Goal: Transaction & Acquisition: Purchase product/service

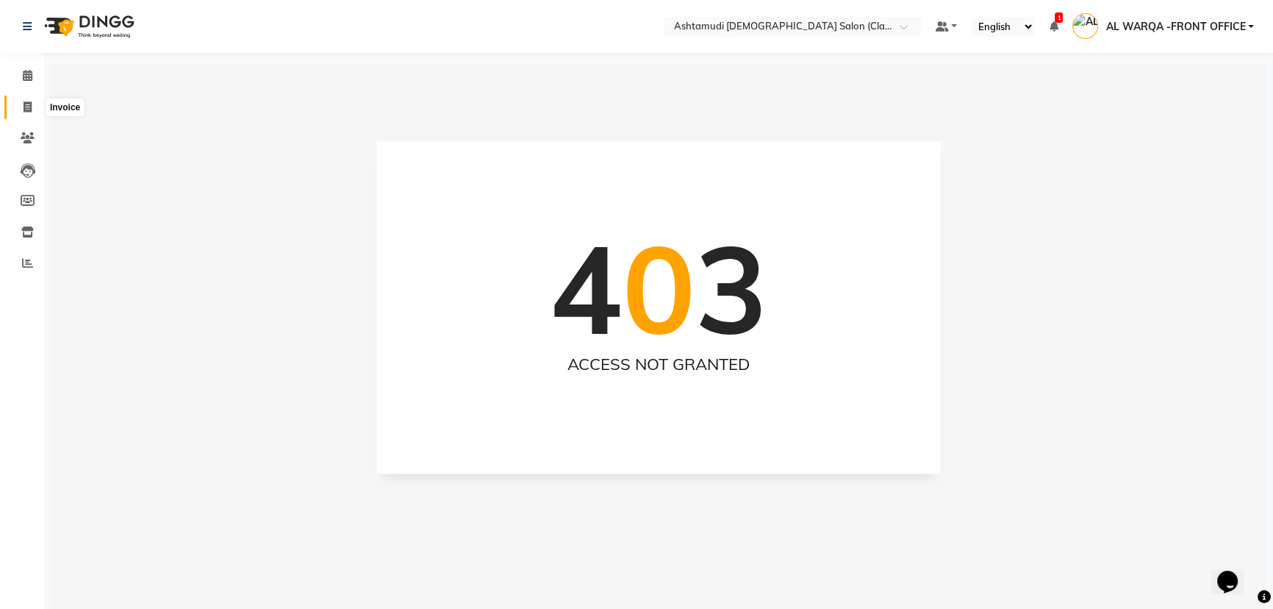
click at [21, 112] on span at bounding box center [28, 107] width 26 height 17
select select "8201"
select select "service"
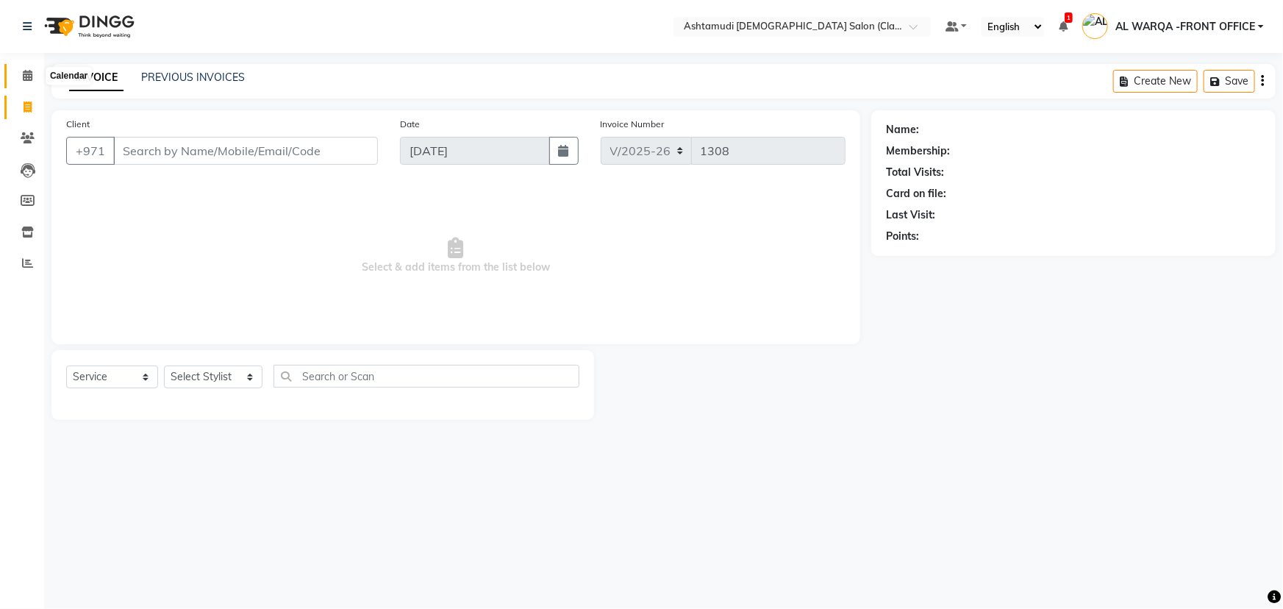
click at [21, 73] on span at bounding box center [28, 76] width 26 height 17
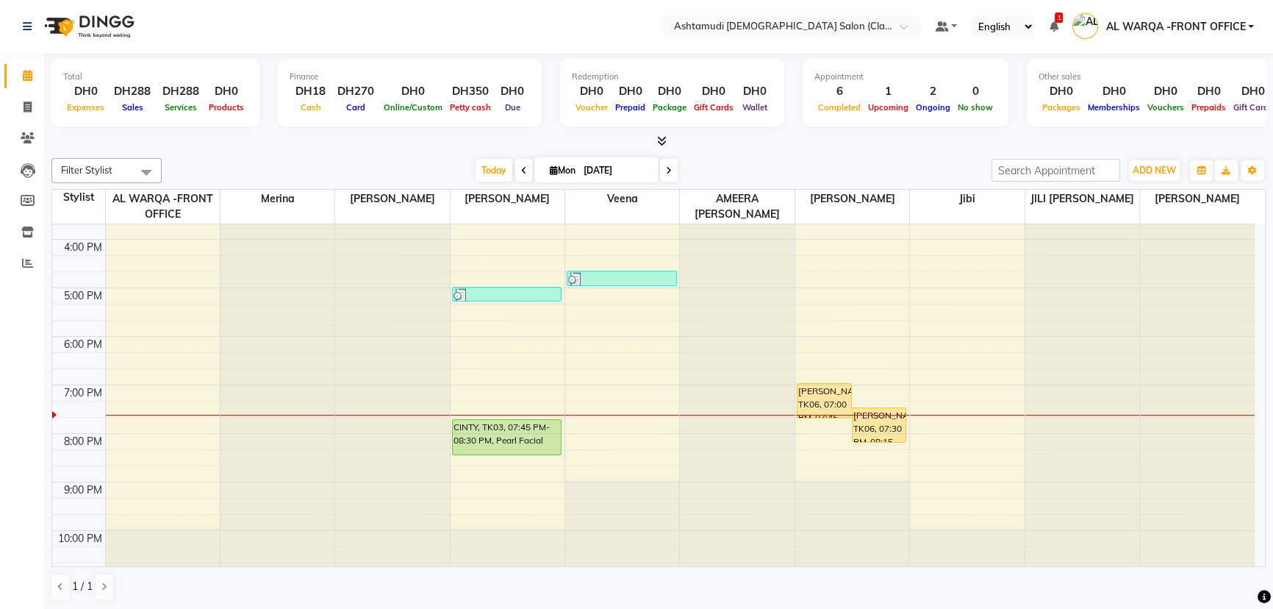
scroll to position [334, 0]
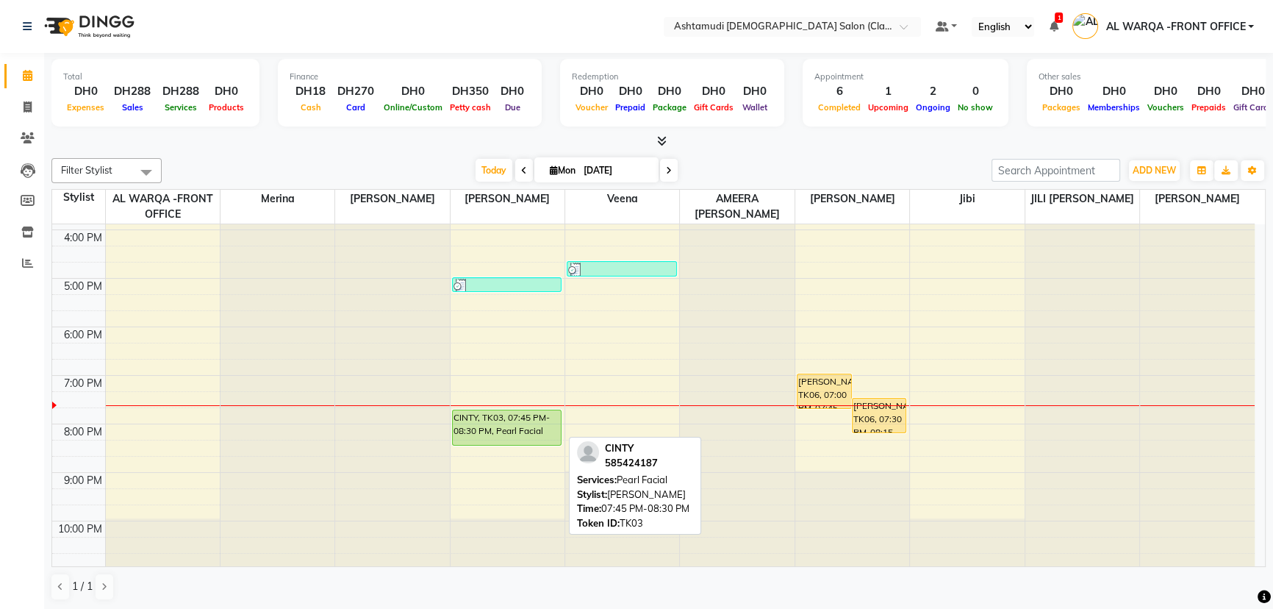
click at [509, 418] on div "CINTY, TK03, 07:45 PM-08:30 PM, Pearl Facial" at bounding box center [507, 427] width 109 height 35
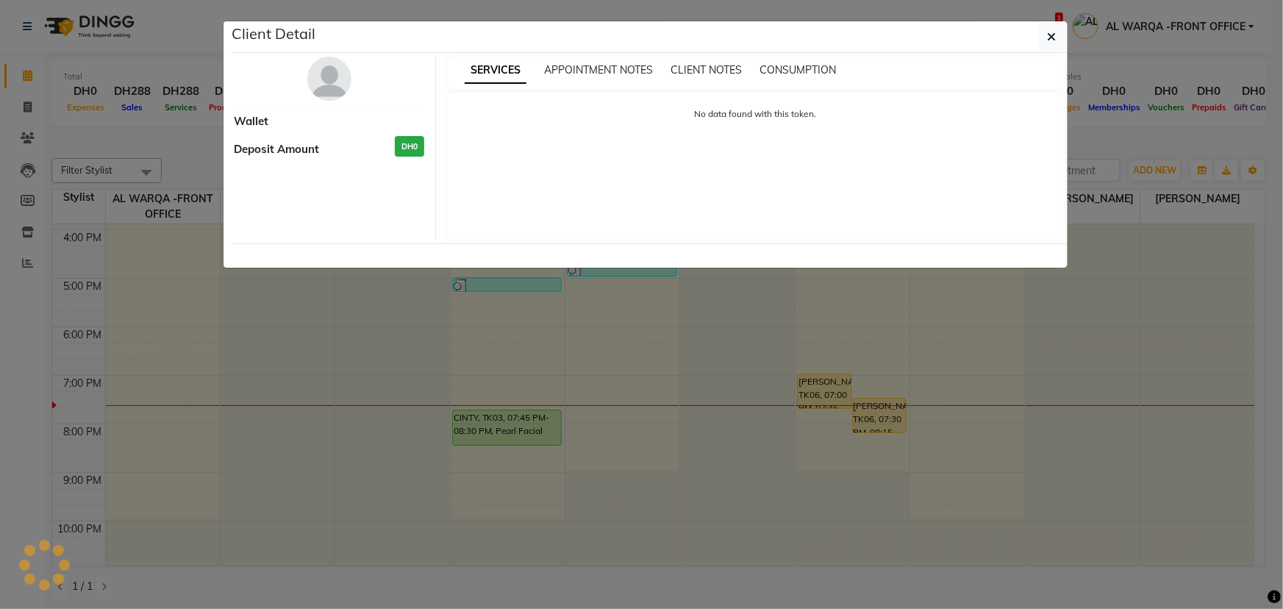
select select "5"
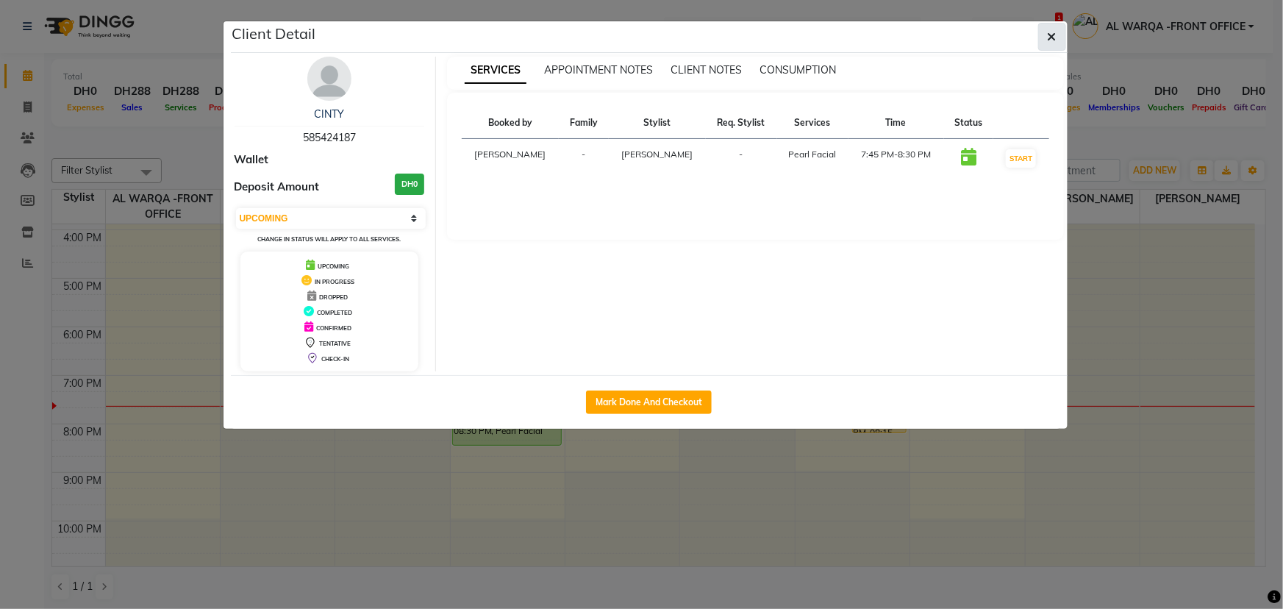
click at [1047, 35] on icon "button" at bounding box center [1051, 37] width 9 height 12
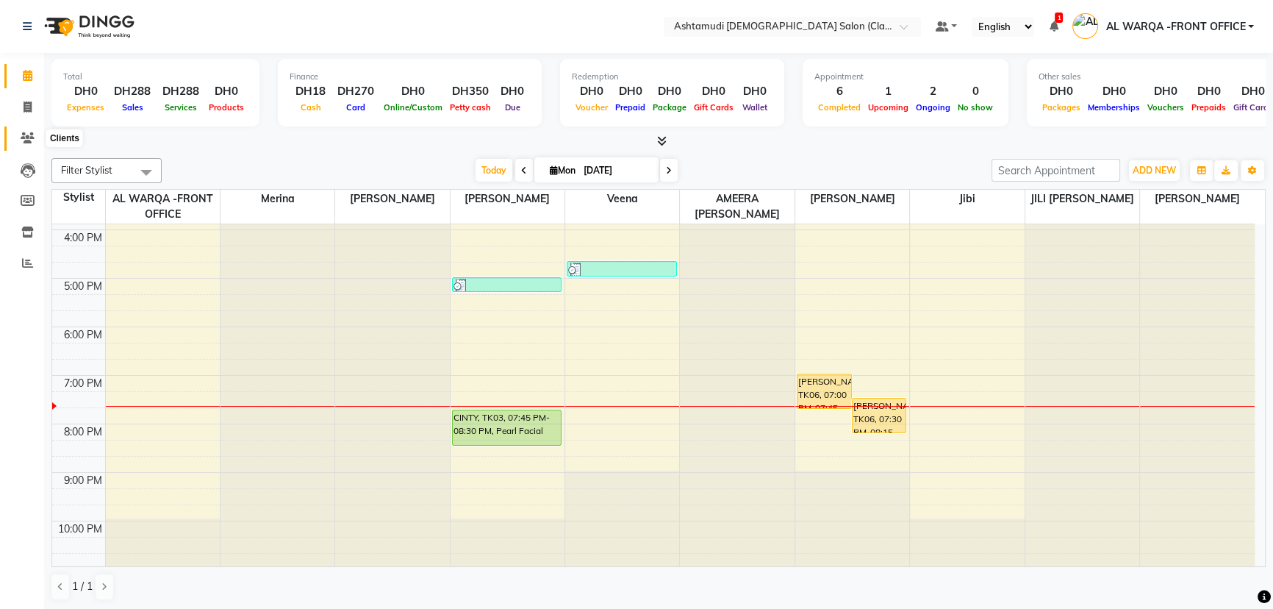
click at [29, 136] on icon at bounding box center [28, 137] width 14 height 11
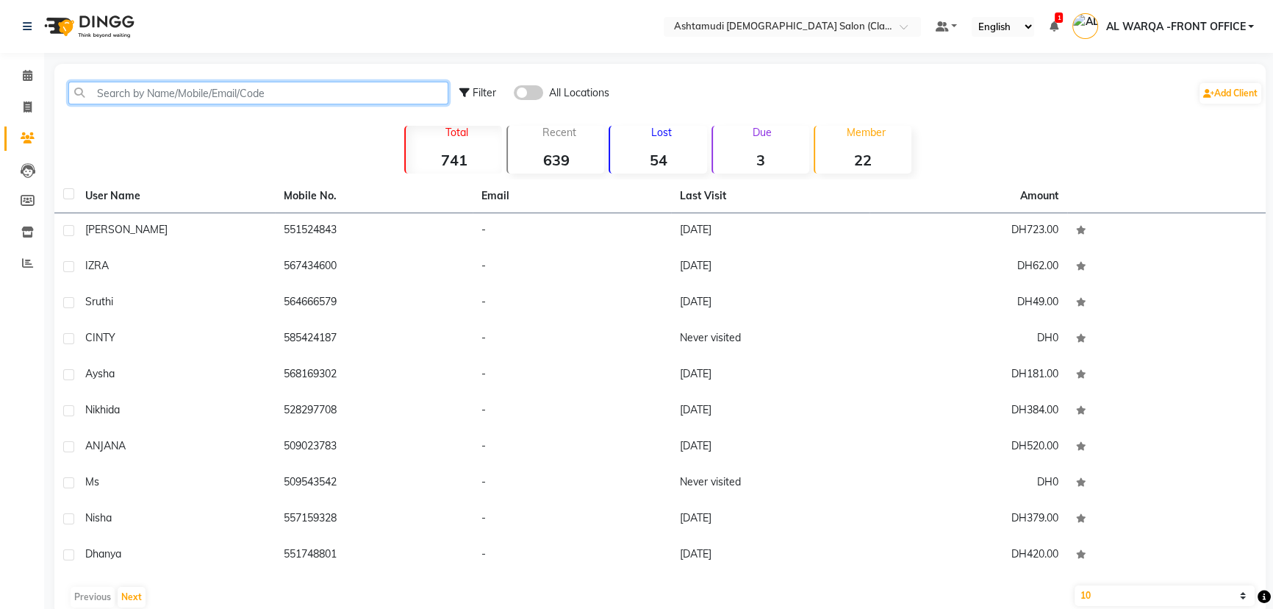
click at [105, 95] on input "text" at bounding box center [258, 93] width 380 height 23
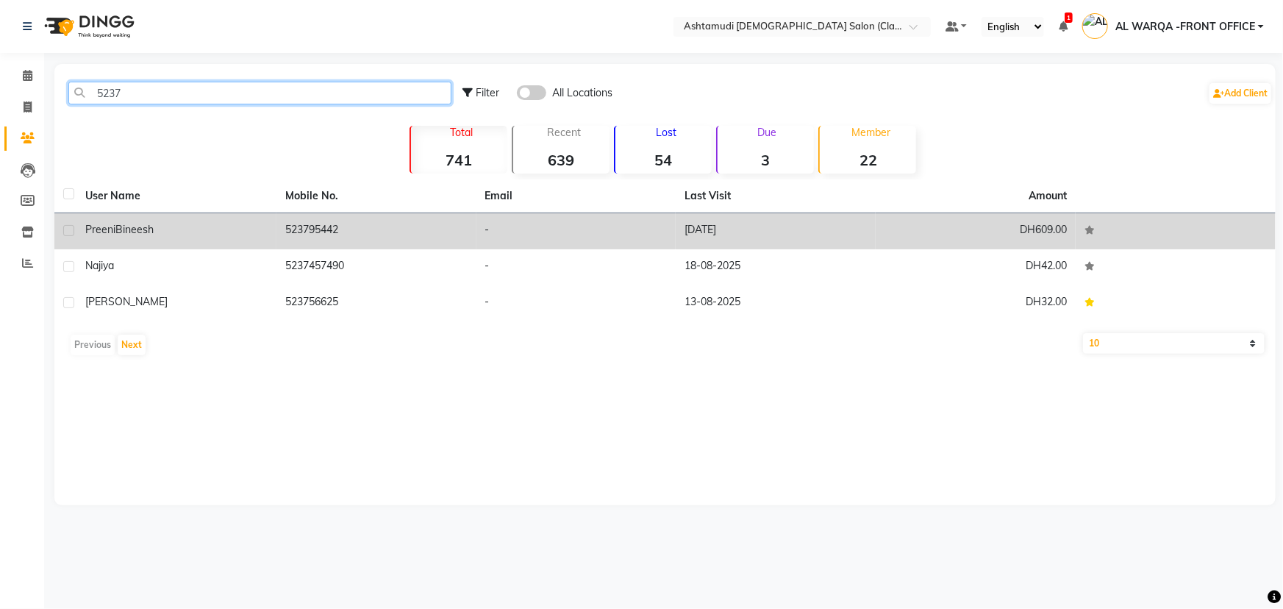
type input "5237"
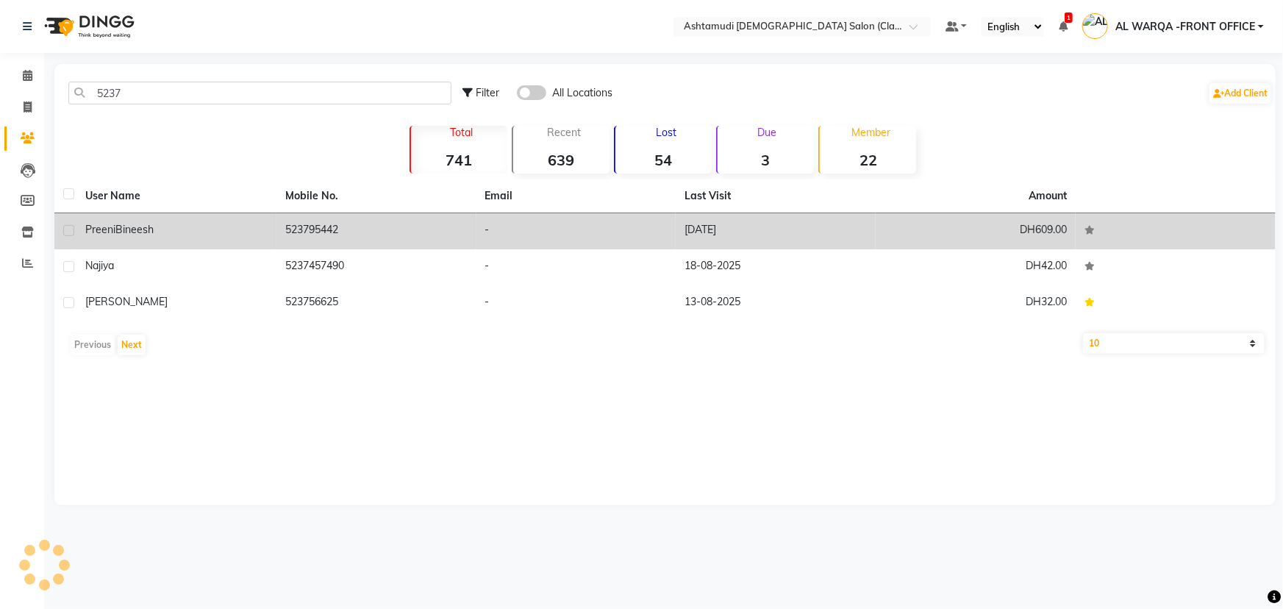
click at [221, 235] on div "Preeni Bineesh" at bounding box center [176, 229] width 182 height 15
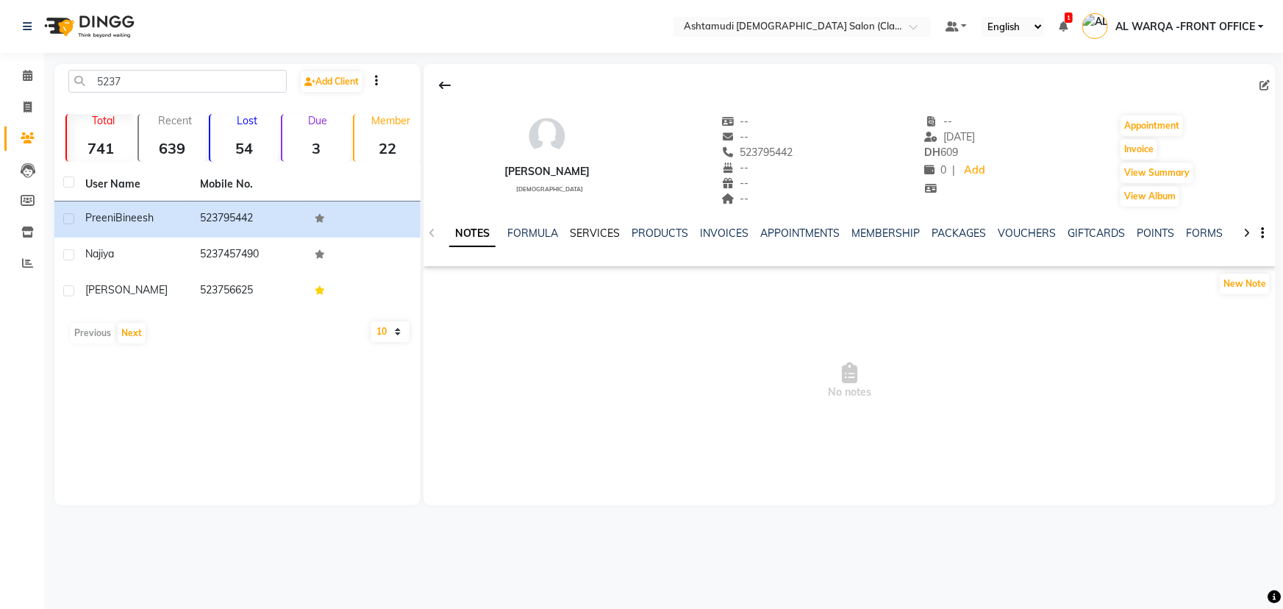
click at [593, 234] on link "SERVICES" at bounding box center [595, 232] width 50 height 13
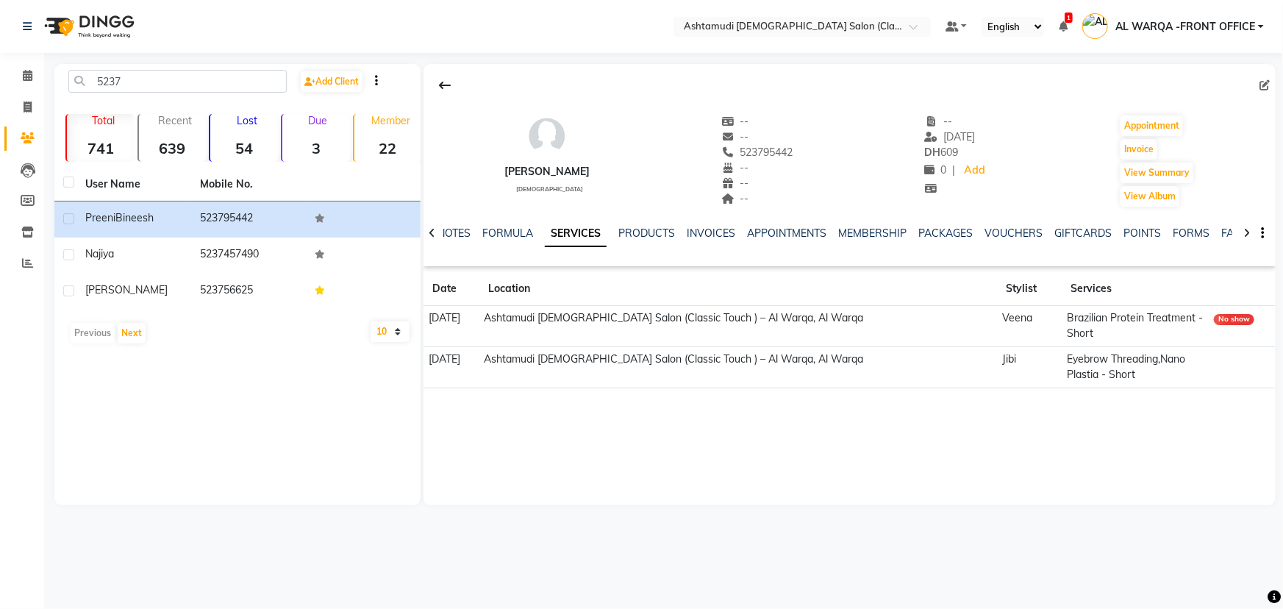
drag, startPoint x: 734, startPoint y: 148, endPoint x: 797, endPoint y: 154, distance: 62.8
click at [797, 154] on div "Preeni Bineesh female -- -- 523795442 -- -- -- -- 29-08-2025 DH 609 0 | Add App…" at bounding box center [849, 153] width 852 height 109
copy span "523795442"
click at [26, 74] on icon at bounding box center [28, 75] width 10 height 11
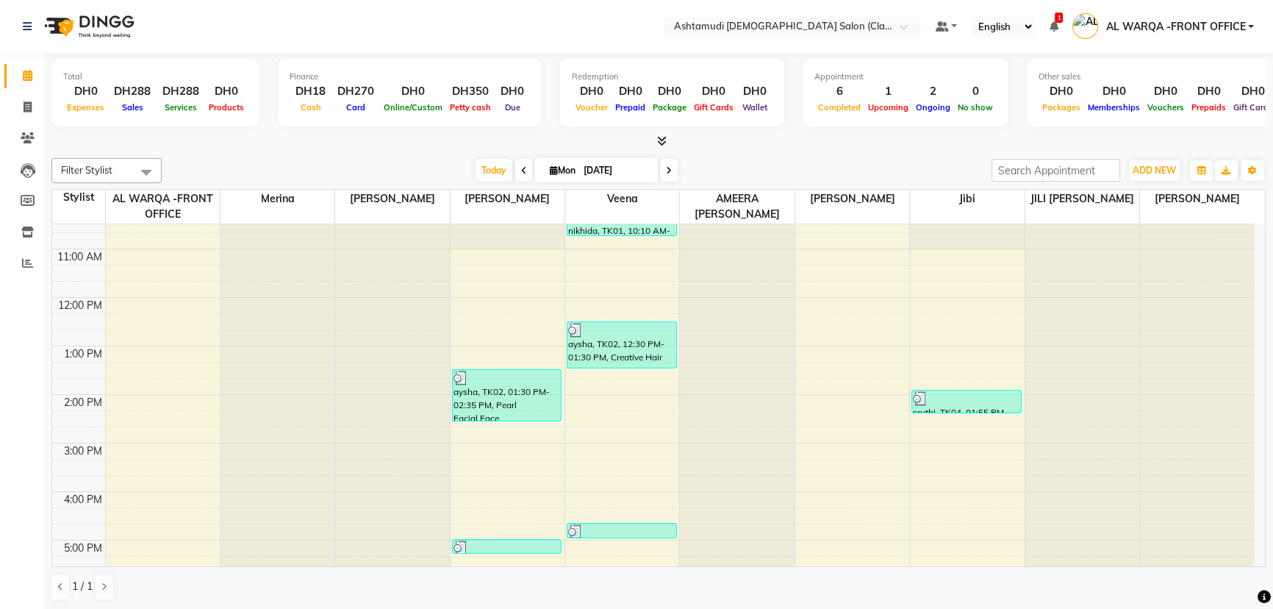
scroll to position [200, 0]
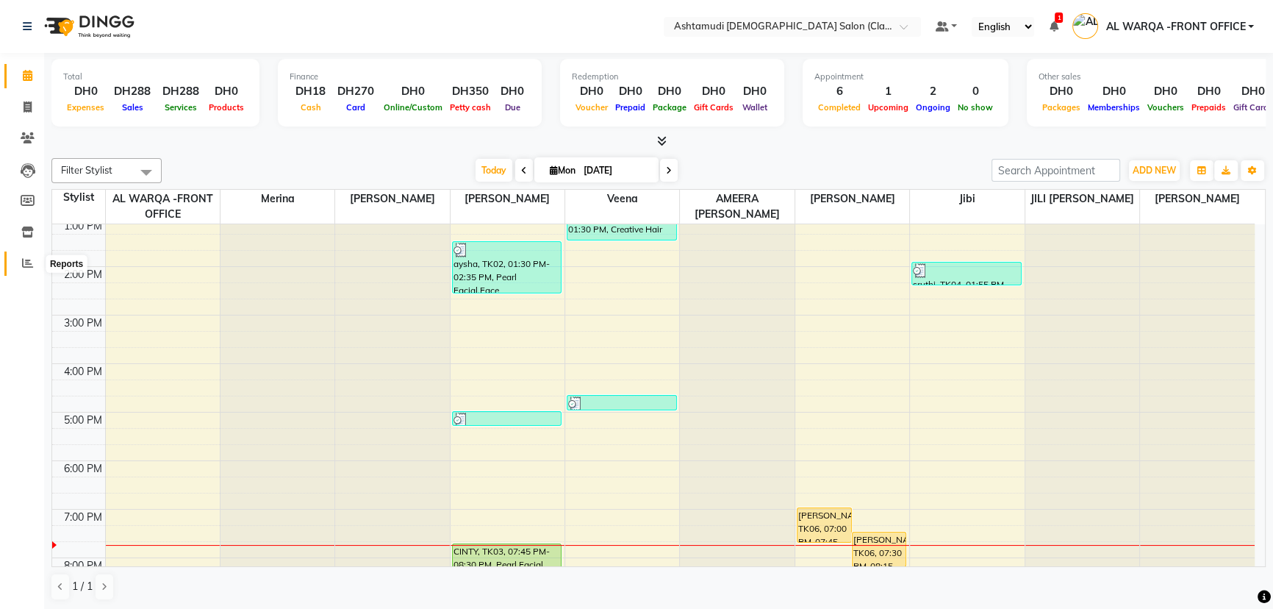
click at [22, 264] on icon at bounding box center [27, 262] width 11 height 11
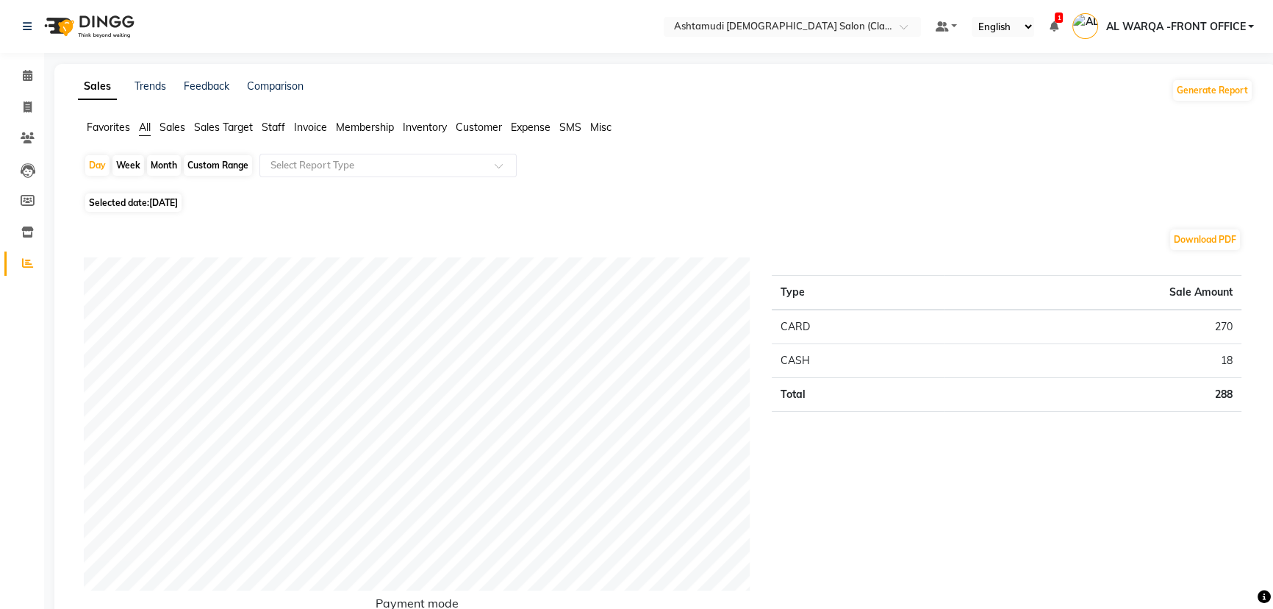
click at [217, 164] on div "Custom Range" at bounding box center [218, 165] width 68 height 21
select select "9"
select select "2025"
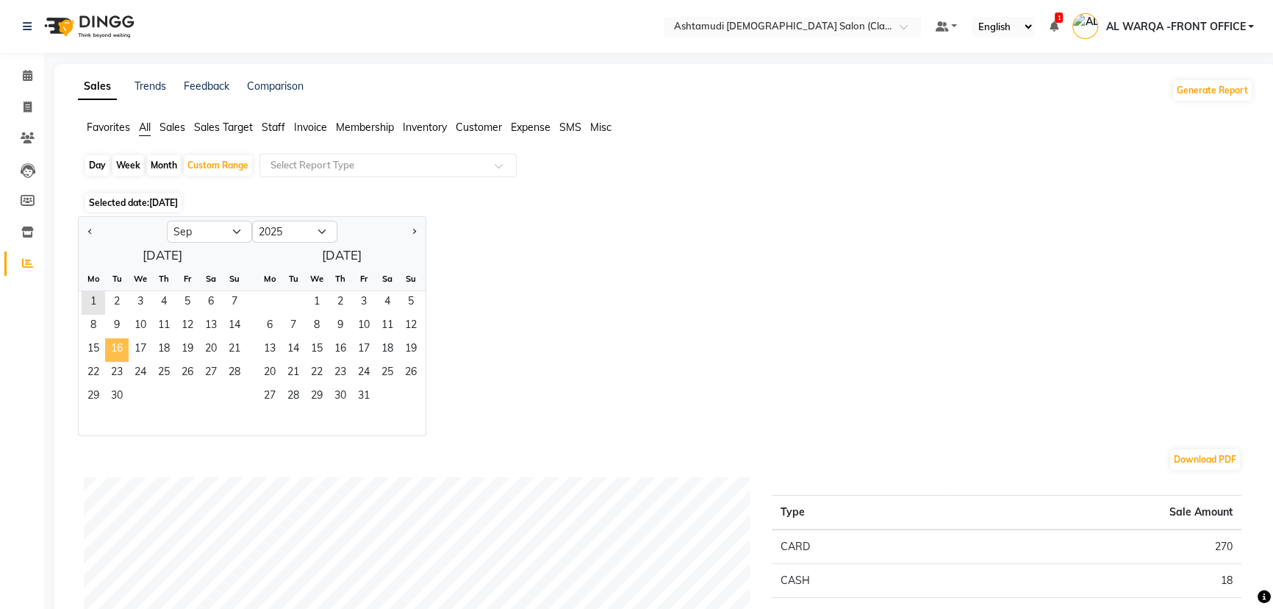
click at [120, 343] on span "16" at bounding box center [117, 350] width 24 height 24
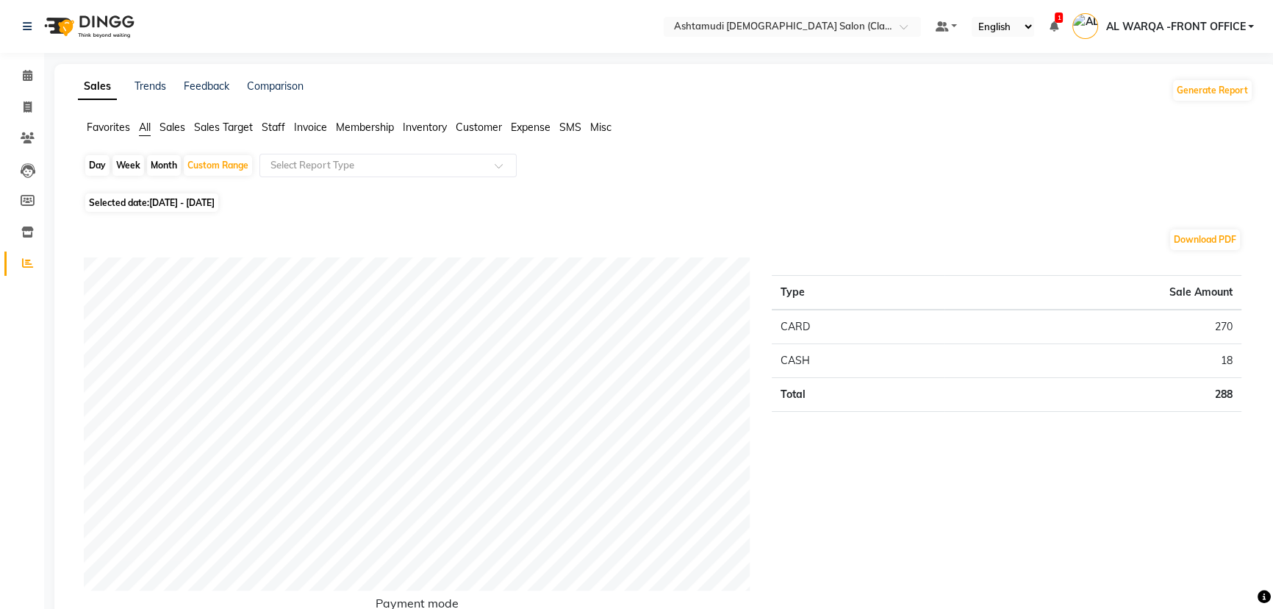
click at [495, 123] on span "Customer" at bounding box center [479, 127] width 46 height 13
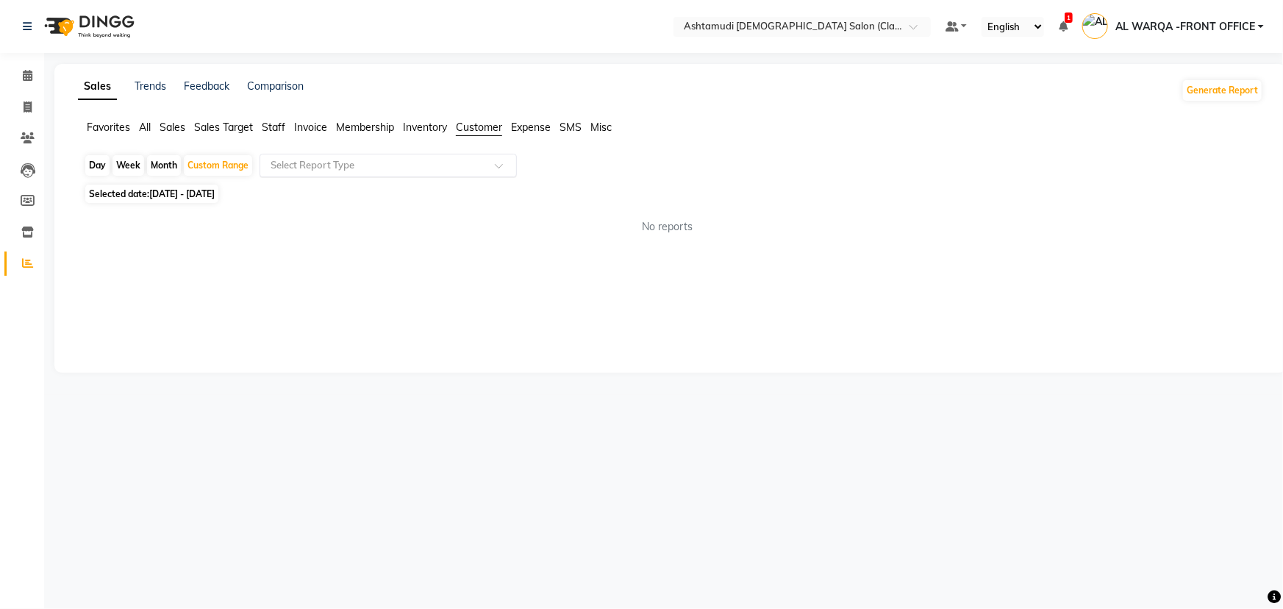
click at [440, 158] on input "text" at bounding box center [374, 165] width 212 height 15
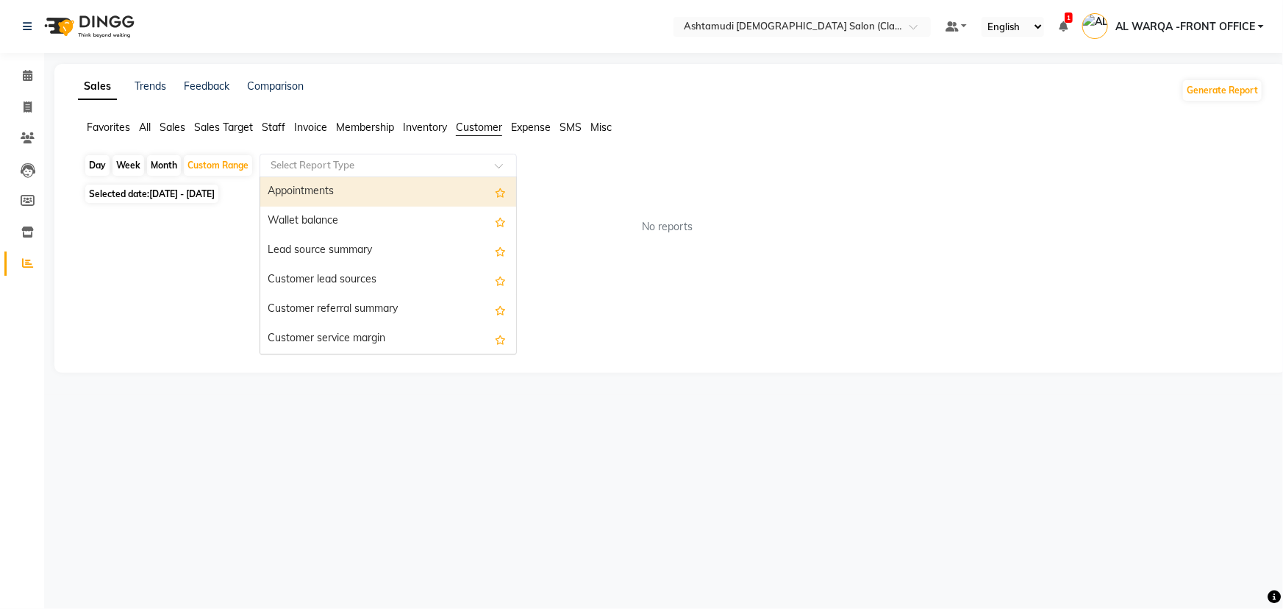
click at [383, 189] on div "Appointments" at bounding box center [388, 191] width 256 height 29
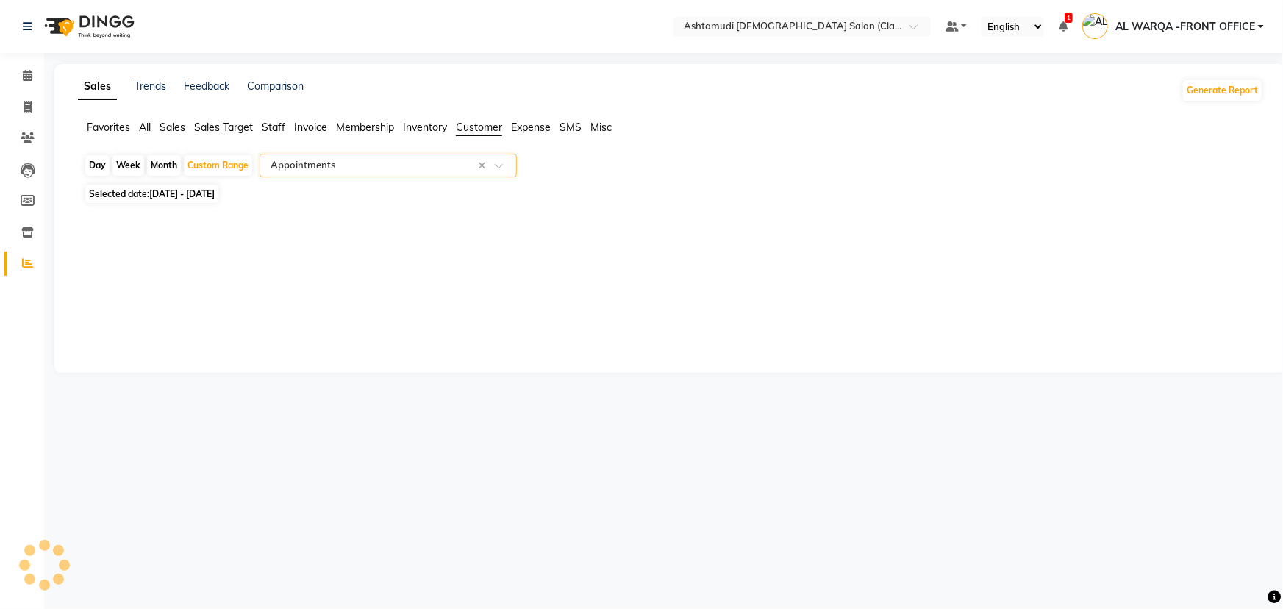
select select "full_report"
select select "csv"
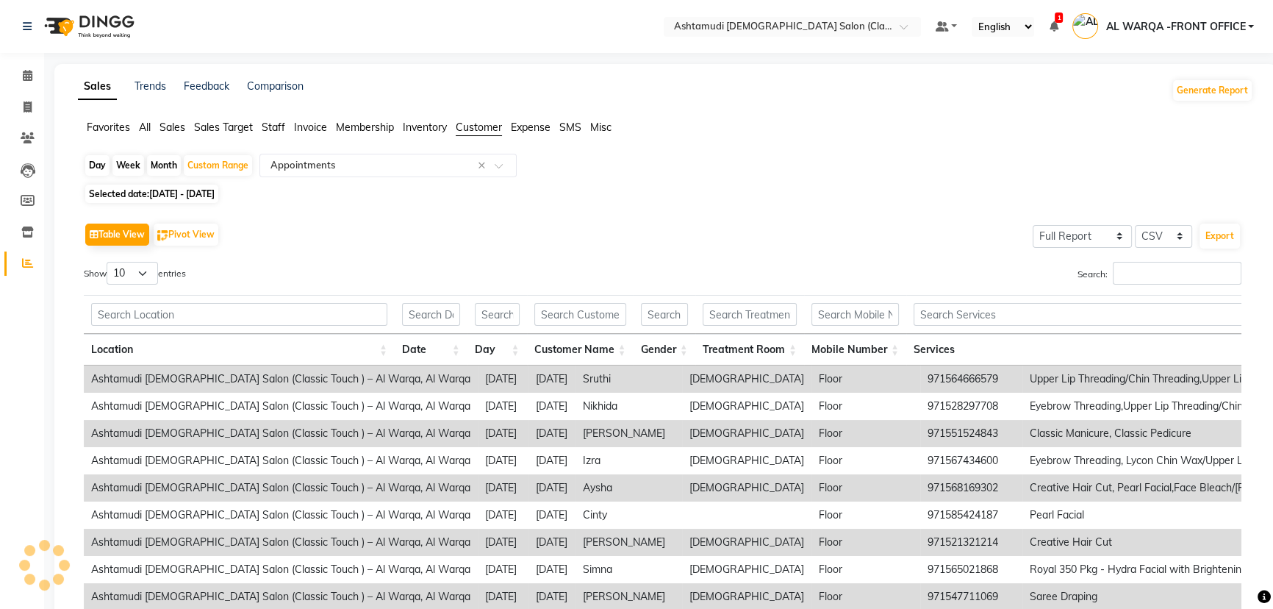
click at [215, 193] on span "01-09-2025 - 16-09-2025" at bounding box center [181, 193] width 65 height 11
select select "9"
select select "2025"
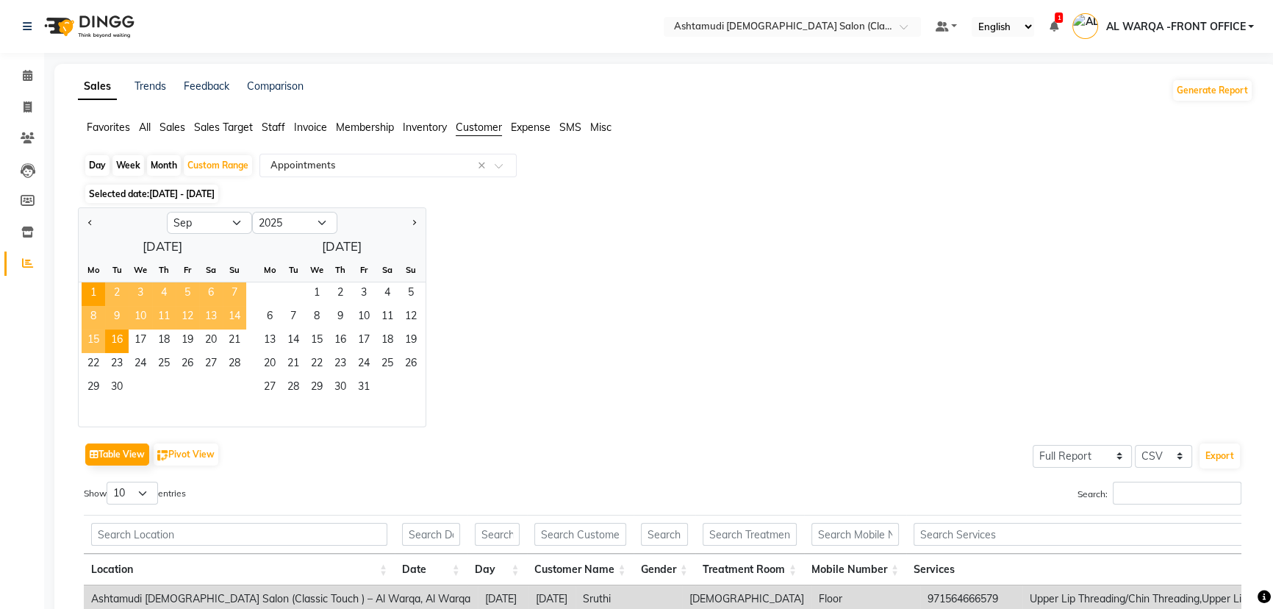
click at [119, 126] on span "Favorites" at bounding box center [108, 127] width 43 height 13
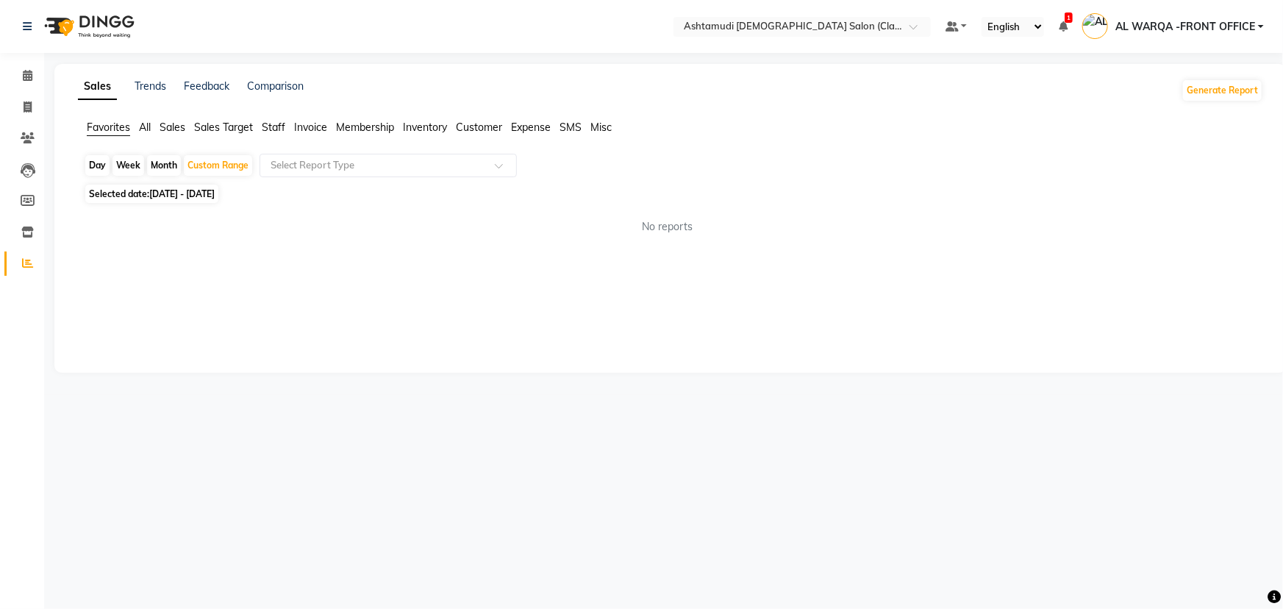
click at [146, 125] on span "All" at bounding box center [145, 127] width 12 height 13
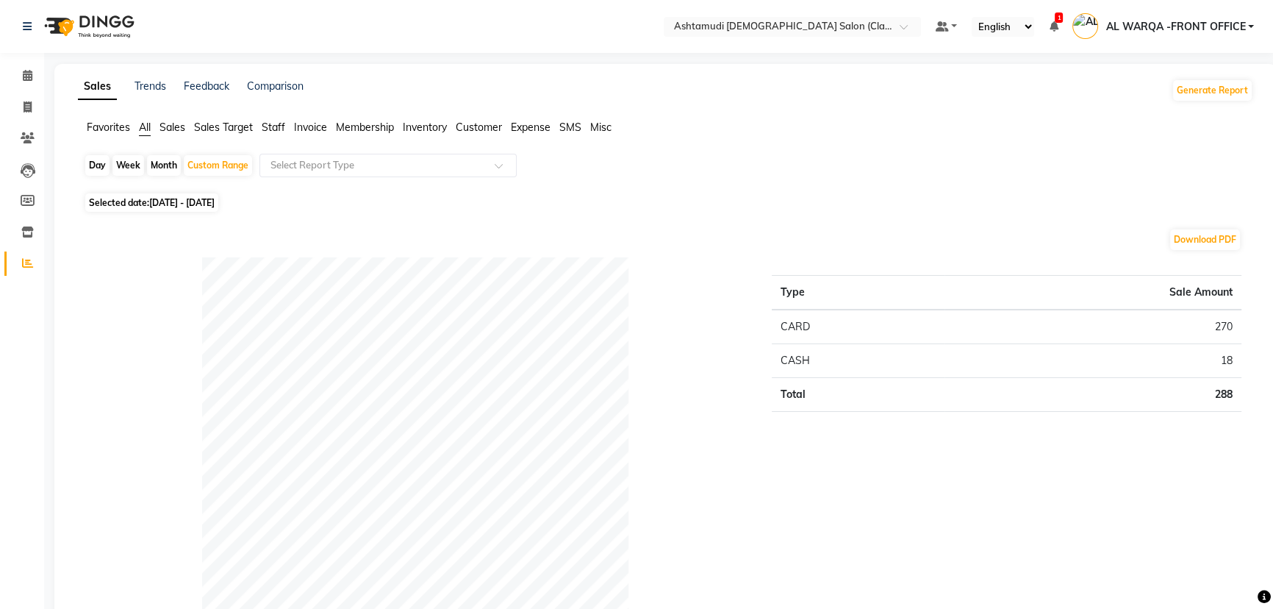
click at [183, 125] on span "Sales" at bounding box center [173, 127] width 26 height 13
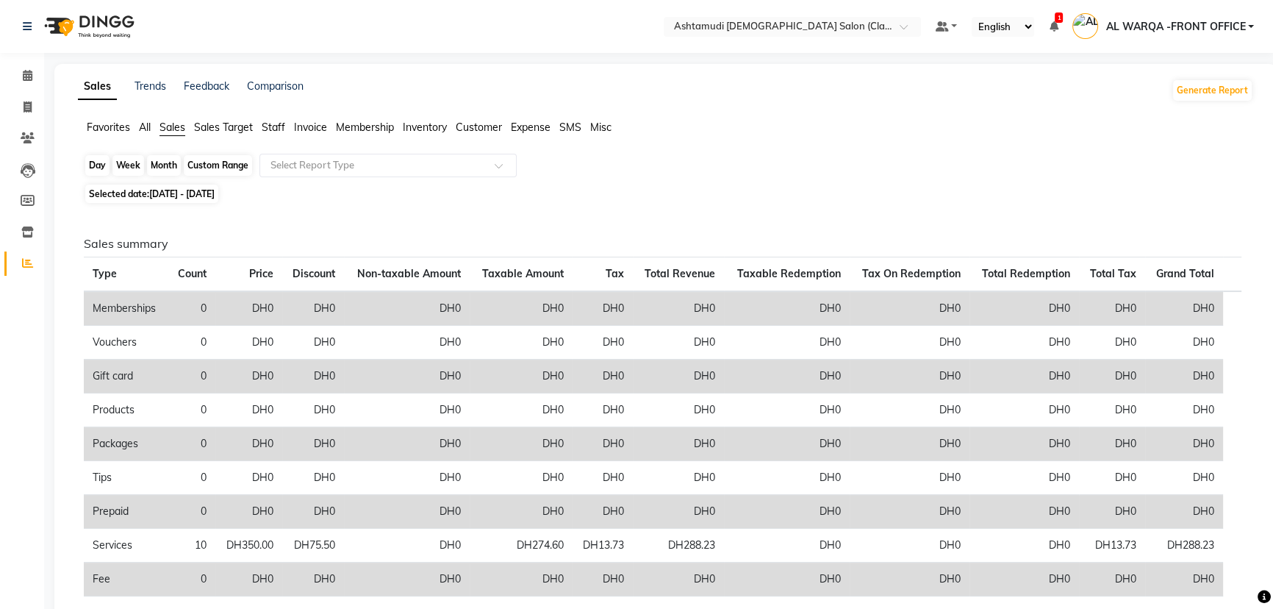
click at [212, 168] on div "Custom Range" at bounding box center [218, 165] width 68 height 21
select select "9"
select select "2025"
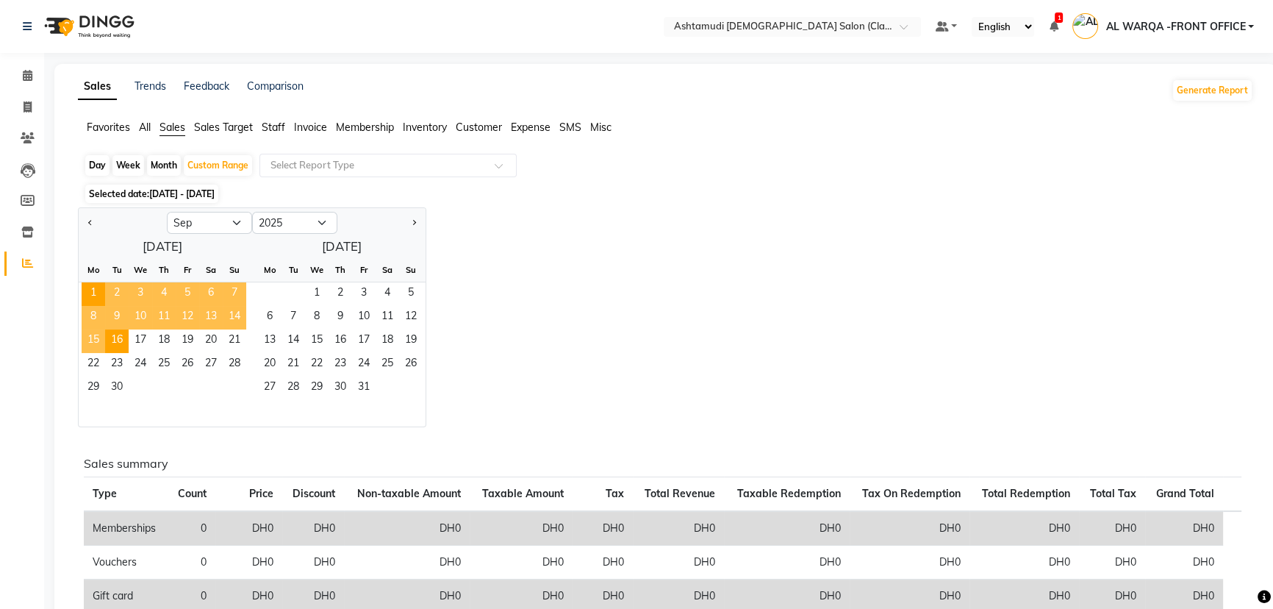
click at [97, 290] on span "1" at bounding box center [94, 294] width 24 height 24
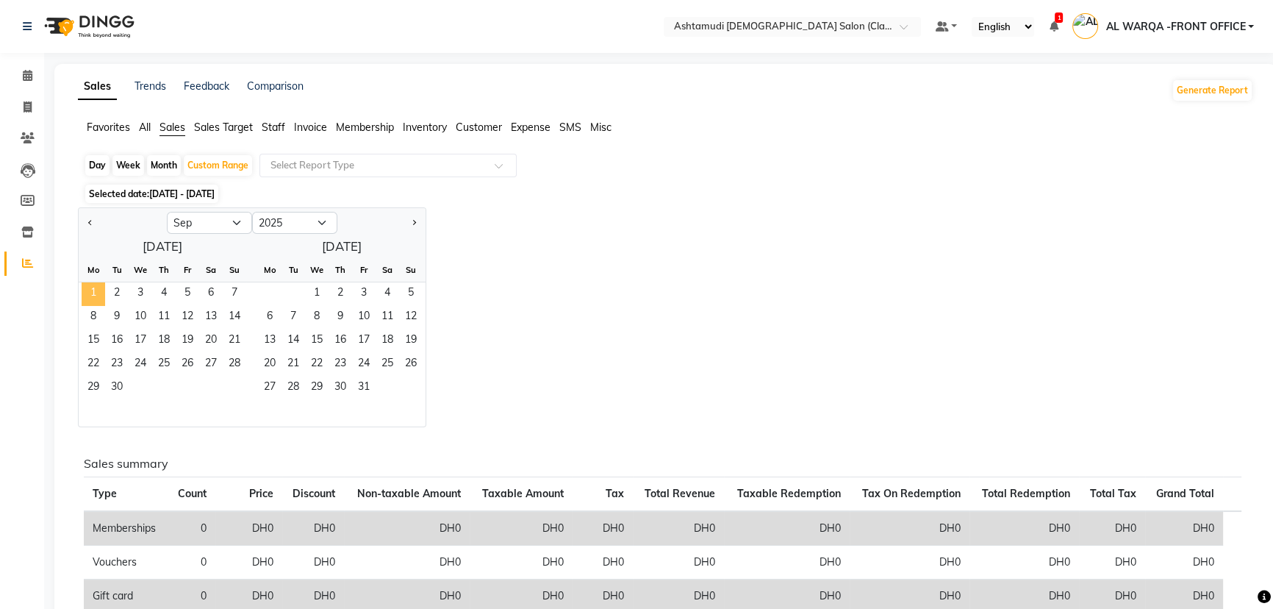
click at [93, 297] on span "1" at bounding box center [94, 294] width 24 height 24
click at [214, 170] on div "Custom Range" at bounding box center [218, 165] width 68 height 21
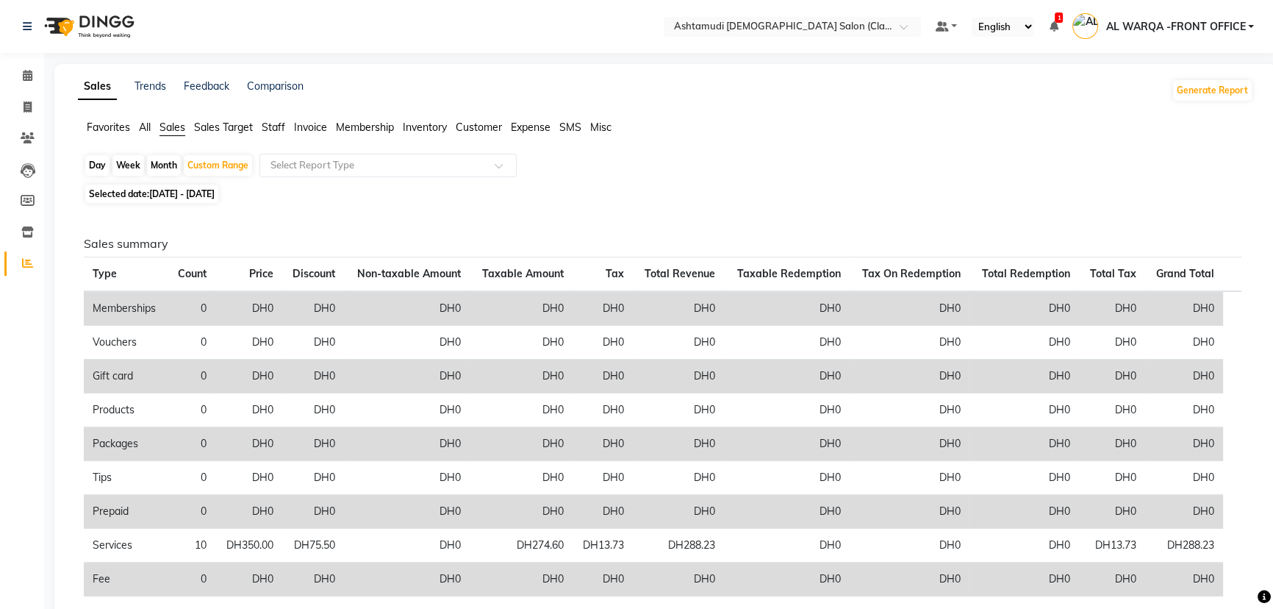
click at [149, 131] on span "All" at bounding box center [145, 127] width 12 height 13
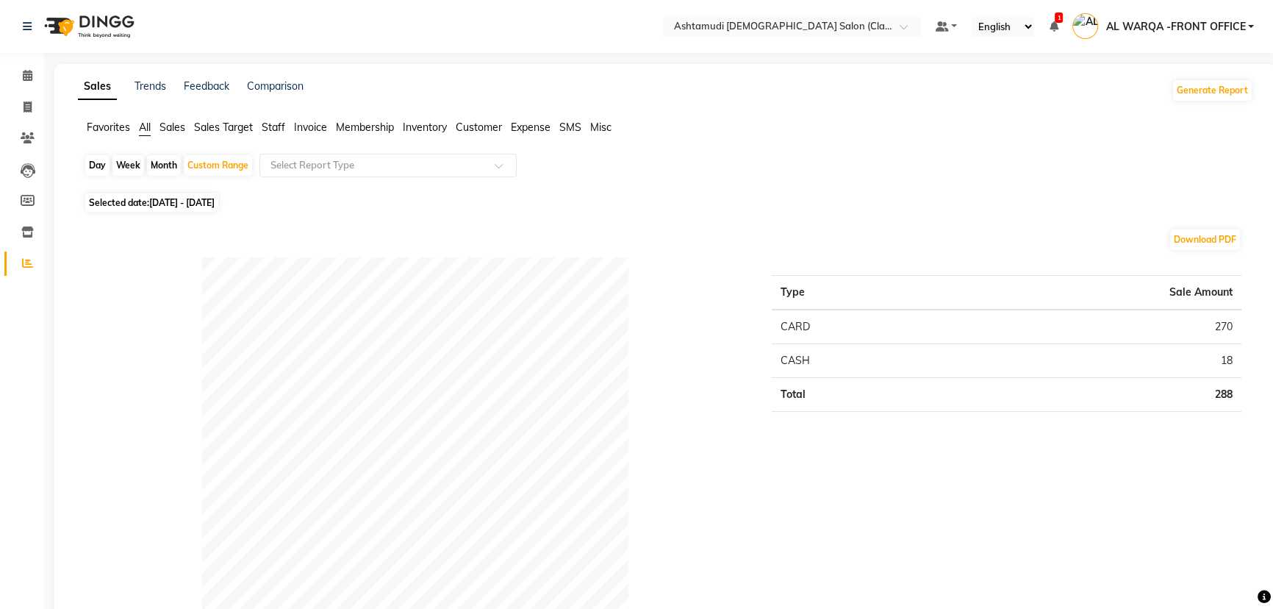
click at [165, 128] on span "Sales" at bounding box center [173, 127] width 26 height 13
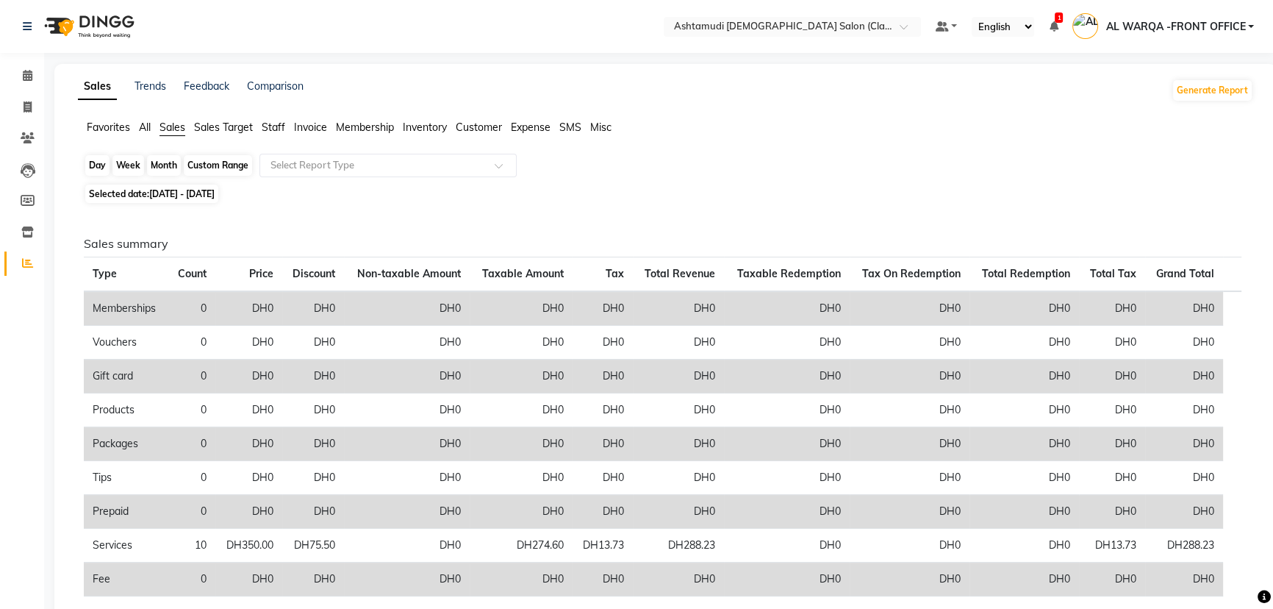
click at [204, 167] on div "Custom Range" at bounding box center [218, 165] width 68 height 21
select select "9"
select select "2025"
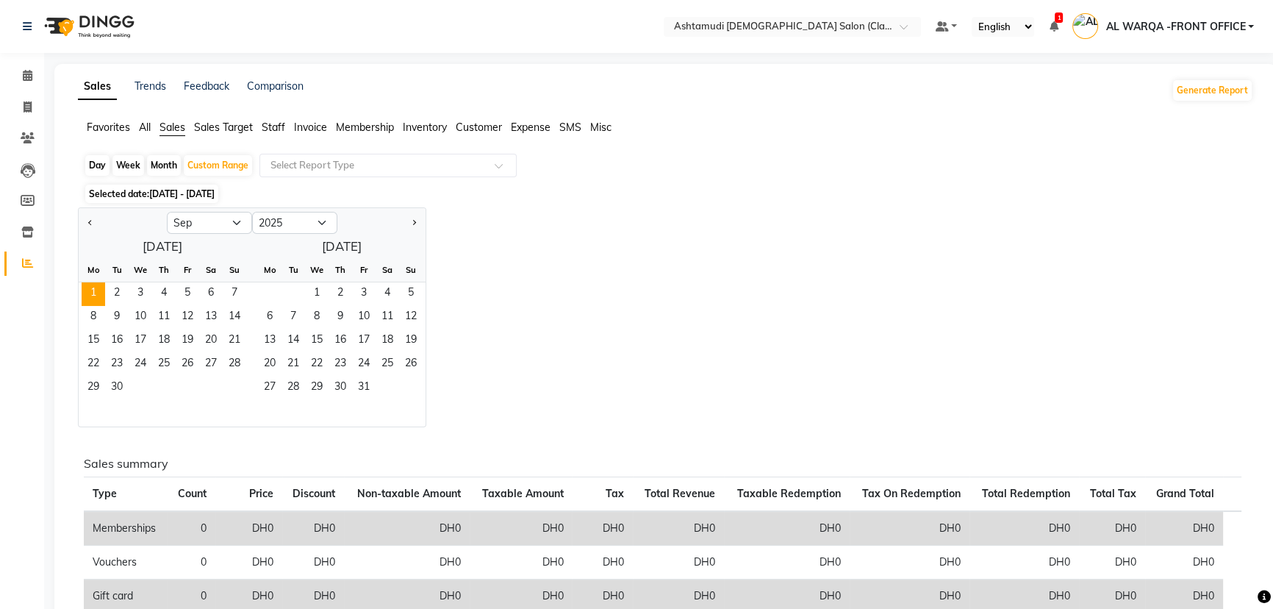
click at [150, 129] on span "All" at bounding box center [145, 127] width 12 height 13
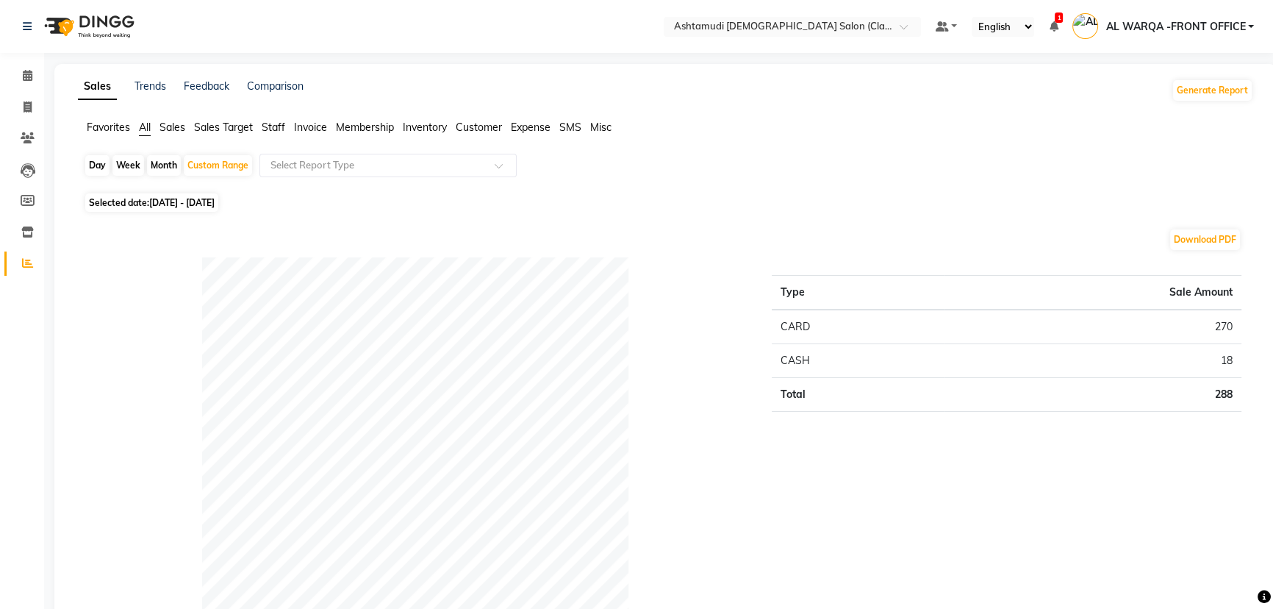
click at [190, 128] on ul "Favorites All Sales Sales Target Staff Invoice Membership Inventory Customer Ex…" at bounding box center [665, 128] width 1175 height 16
click at [173, 128] on span "Sales" at bounding box center [173, 127] width 26 height 13
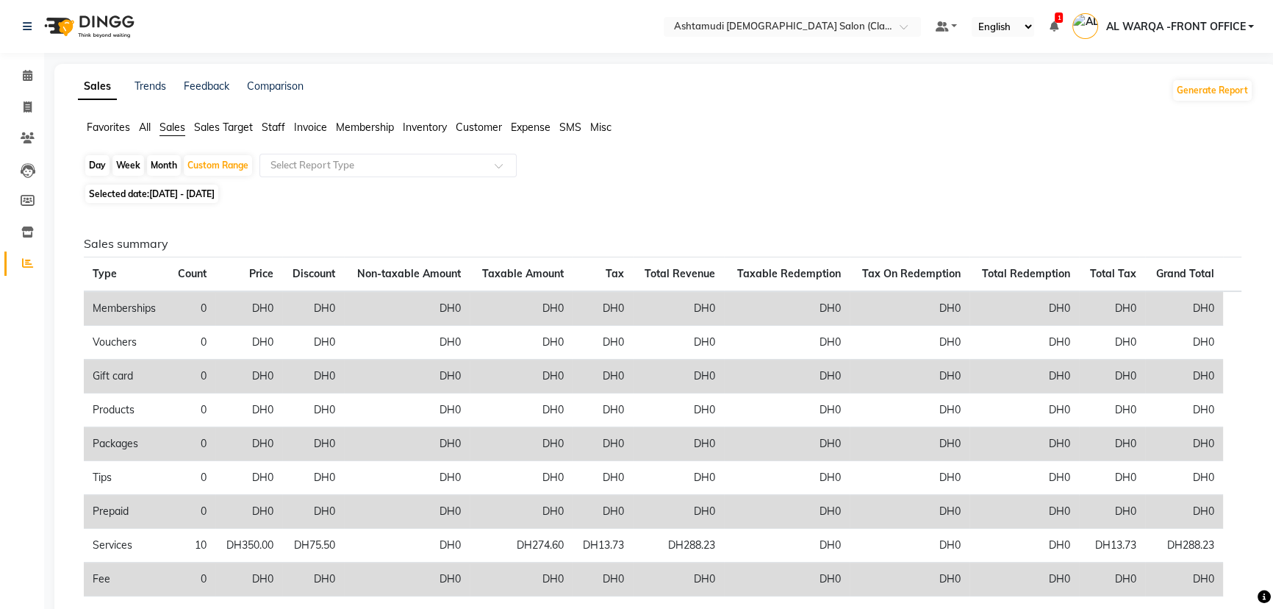
click at [175, 198] on span "01-09-2025 - 16-09-2025" at bounding box center [181, 193] width 65 height 11
select select "9"
select select "2025"
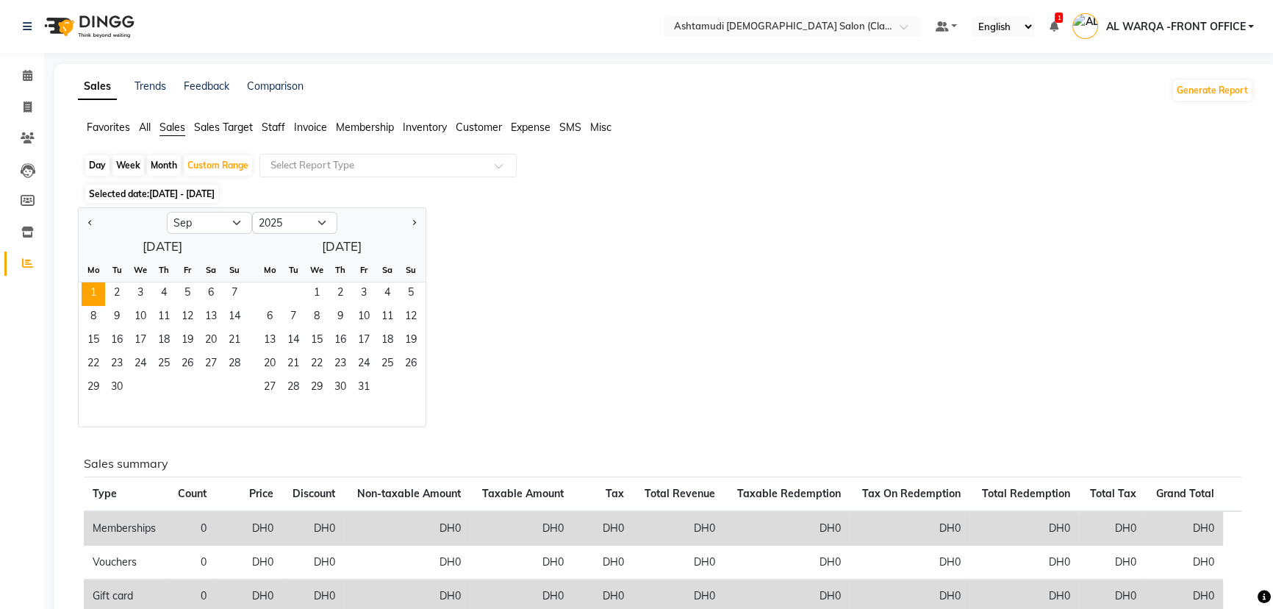
click at [98, 168] on div "Day" at bounding box center [97, 165] width 24 height 21
select select "9"
select select "2025"
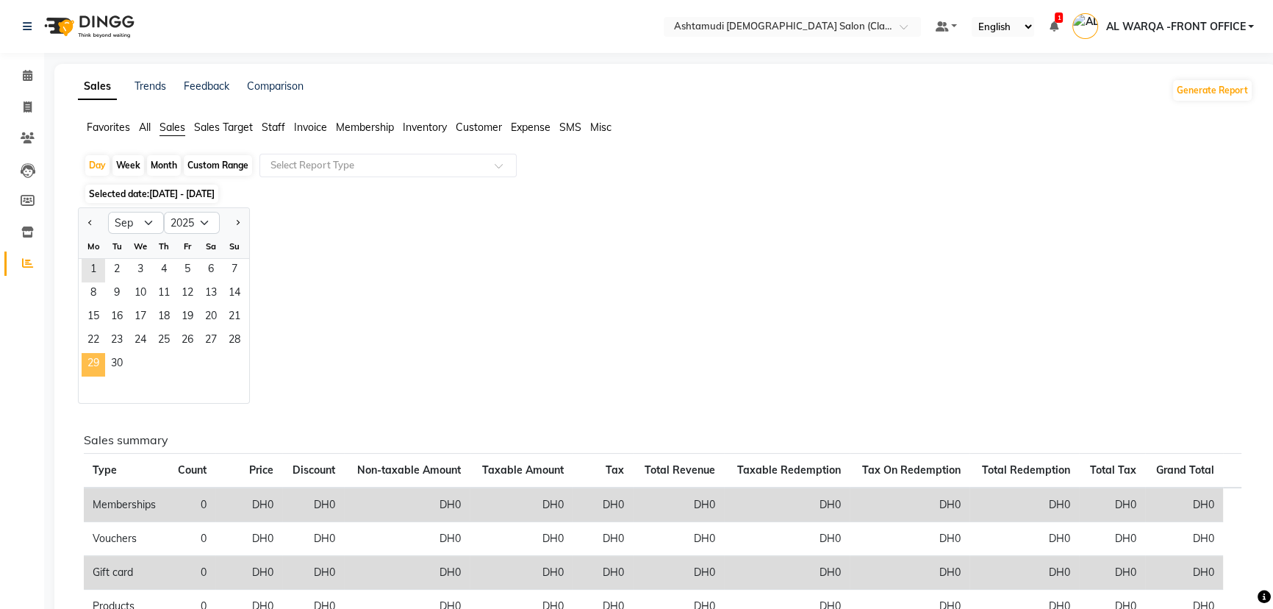
click at [87, 359] on span "29" at bounding box center [94, 365] width 24 height 24
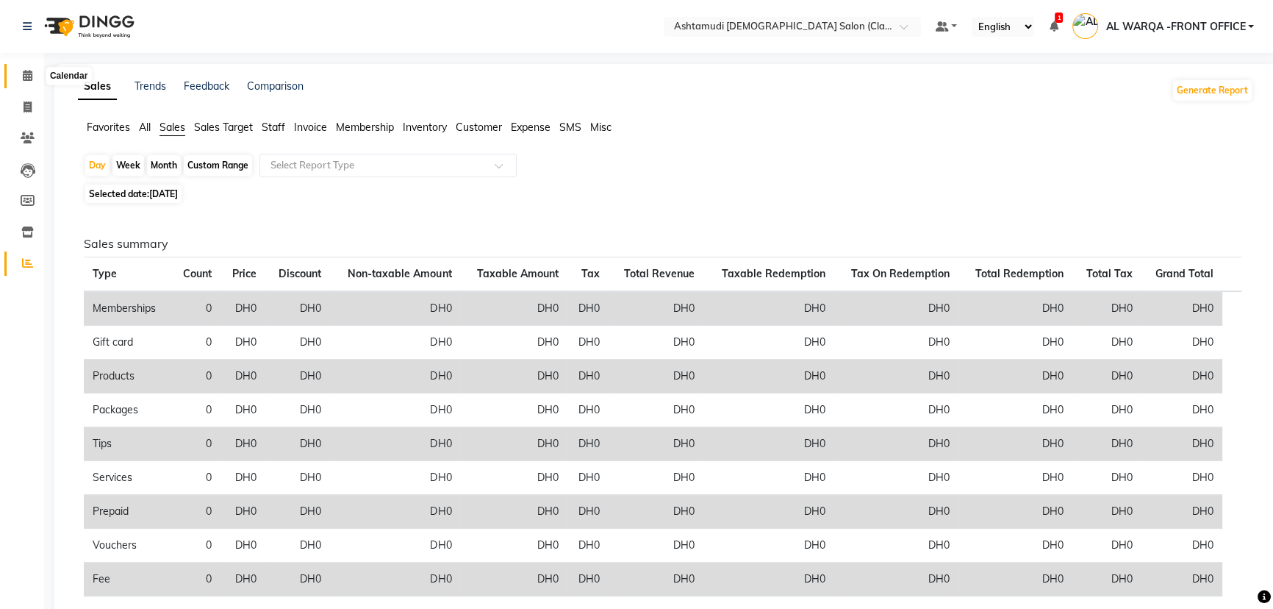
click at [27, 74] on icon at bounding box center [28, 75] width 10 height 11
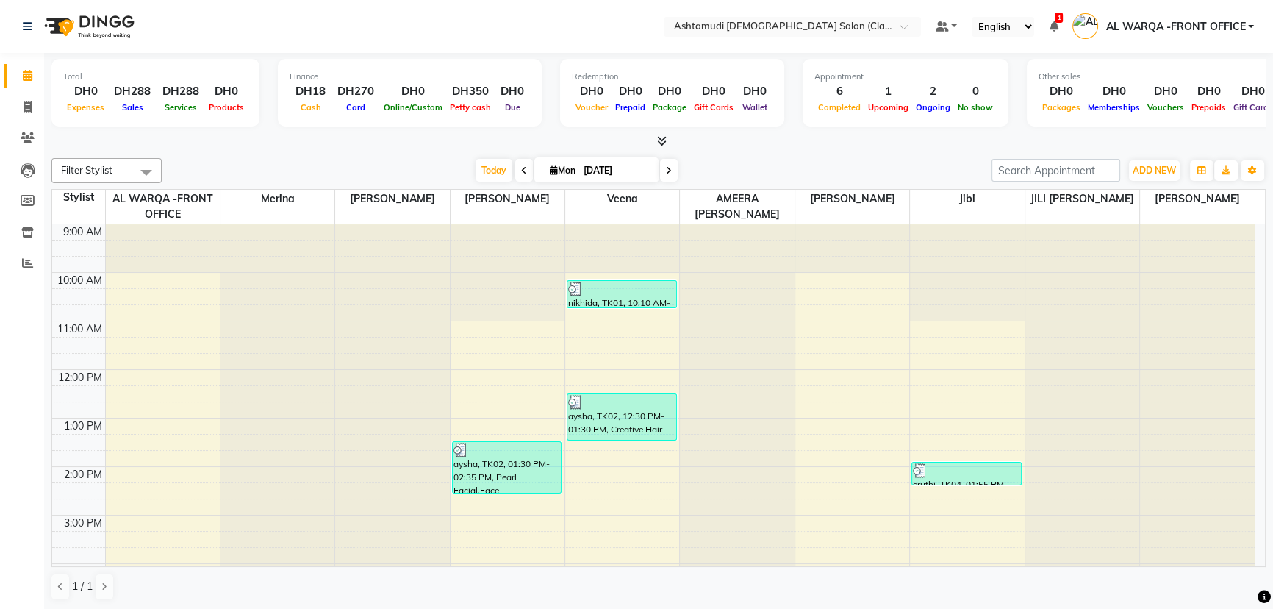
click at [521, 168] on icon at bounding box center [524, 170] width 6 height 9
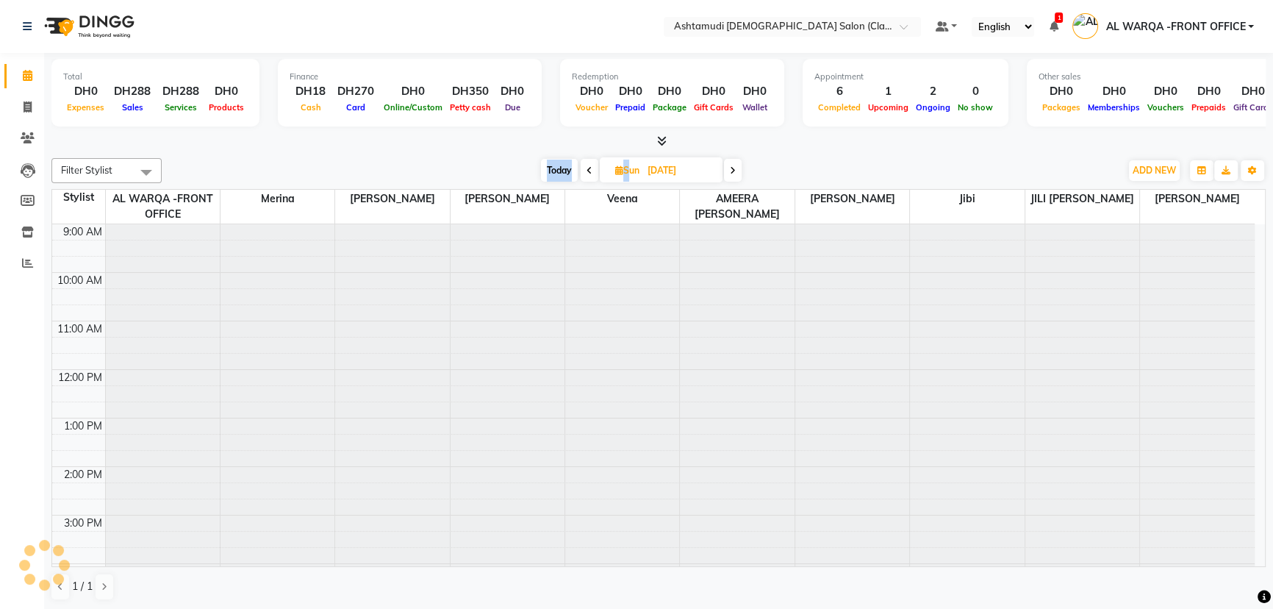
click at [520, 168] on div "Today Sun 31-08-2025" at bounding box center [641, 171] width 944 height 22
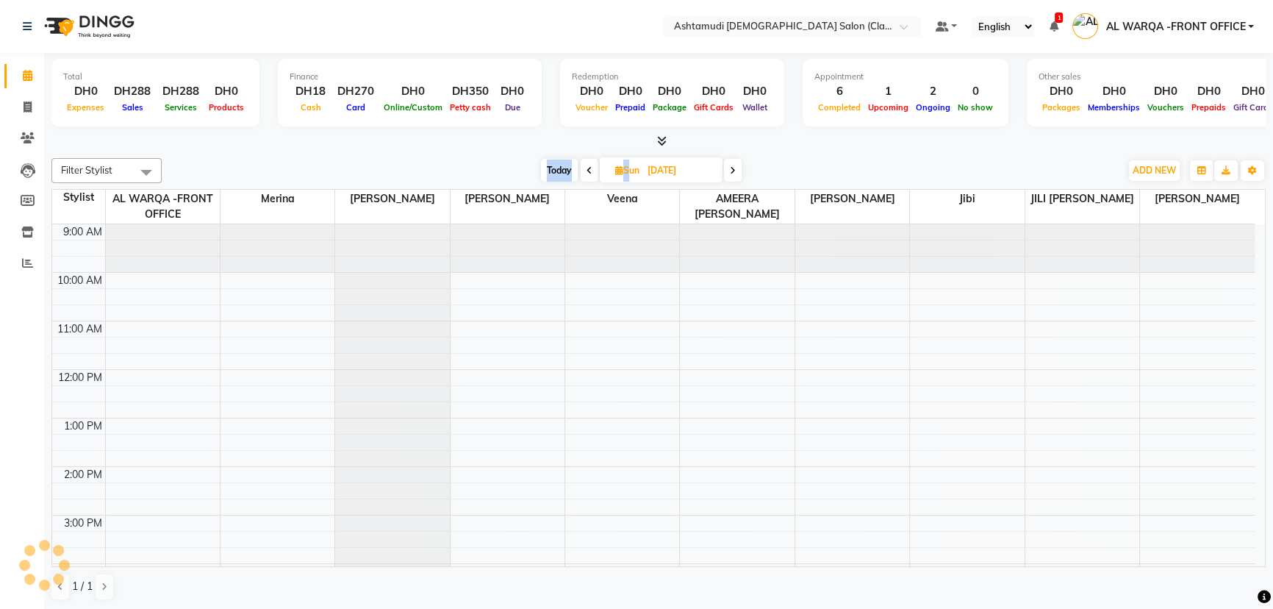
scroll to position [334, 0]
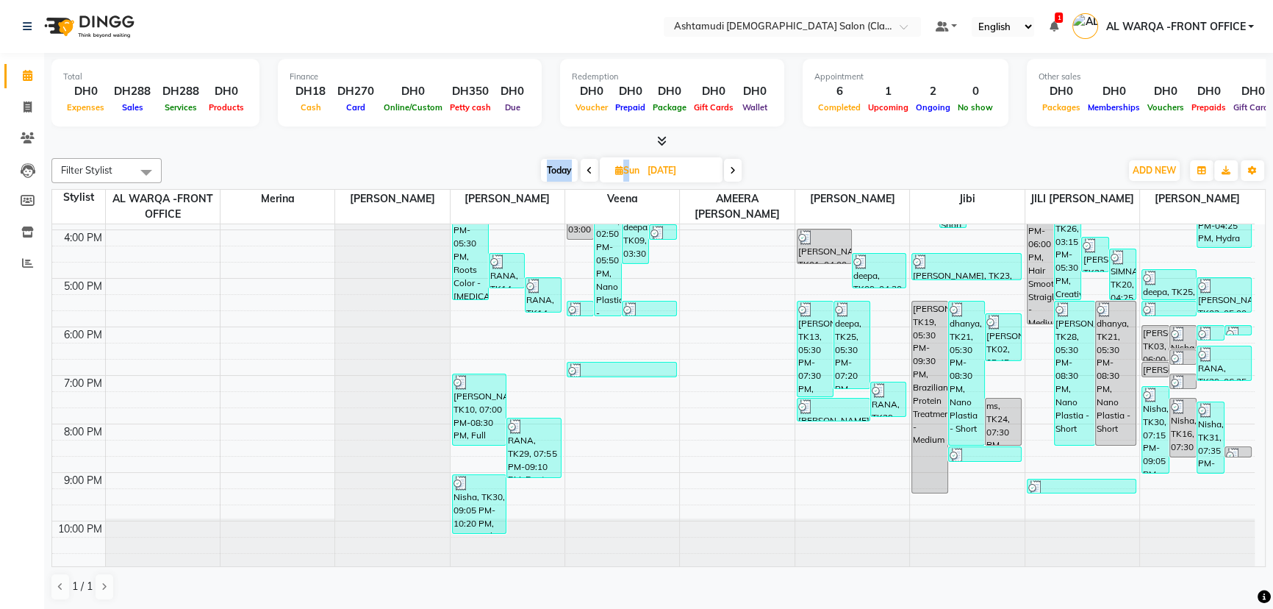
click at [579, 165] on div "Today Sun 31-08-2025" at bounding box center [642, 171] width 204 height 22
click at [583, 168] on span at bounding box center [590, 170] width 18 height 23
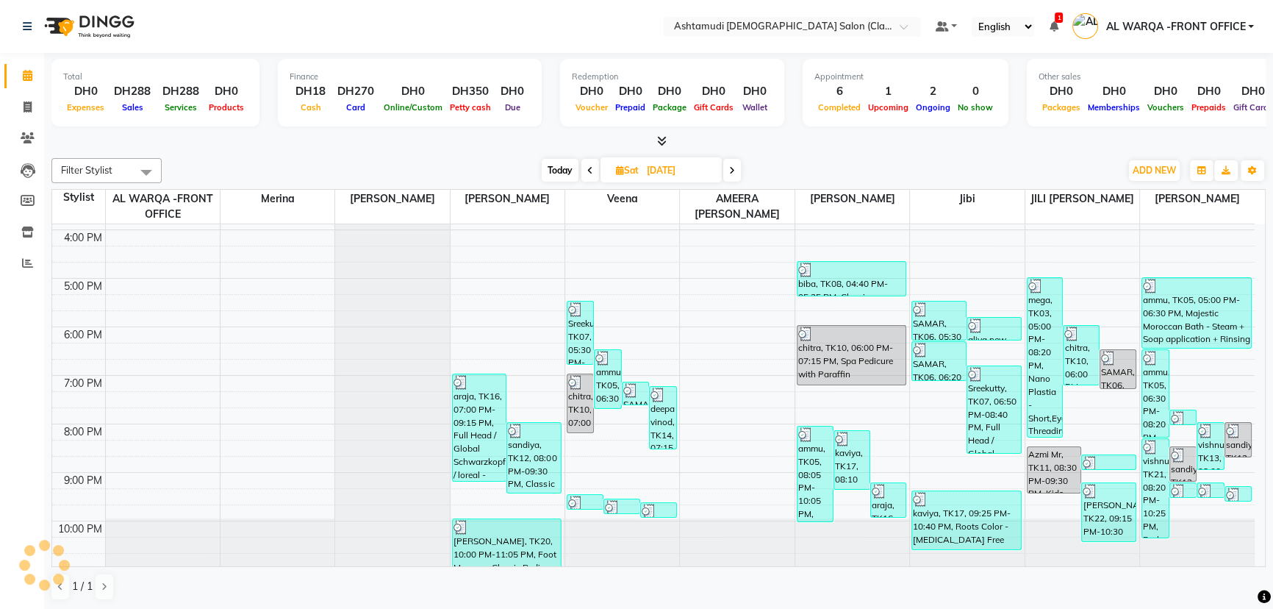
click at [583, 168] on span at bounding box center [590, 170] width 18 height 23
type input "29-08-2025"
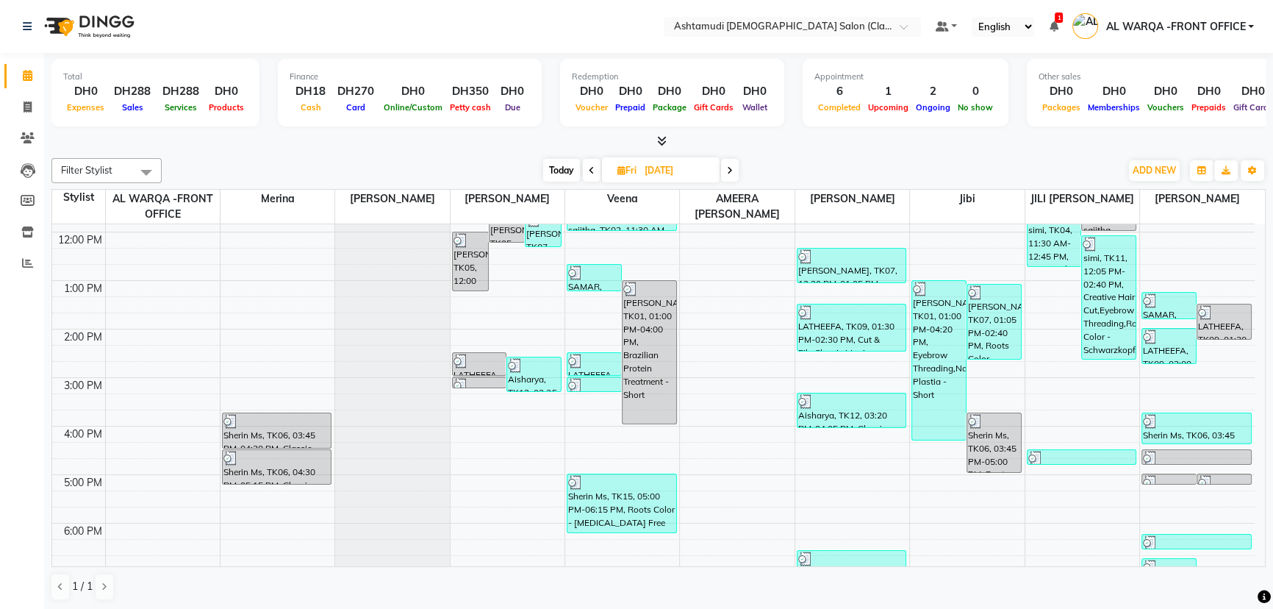
scroll to position [133, 0]
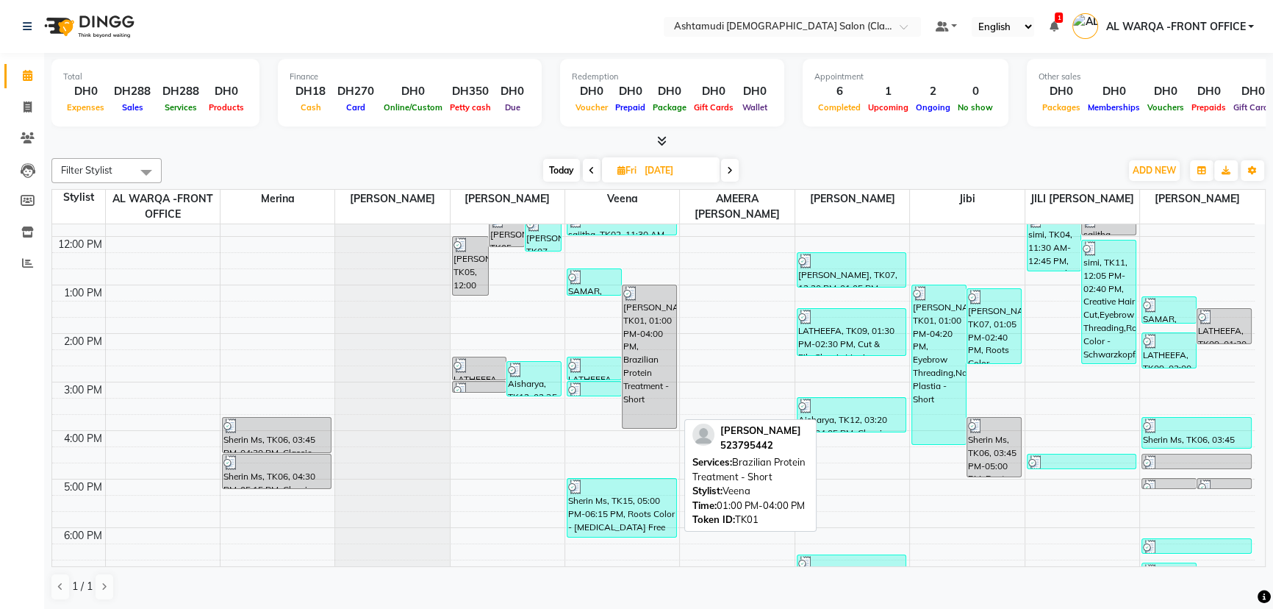
click at [651, 379] on div "Preeni Bineesh, TK01, 01:00 PM-04:00 PM, Brazilian Protein Treatment - Short" at bounding box center [650, 356] width 54 height 143
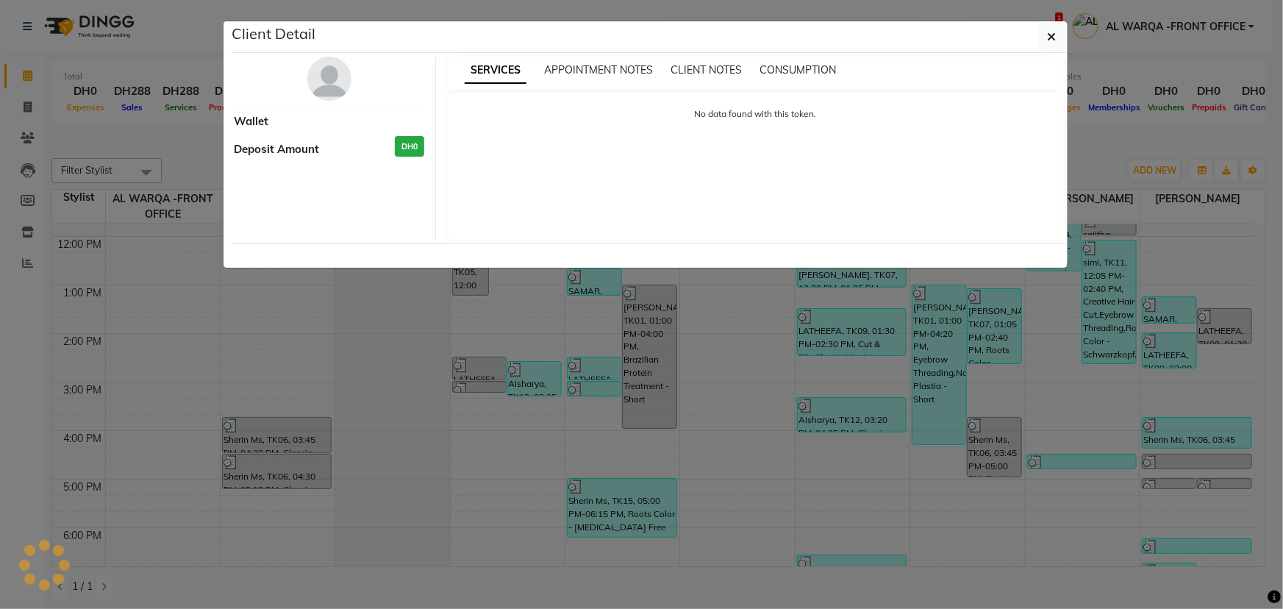
select select "3"
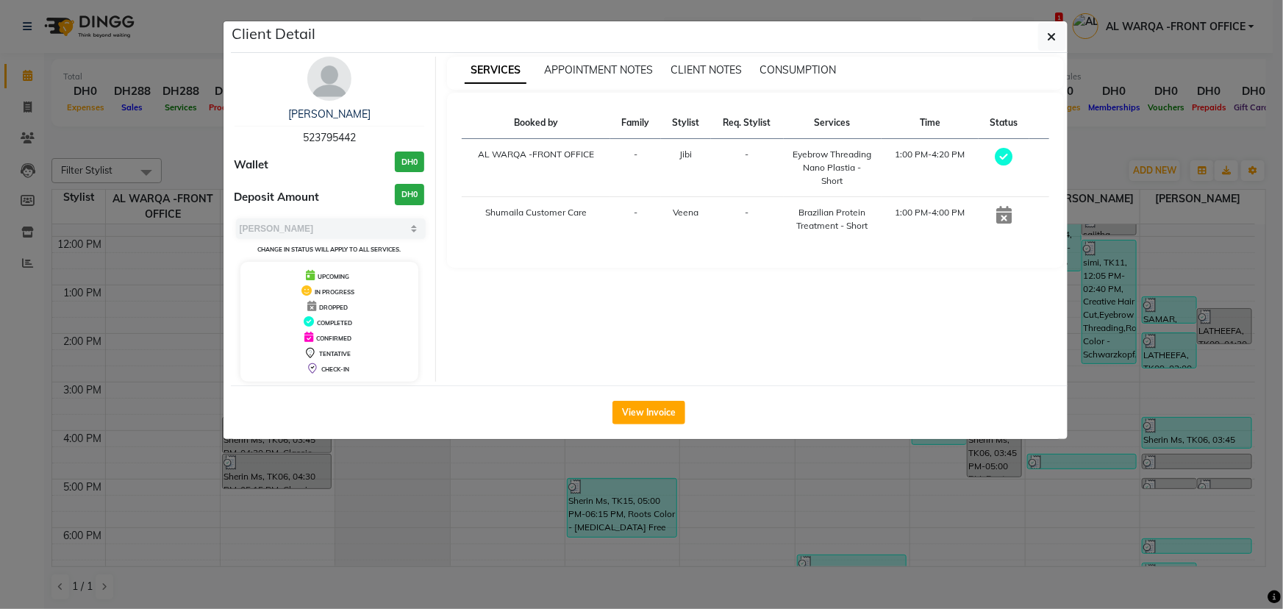
drag, startPoint x: 85, startPoint y: 122, endPoint x: 92, endPoint y: 109, distance: 14.8
click at [90, 110] on ngb-modal-window "Client Detail Preeni Bineesh 523795442 Wallet DH0 Deposit Amount DH0 Select MAR…" at bounding box center [641, 304] width 1283 height 609
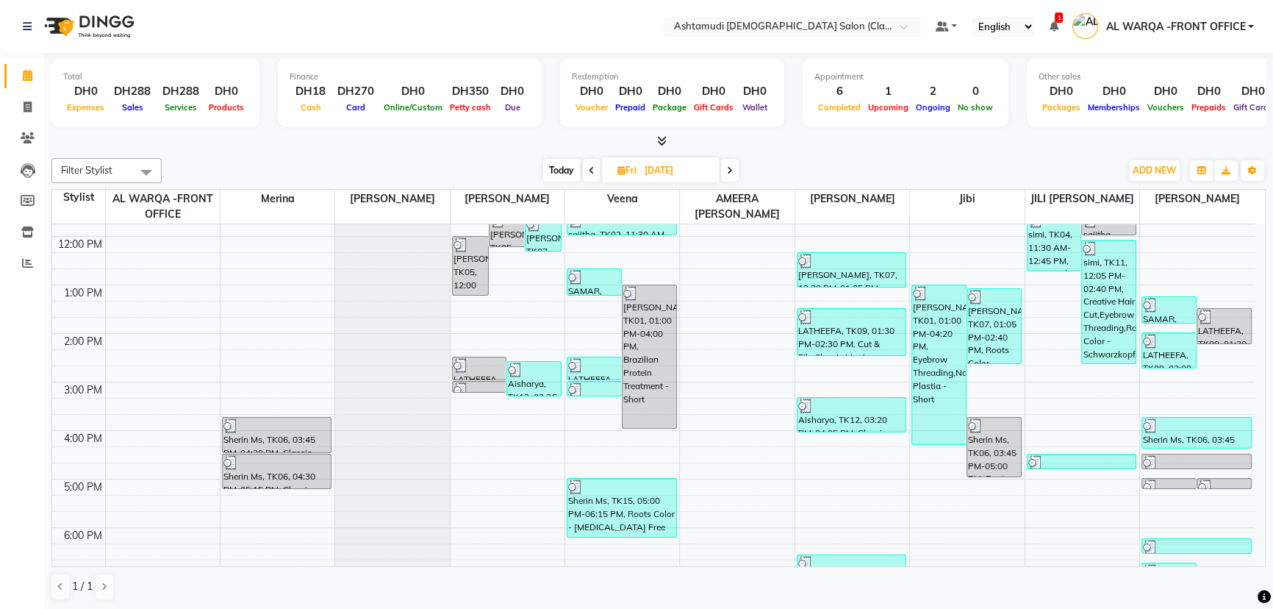
click at [560, 167] on span "Today" at bounding box center [561, 170] width 37 height 23
type input "[DATE]"
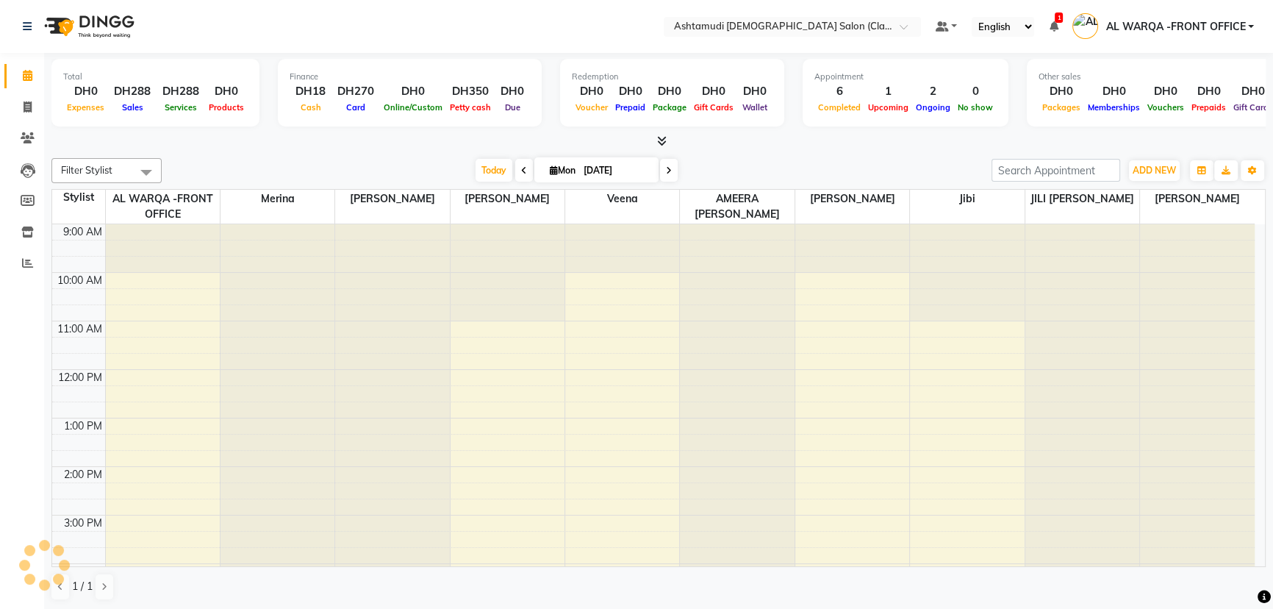
scroll to position [334, 0]
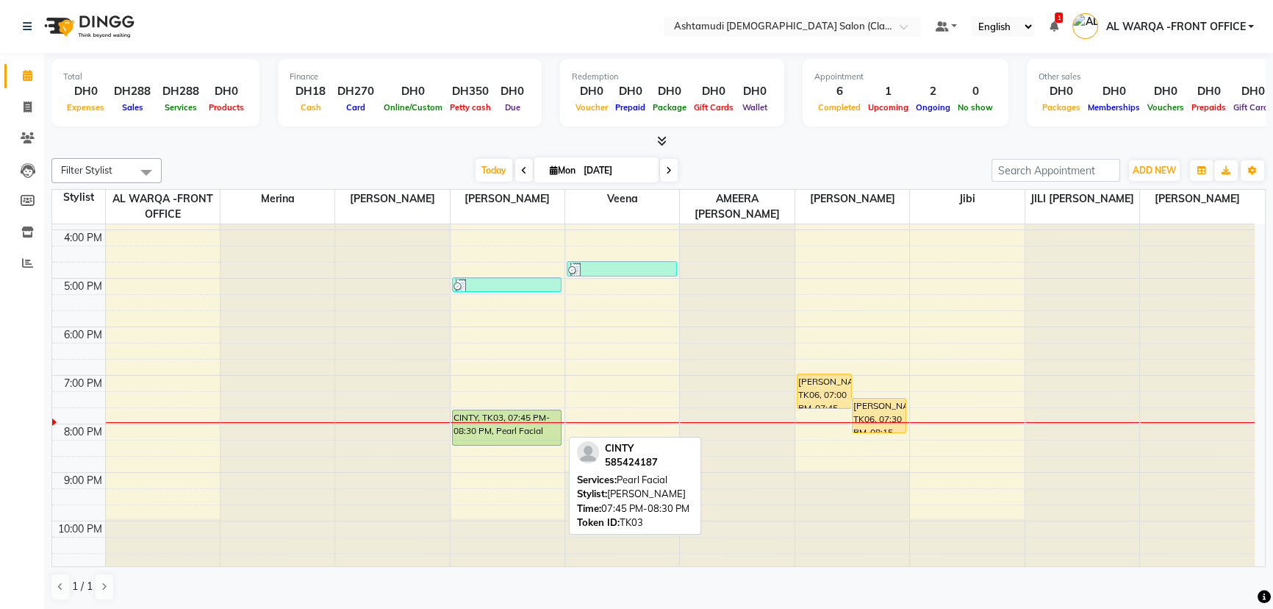
click at [459, 423] on div "CINTY, TK03, 07:45 PM-08:30 PM, Pearl Facial" at bounding box center [507, 427] width 109 height 35
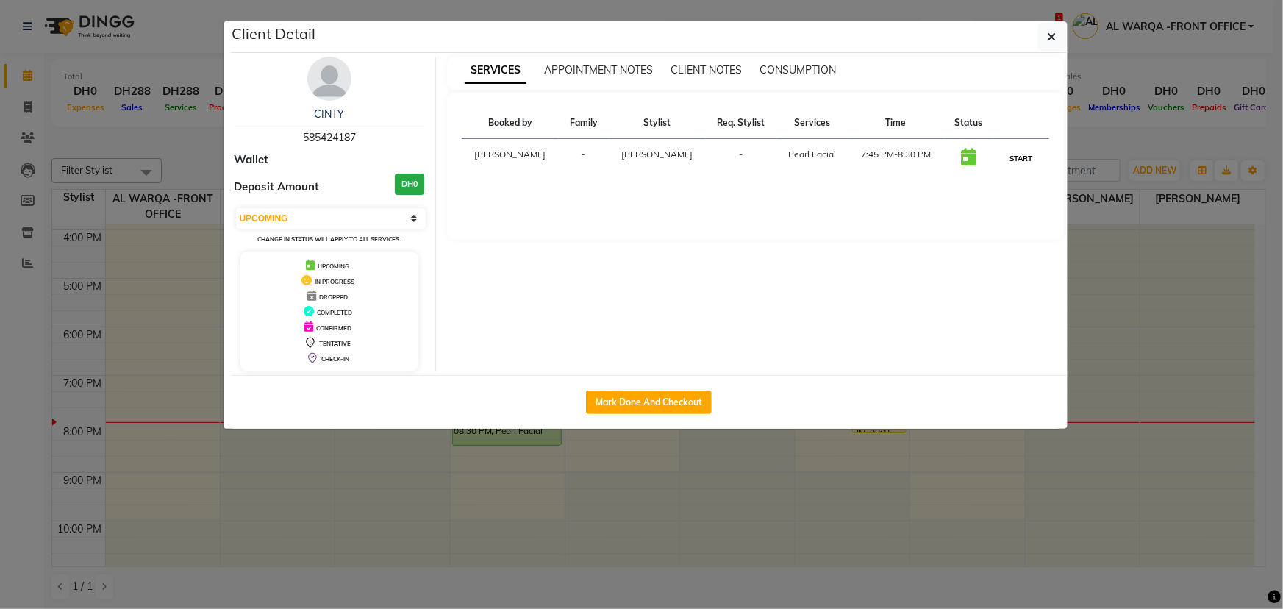
click at [1029, 159] on button "START" at bounding box center [1021, 158] width 30 height 18
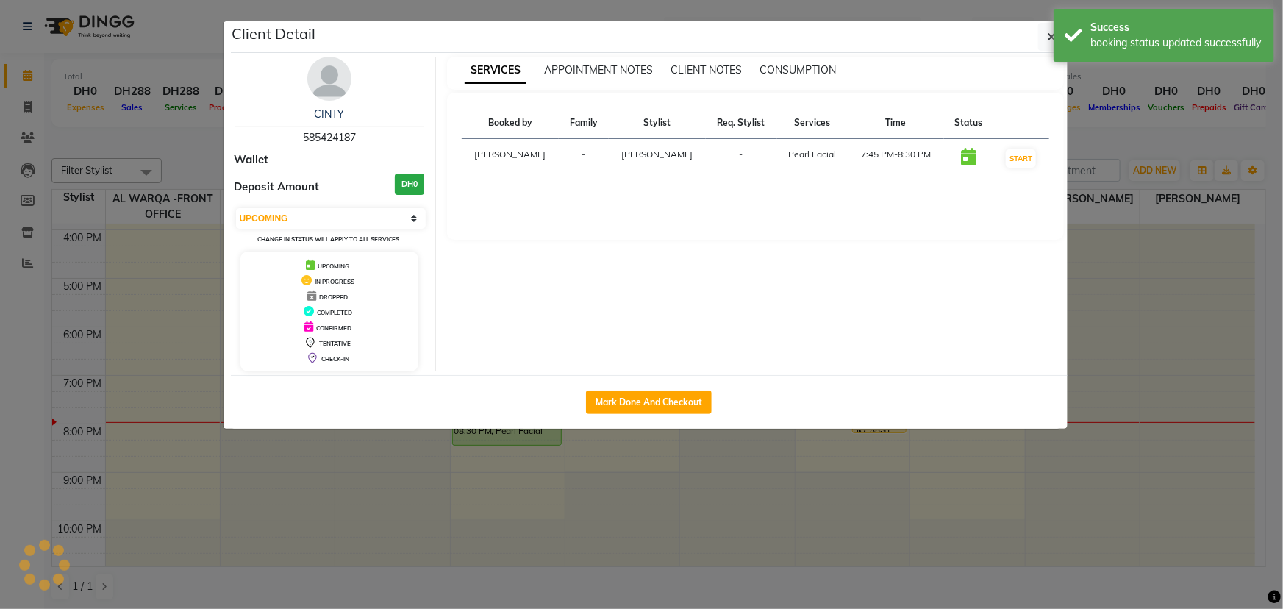
select select "1"
click at [1269, 224] on ngb-modal-window "Client Detail CINTY 585424187 Wallet Deposit Amount DH0 Select IN SERVICE CONFI…" at bounding box center [641, 304] width 1283 height 609
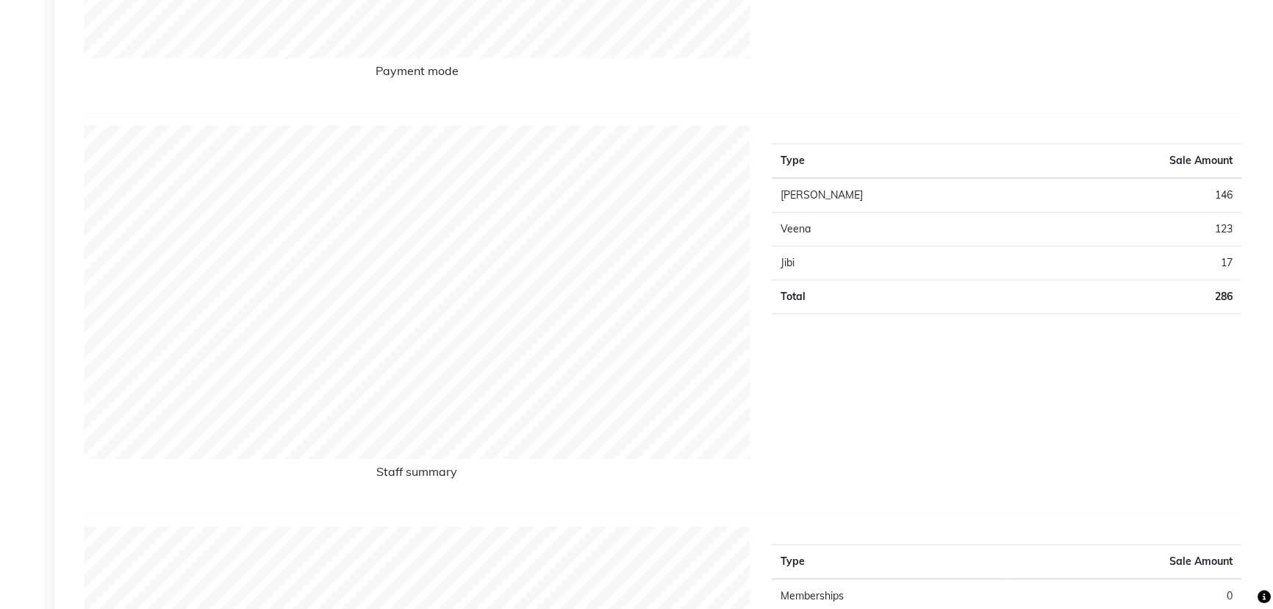
scroll to position [65, 0]
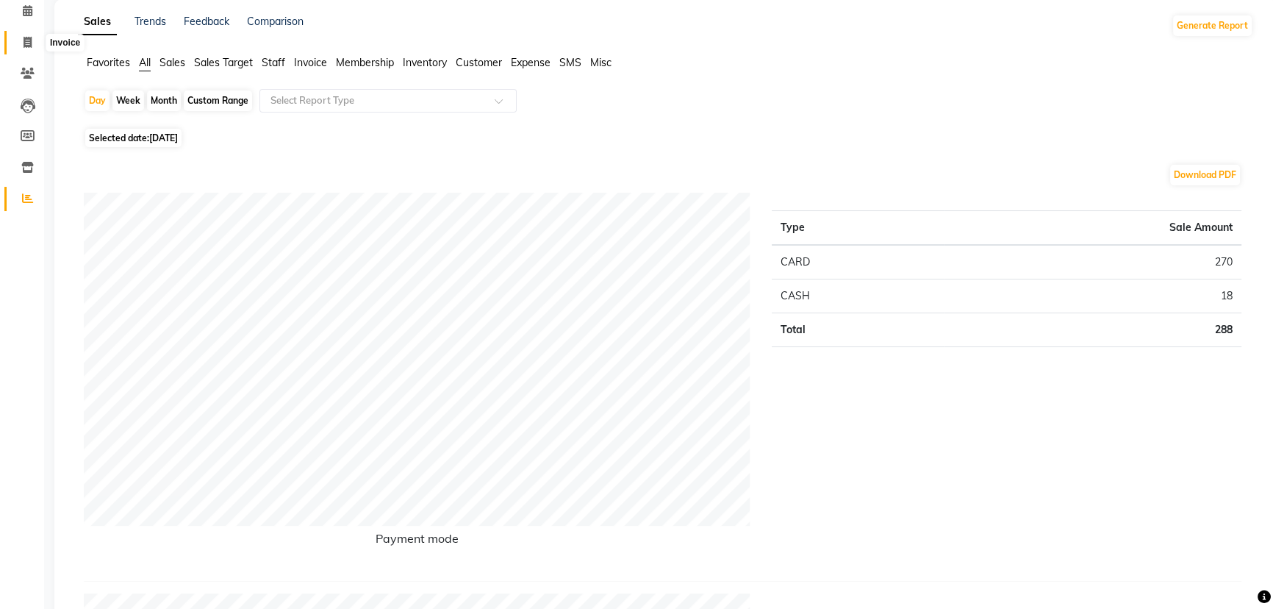
click at [24, 42] on icon at bounding box center [28, 42] width 8 height 11
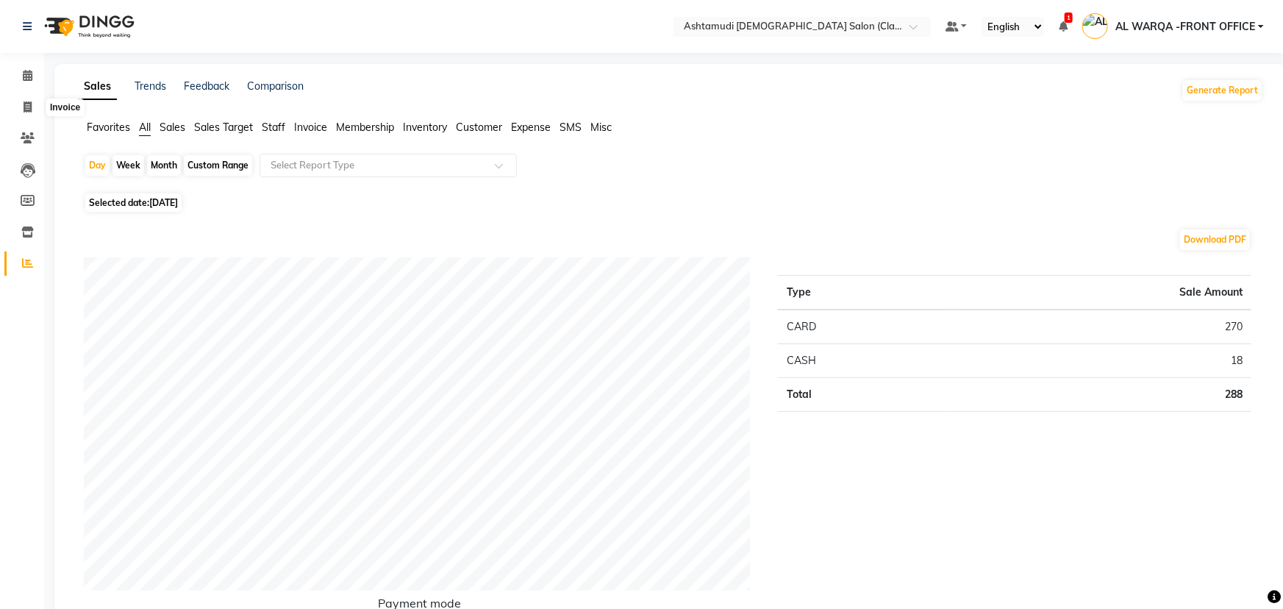
select select "8201"
select select "service"
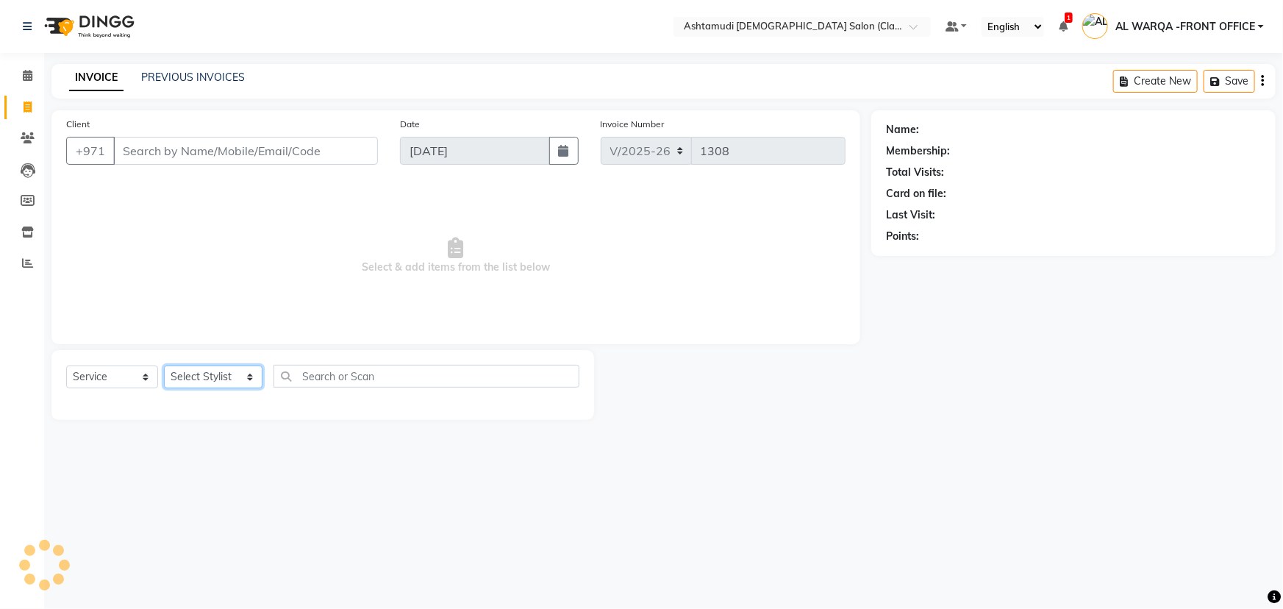
click at [200, 382] on select "Select Stylist AL WARQA -FRONT OFFICE AMEERA [PERSON_NAME] [PERSON_NAME] JILI […" at bounding box center [213, 376] width 99 height 23
select select "82444"
click at [164, 365] on select "Select Stylist AL WARQA -FRONT OFFICE AMEERA NIHAL Anita Jibi JILI MAHALIA Meri…" at bounding box center [213, 376] width 99 height 23
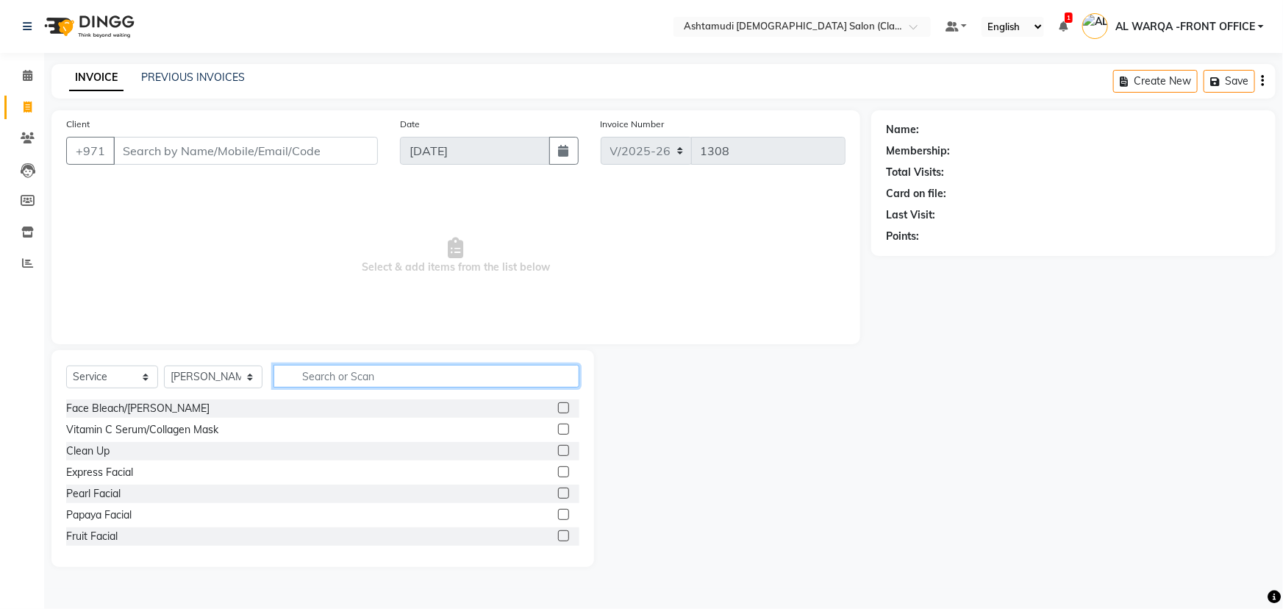
click at [333, 376] on input "text" at bounding box center [426, 376] width 306 height 23
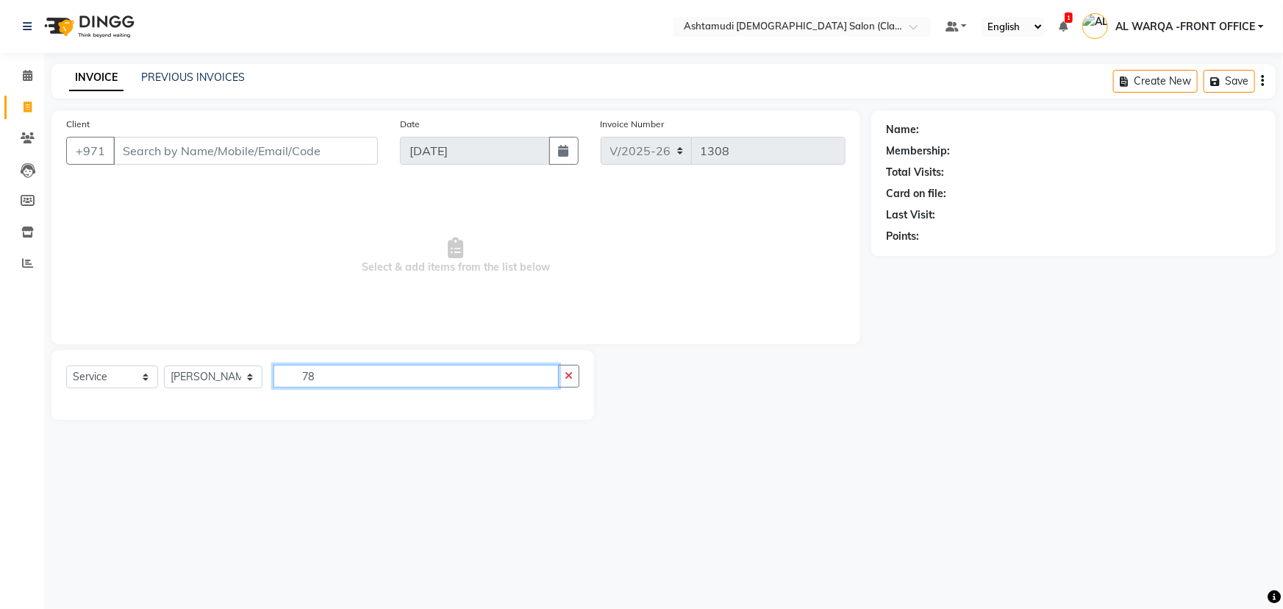
type input "7"
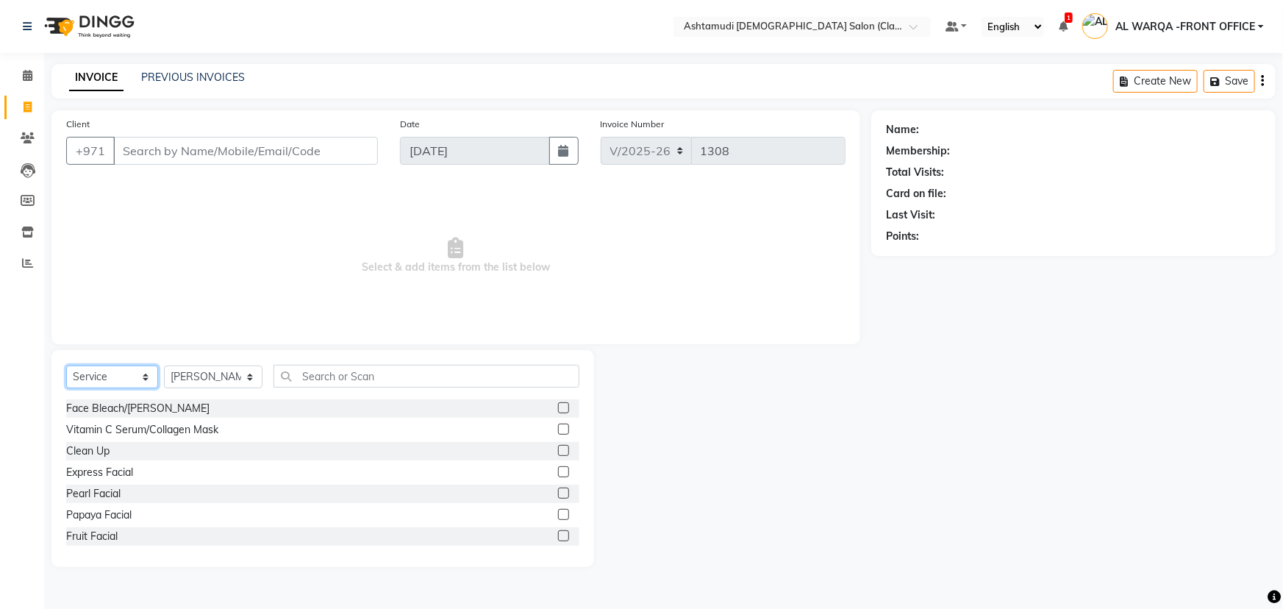
click at [122, 369] on select "Select Service Product Membership Package Voucher Prepaid Gift Card" at bounding box center [112, 376] width 92 height 23
select select "product"
click at [66, 365] on select "Select Service Product Membership Package Voucher Prepaid Gift Card" at bounding box center [112, 376] width 92 height 23
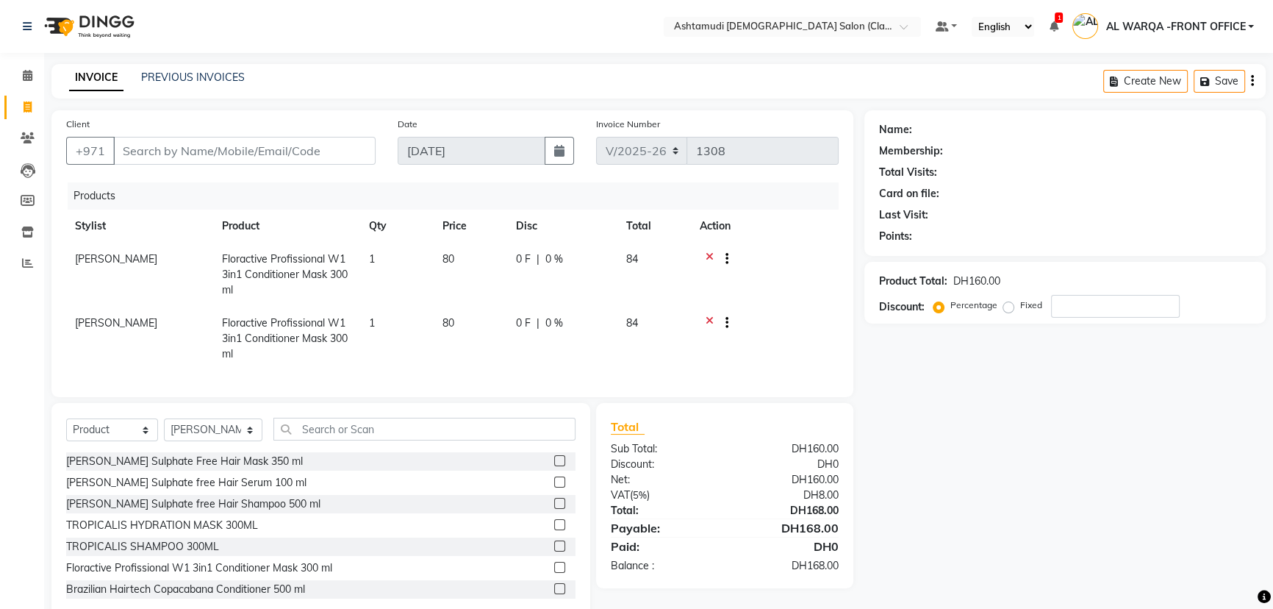
click at [710, 315] on icon at bounding box center [710, 324] width 8 height 18
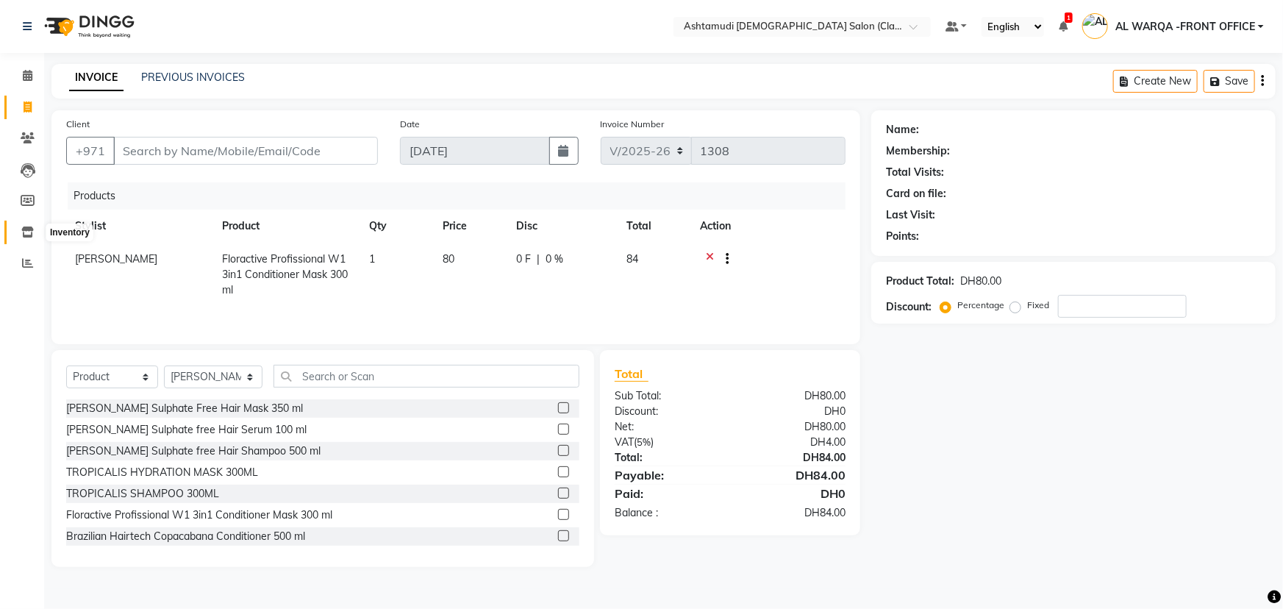
click at [28, 236] on icon at bounding box center [27, 231] width 12 height 11
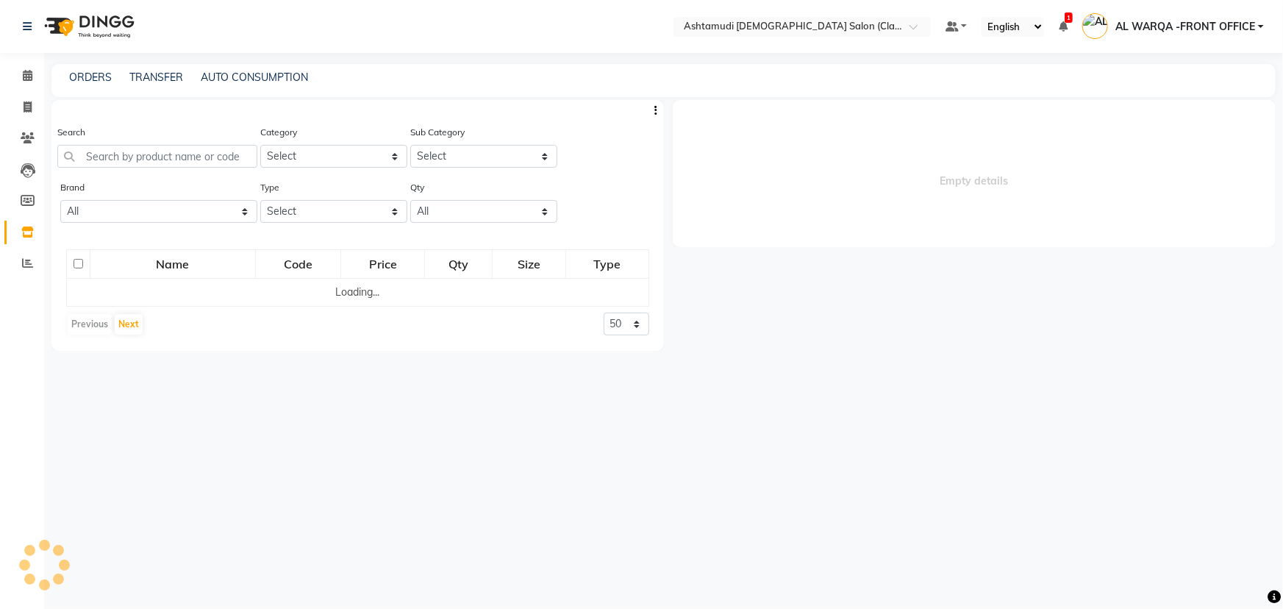
select select
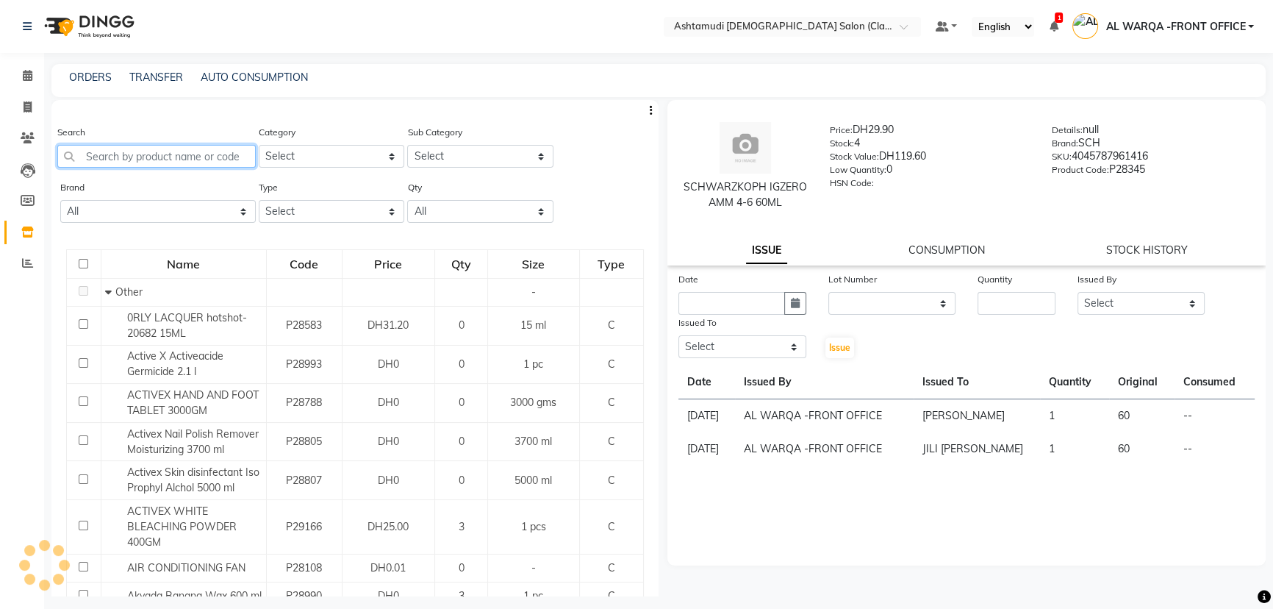
click at [120, 151] on input "text" at bounding box center [156, 156] width 198 height 23
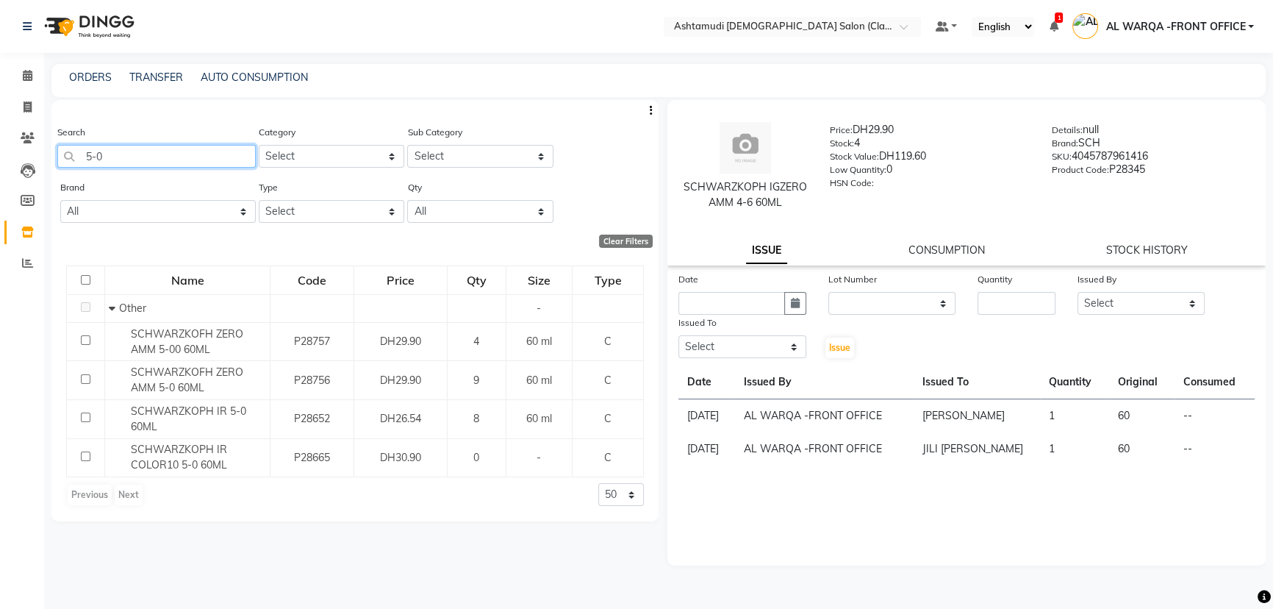
click at [165, 155] on input "5-0" at bounding box center [156, 156] width 198 height 23
type input "5"
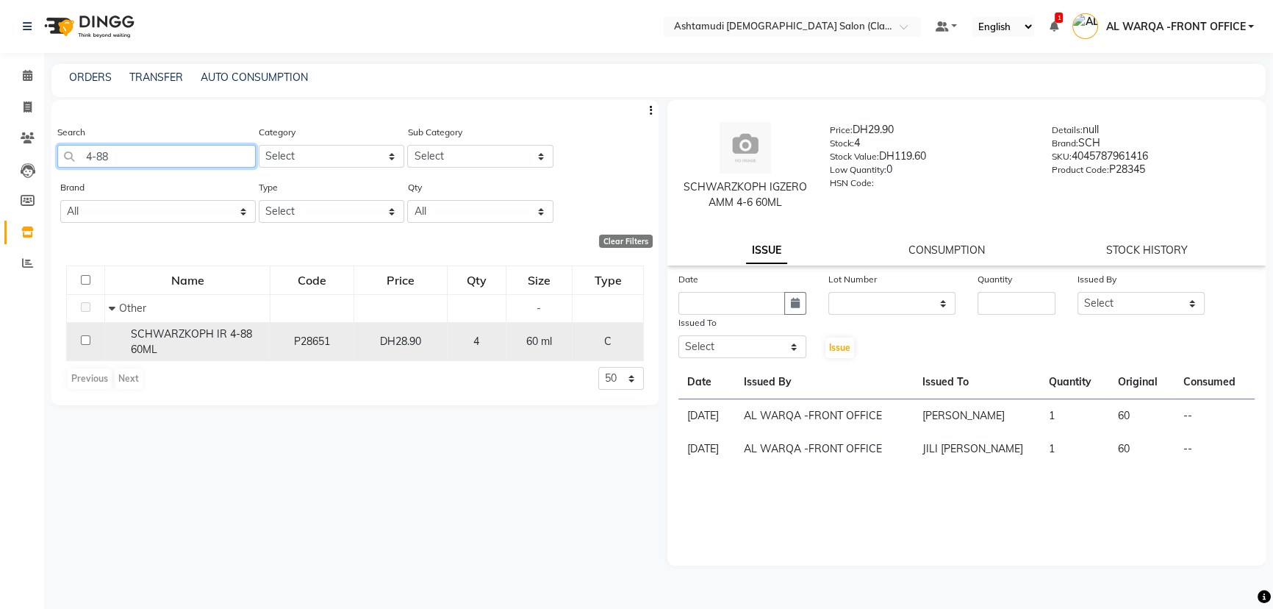
type input "4-88"
click at [84, 342] on input "checkbox" at bounding box center [86, 340] width 10 height 10
checkbox input "true"
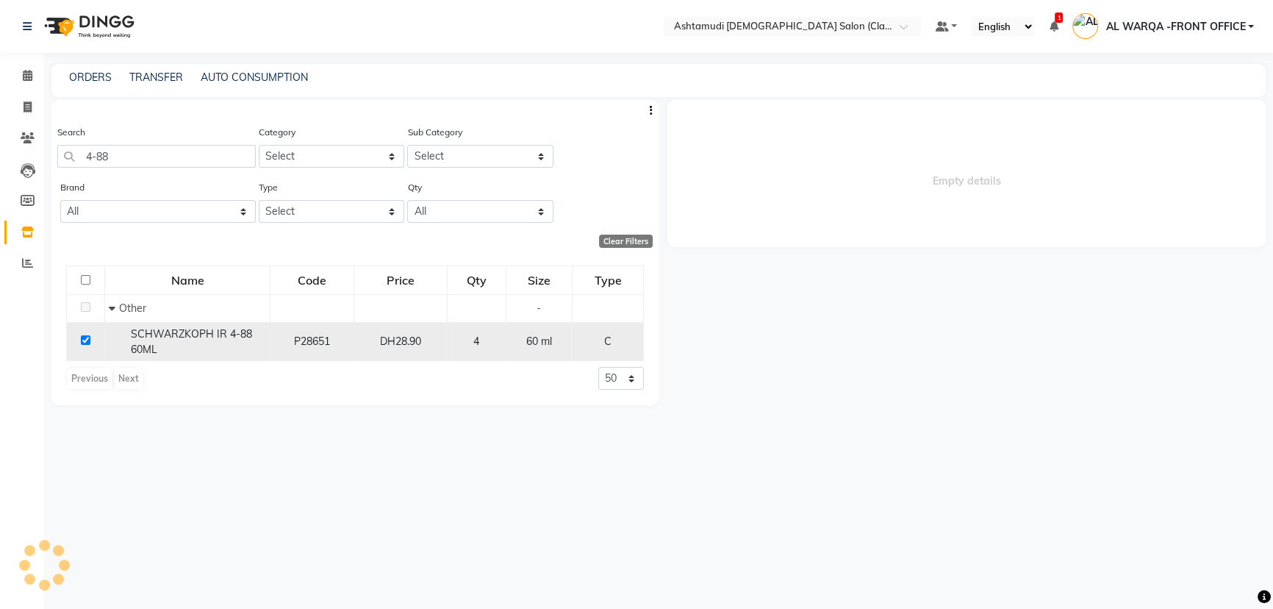
select select
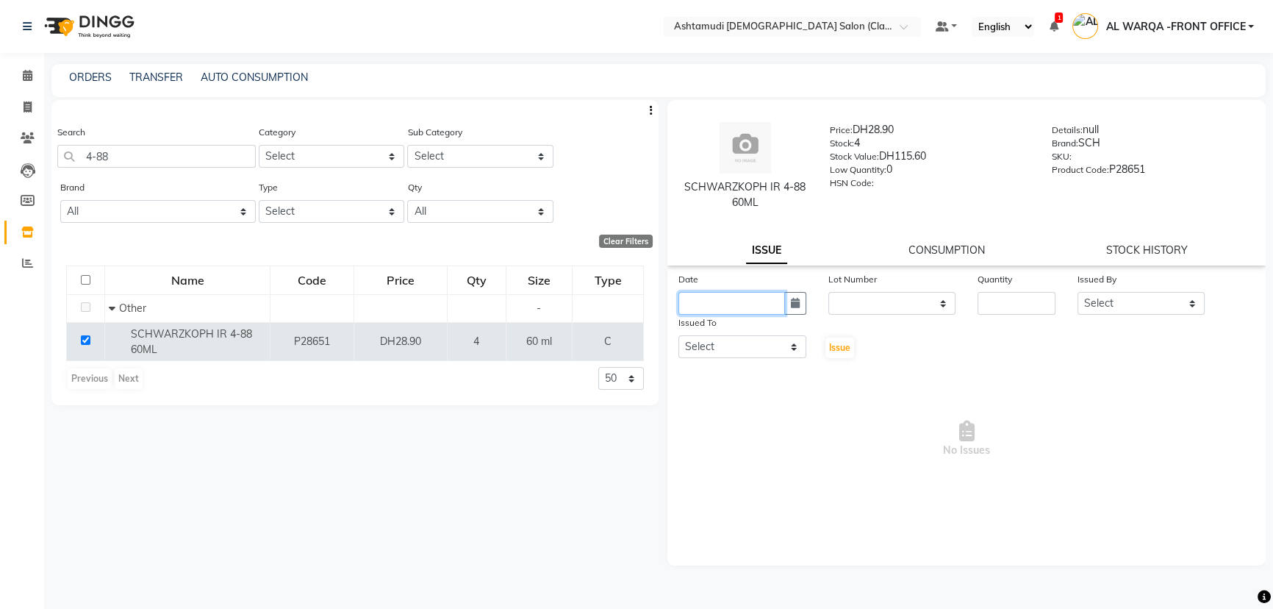
click at [714, 294] on input "text" at bounding box center [731, 303] width 107 height 23
select select "9"
select select "2025"
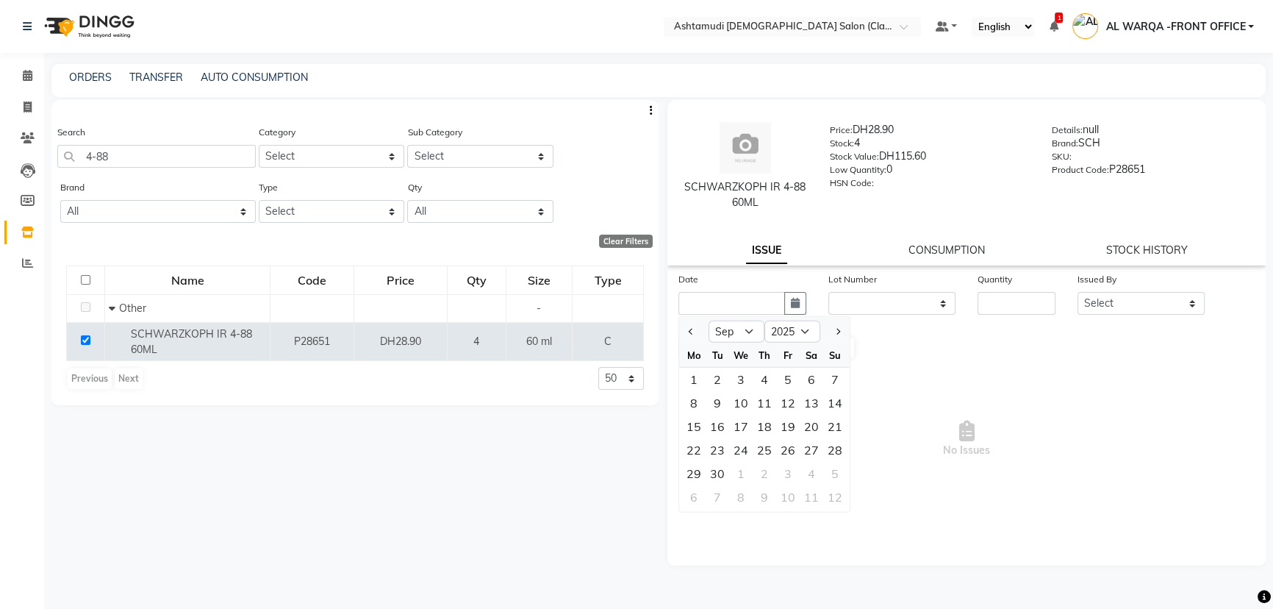
click at [683, 330] on div at bounding box center [693, 332] width 29 height 24
click at [690, 332] on span "Previous month" at bounding box center [692, 331] width 6 height 6
select select "8"
click at [833, 476] on div "31" at bounding box center [835, 474] width 24 height 24
type input "31-08-2025"
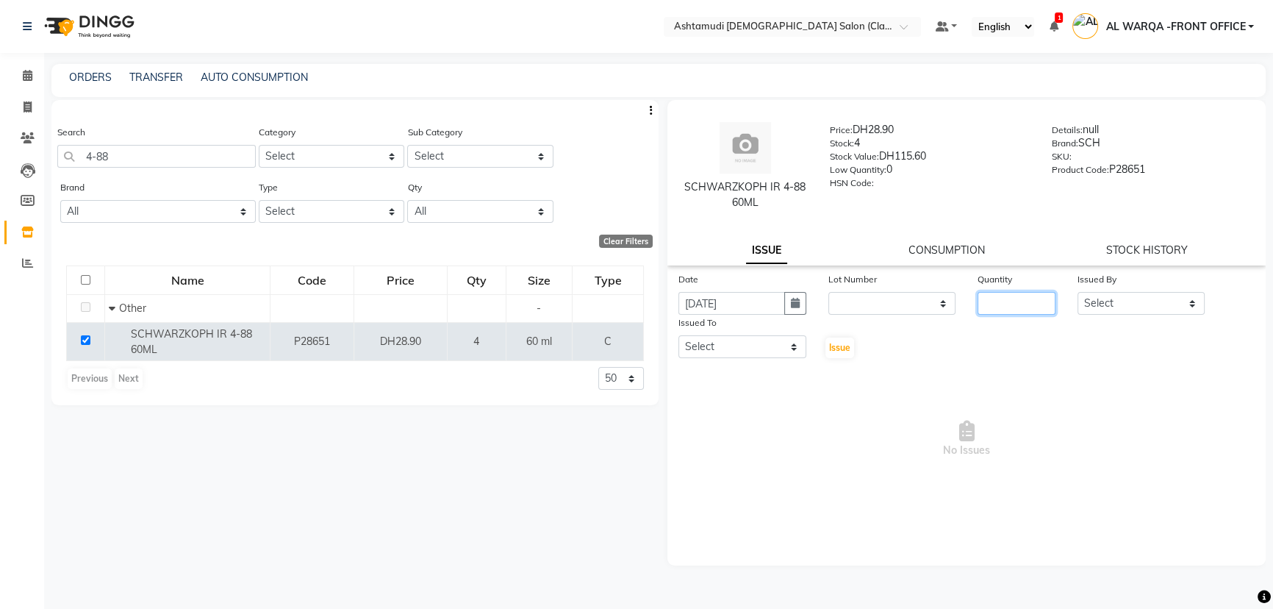
drag, startPoint x: 1011, startPoint y: 307, endPoint x: 1035, endPoint y: 309, distance: 24.4
click at [1024, 309] on input "number" at bounding box center [1017, 303] width 78 height 23
type input "1"
click at [1125, 295] on select "Select AL WARQA -FRONT OFFICE AMEERA NIHAL Anita Jibi JILI MAHALIA Merina Rachn…" at bounding box center [1142, 303] width 128 height 23
select select "80345"
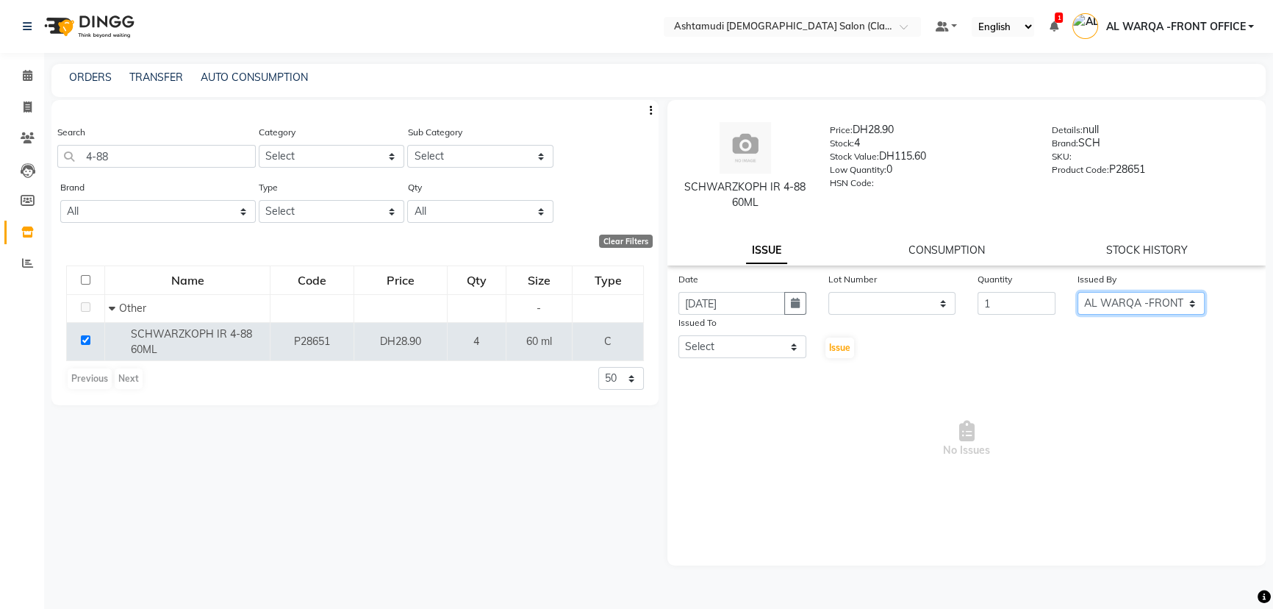
click at [1078, 292] on select "Select AL WARQA -FRONT OFFICE AMEERA NIHAL Anita Jibi JILI MAHALIA Merina Rachn…" at bounding box center [1142, 303] width 128 height 23
click at [751, 346] on select "Select AL WARQA -FRONT OFFICE AMEERA NIHAL Anita Jibi JILI MAHALIA Merina Rachn…" at bounding box center [742, 346] width 128 height 23
select select "77691"
click at [678, 336] on select "Select AL WARQA -FRONT OFFICE AMEERA NIHAL Anita Jibi JILI MAHALIA Merina Rachn…" at bounding box center [742, 346] width 128 height 23
click at [841, 346] on span "Issue" at bounding box center [839, 347] width 21 height 11
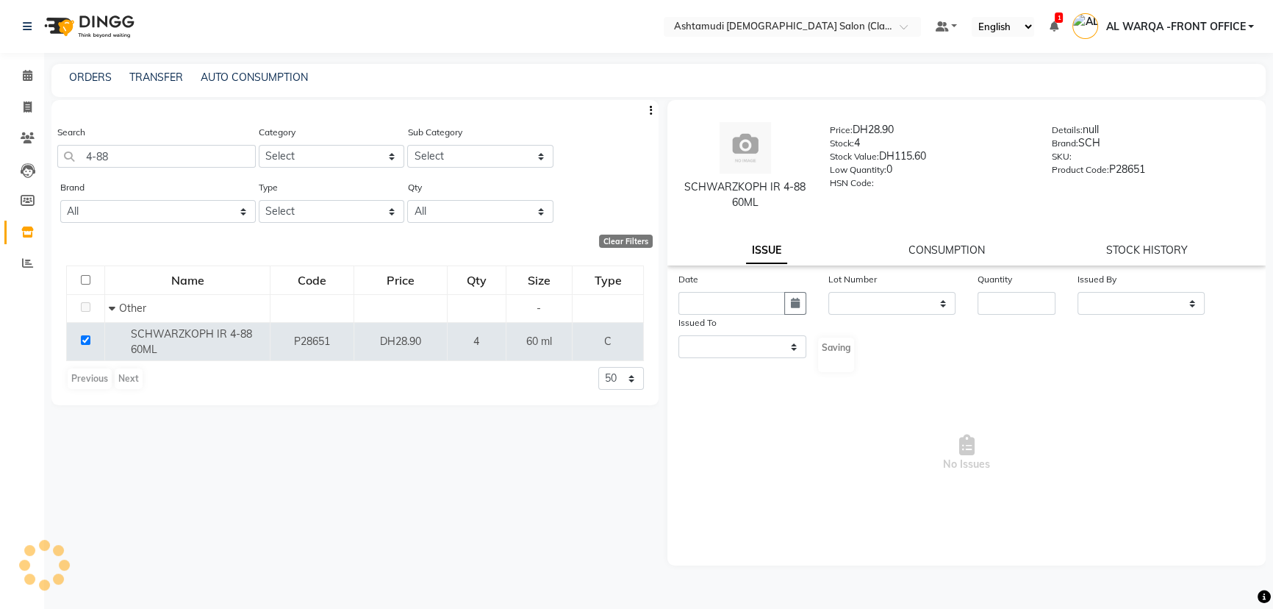
select select
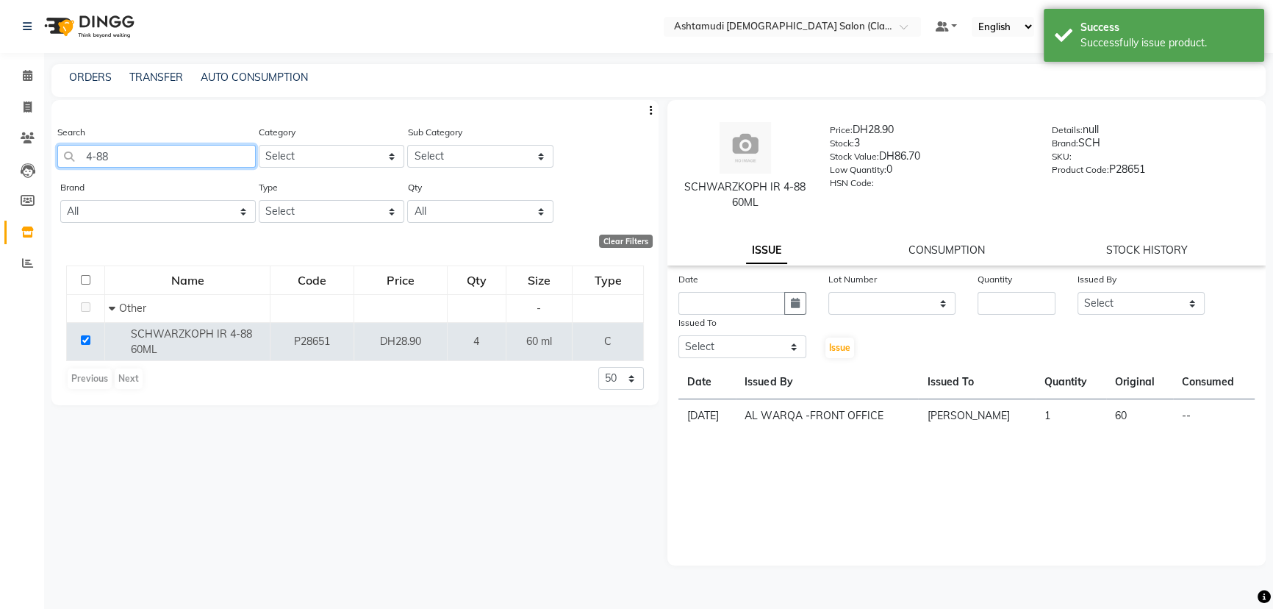
click at [117, 163] on input "4-88" at bounding box center [156, 156] width 198 height 23
click at [117, 162] on input "4-88" at bounding box center [156, 156] width 198 height 23
type input "4"
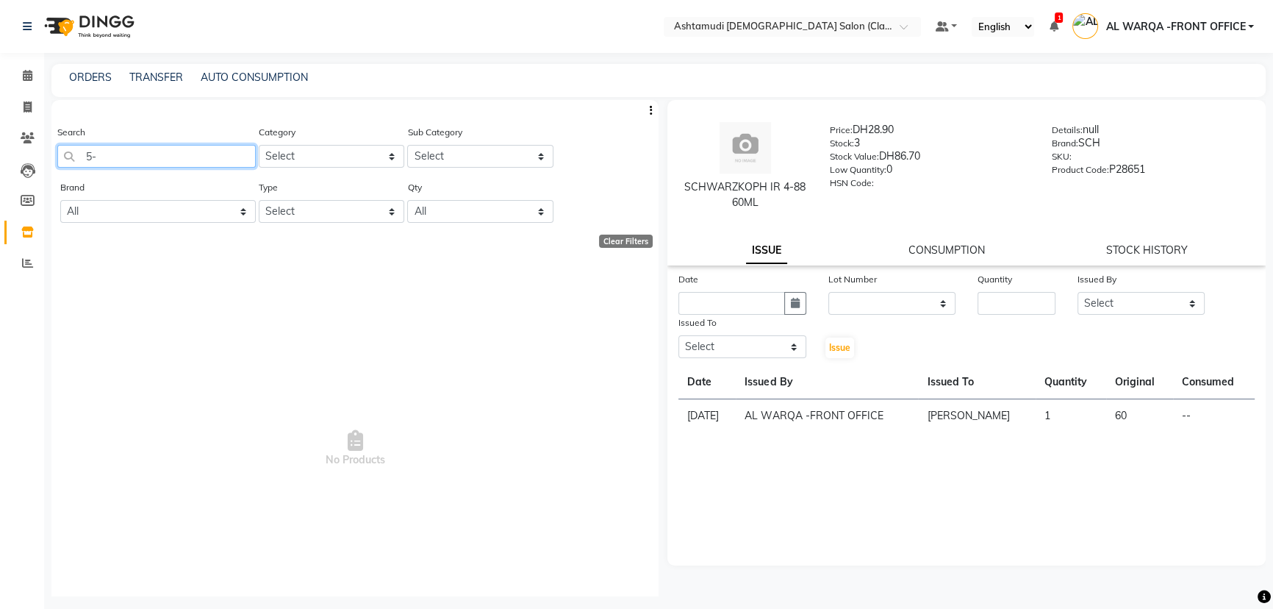
type input "5"
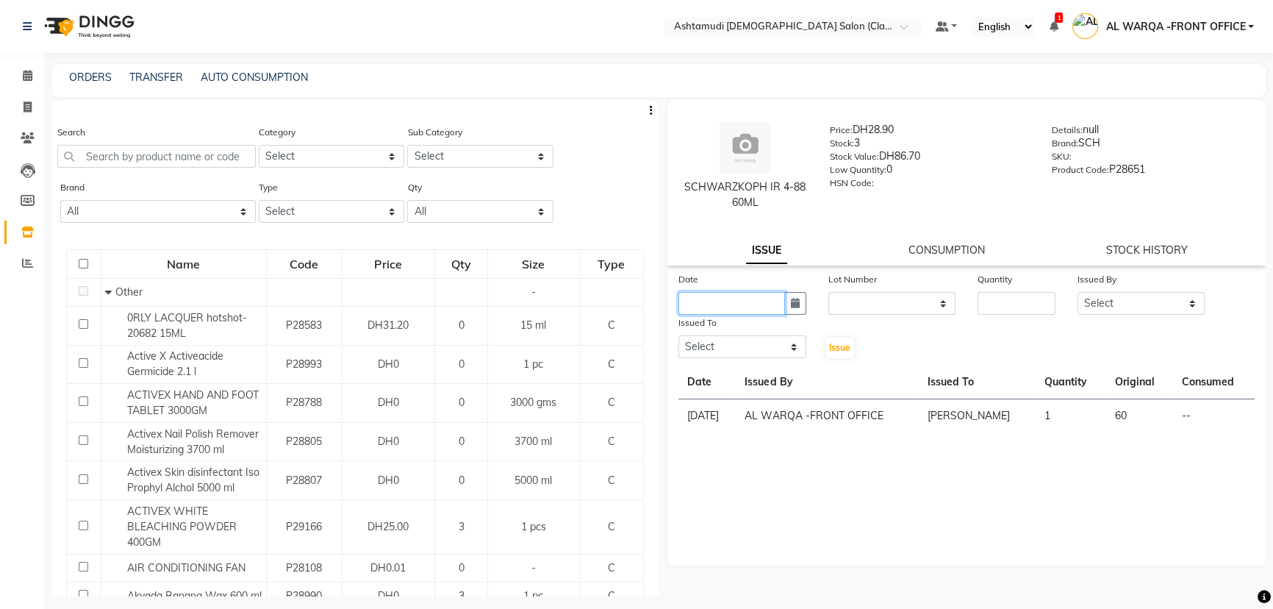
click at [734, 301] on input "text" at bounding box center [731, 303] width 107 height 23
select select "9"
select select "2025"
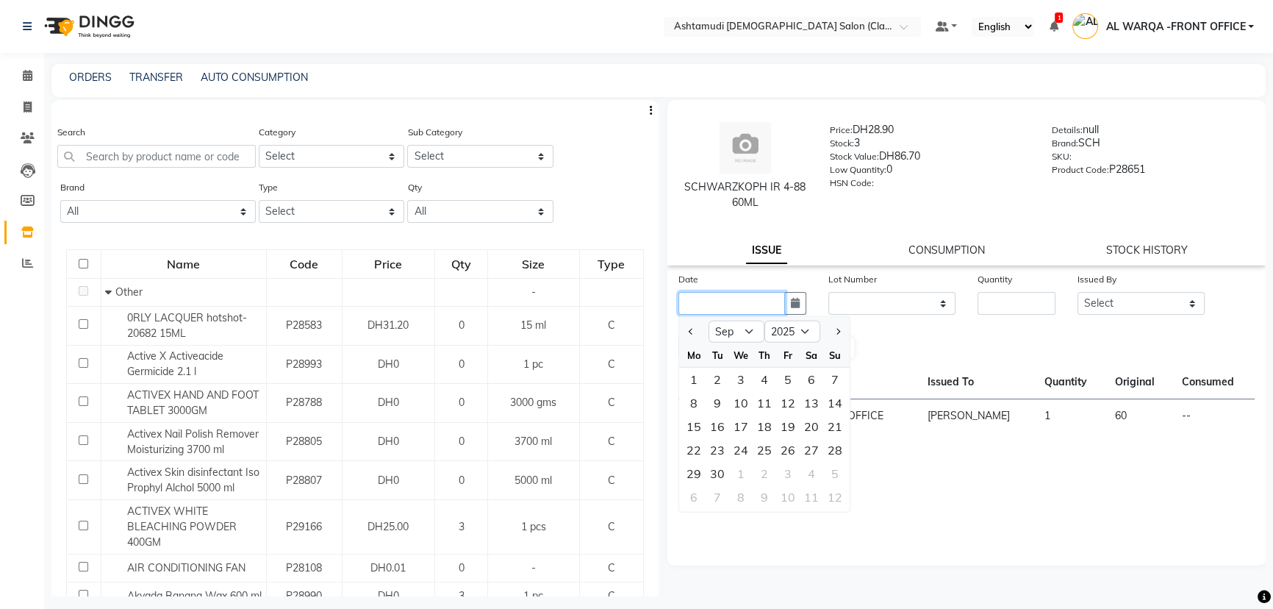
click at [734, 301] on input "text" at bounding box center [731, 303] width 107 height 23
click at [692, 322] on button "Previous month" at bounding box center [691, 332] width 12 height 24
select select "8"
click at [836, 478] on div "31" at bounding box center [835, 474] width 24 height 24
type input "31-08-2025"
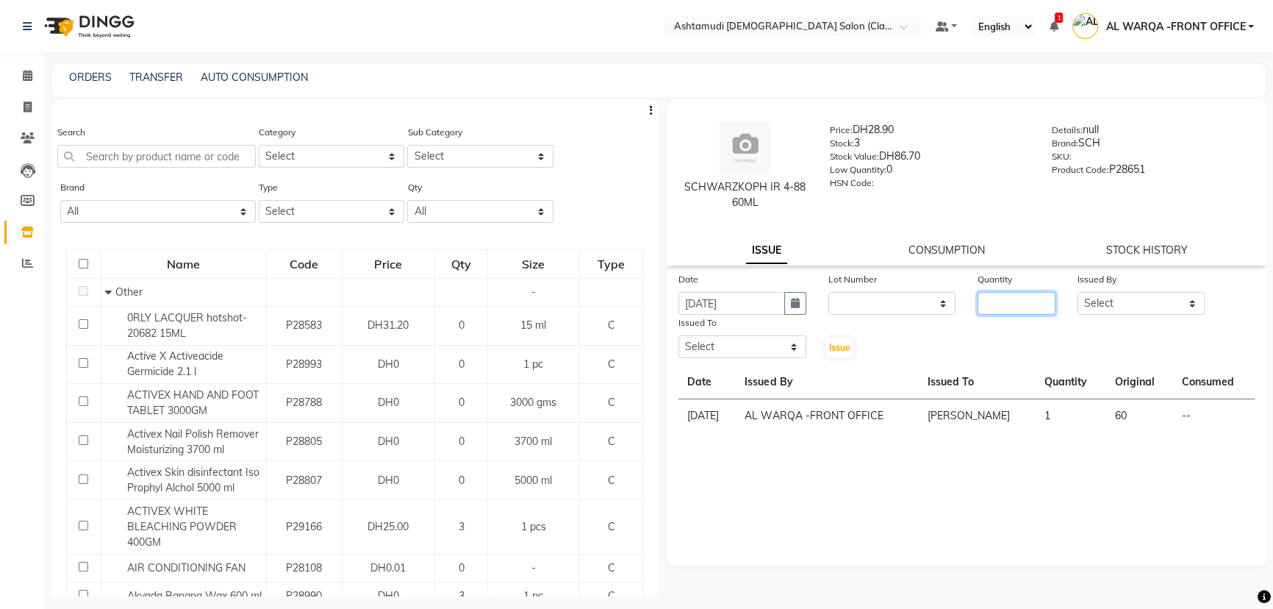
drag, startPoint x: 996, startPoint y: 310, endPoint x: 1049, endPoint y: 337, distance: 59.5
click at [1001, 313] on input "number" at bounding box center [1017, 303] width 78 height 23
type input "1"
click at [1142, 297] on select "Select AL WARQA -FRONT OFFICE AMEERA NIHAL Anita Jibi JILI MAHALIA Merina Rachn…" at bounding box center [1142, 303] width 128 height 23
select select "80345"
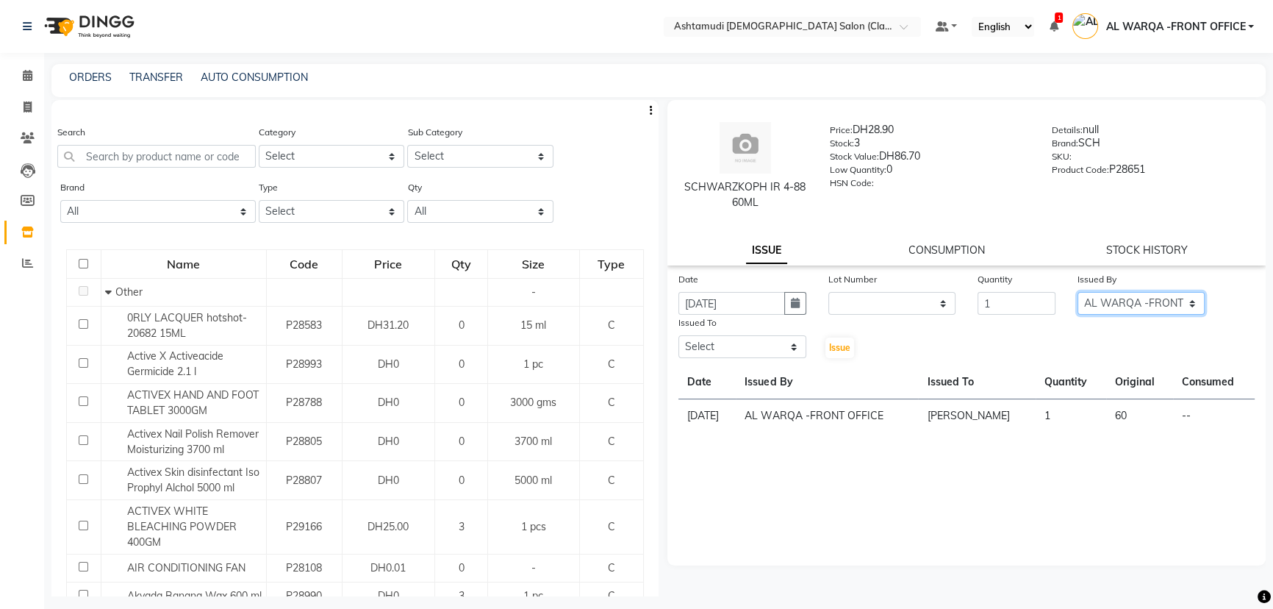
click at [1078, 292] on select "Select AL WARQA -FRONT OFFICE AMEERA NIHAL Anita Jibi JILI MAHALIA Merina Rachn…" at bounding box center [1142, 303] width 128 height 23
click at [122, 160] on input "text" at bounding box center [156, 156] width 198 height 23
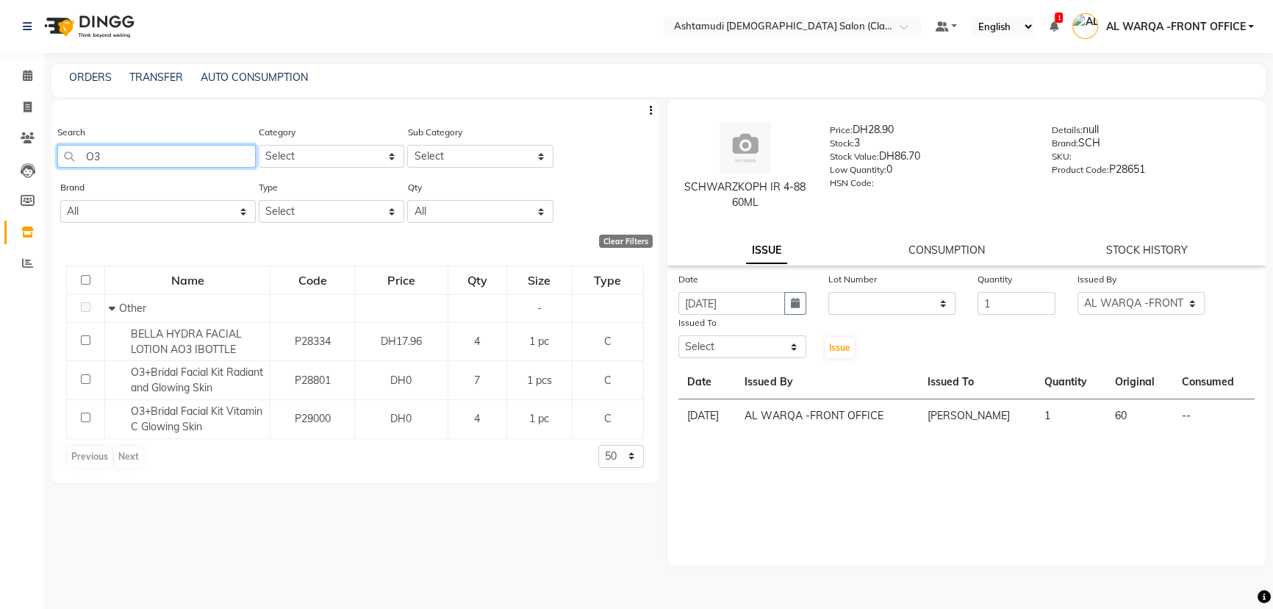
click at [132, 158] on input "O3" at bounding box center [156, 156] width 198 height 23
type input "O"
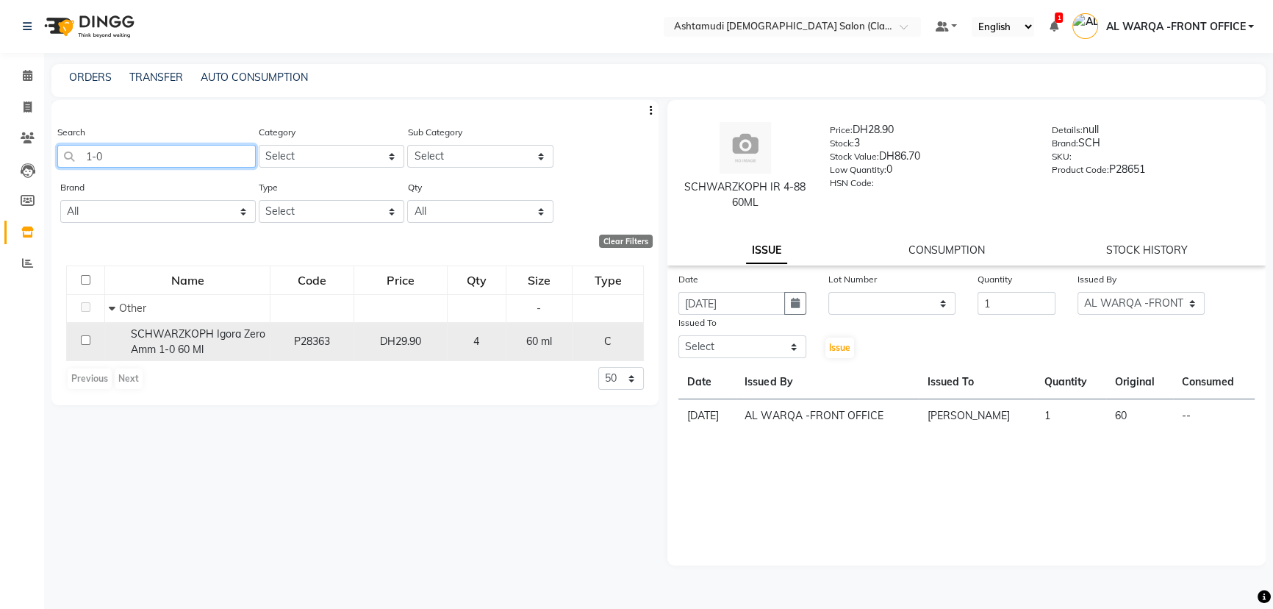
type input "1-0"
click at [85, 340] on input "checkbox" at bounding box center [86, 340] width 10 height 10
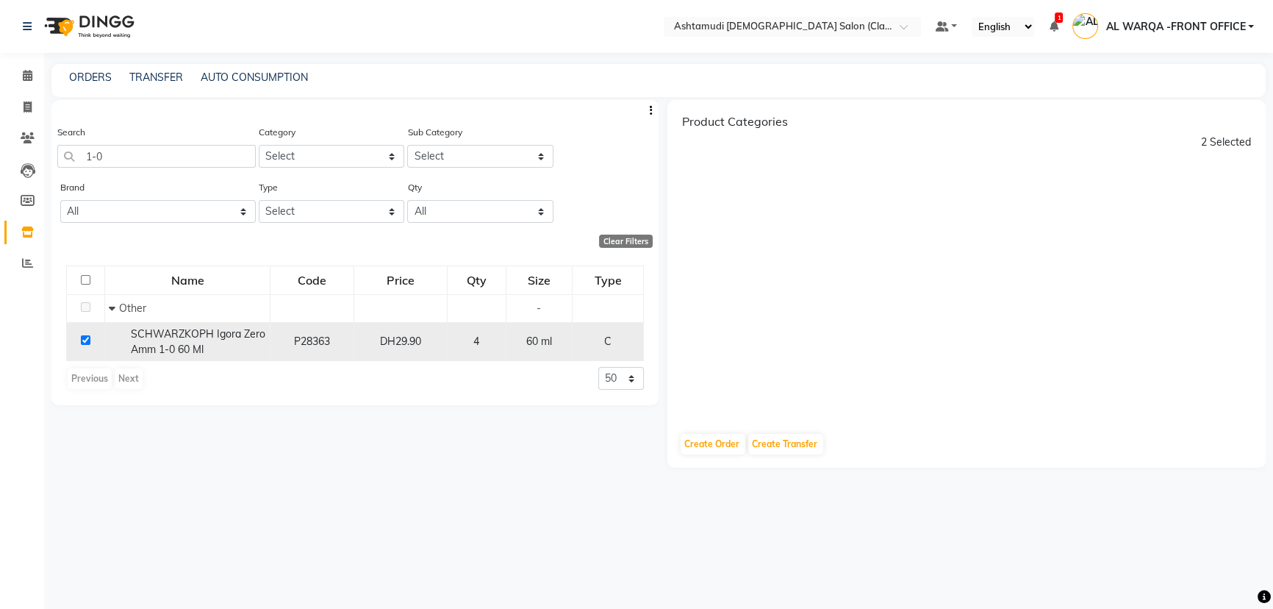
click at [81, 343] on input "checkbox" at bounding box center [86, 340] width 10 height 10
checkbox input "false"
select select
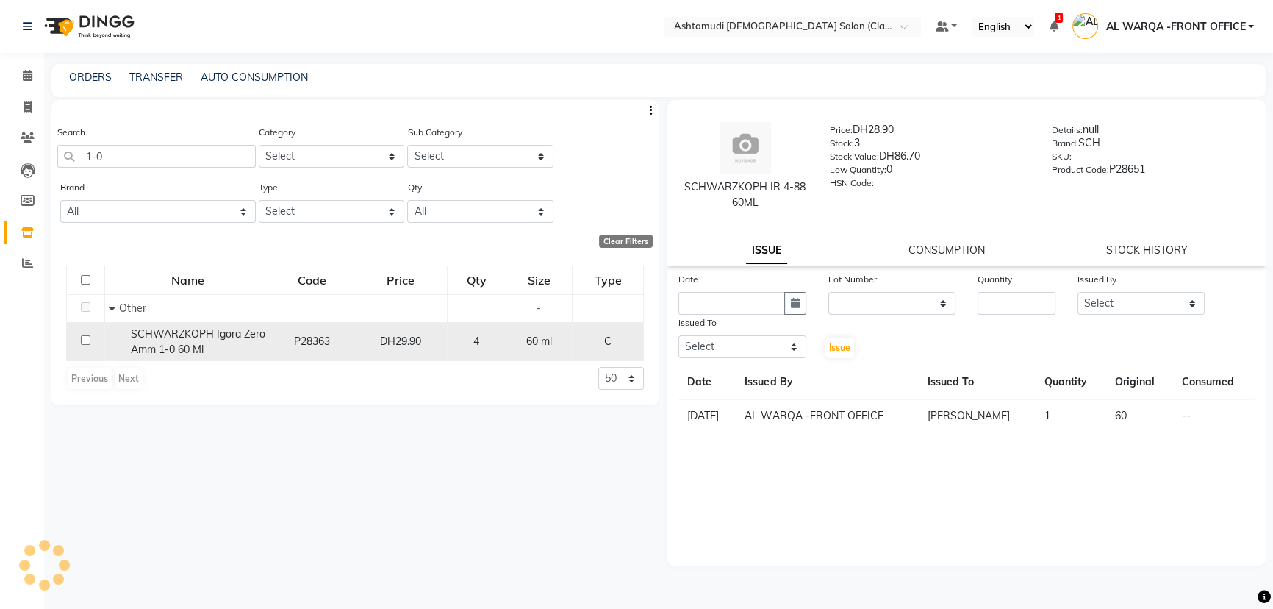
click at [81, 342] on input "checkbox" at bounding box center [86, 340] width 10 height 10
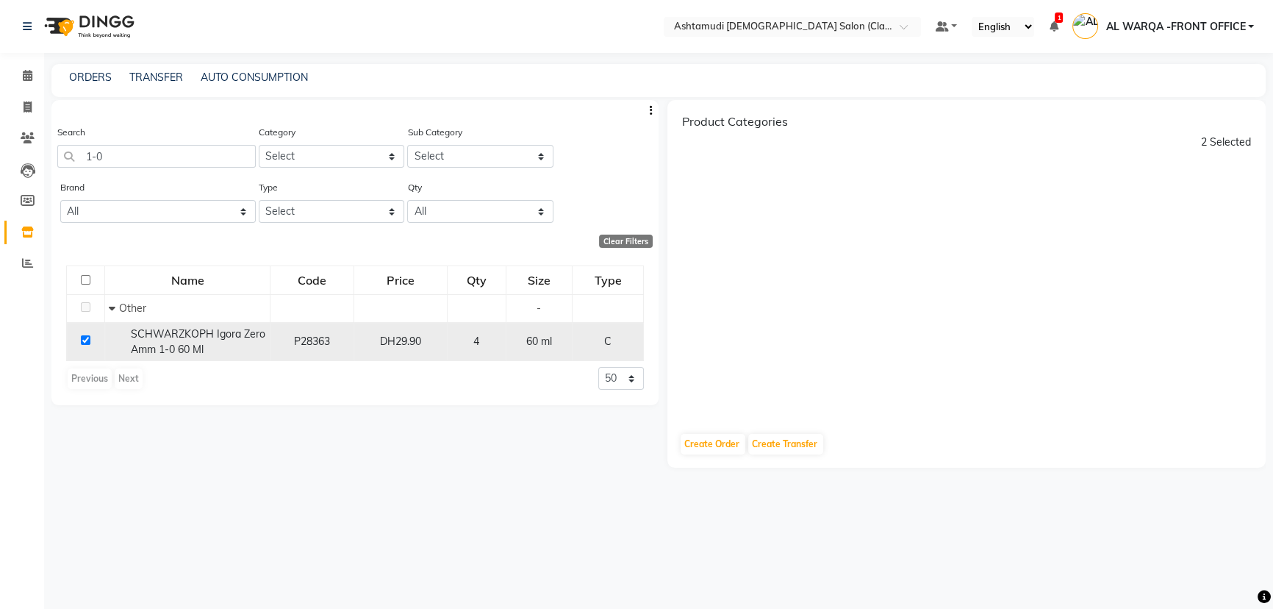
click at [87, 341] on input "checkbox" at bounding box center [86, 340] width 10 height 10
checkbox input "false"
select select
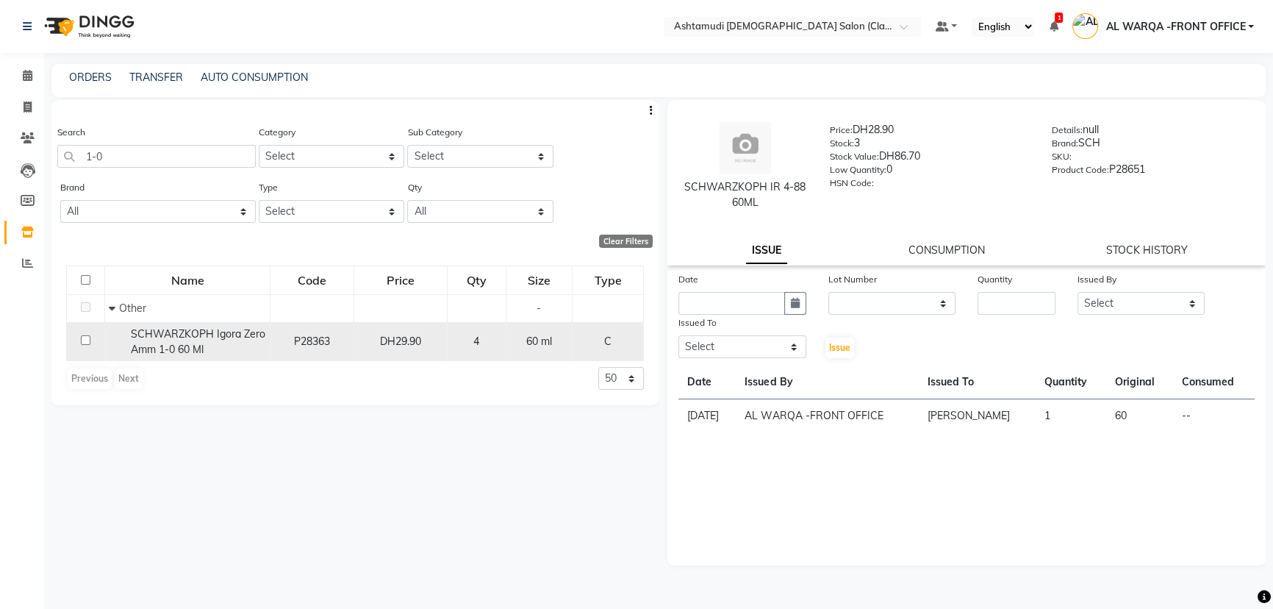
click at [87, 341] on input "checkbox" at bounding box center [86, 340] width 10 height 10
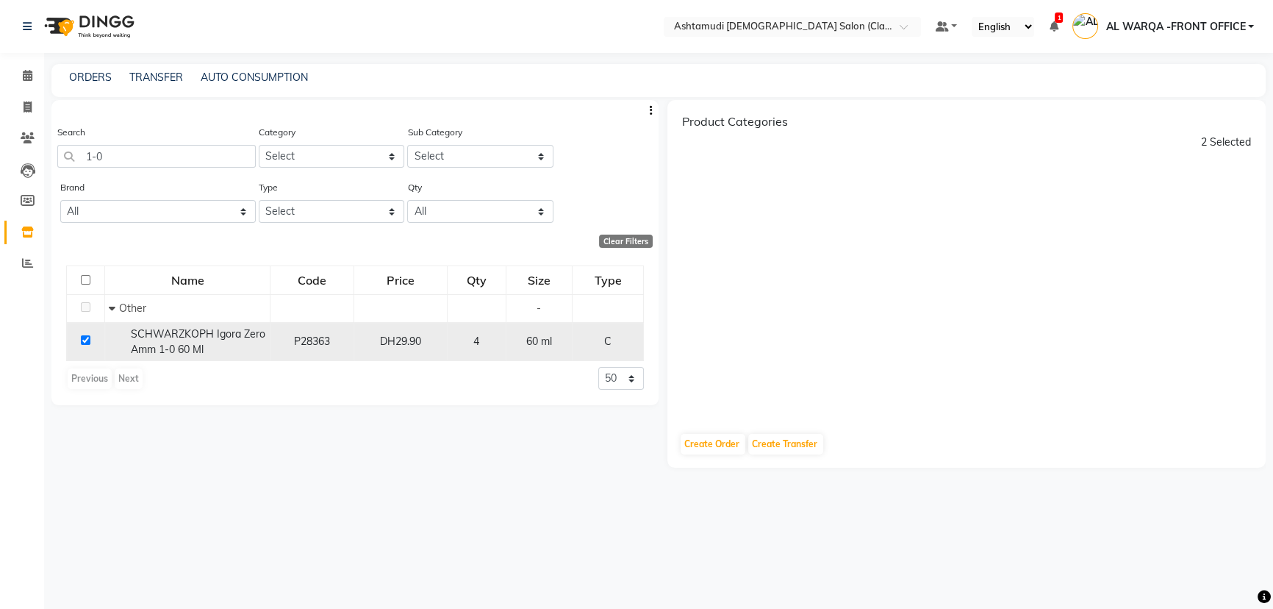
click at [87, 341] on input "checkbox" at bounding box center [86, 340] width 10 height 10
click at [86, 340] on input "checkbox" at bounding box center [86, 340] width 10 height 10
checkbox input "false"
select select
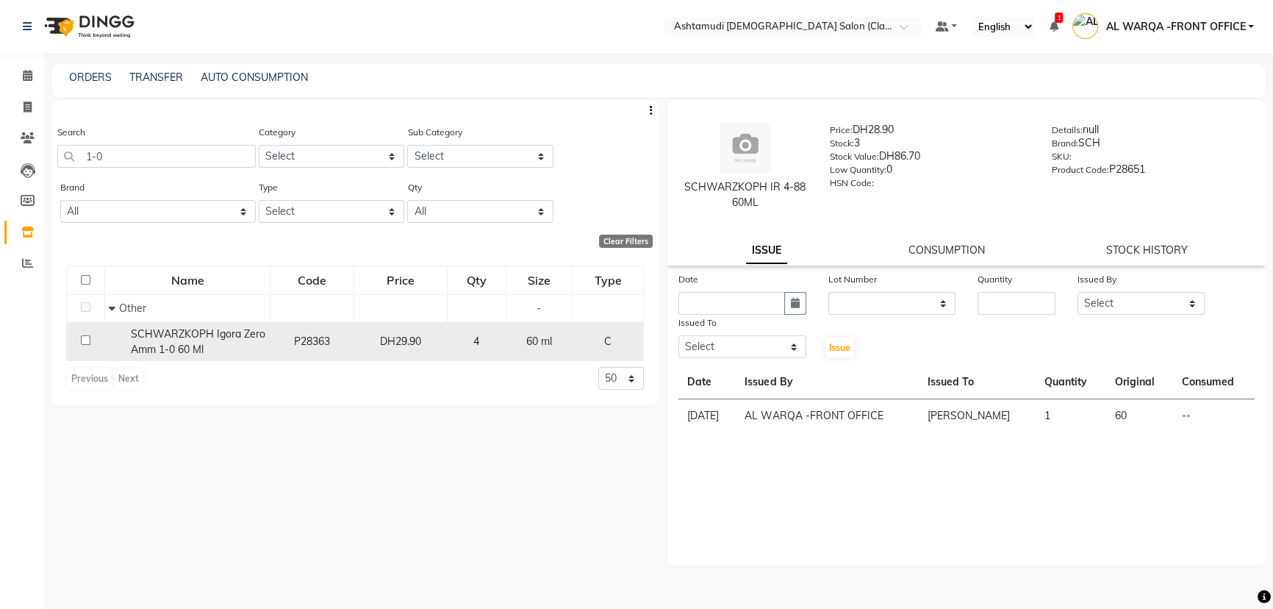
click at [86, 340] on input "checkbox" at bounding box center [86, 340] width 10 height 10
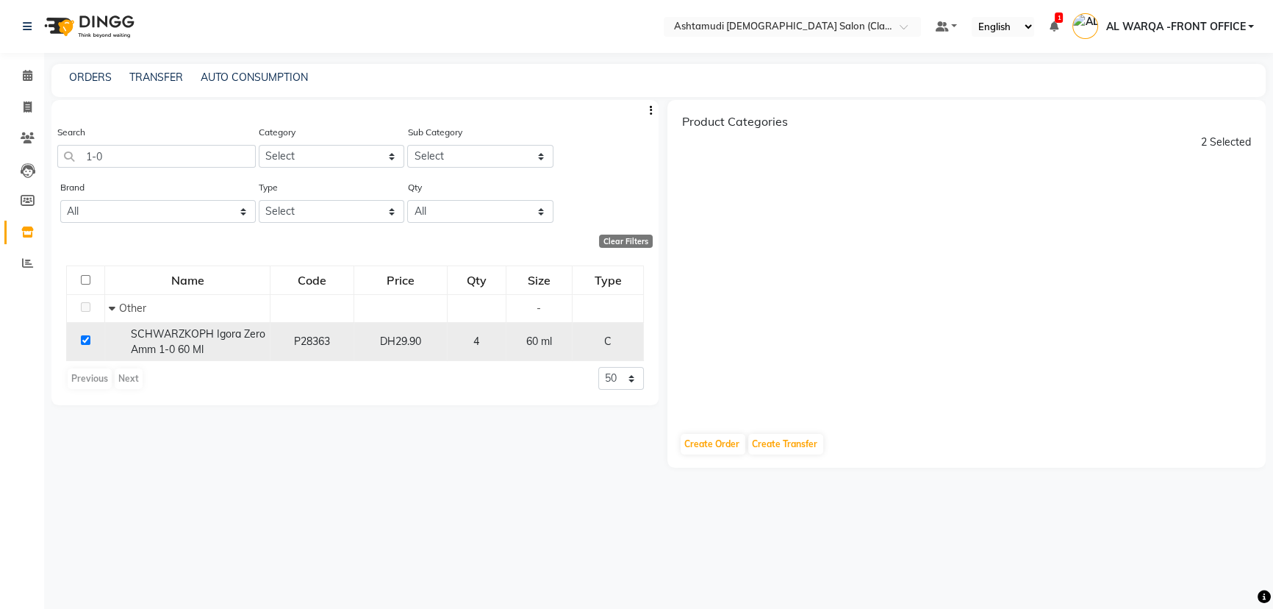
click at [86, 340] on input "checkbox" at bounding box center [86, 340] width 10 height 10
checkbox input "false"
select select
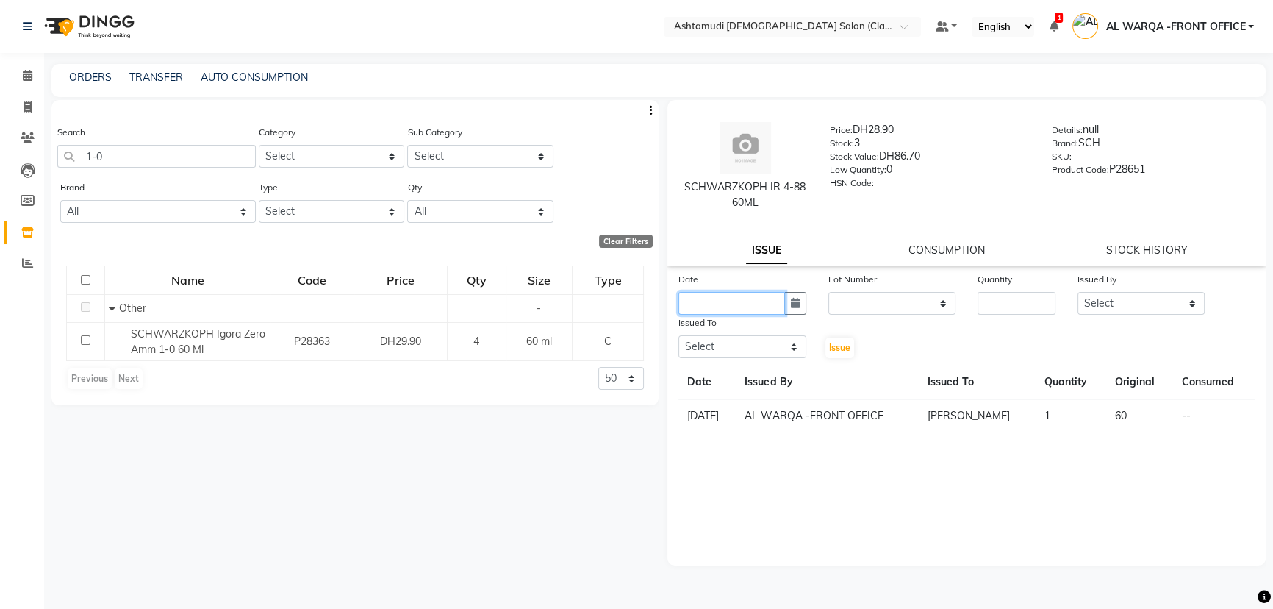
click at [708, 306] on input "text" at bounding box center [731, 303] width 107 height 23
select select "9"
select select "2025"
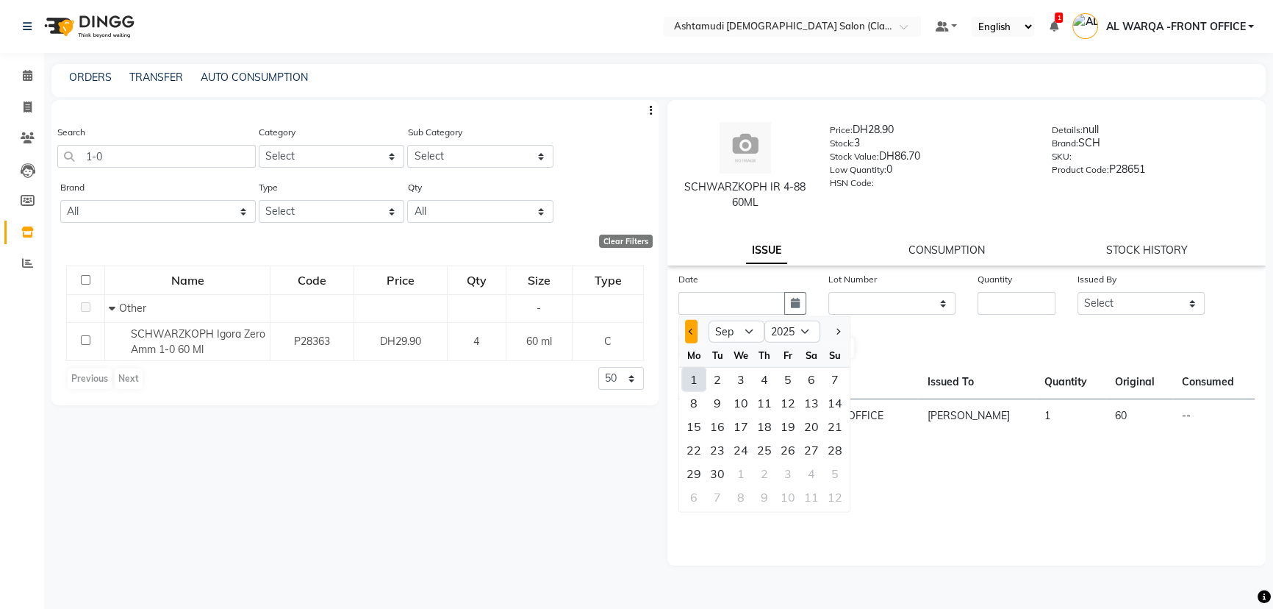
click at [686, 333] on button "Previous month" at bounding box center [691, 332] width 12 height 24
select select "8"
drag, startPoint x: 838, startPoint y: 474, endPoint x: 892, endPoint y: 272, distance: 209.3
click at [838, 472] on div "31" at bounding box center [835, 474] width 24 height 24
type input "31-08-2025"
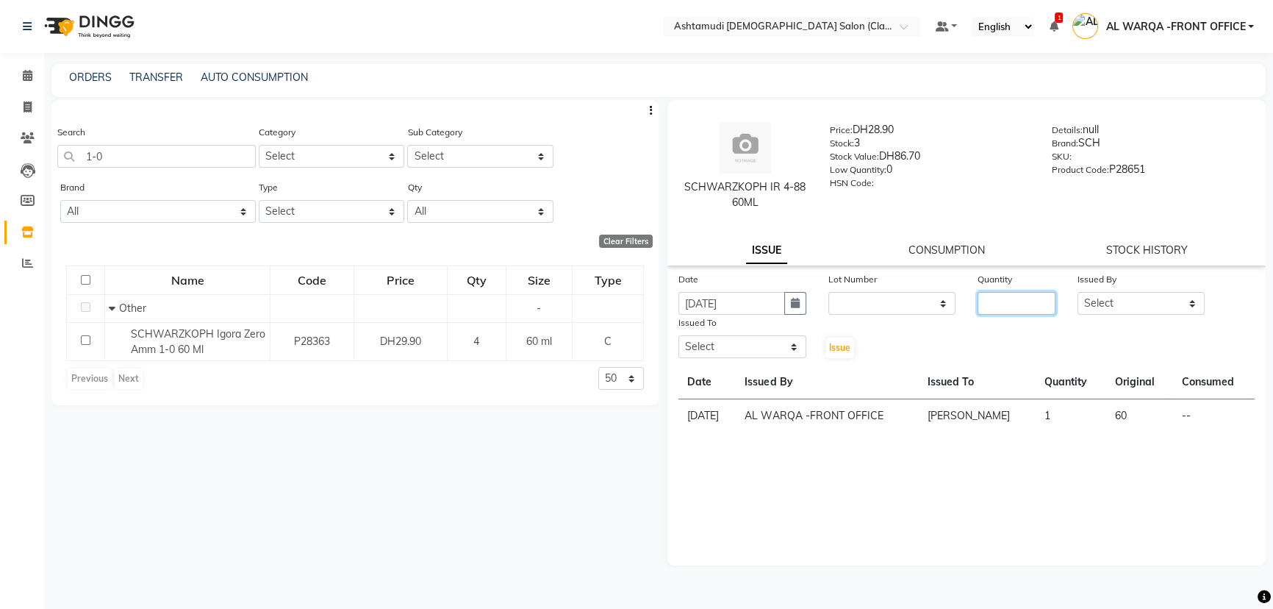
click at [1004, 309] on input "number" at bounding box center [1017, 303] width 78 height 23
type input "1"
click at [1185, 299] on select "Select AL WARQA -FRONT OFFICE AMEERA NIHAL Anita Jibi JILI MAHALIA Merina Rachn…" at bounding box center [1142, 303] width 128 height 23
select select "80345"
click at [1078, 292] on select "Select AL WARQA -FRONT OFFICE AMEERA NIHAL Anita Jibi JILI MAHALIA Merina Rachn…" at bounding box center [1142, 303] width 128 height 23
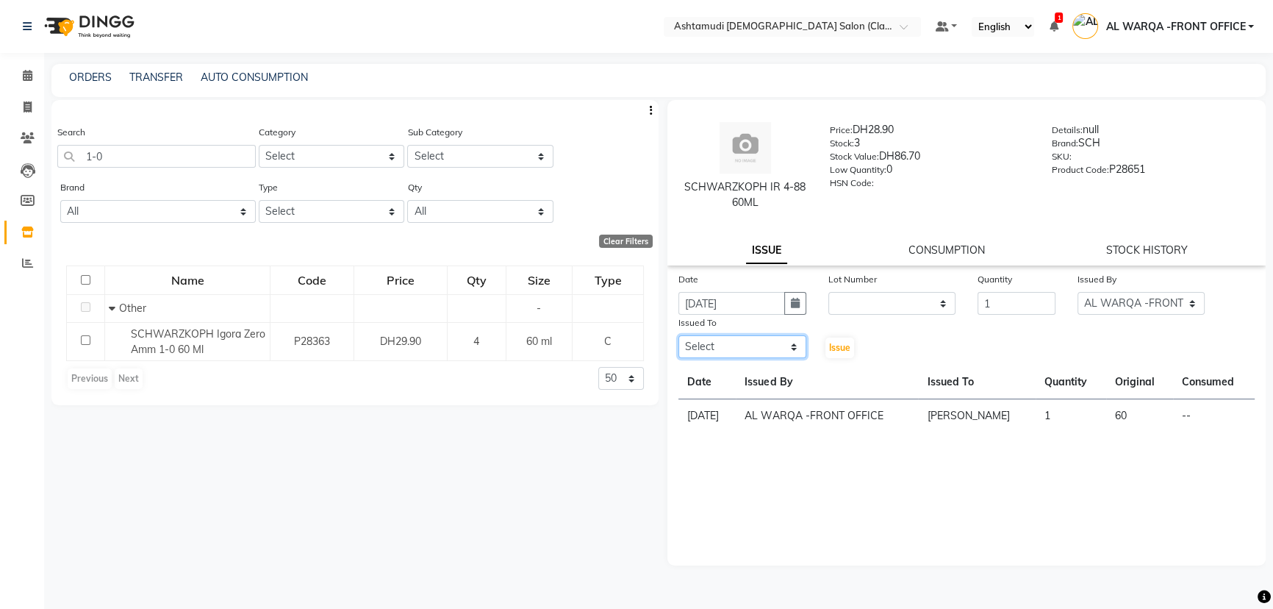
click at [699, 351] on select "Select AL WARQA -FRONT OFFICE AMEERA NIHAL Anita Jibi JILI MAHALIA Merina Rachn…" at bounding box center [742, 346] width 128 height 23
select select "77691"
click at [678, 336] on select "Select AL WARQA -FRONT OFFICE AMEERA NIHAL Anita Jibi JILI MAHALIA Merina Rachn…" at bounding box center [742, 346] width 128 height 23
click at [837, 341] on button "Issue" at bounding box center [839, 347] width 29 height 21
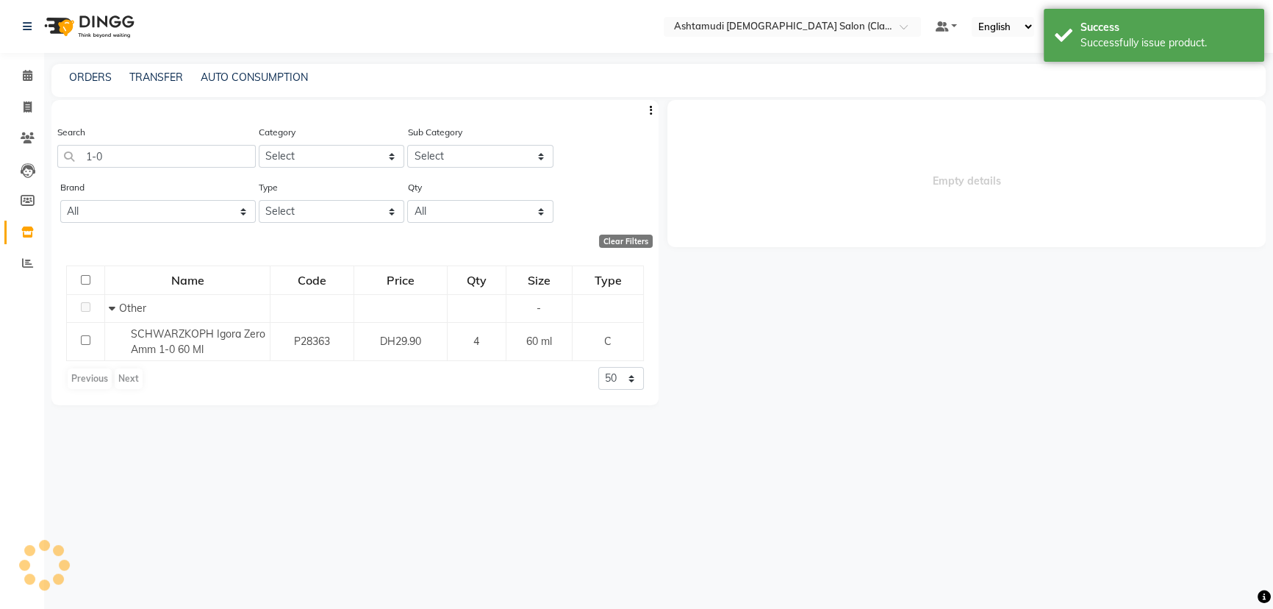
select select
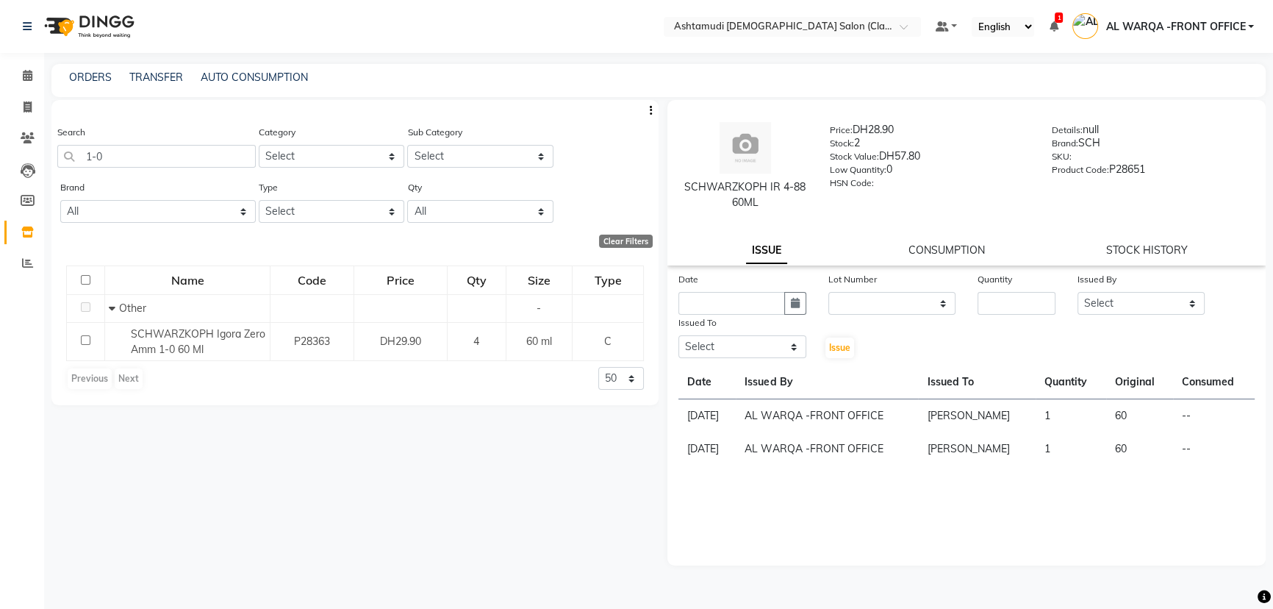
click at [184, 183] on div "Brand All 03 Alix Avian Bluesky Blue Sky Entity Essie K18 Loreal Lotus Makeup N…" at bounding box center [158, 200] width 196 height 43
drag, startPoint x: 193, startPoint y: 158, endPoint x: 206, endPoint y: 151, distance: 14.1
click at [194, 157] on input "1-0" at bounding box center [156, 156] width 198 height 23
type input "1"
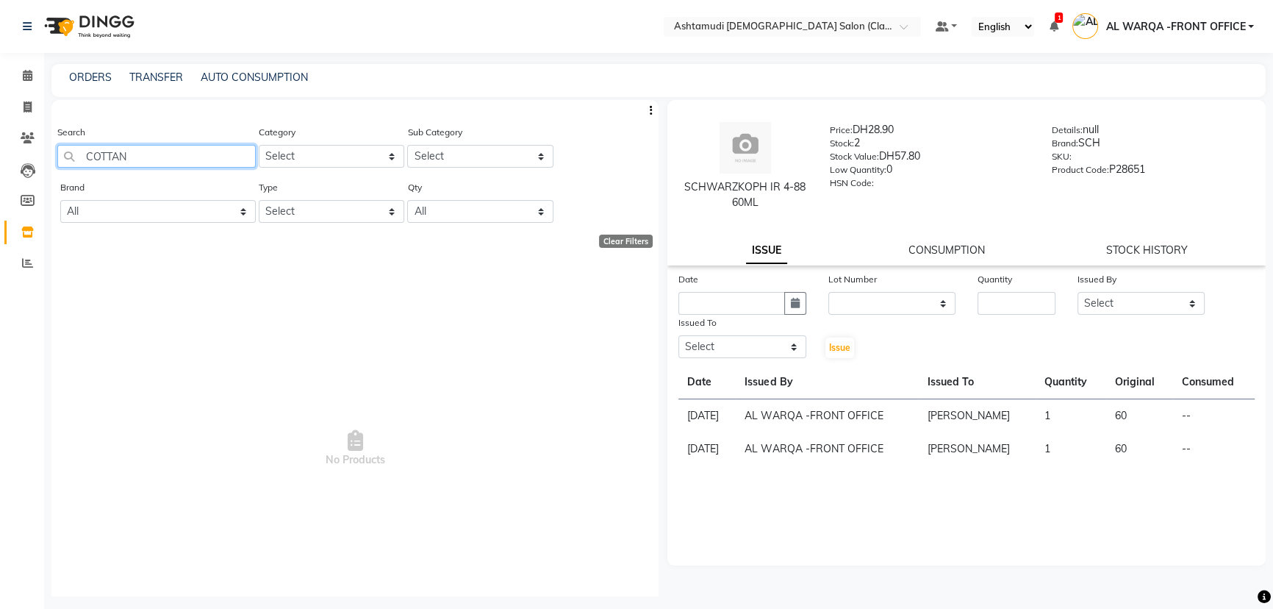
type input "COTTAN"
click at [554, 345] on span "No Products" at bounding box center [355, 449] width 578 height 368
click at [26, 262] on icon at bounding box center [27, 262] width 11 height 11
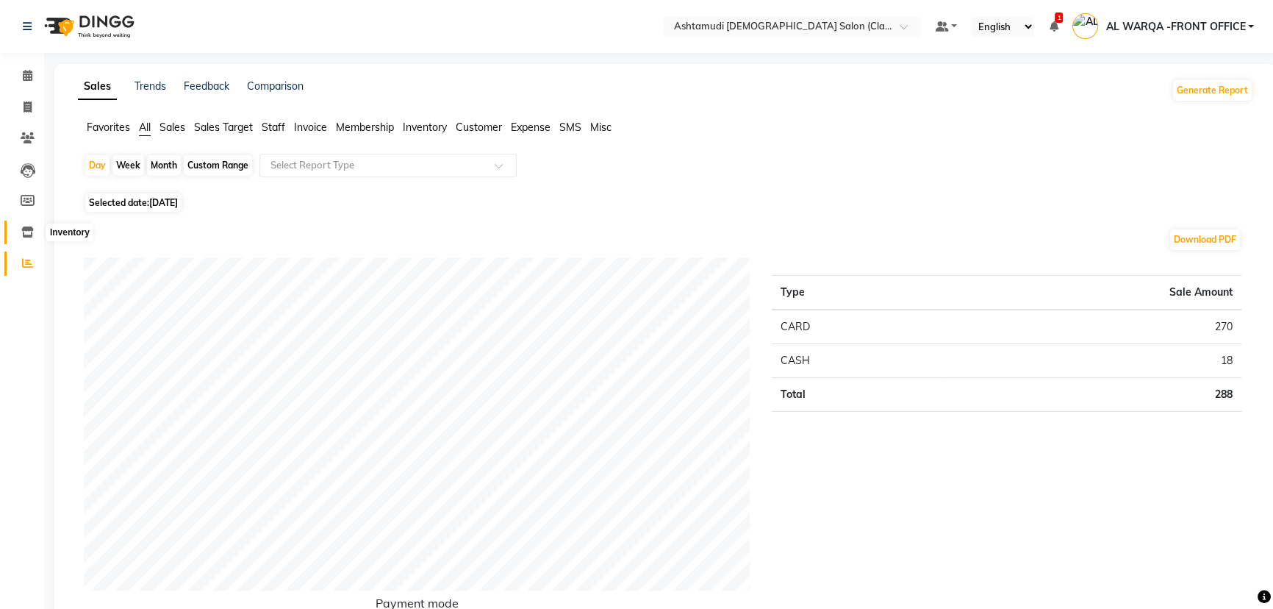
click at [30, 240] on span at bounding box center [28, 232] width 26 height 17
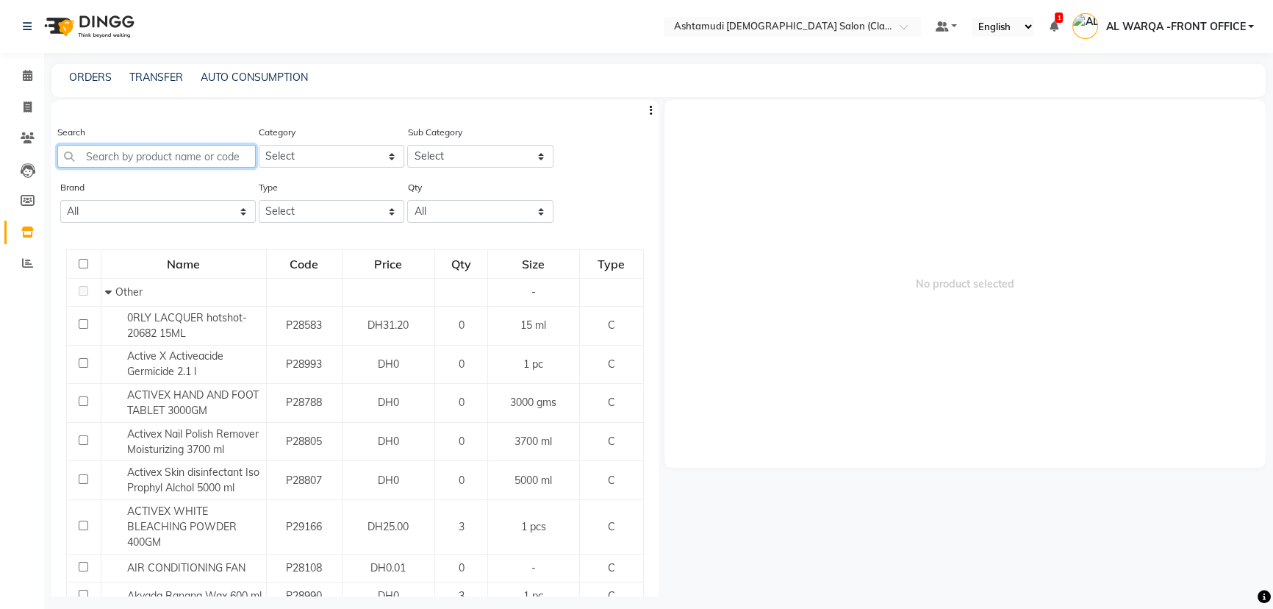
drag, startPoint x: 139, startPoint y: 160, endPoint x: 148, endPoint y: 160, distance: 8.8
click at [147, 160] on input "text" at bounding box center [156, 156] width 198 height 23
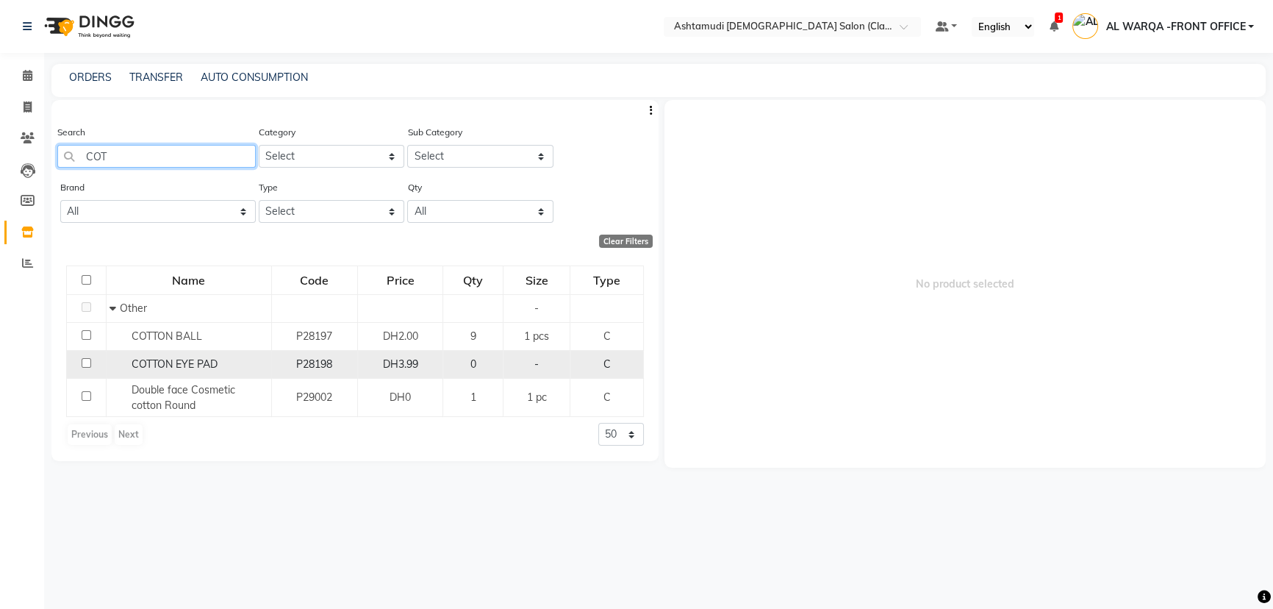
type input "COT"
click at [84, 363] on input "checkbox" at bounding box center [87, 363] width 10 height 10
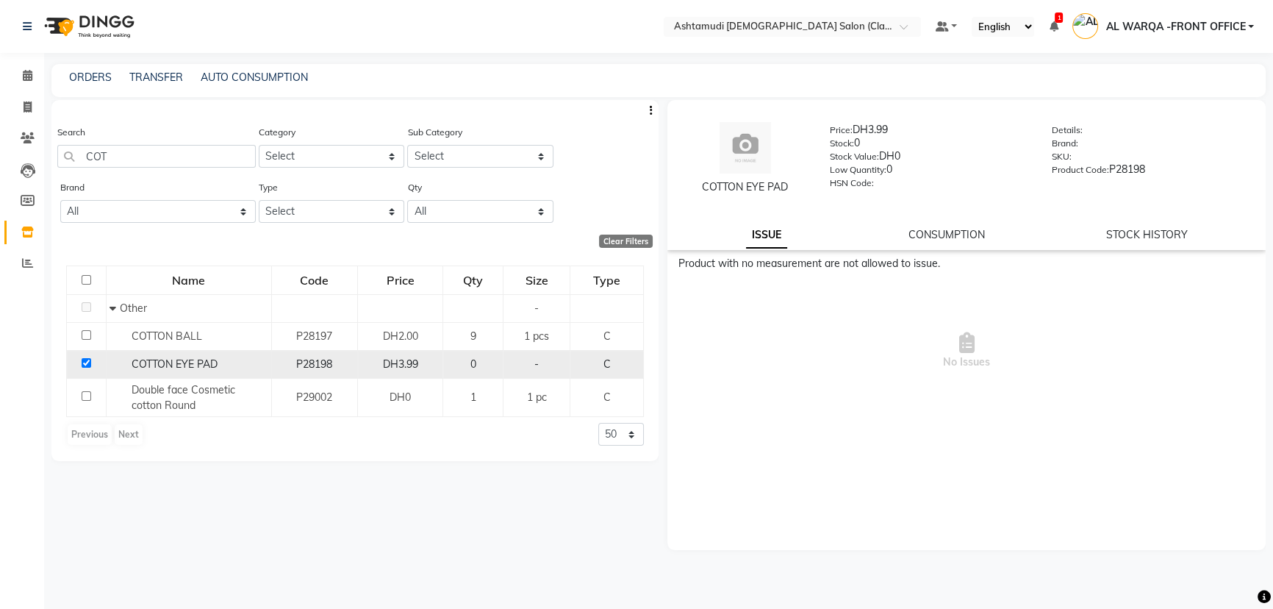
click at [86, 367] on input "checkbox" at bounding box center [87, 363] width 10 height 10
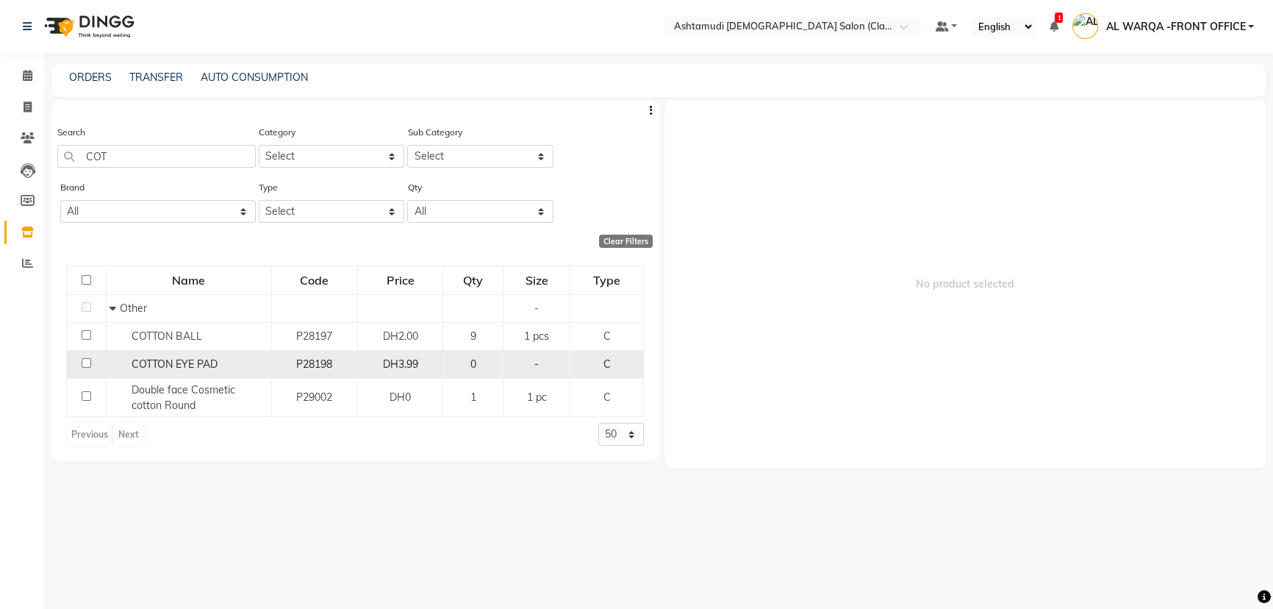
click at [86, 366] on input "checkbox" at bounding box center [87, 363] width 10 height 10
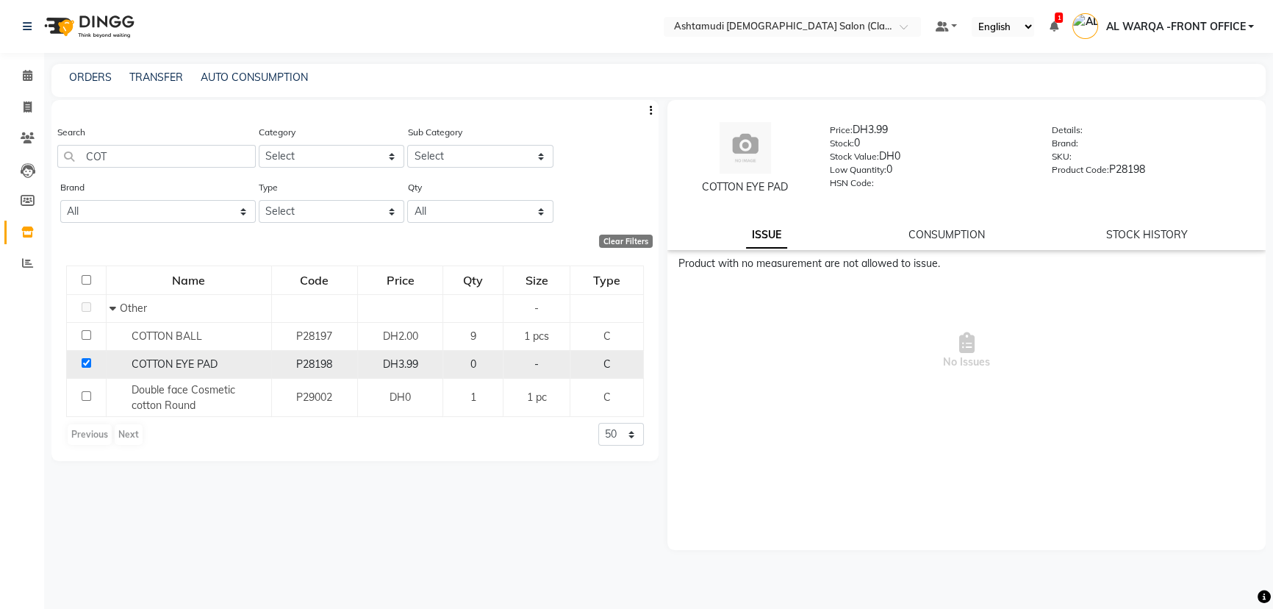
click at [86, 365] on input "checkbox" at bounding box center [87, 363] width 10 height 10
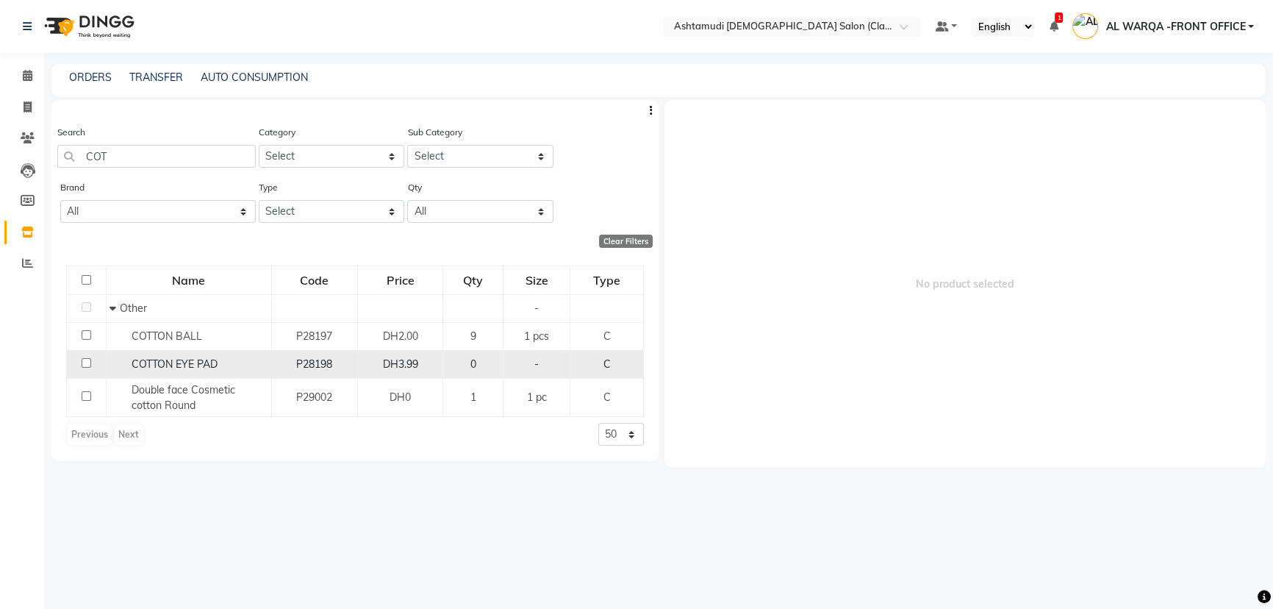
click at [86, 365] on input "checkbox" at bounding box center [87, 363] width 10 height 10
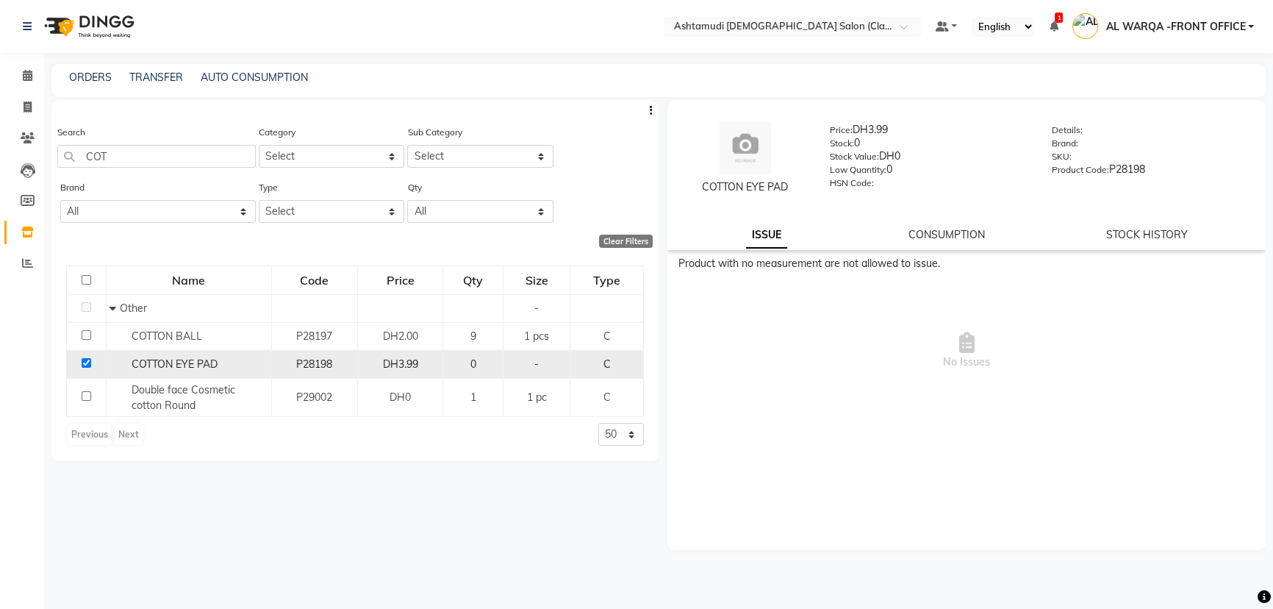
click at [86, 365] on input "checkbox" at bounding box center [87, 363] width 10 height 10
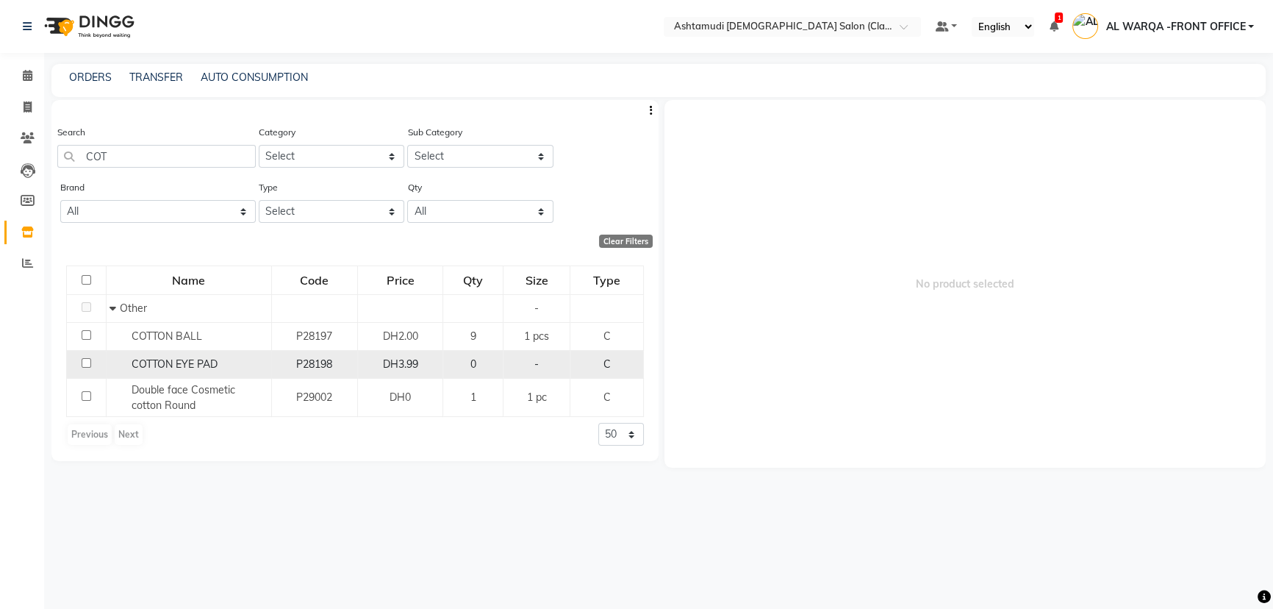
click at [86, 365] on input "checkbox" at bounding box center [87, 363] width 10 height 10
checkbox input "true"
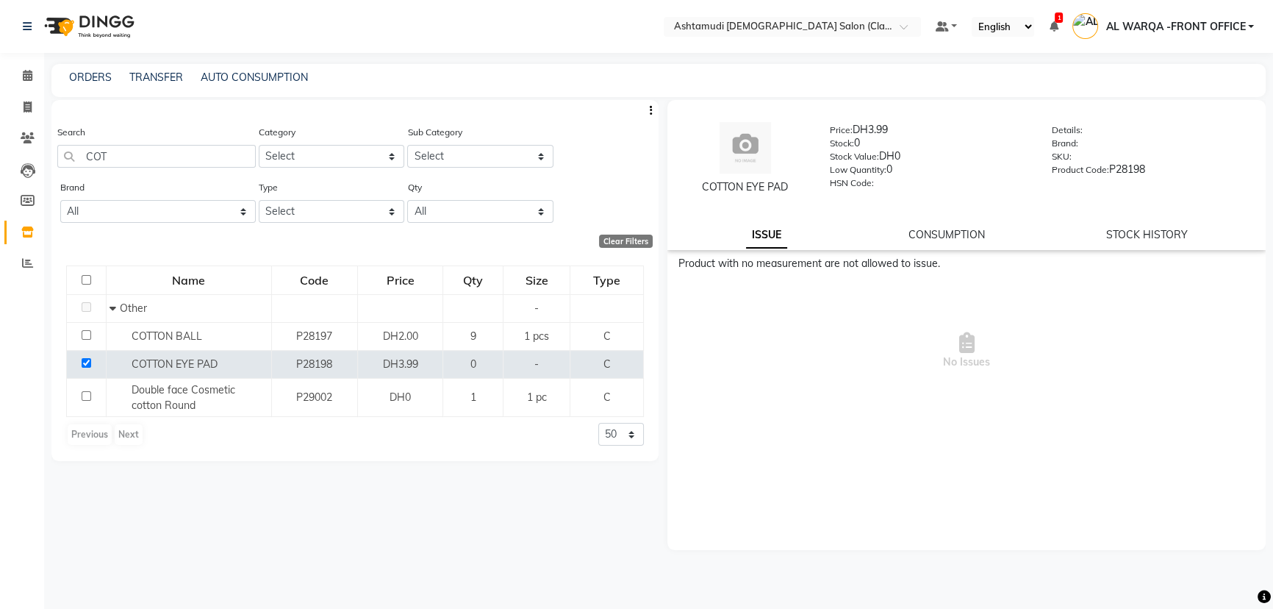
click at [175, 494] on div "Search COT Category Select Hair Skin Makeup Personal Care Appliances Beard Waxi…" at bounding box center [354, 348] width 607 height 496
click at [26, 104] on icon at bounding box center [28, 106] width 8 height 11
select select "8201"
select select "service"
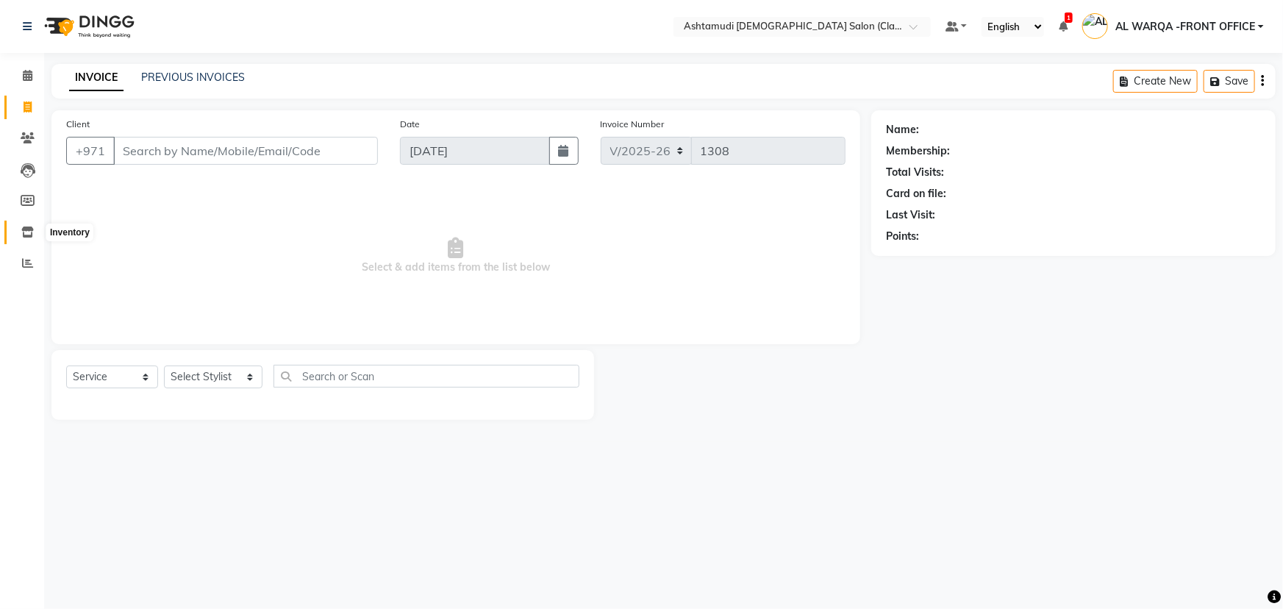
click at [32, 235] on icon at bounding box center [27, 231] width 12 height 11
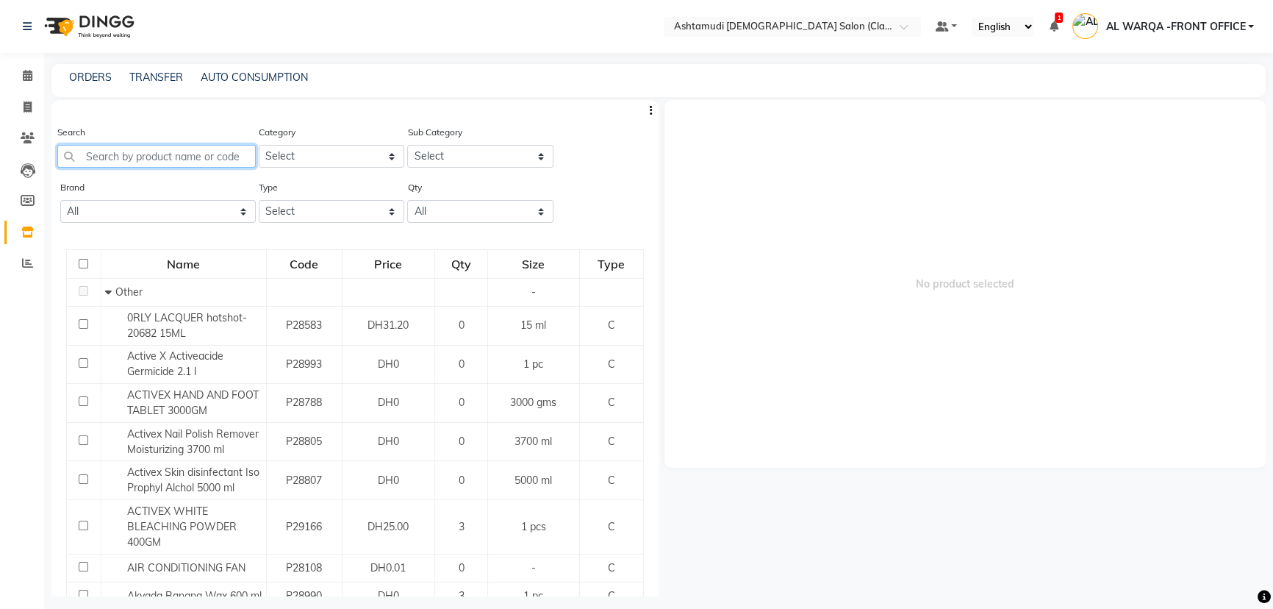
click at [173, 154] on input "text" at bounding box center [156, 156] width 198 height 23
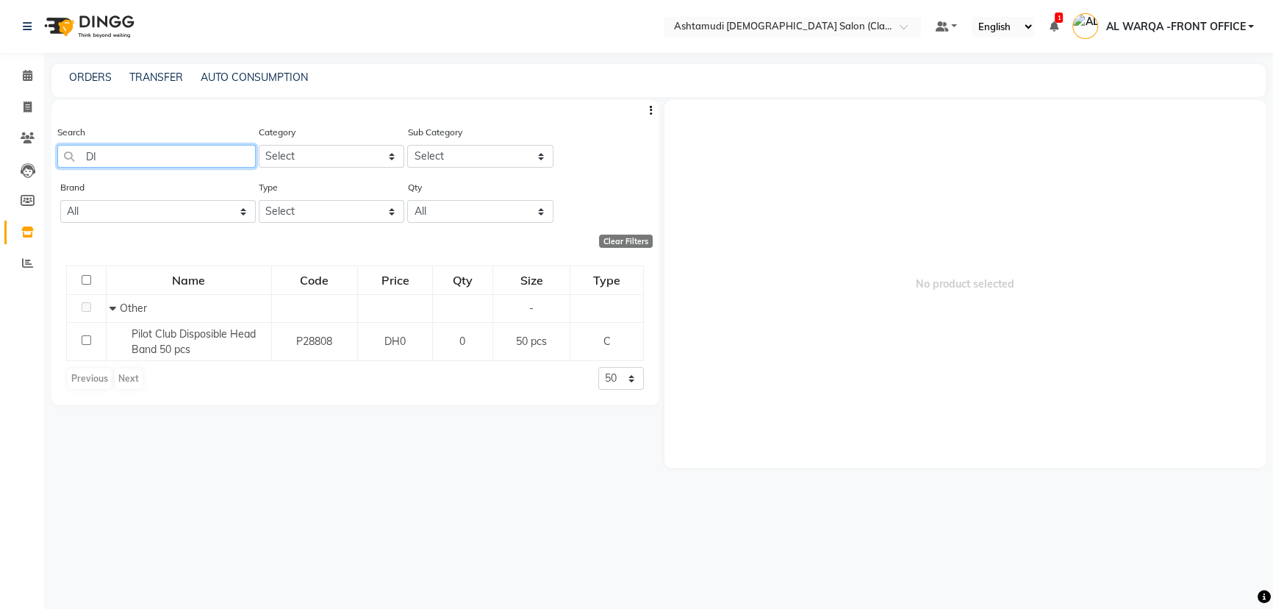
type input "D"
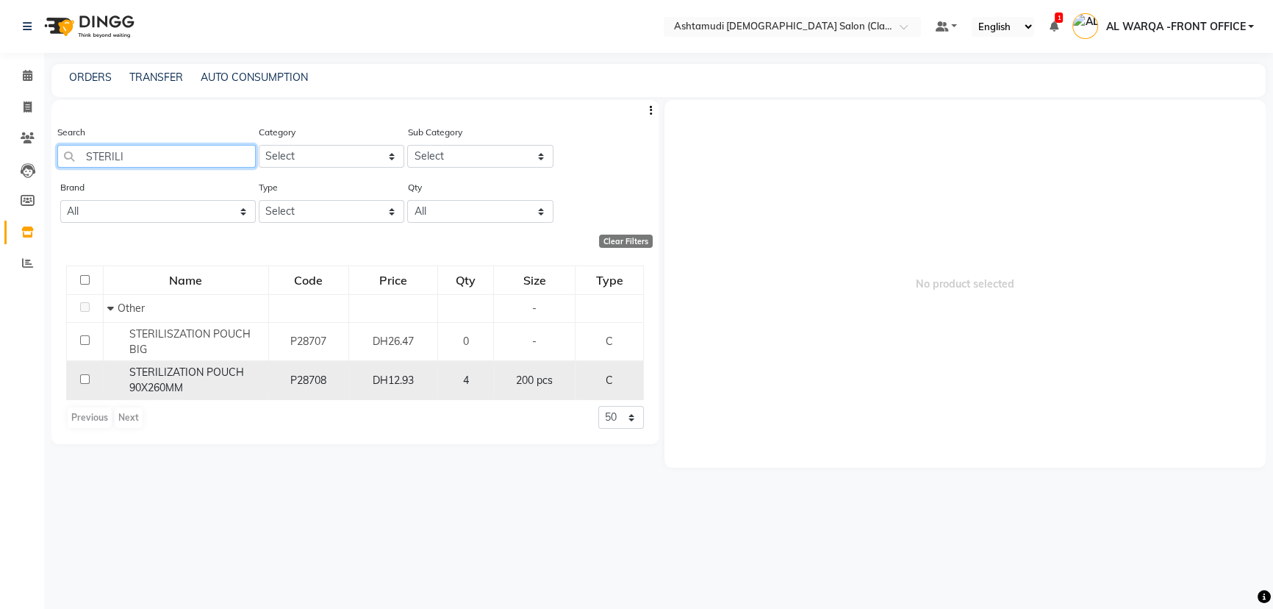
type input "STERILI"
click at [83, 377] on input "checkbox" at bounding box center [85, 379] width 10 height 10
checkbox input "true"
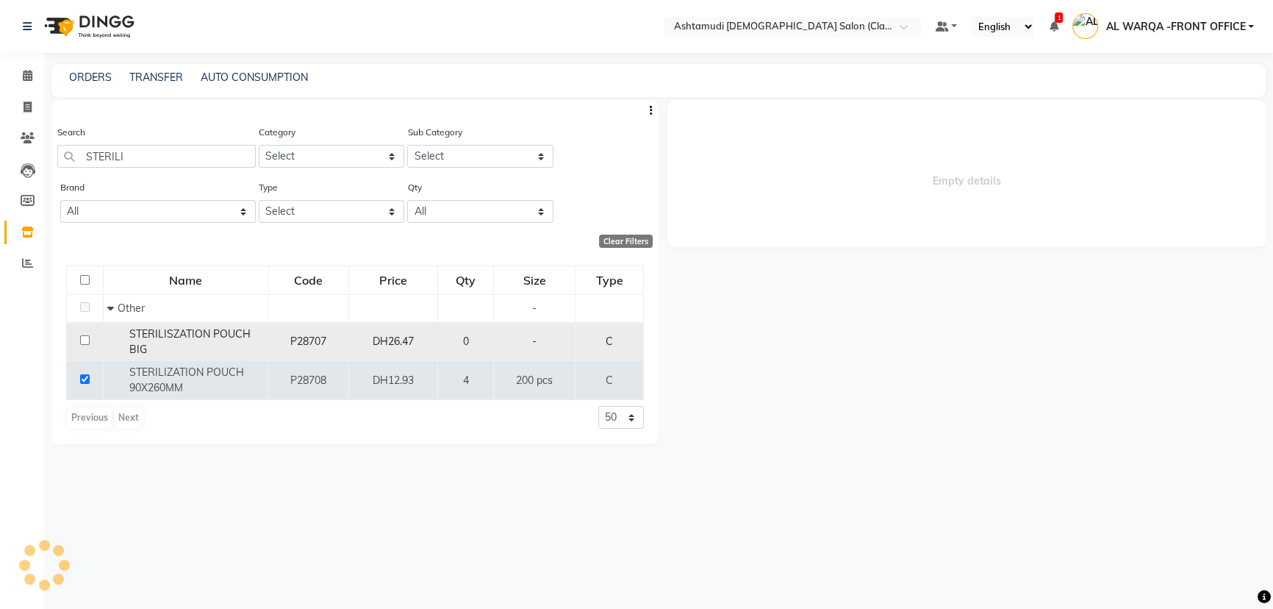
select select
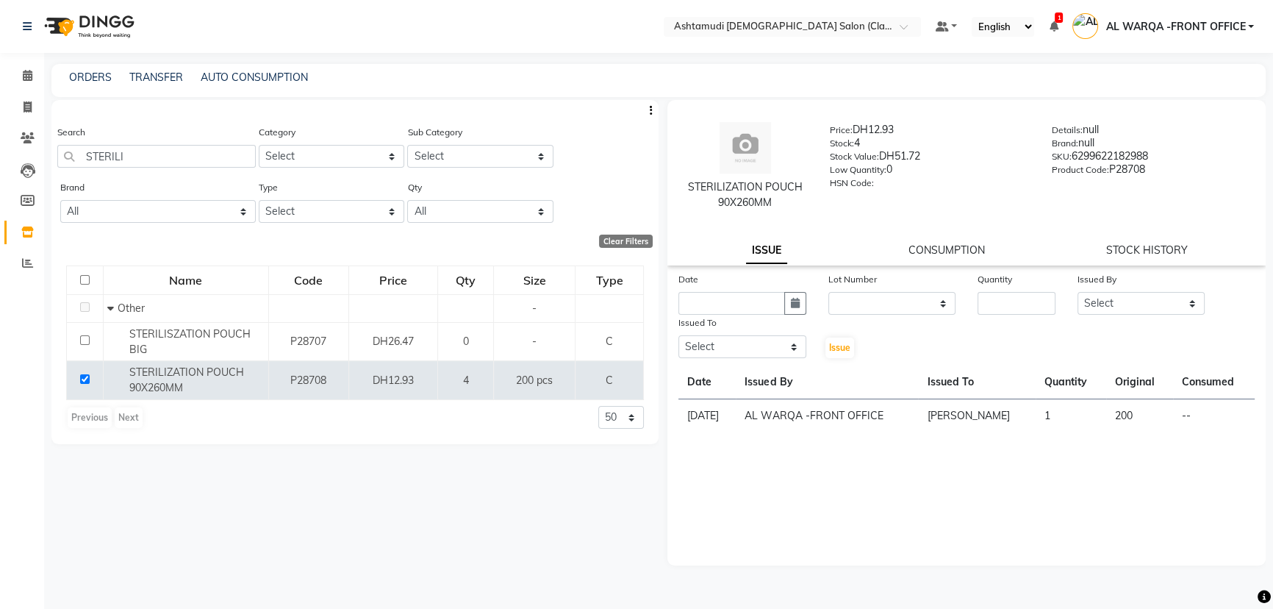
click at [673, 304] on div "Date" at bounding box center [742, 292] width 150 height 43
click at [695, 307] on input "text" at bounding box center [731, 303] width 107 height 23
select select "9"
select select "2025"
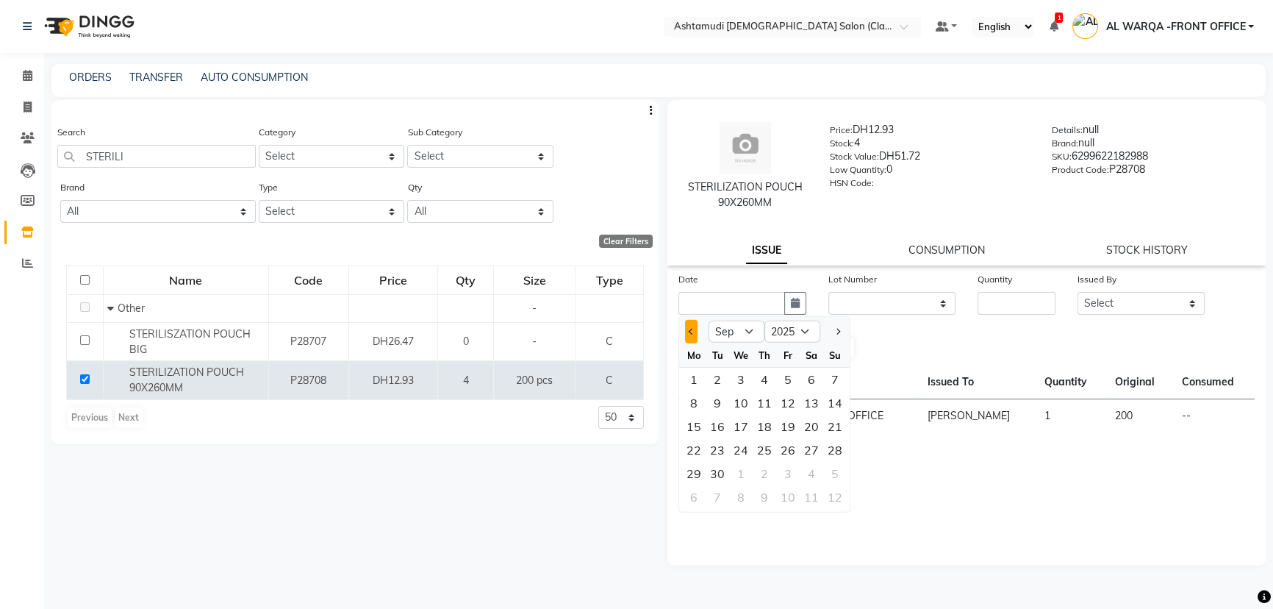
click at [696, 331] on button "Previous month" at bounding box center [691, 332] width 12 height 24
click at [834, 330] on span "Next month" at bounding box center [837, 331] width 6 height 6
select select "9"
click at [702, 382] on div "1" at bounding box center [694, 380] width 24 height 24
type input "[DATE]"
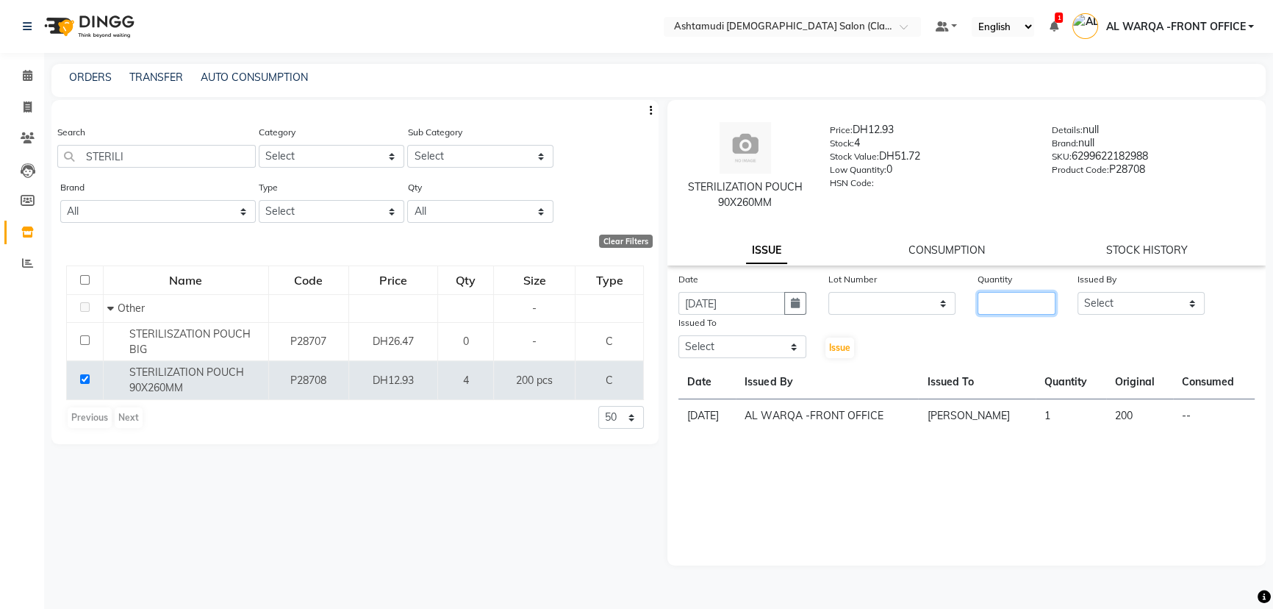
click at [1028, 294] on input "number" at bounding box center [1017, 303] width 78 height 23
type input "1"
click at [1142, 302] on select "Select AL WARQA -FRONT OFFICE AMEERA NIHAL Anita Jibi JILI MAHALIA Merina Rachn…" at bounding box center [1142, 303] width 128 height 23
select select "80345"
click at [1078, 292] on select "Select AL WARQA -FRONT OFFICE AMEERA NIHAL Anita Jibi JILI MAHALIA Merina Rachn…" at bounding box center [1142, 303] width 128 height 23
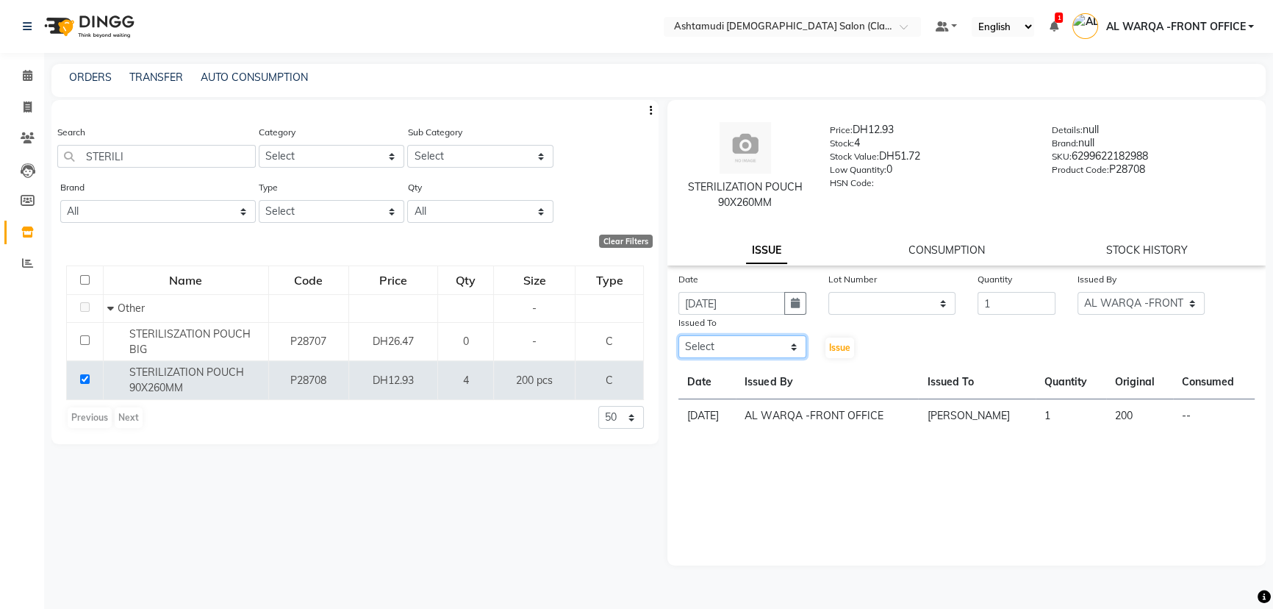
click at [710, 352] on select "Select AL WARQA -FRONT OFFICE AMEERA NIHAL Anita Jibi JILI MAHALIA Merina Rachn…" at bounding box center [742, 346] width 128 height 23
select select "80375"
click at [678, 336] on select "Select AL WARQA -FRONT OFFICE AMEERA NIHAL Anita Jibi JILI MAHALIA Merina Rachn…" at bounding box center [742, 346] width 128 height 23
click at [838, 347] on span "Issue" at bounding box center [839, 347] width 21 height 11
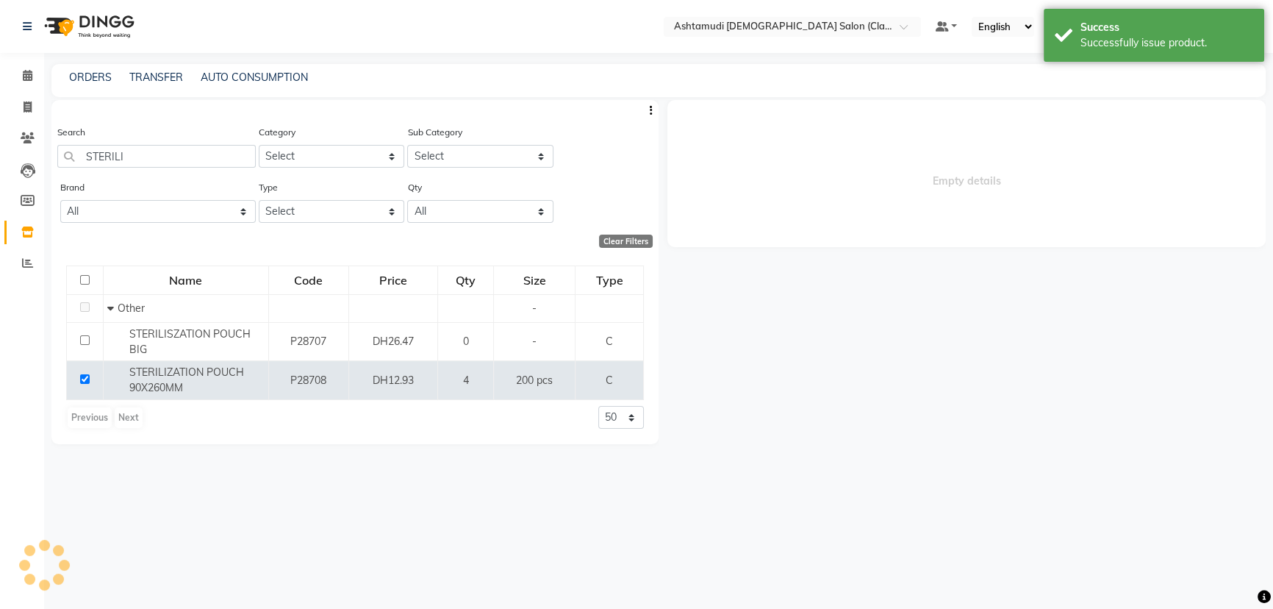
select select
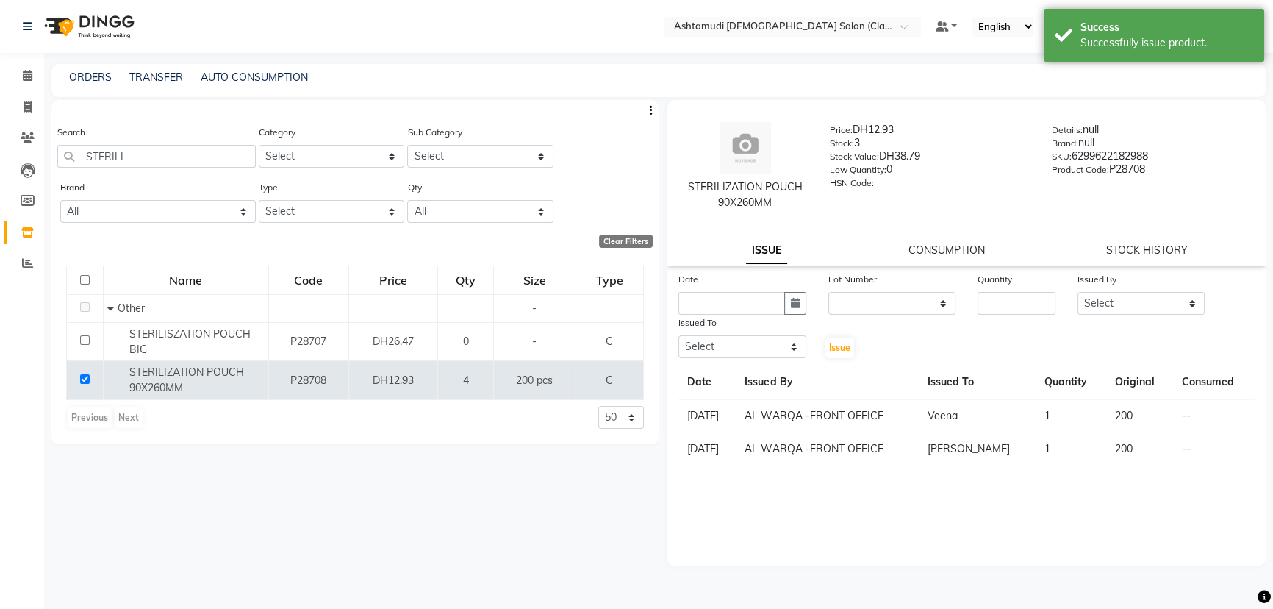
click at [573, 520] on div "Search STERILI Category Select Hair Skin Makeup Personal Care Appliances Beard …" at bounding box center [354, 348] width 607 height 496
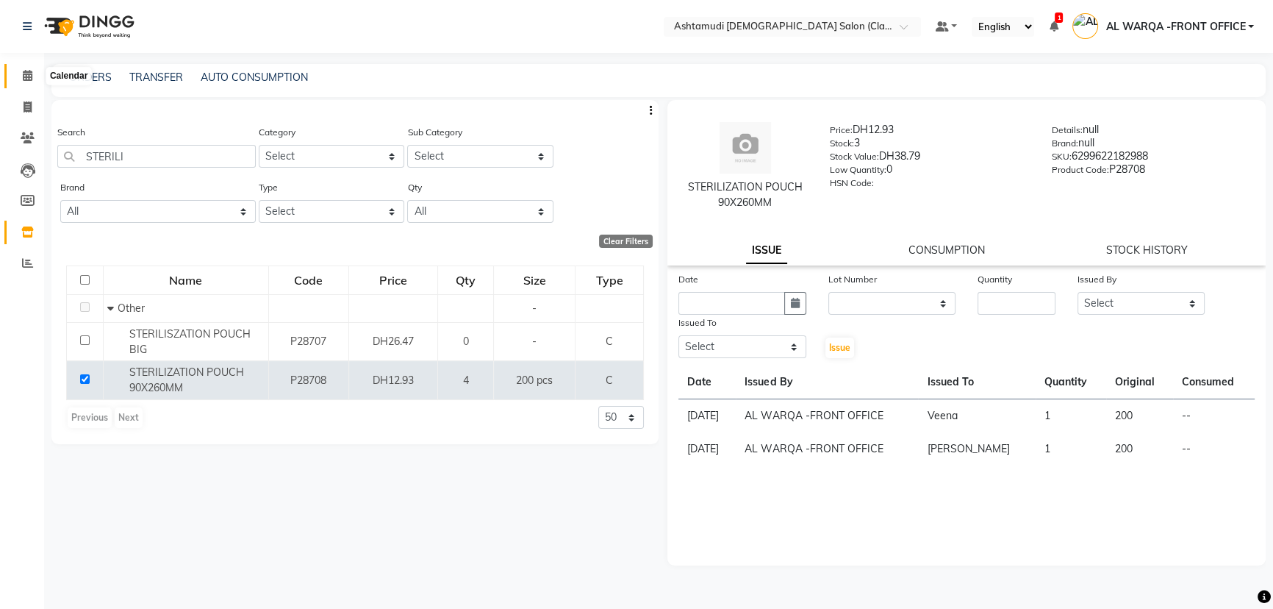
click at [32, 79] on icon at bounding box center [28, 75] width 10 height 11
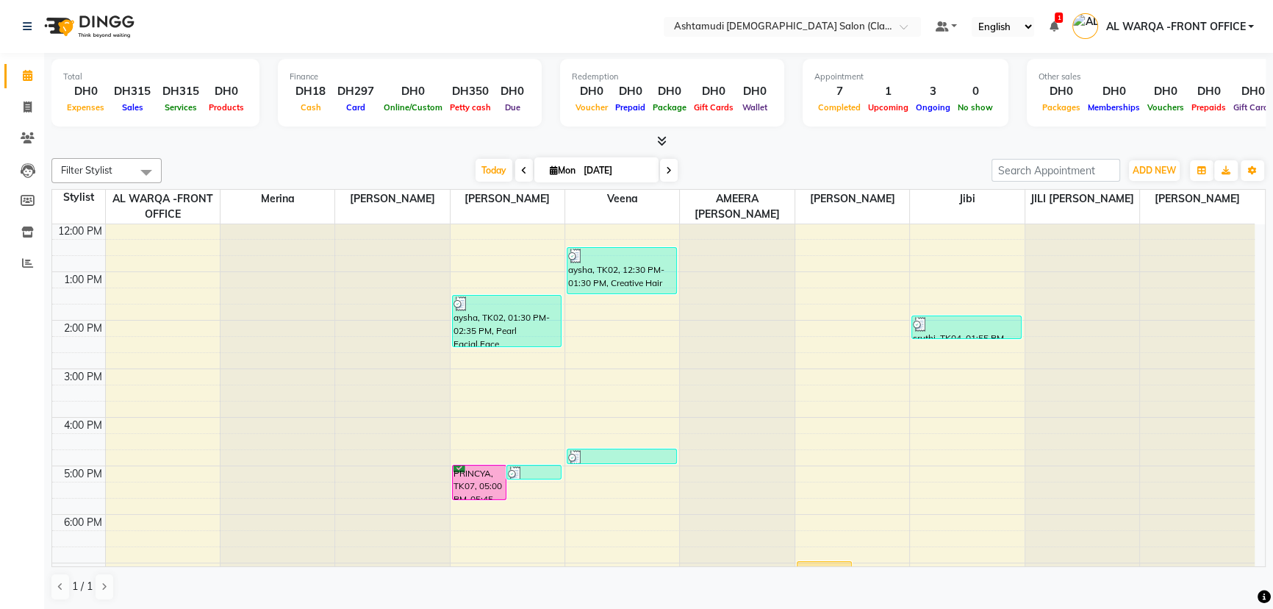
scroll to position [334, 0]
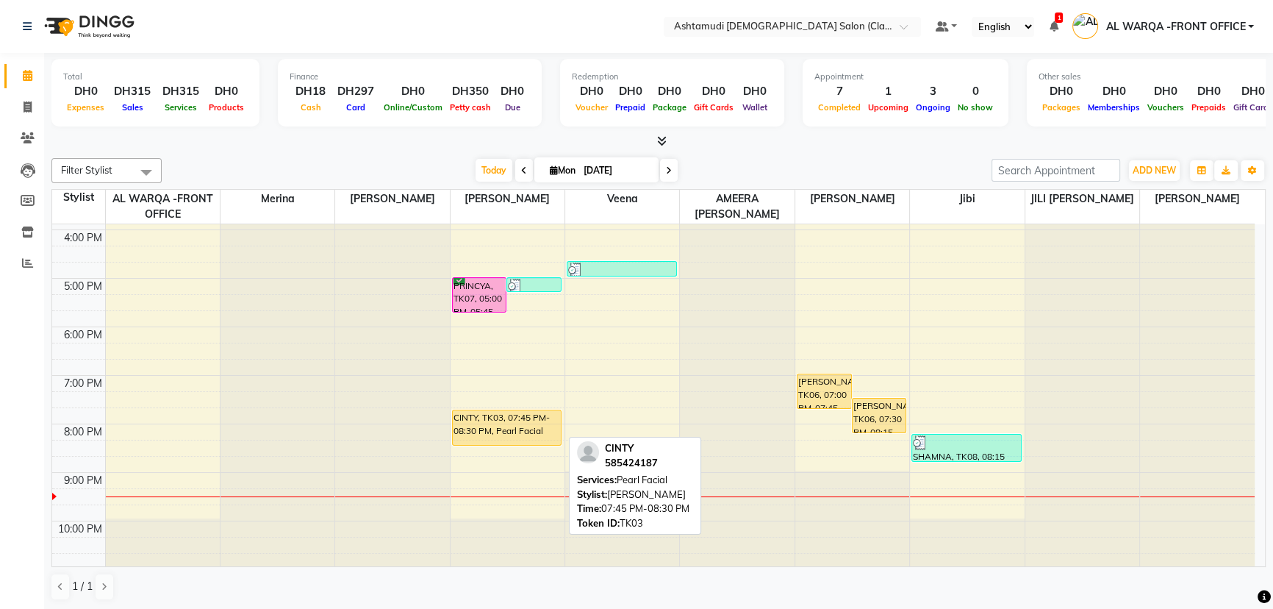
click at [482, 429] on div "CINTY, TK03, 07:45 PM-08:30 PM, Pearl Facial" at bounding box center [507, 427] width 109 height 35
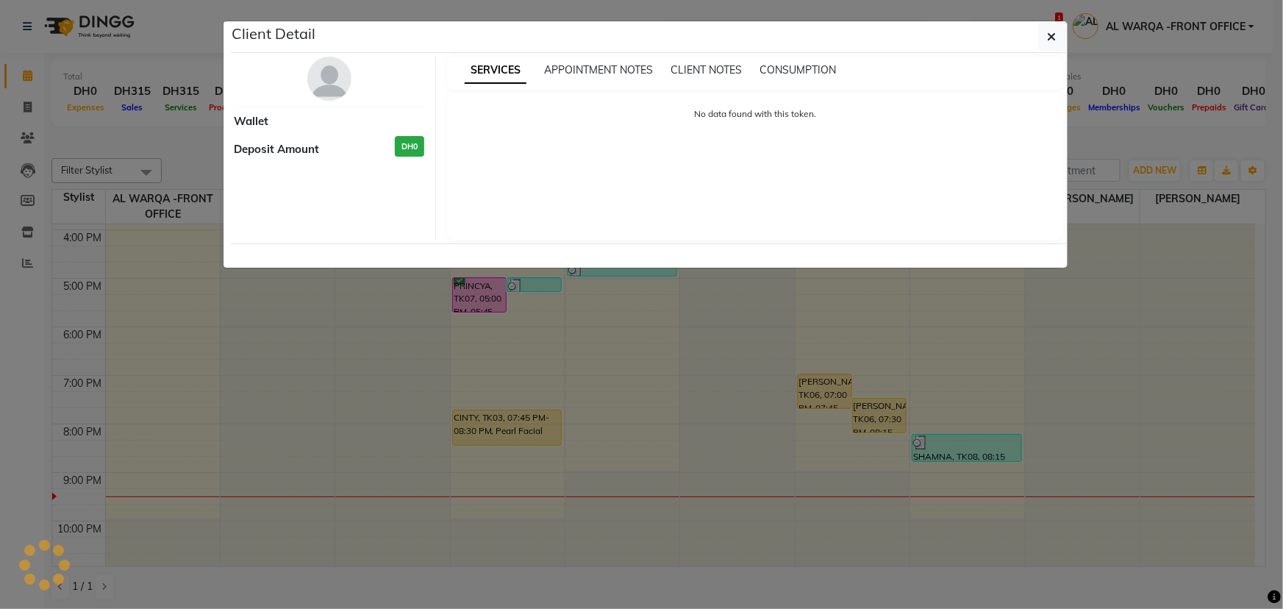
select select "1"
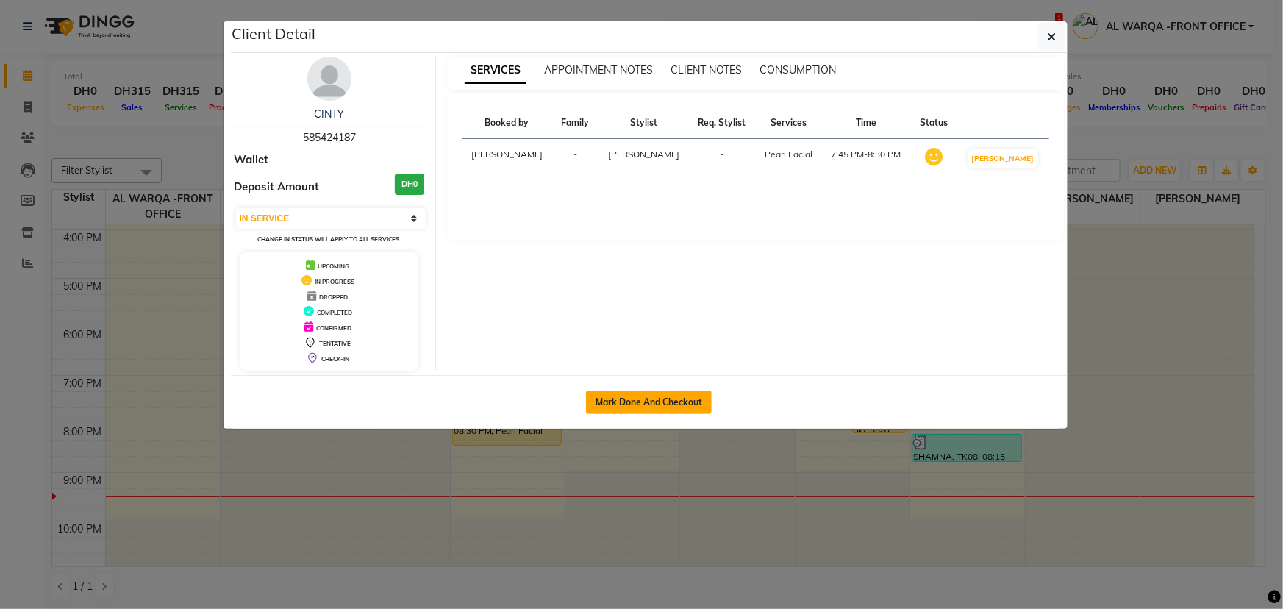
click at [637, 394] on button "Mark Done And Checkout" at bounding box center [649, 402] width 126 height 24
select select "service"
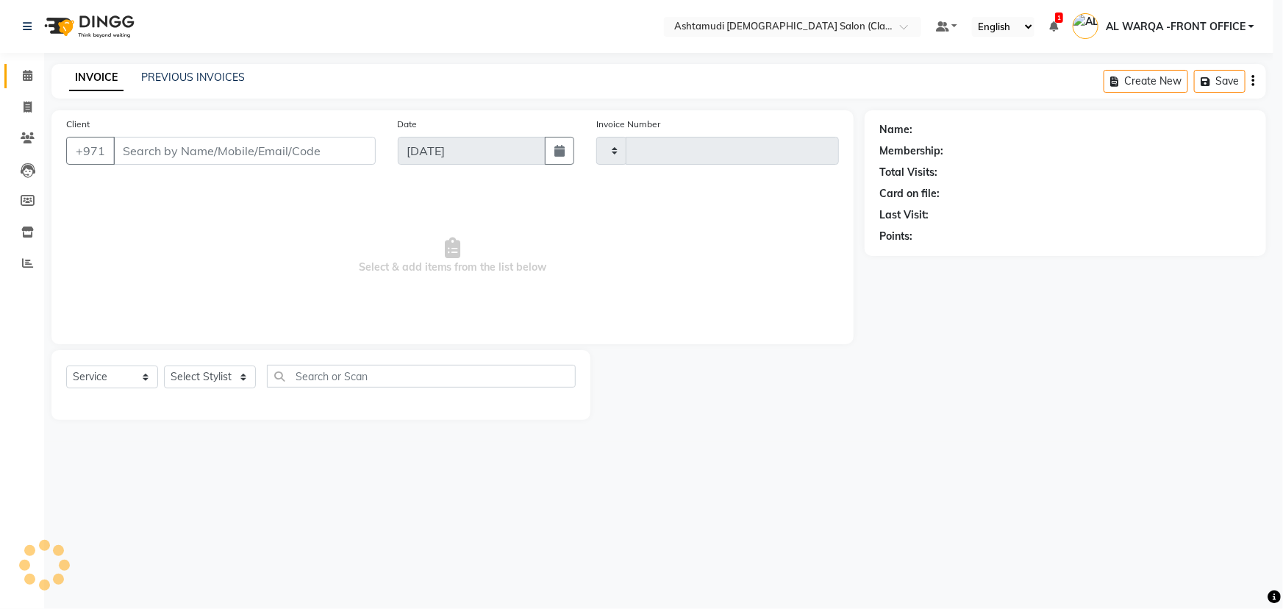
type input "1309"
select select "8201"
type input "585424187"
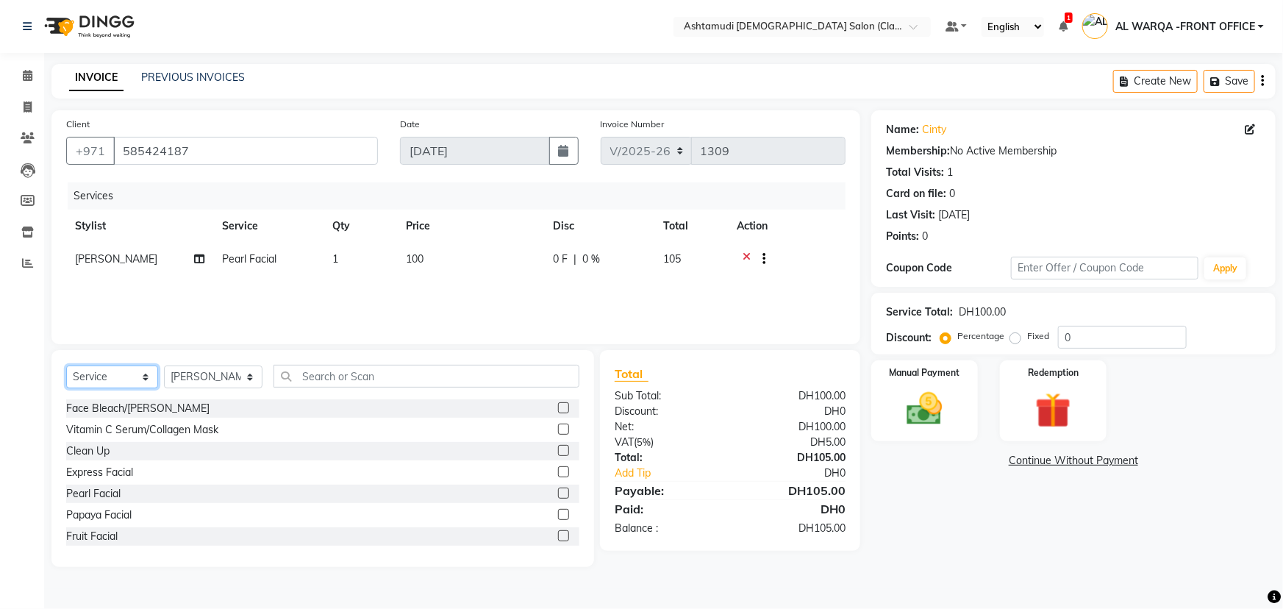
click at [107, 378] on select "Select Service Product Membership Package Voucher Prepaid Gift Card" at bounding box center [112, 376] width 92 height 23
click at [187, 382] on select "Select Stylist AL WARQA -FRONT OFFICE AMEERA NIHAL Anita Jibi JILI MAHALIA Meri…" at bounding box center [213, 376] width 99 height 23
select select "80375"
click at [164, 365] on select "Select Stylist AL WARQA -FRONT OFFICE AMEERA NIHAL Anita Jibi JILI MAHALIA Meri…" at bounding box center [213, 376] width 99 height 23
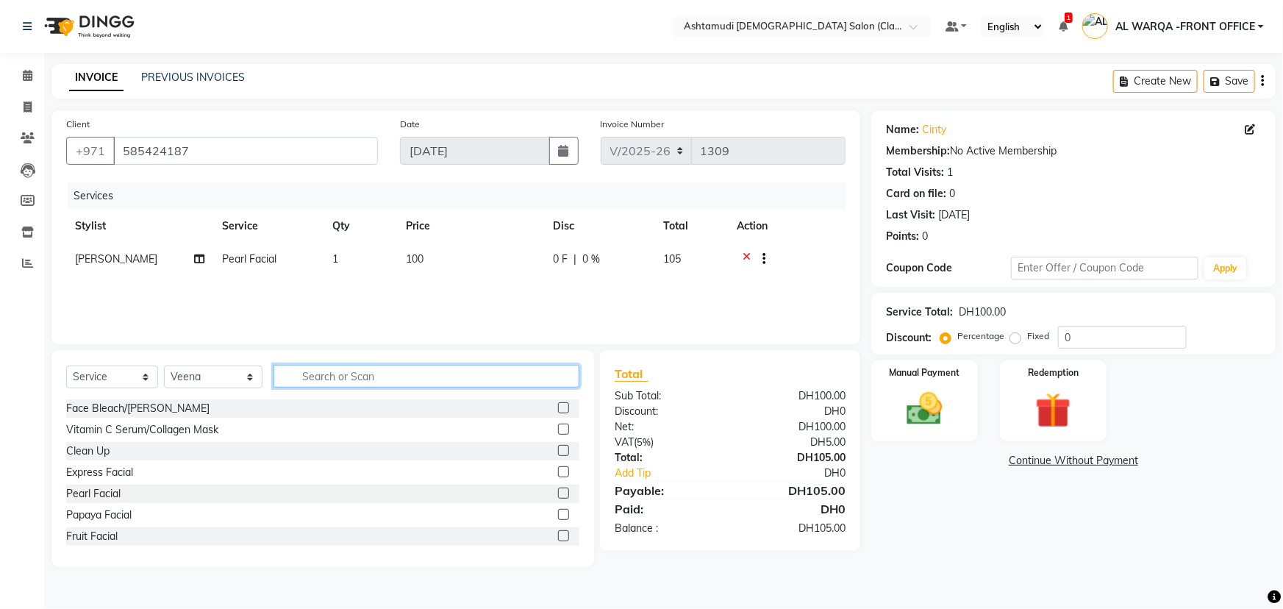
click at [401, 365] on input "text" at bounding box center [426, 376] width 306 height 23
type input "EYE"
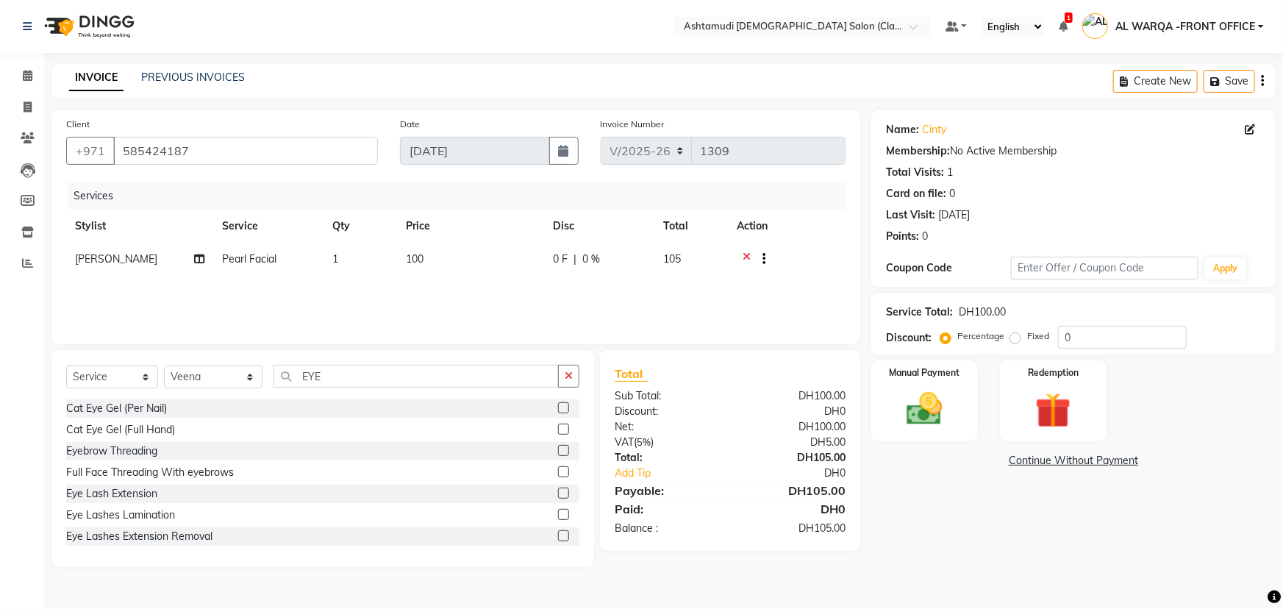
click at [558, 451] on label at bounding box center [563, 450] width 11 height 11
click at [558, 451] on input "checkbox" at bounding box center [563, 451] width 10 height 10
checkbox input "false"
click at [1140, 327] on input "0" at bounding box center [1122, 337] width 129 height 23
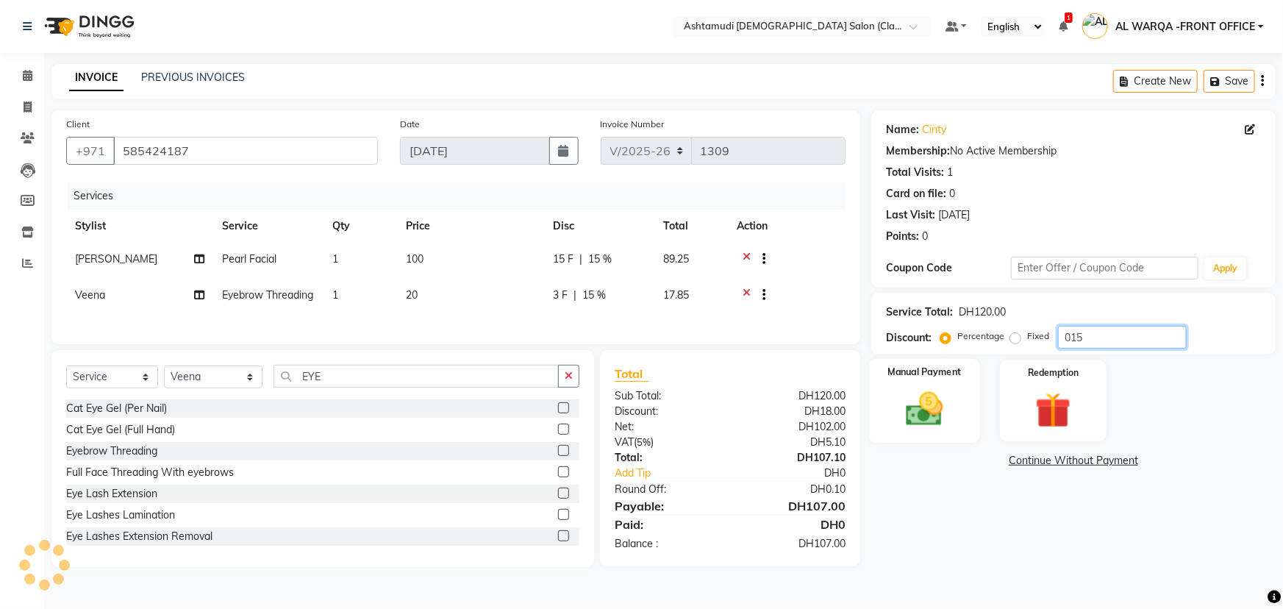
type input "015"
click at [916, 424] on img at bounding box center [925, 408] width 60 height 43
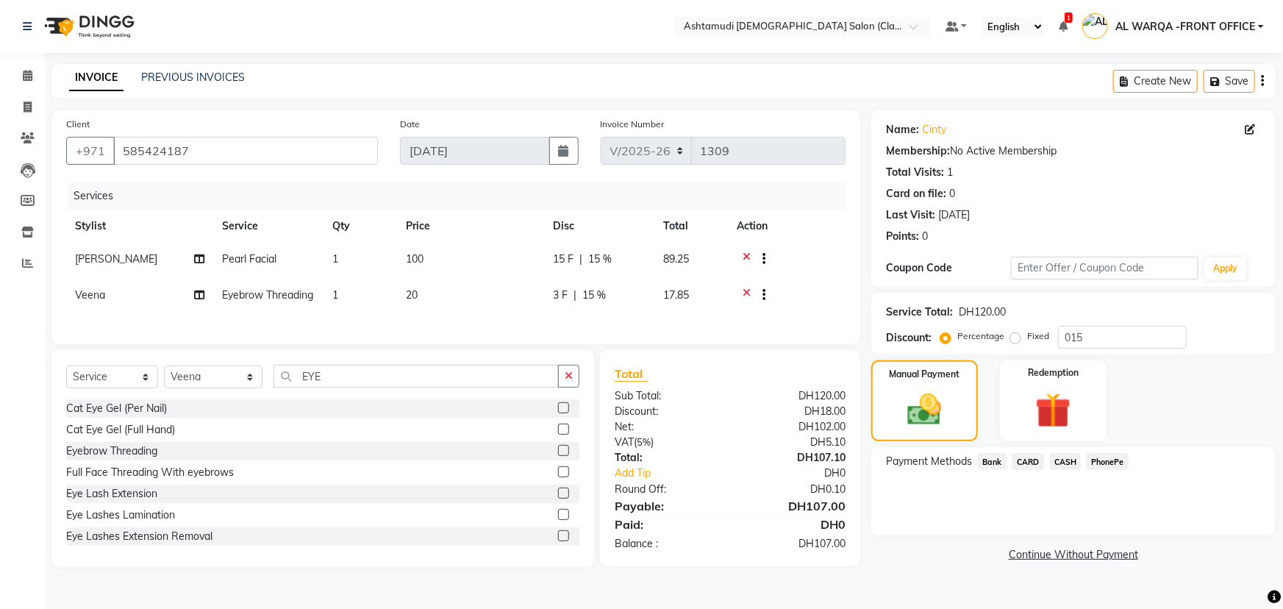
click at [1028, 466] on span "CARD" at bounding box center [1028, 461] width 32 height 17
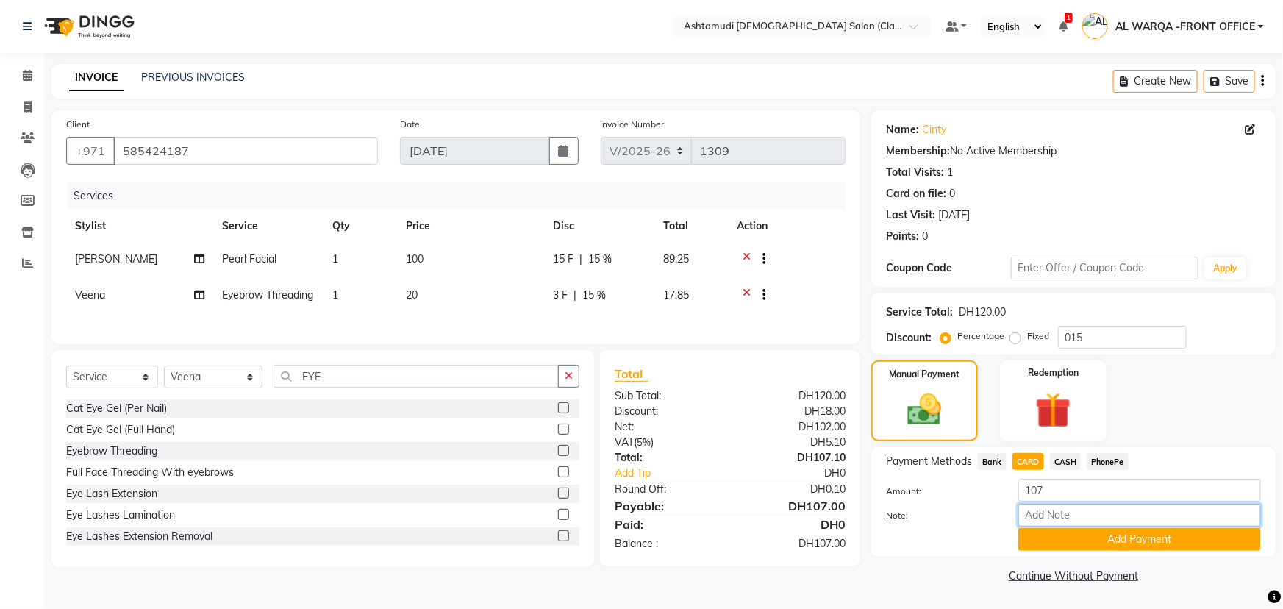
click at [1041, 513] on input "Note:" at bounding box center [1139, 515] width 243 height 23
type input "AMEERA"
click at [1172, 540] on button "Add Payment" at bounding box center [1139, 539] width 243 height 23
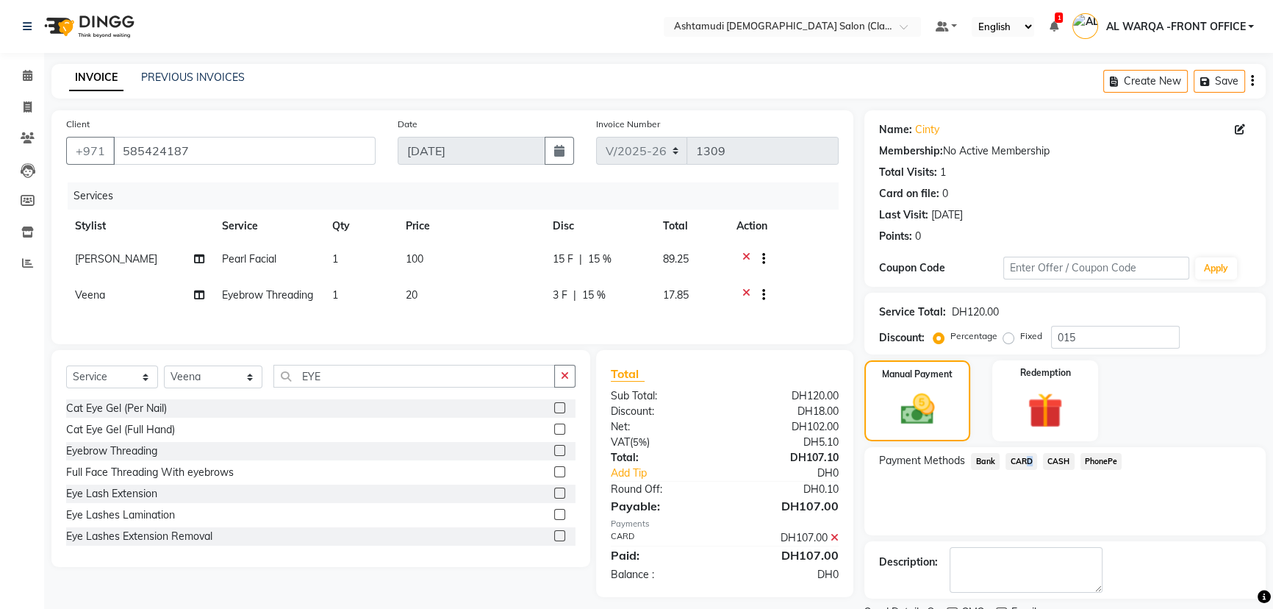
click at [1025, 465] on span "CARD" at bounding box center [1022, 461] width 32 height 17
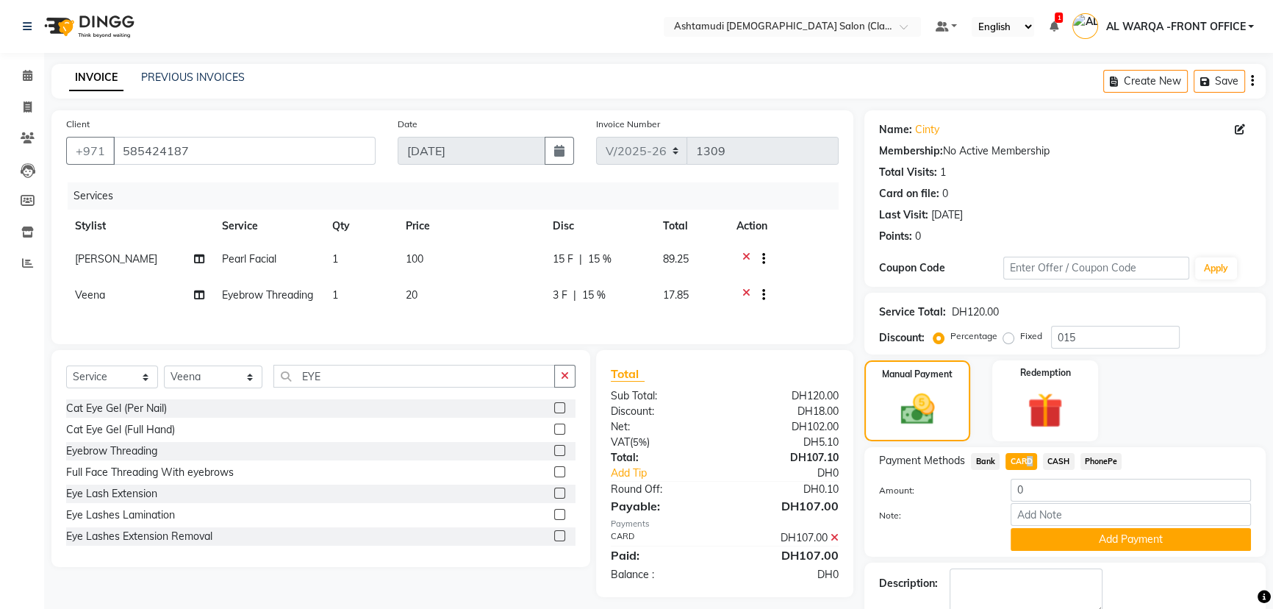
scroll to position [82, 0]
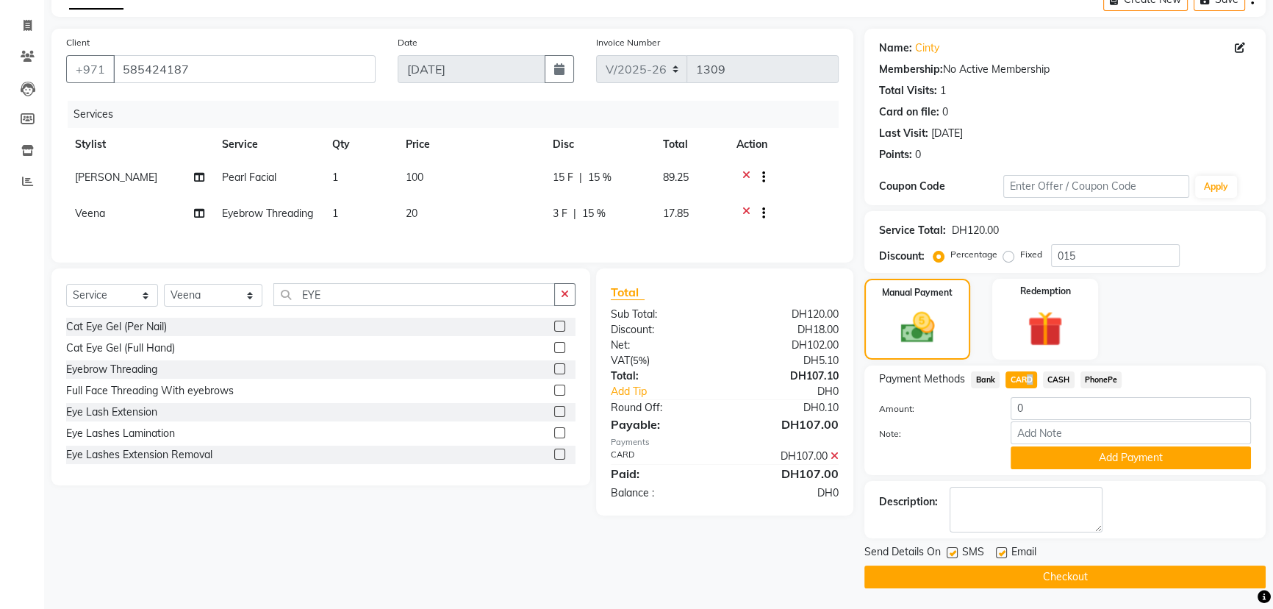
click at [943, 572] on button "Checkout" at bounding box center [1064, 576] width 401 height 23
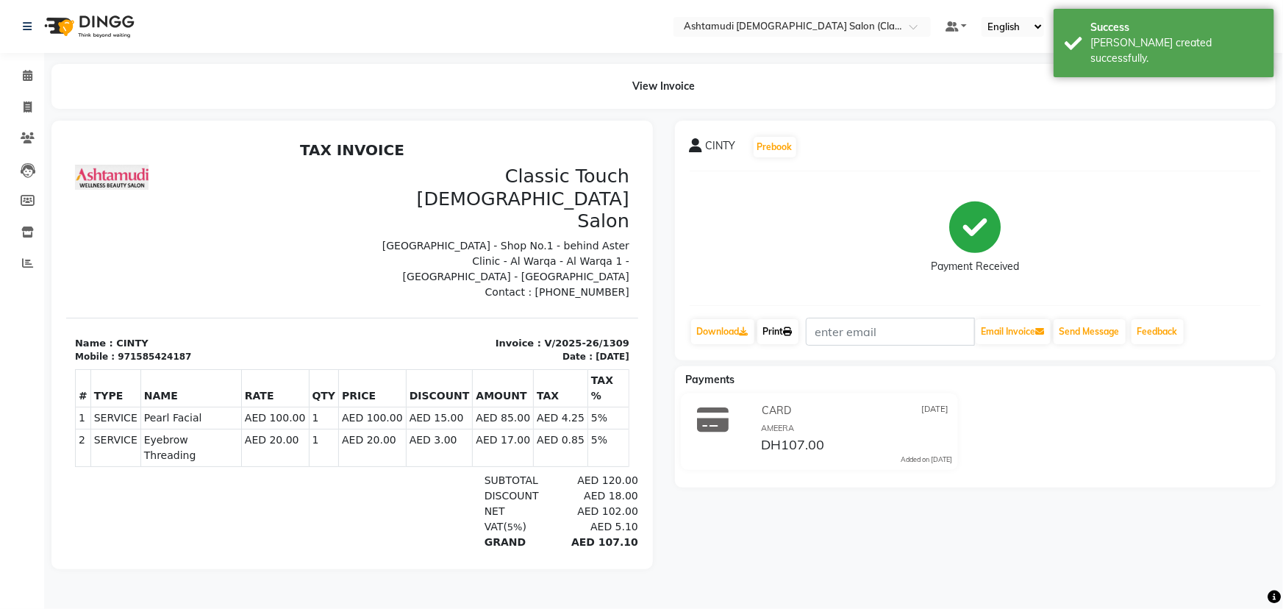
click at [780, 331] on link "Print" at bounding box center [777, 331] width 41 height 25
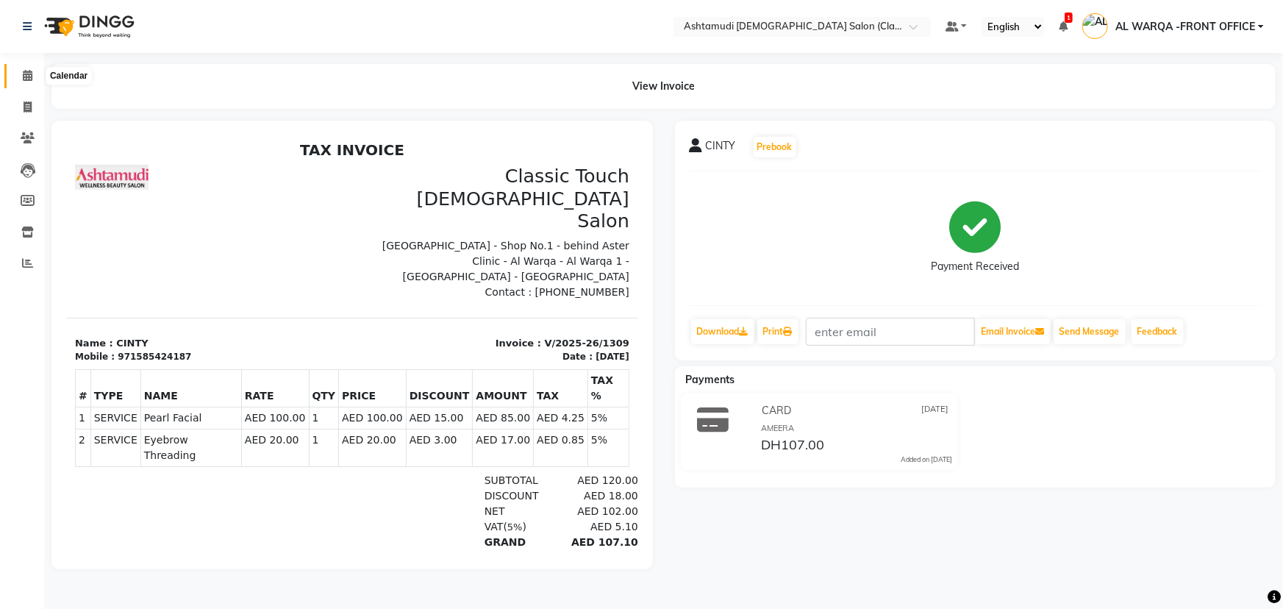
click at [21, 74] on span at bounding box center [28, 76] width 26 height 17
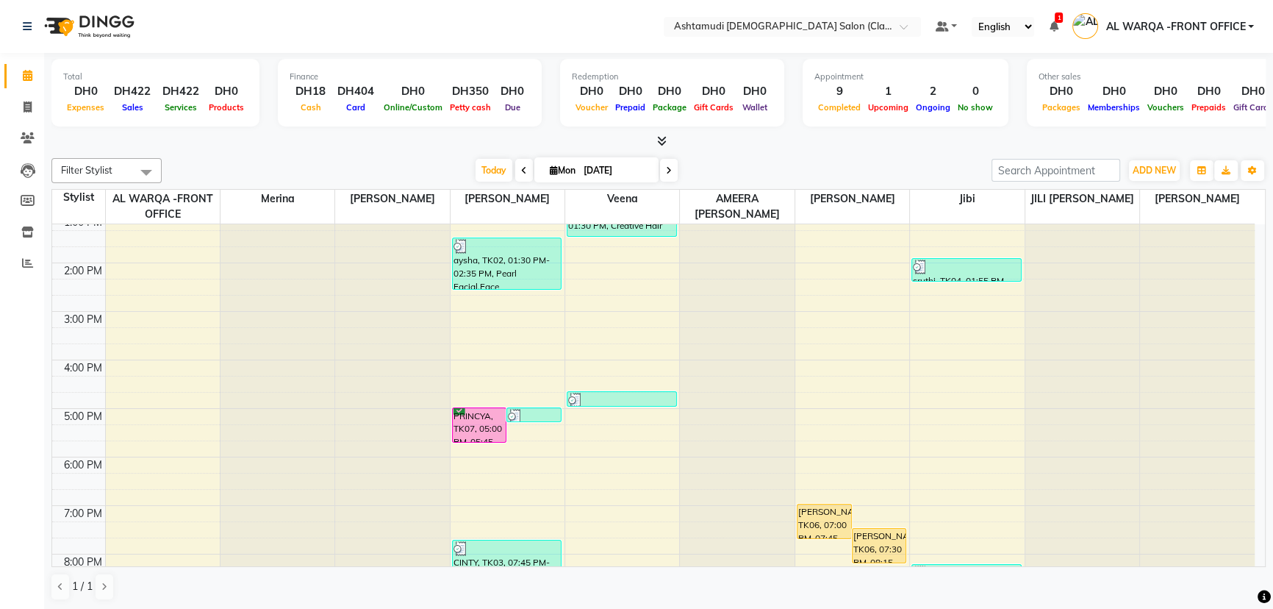
scroll to position [334, 0]
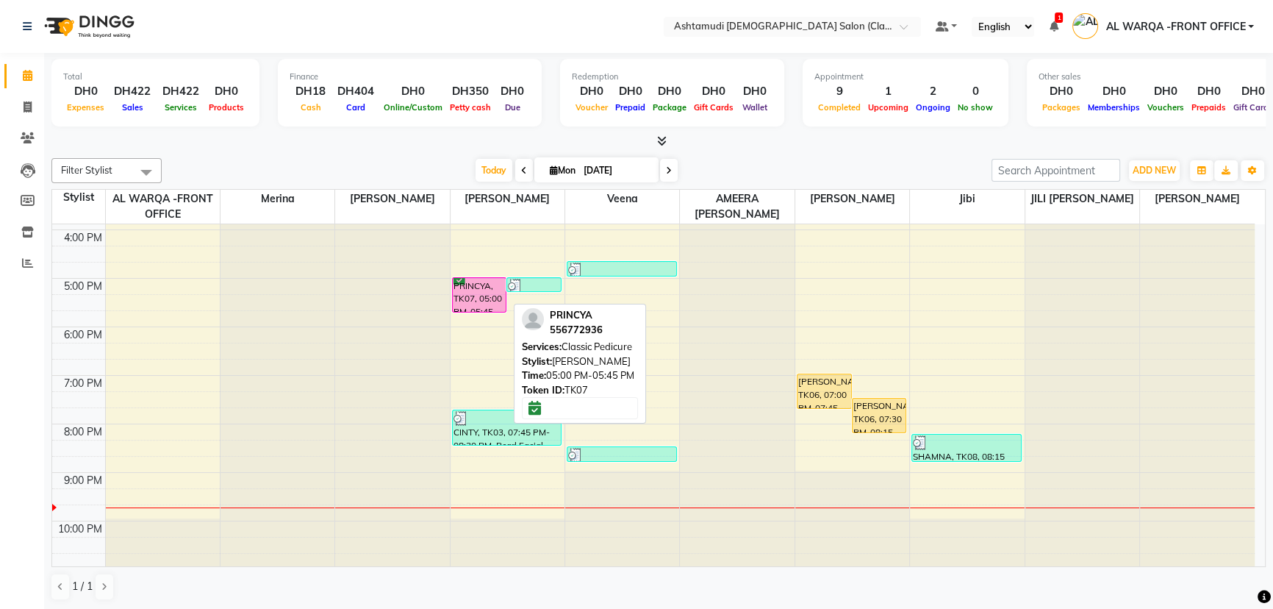
click at [470, 299] on div "PRINCYA, TK07, 05:00 PM-05:45 PM, Classic Pedicure" at bounding box center [480, 295] width 54 height 34
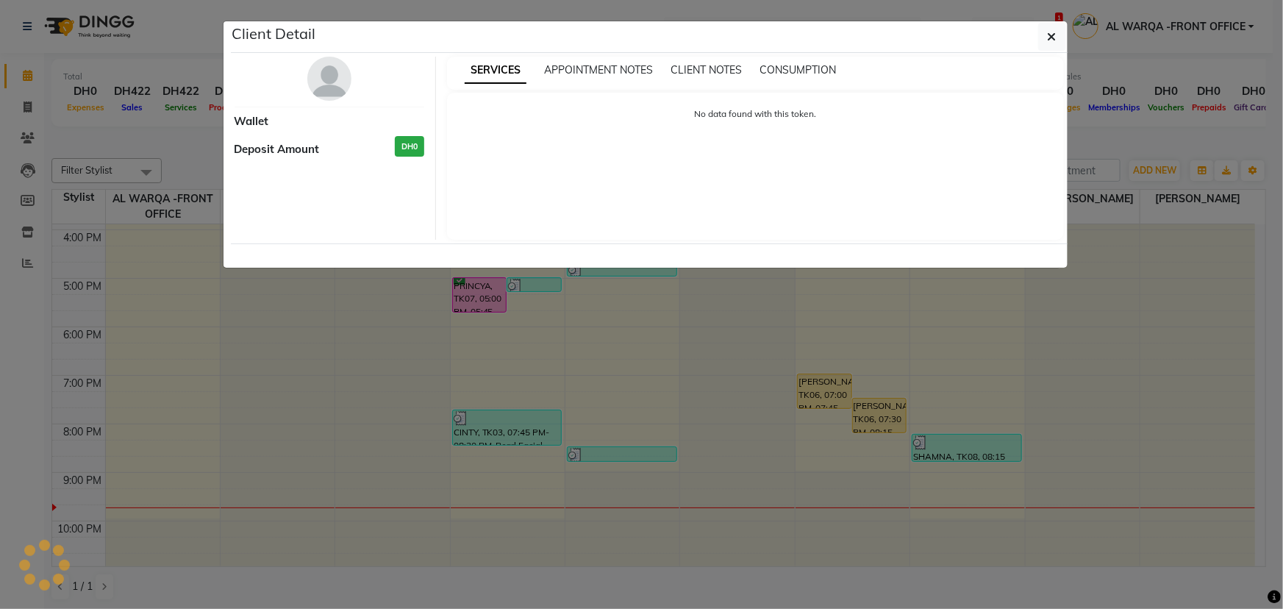
select select "6"
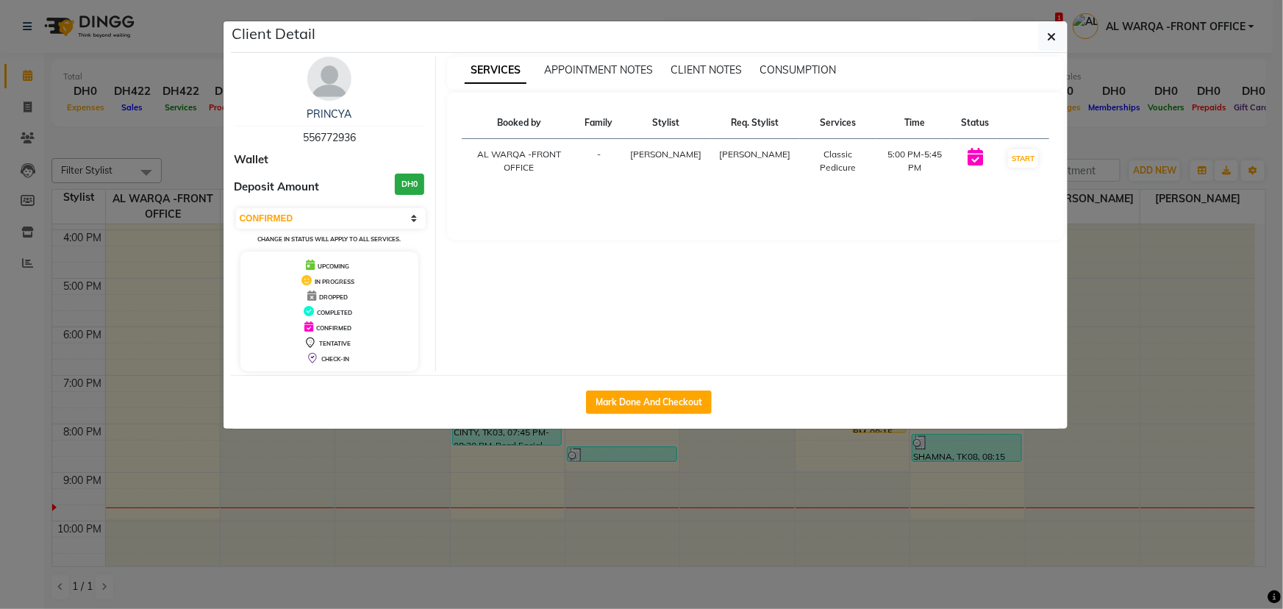
click at [1124, 359] on ngb-modal-window "Client Detail PRINCYA 556772936 Wallet Deposit Amount DH0 Select IN SERVICE CON…" at bounding box center [641, 304] width 1283 height 609
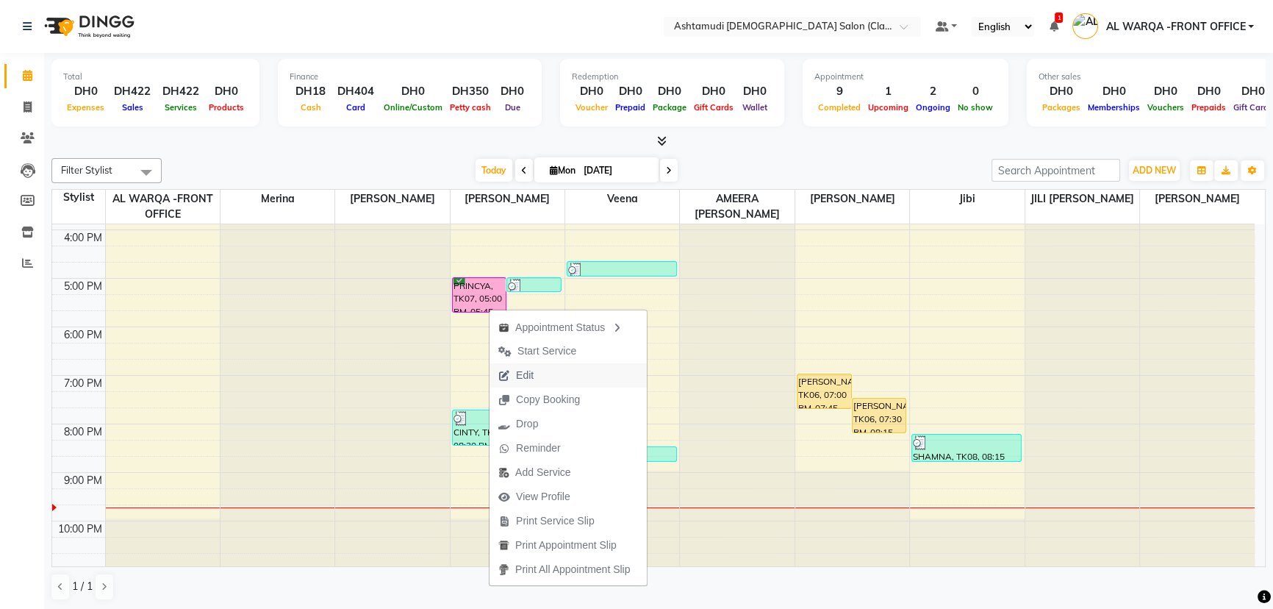
click at [551, 375] on button "Edit" at bounding box center [568, 375] width 157 height 24
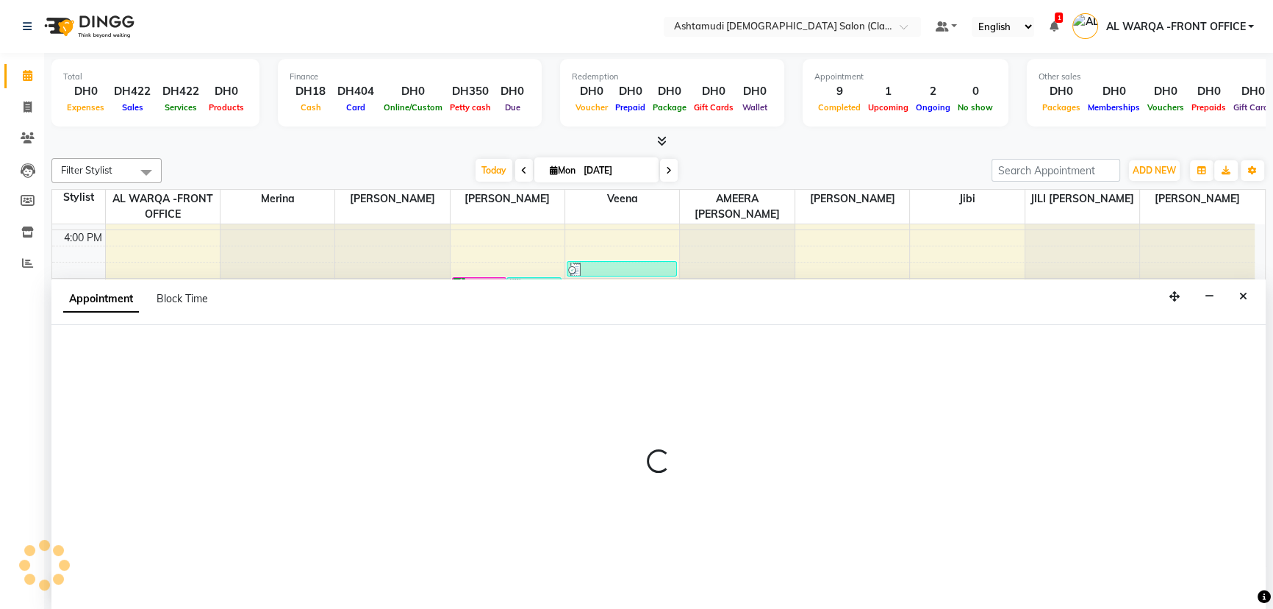
scroll to position [0, 0]
select select "tentative"
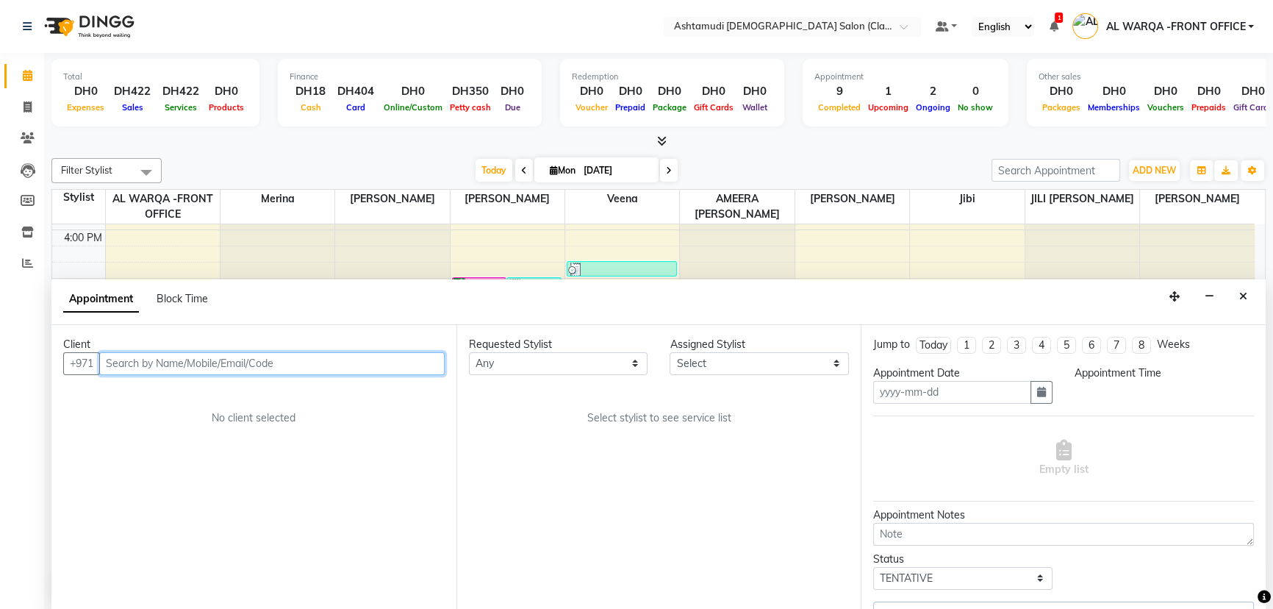
type input "[DATE]"
type textarea "SHE NEED ONLY FOR SUSAN"
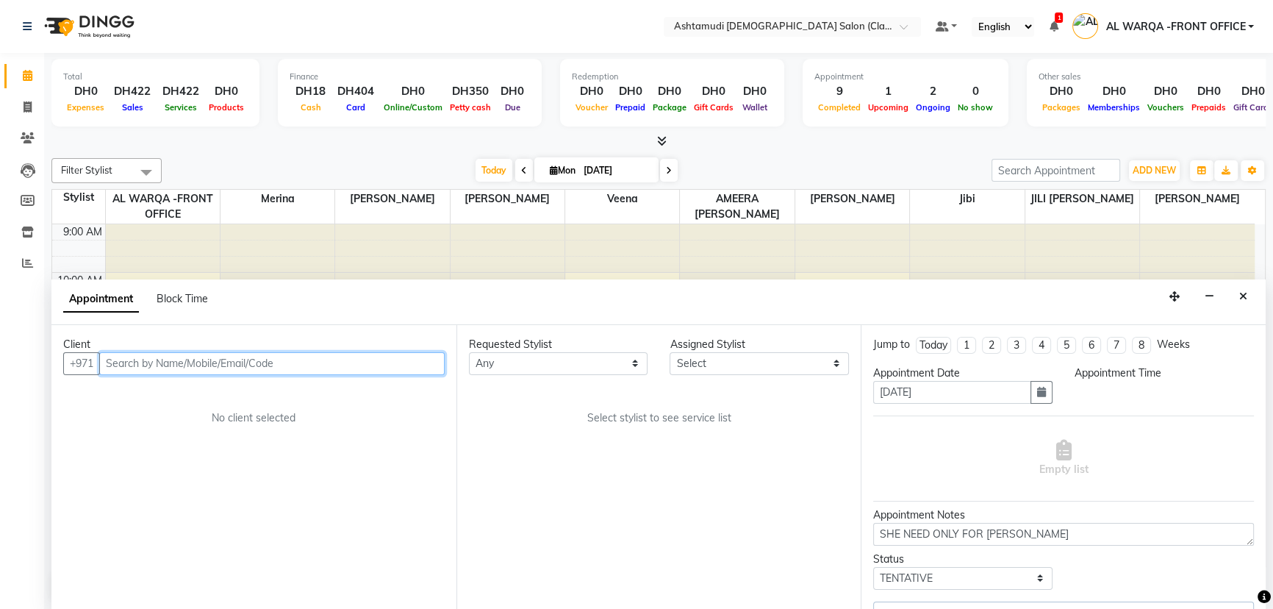
select select "confirm booking"
select select "1020"
select select "77691"
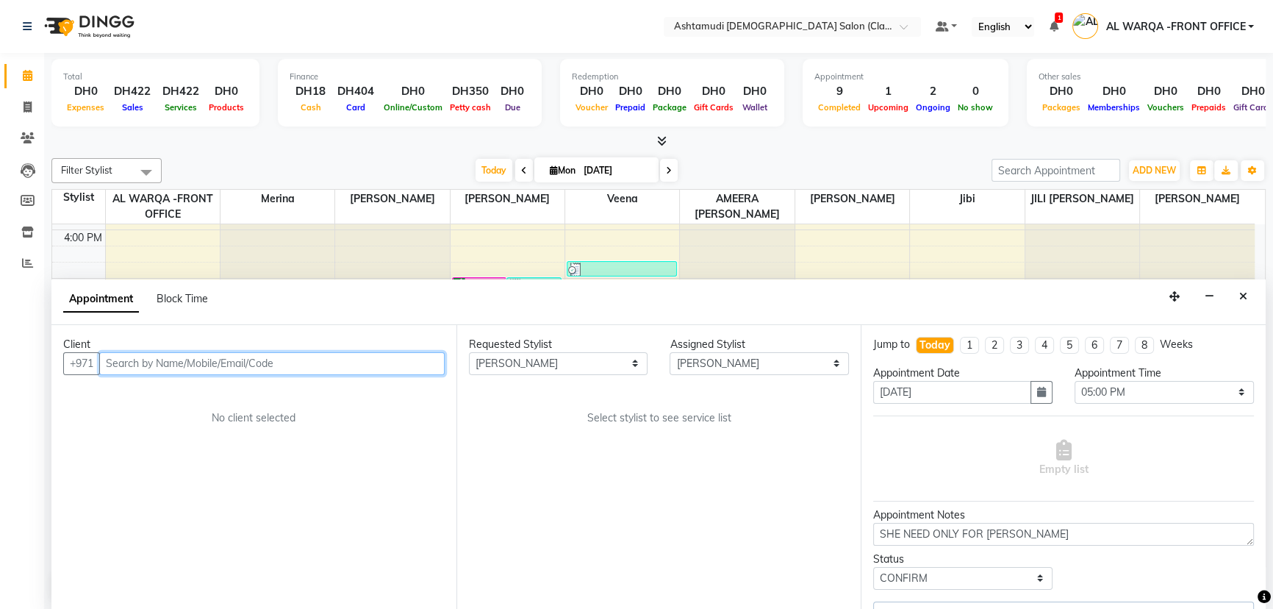
select select "4122"
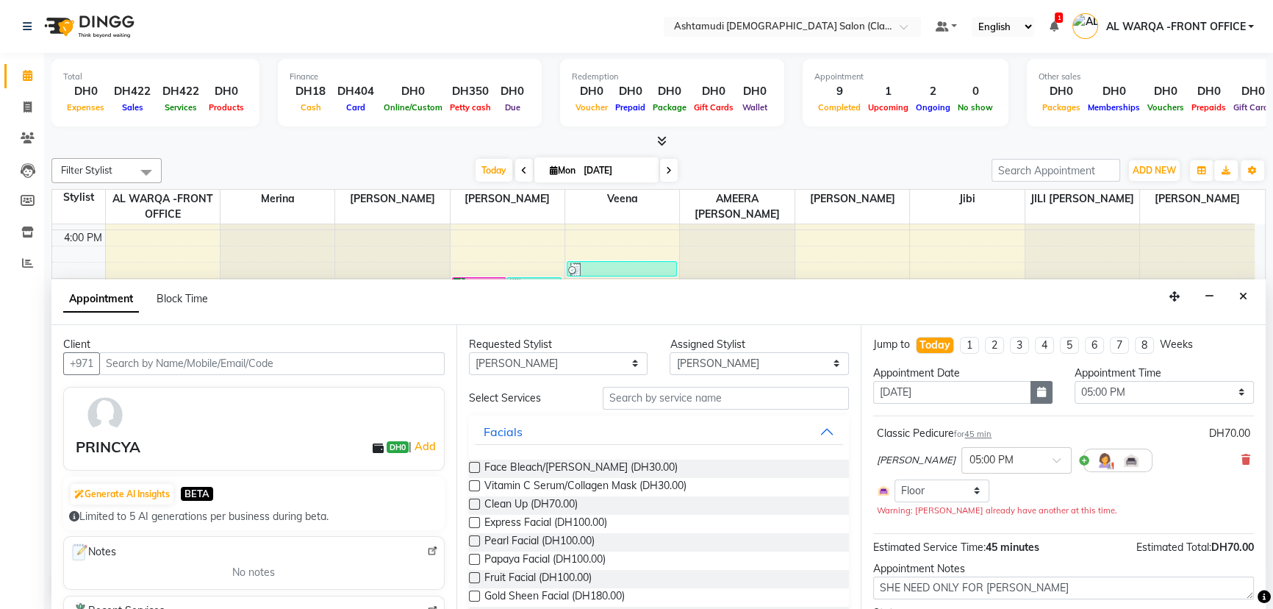
click at [1042, 389] on button "button" at bounding box center [1042, 392] width 22 height 23
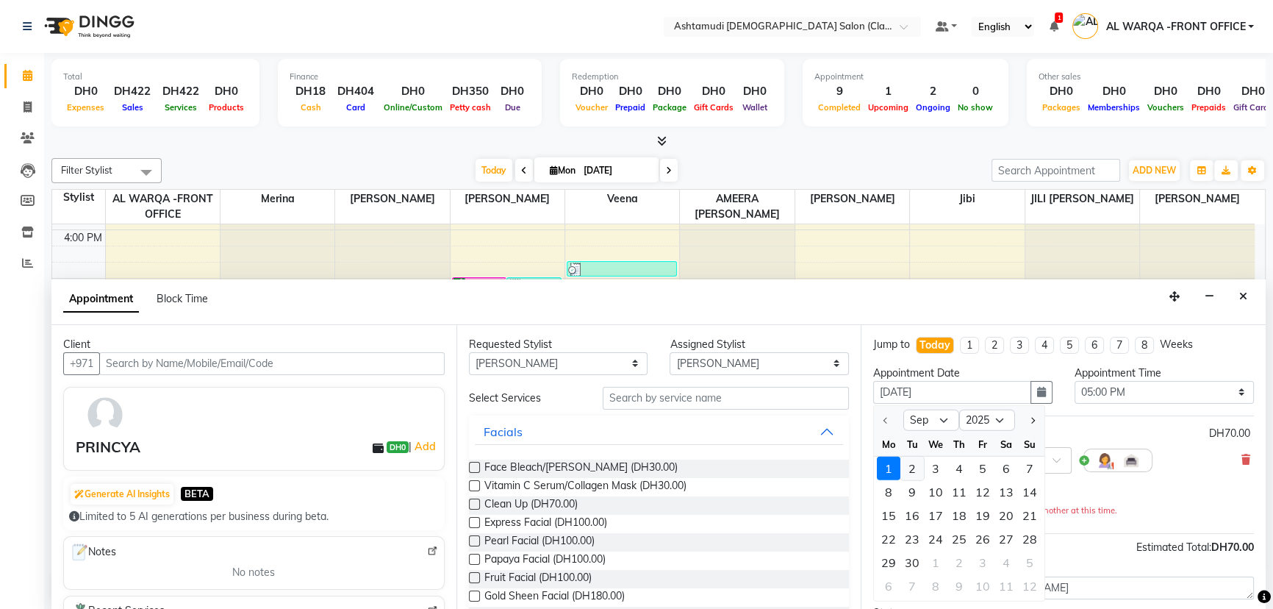
click at [915, 459] on div "2" at bounding box center [912, 468] width 24 height 24
type input "02-09-2025"
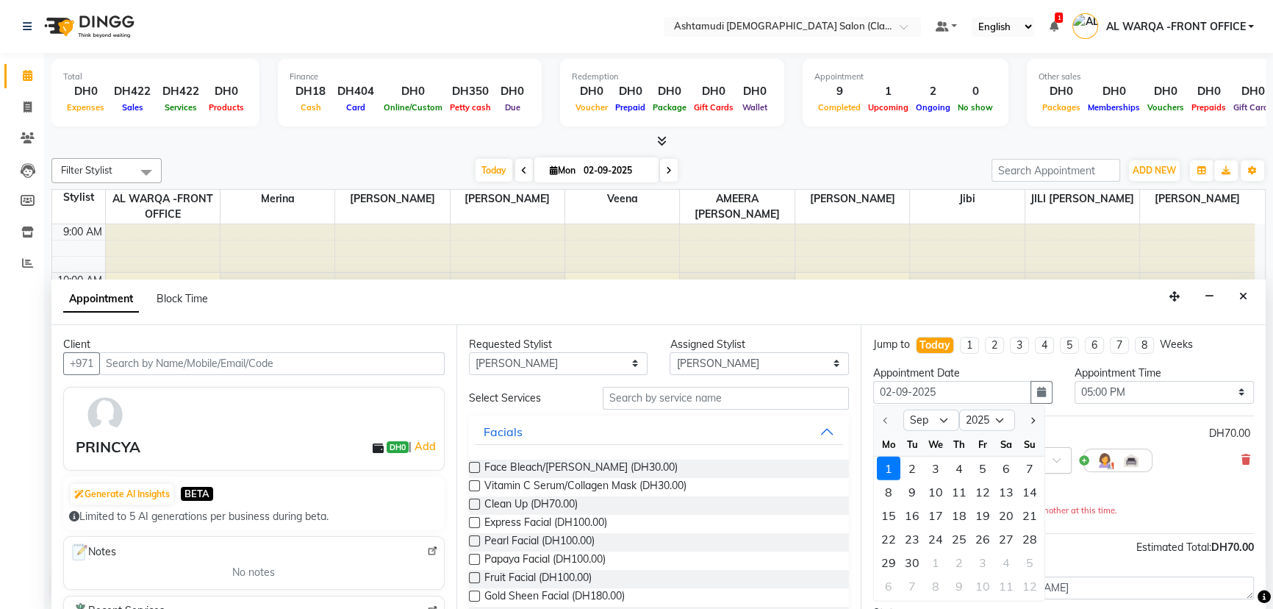
select select "1020"
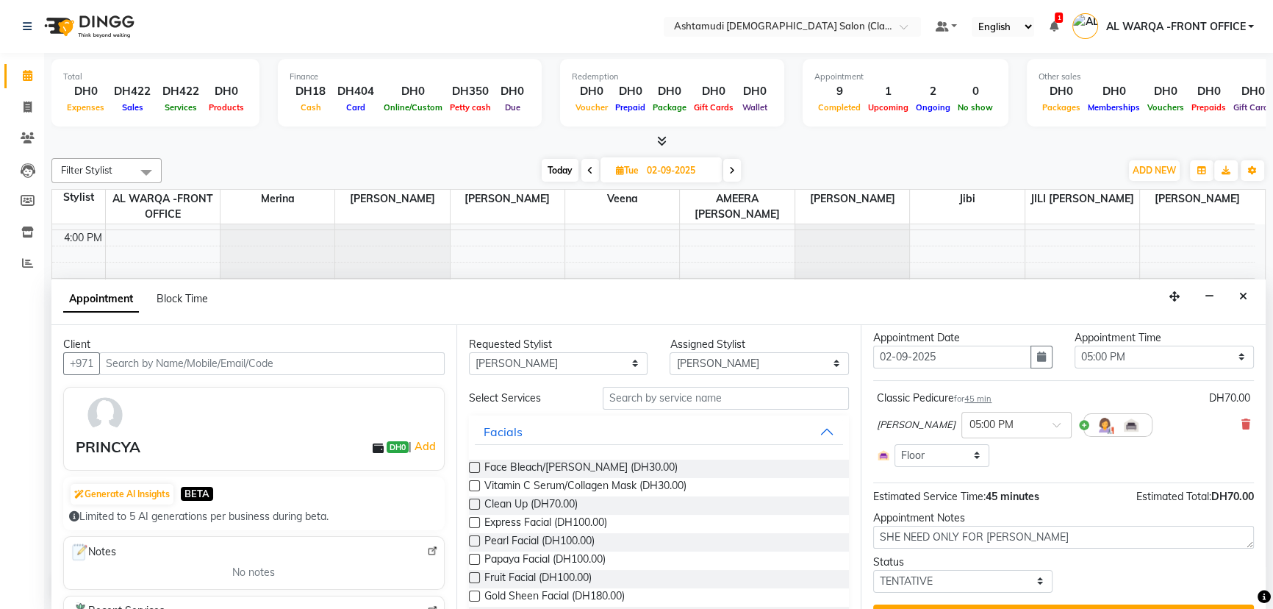
scroll to position [67, 0]
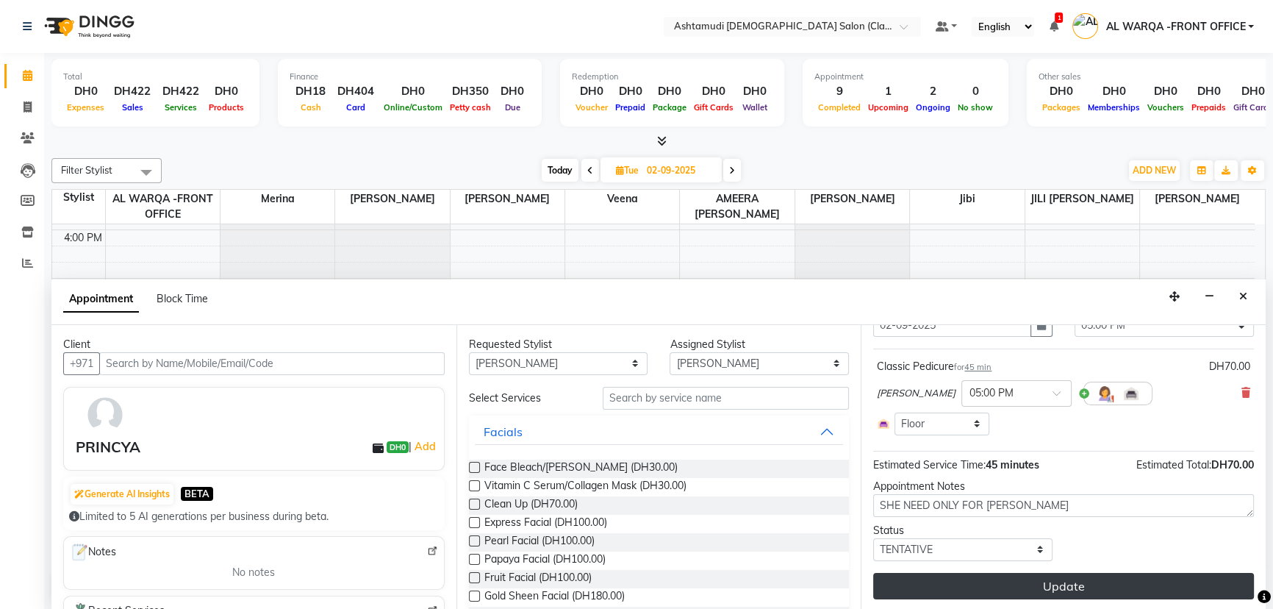
click at [1126, 590] on button "Update" at bounding box center [1063, 586] width 381 height 26
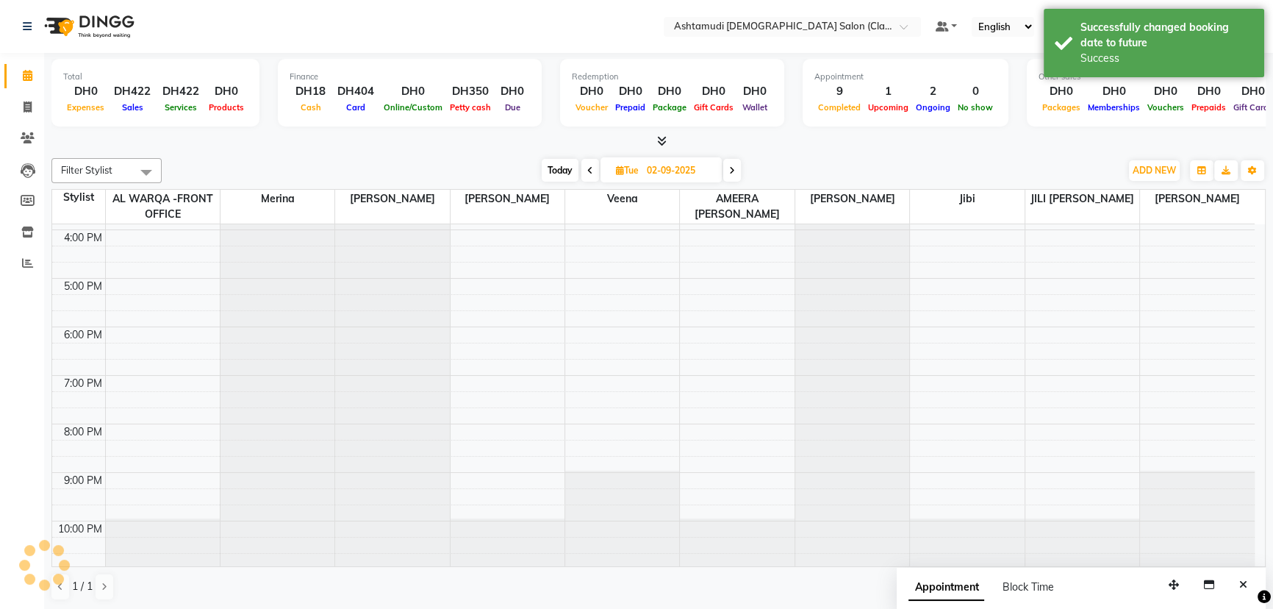
scroll to position [0, 0]
click at [554, 172] on span "Today" at bounding box center [560, 170] width 37 height 23
type input "[DATE]"
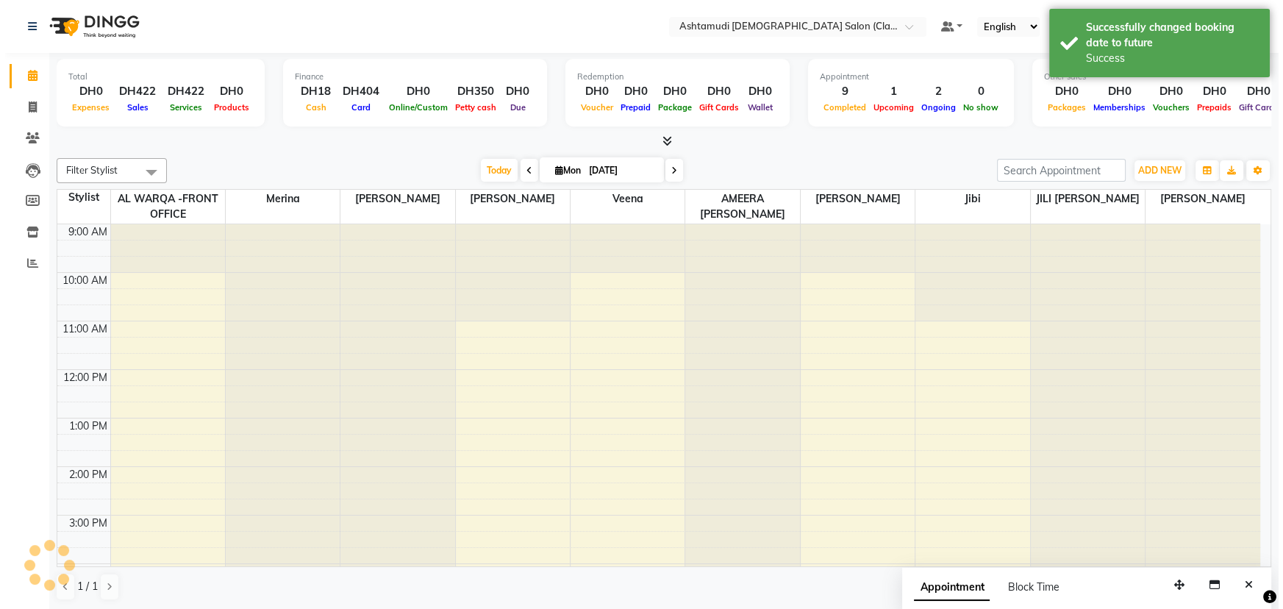
scroll to position [334, 0]
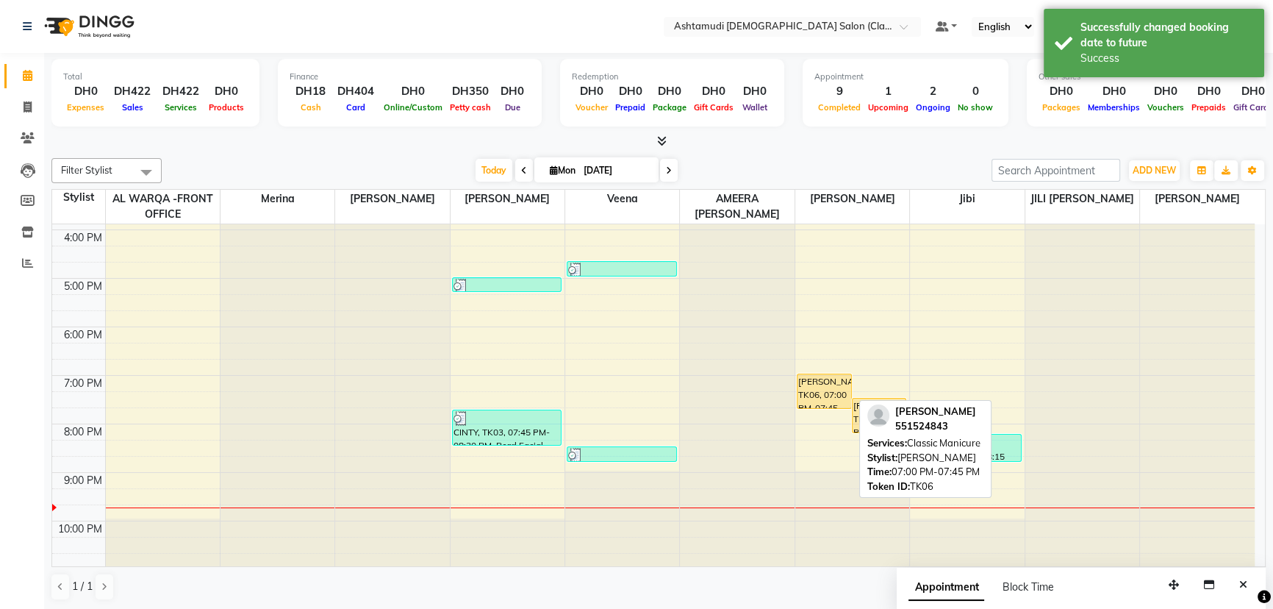
click at [806, 382] on div "sara, TK06, 07:00 PM-07:45 PM, Classic Manicure" at bounding box center [825, 391] width 54 height 34
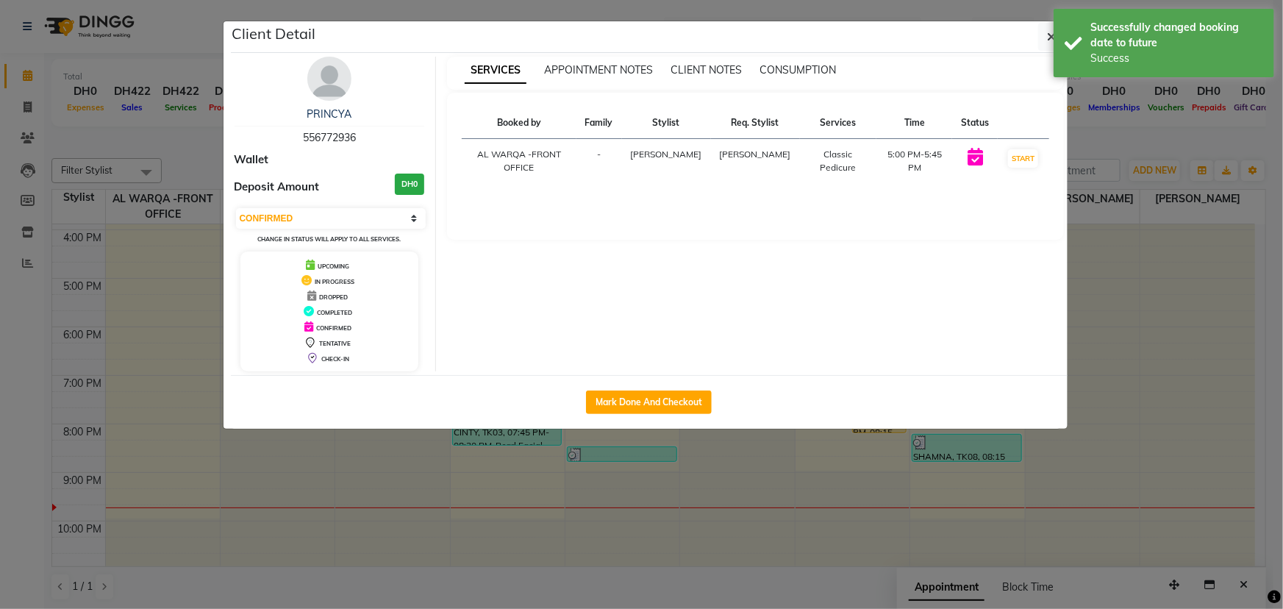
select select "1"
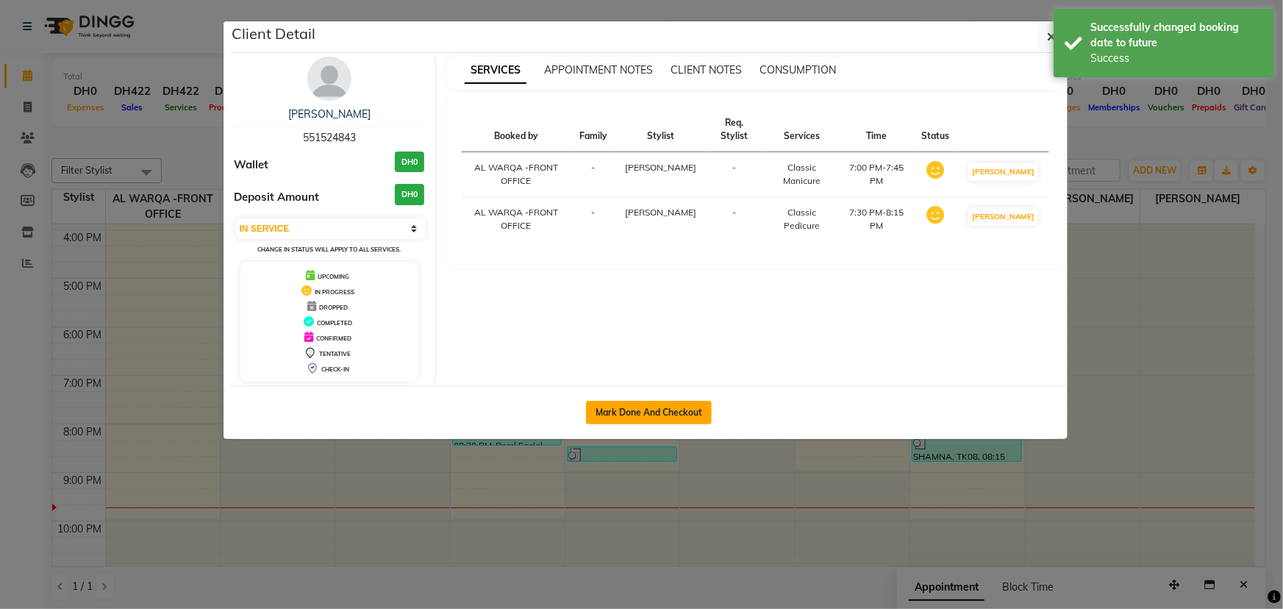
click at [631, 406] on button "Mark Done And Checkout" at bounding box center [649, 413] width 126 height 24
select select "service"
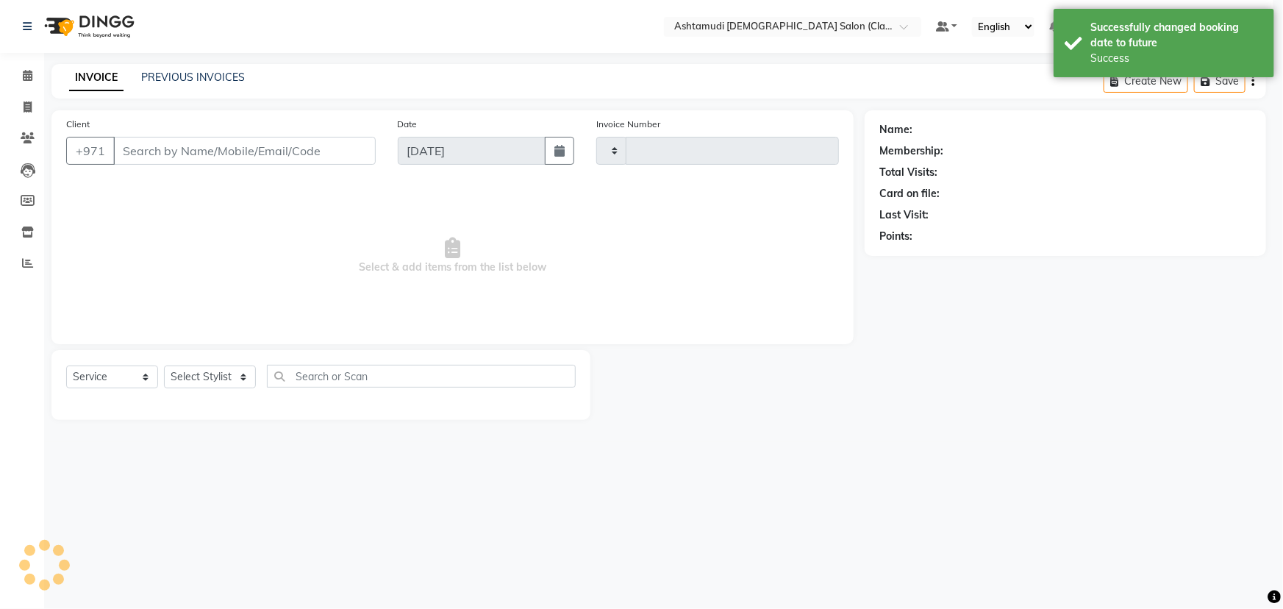
type input "1310"
select select "8201"
type input "551524843"
select select "82444"
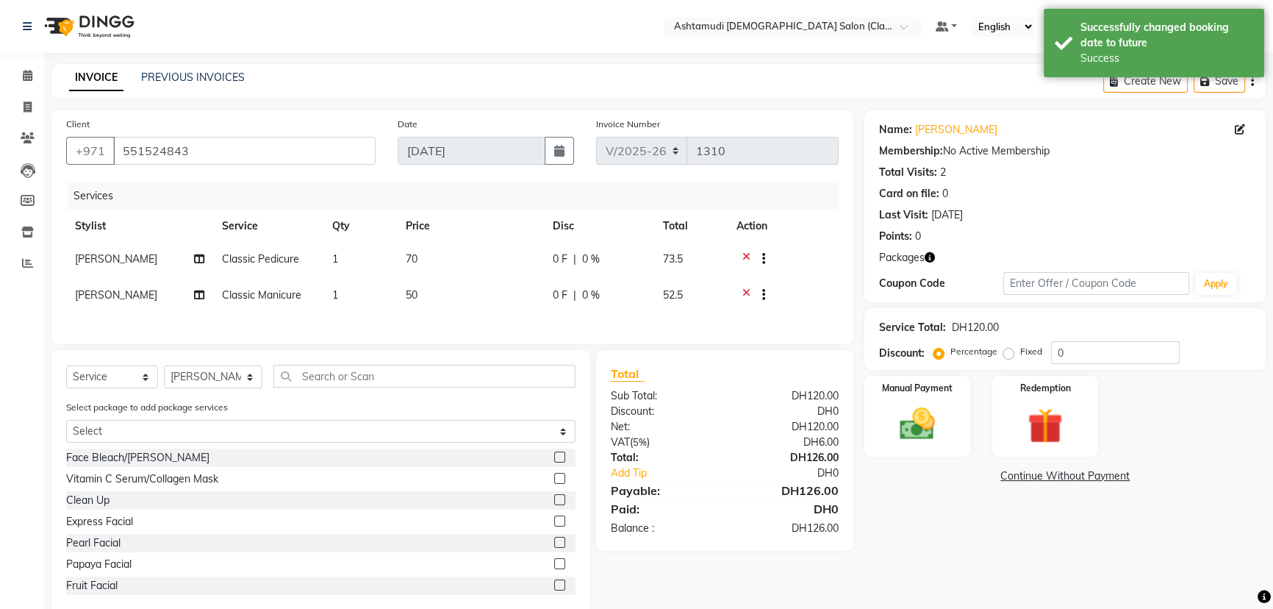
click at [746, 257] on icon at bounding box center [746, 260] width 8 height 18
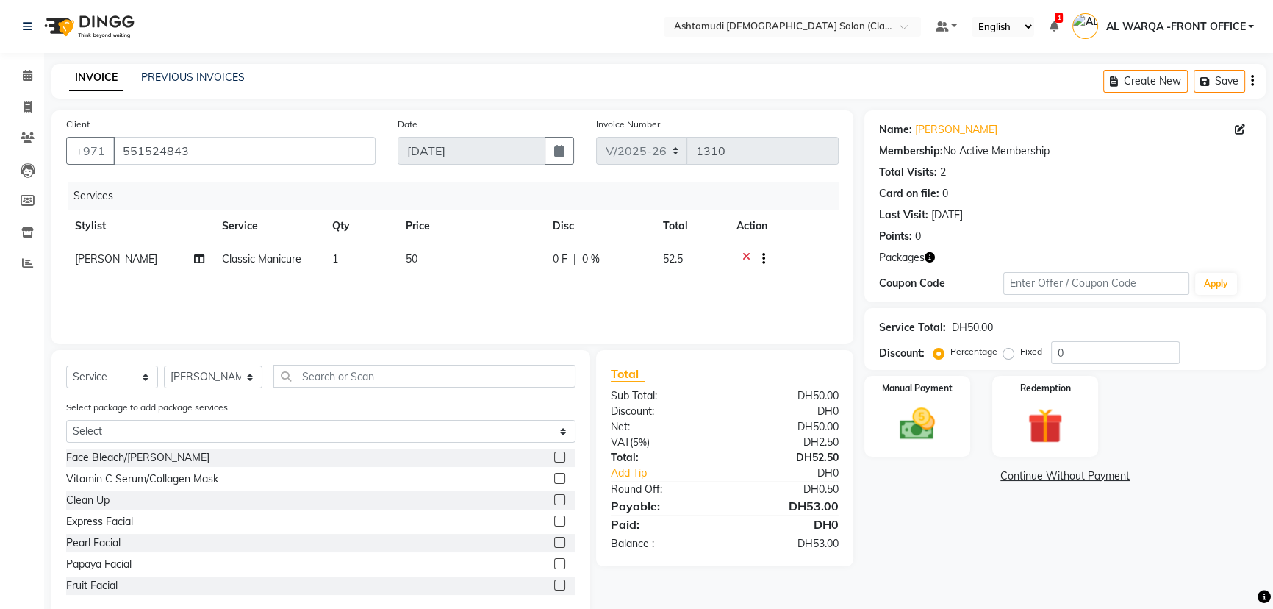
click at [746, 257] on icon at bounding box center [746, 260] width 8 height 18
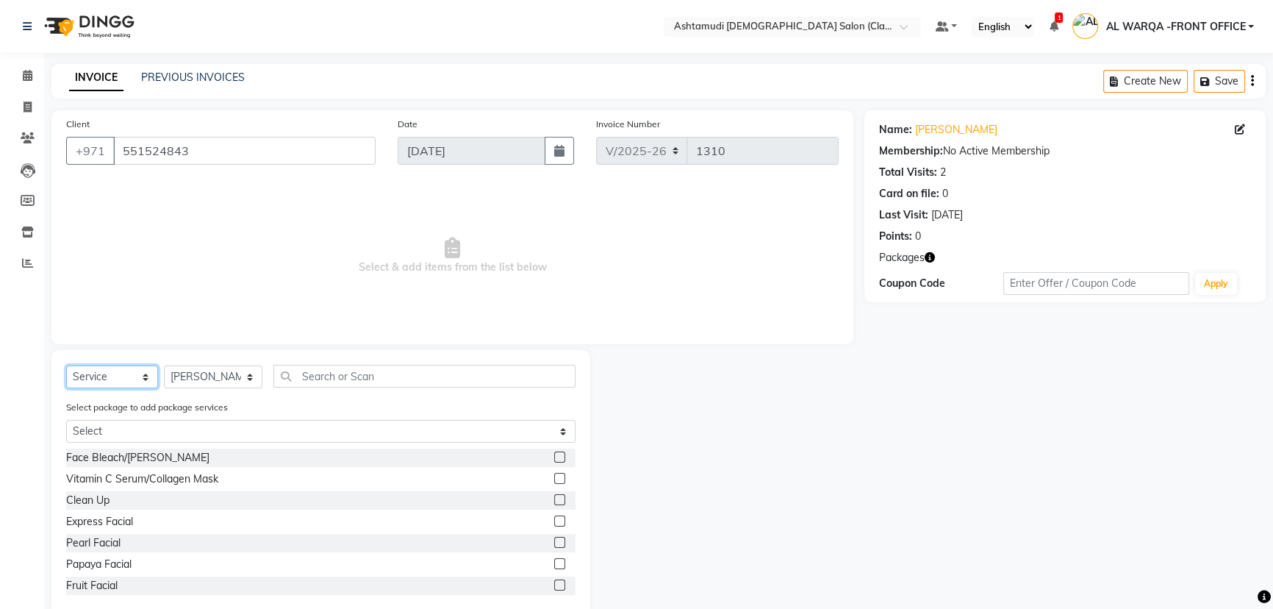
click at [103, 373] on select "Select Service Product Membership Package Voucher Prepaid Gift Card" at bounding box center [112, 376] width 92 height 23
select select "package"
click at [66, 365] on select "Select Service Product Membership Package Voucher Prepaid Gift Card" at bounding box center [112, 376] width 92 height 23
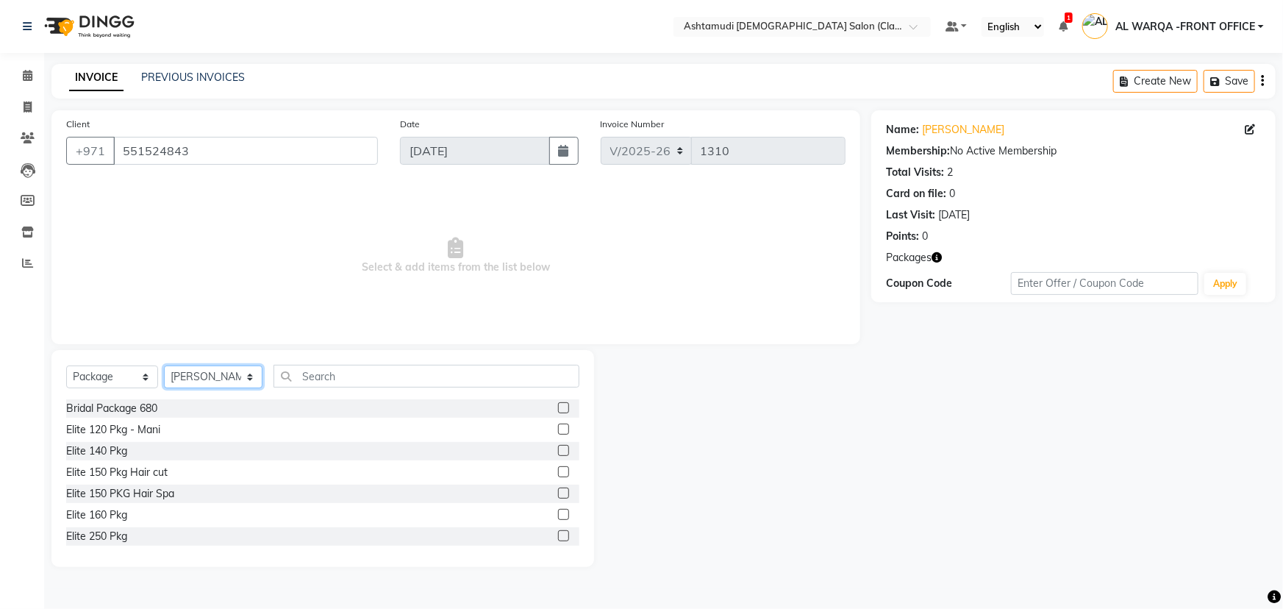
click at [207, 370] on select "Select Stylist AL WARQA -FRONT OFFICE AMEERA NIHAL Anita Jibi JILI MAHALIA Meri…" at bounding box center [213, 376] width 99 height 23
select select "80345"
click at [164, 365] on select "Select Stylist AL WARQA -FRONT OFFICE AMEERA NIHAL Anita Jibi JILI MAHALIA Meri…" at bounding box center [213, 376] width 99 height 23
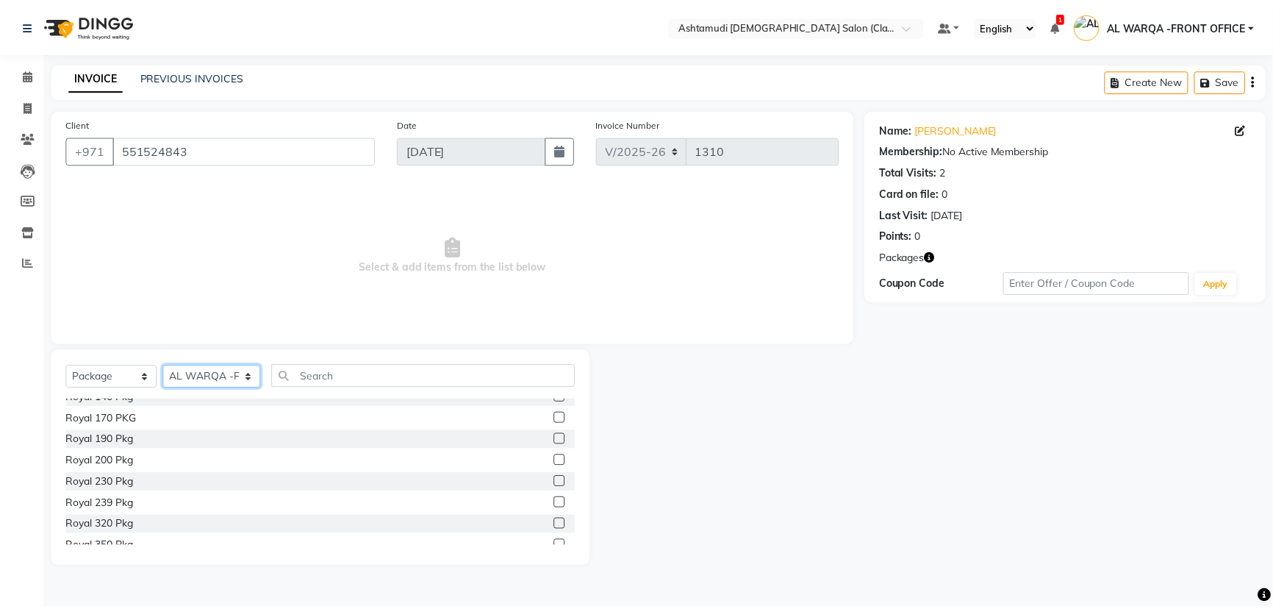
scroll to position [321, 0]
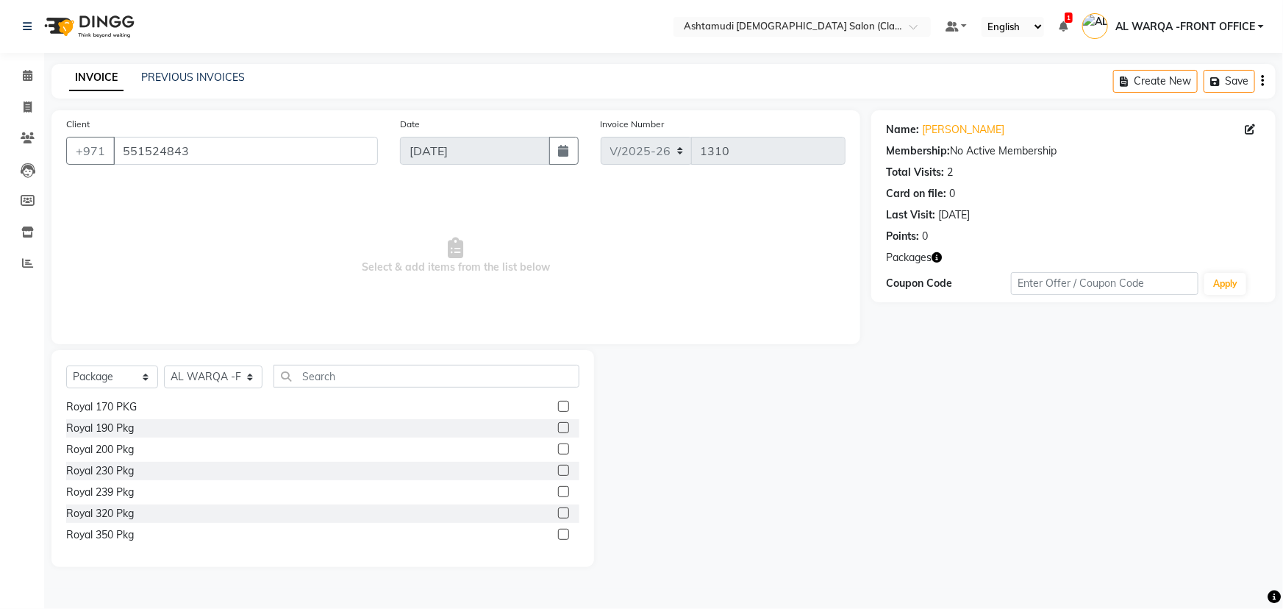
click at [558, 451] on label at bounding box center [563, 448] width 11 height 11
click at [558, 451] on input "checkbox" at bounding box center [563, 450] width 10 height 10
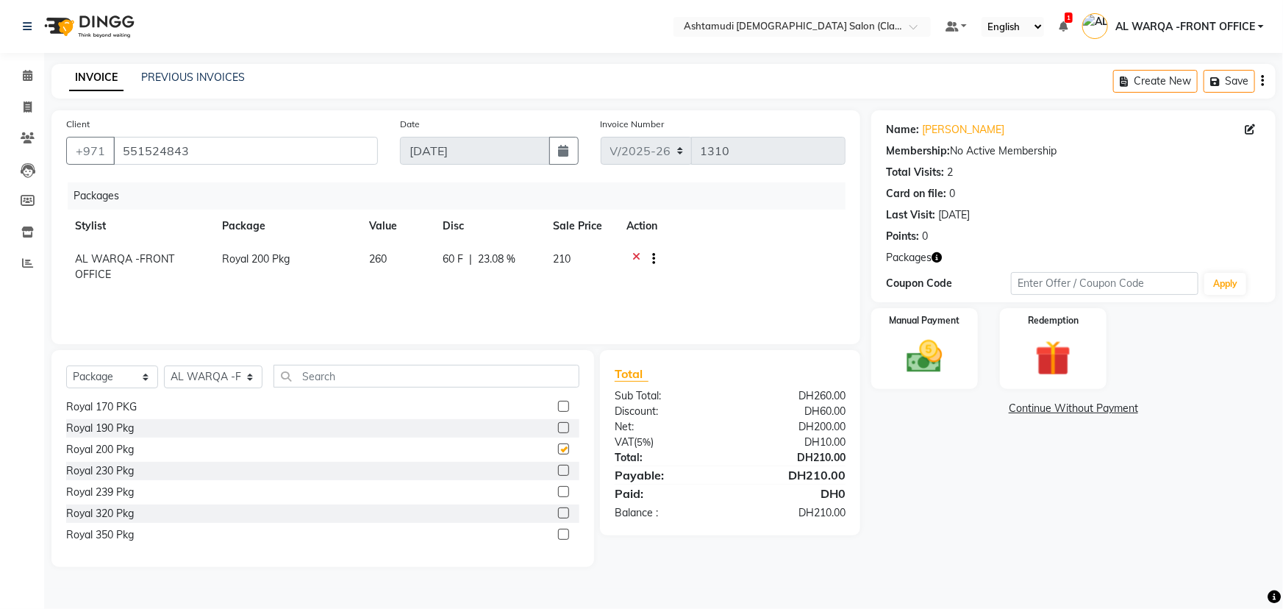
checkbox input "false"
click at [96, 376] on select "Select Service Product Membership Package Voucher Prepaid Gift Card" at bounding box center [112, 376] width 92 height 23
select select "service"
click at [66, 365] on select "Select Service Product Membership Package Voucher Prepaid Gift Card" at bounding box center [112, 376] width 92 height 23
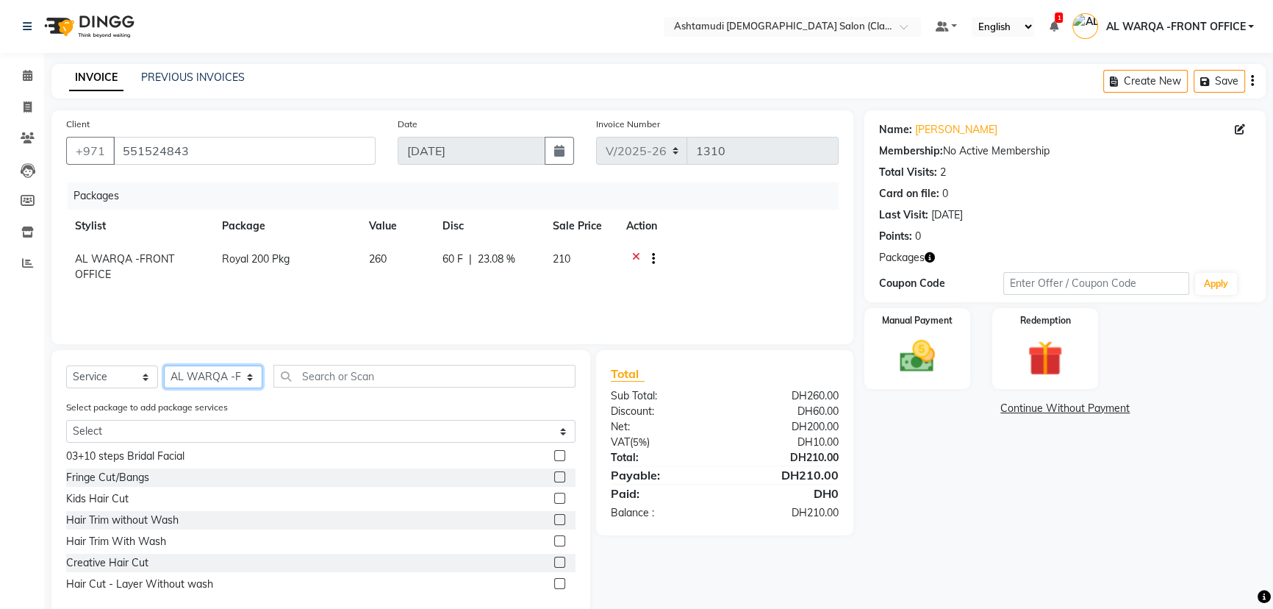
click at [194, 371] on select "Select Stylist AL WARQA -FRONT OFFICE AMEERA NIHAL Anita Jibi JILI MAHALIA Meri…" at bounding box center [213, 376] width 99 height 23
select select "88890"
click at [164, 365] on select "Select Stylist AL WARQA -FRONT OFFICE AMEERA NIHAL Anita Jibi JILI MAHALIA Meri…" at bounding box center [213, 376] width 99 height 23
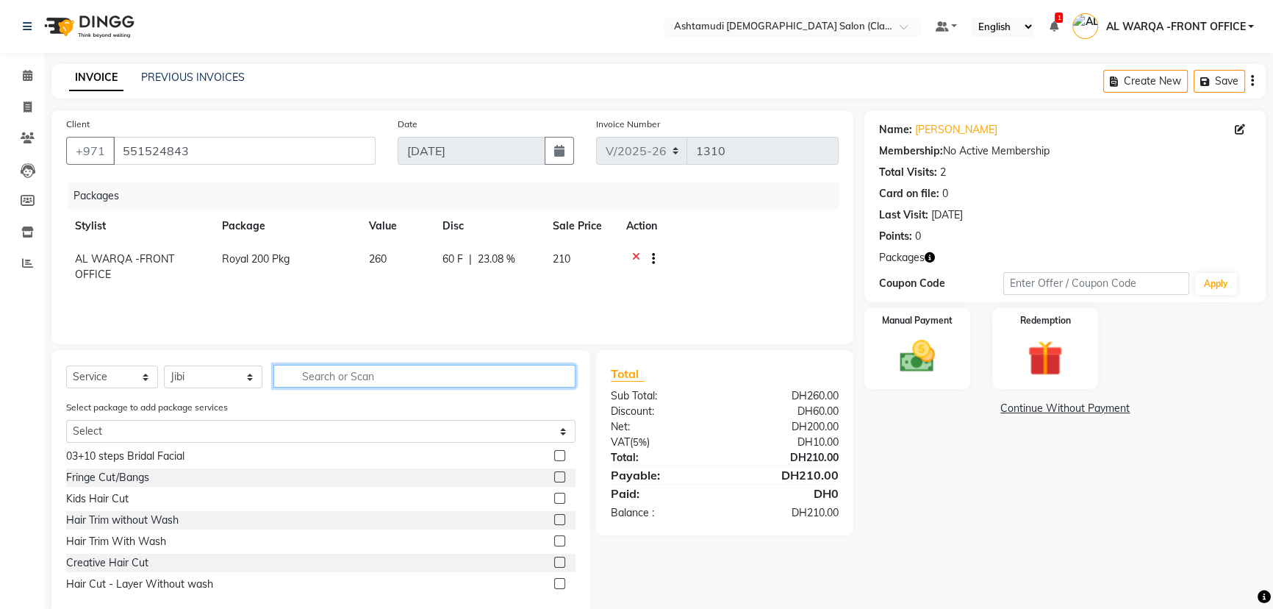
click at [329, 386] on input "text" at bounding box center [424, 376] width 302 height 23
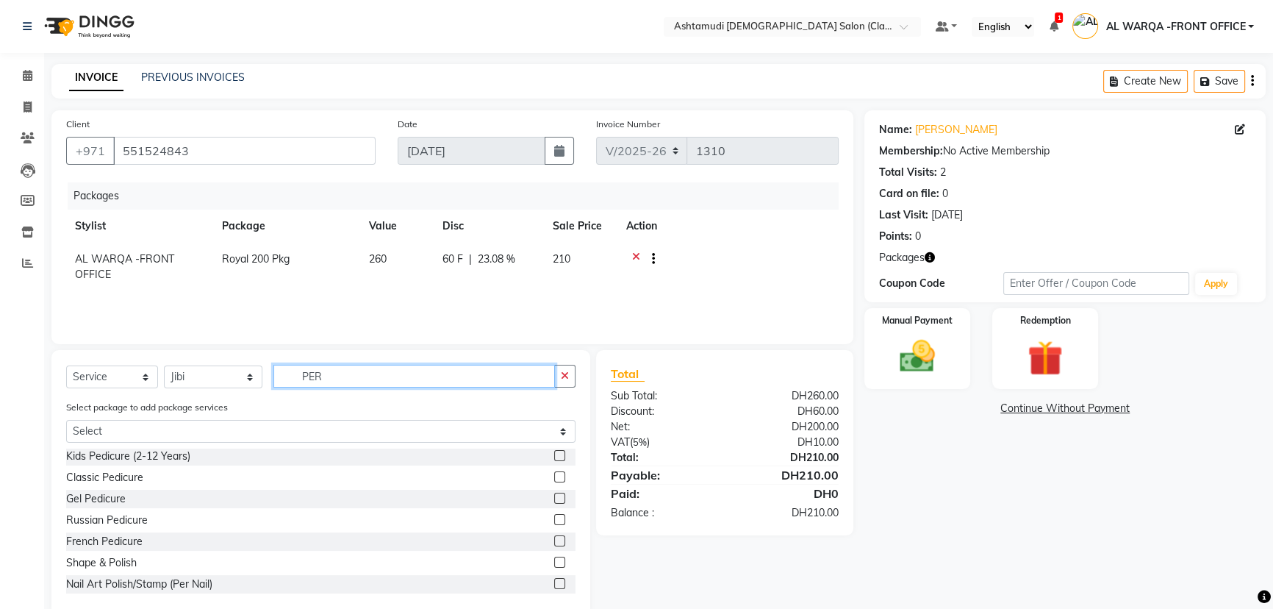
scroll to position [0, 0]
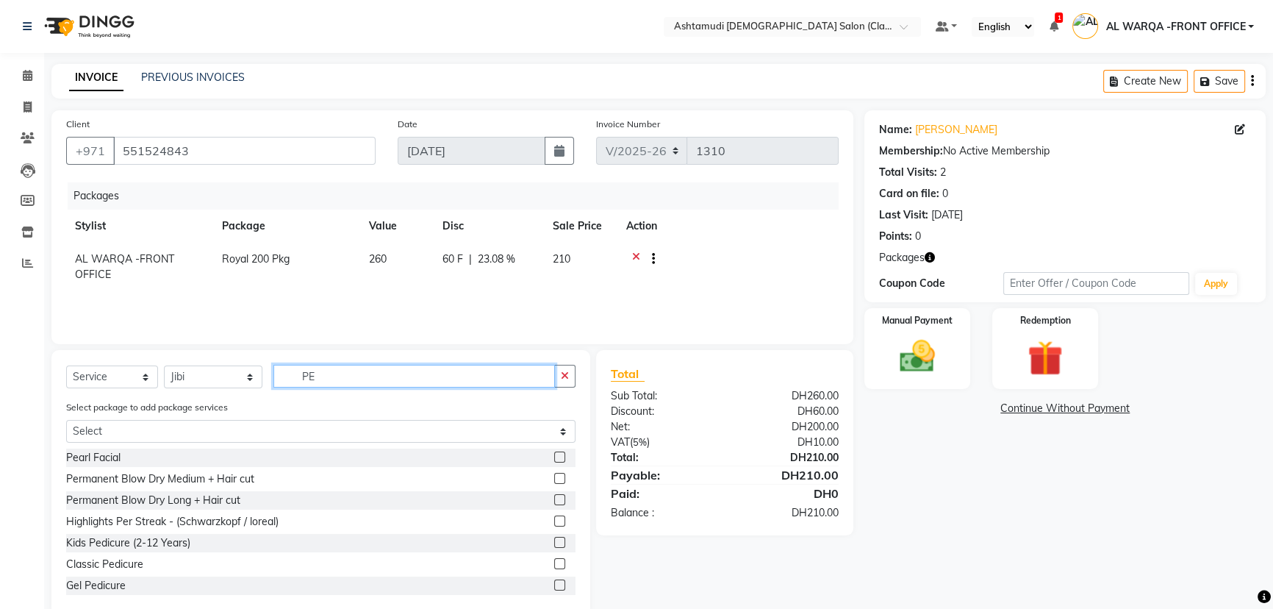
type input "P"
type input "FACI"
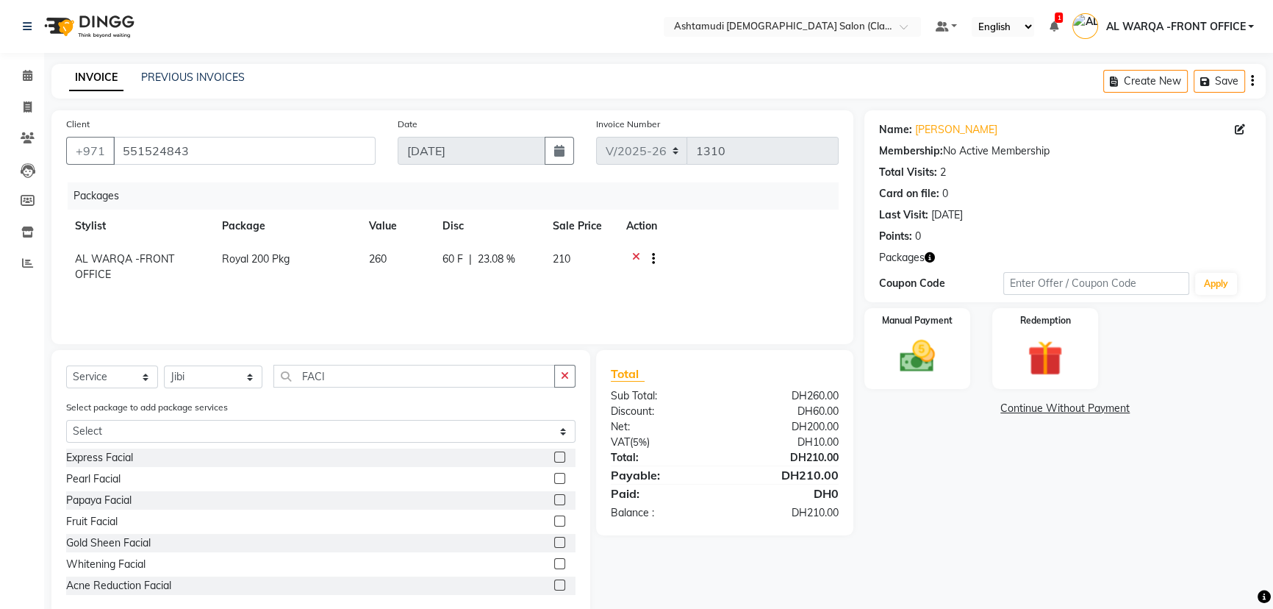
click at [554, 478] on label at bounding box center [559, 478] width 11 height 11
click at [554, 478] on input "checkbox" at bounding box center [559, 479] width 10 height 10
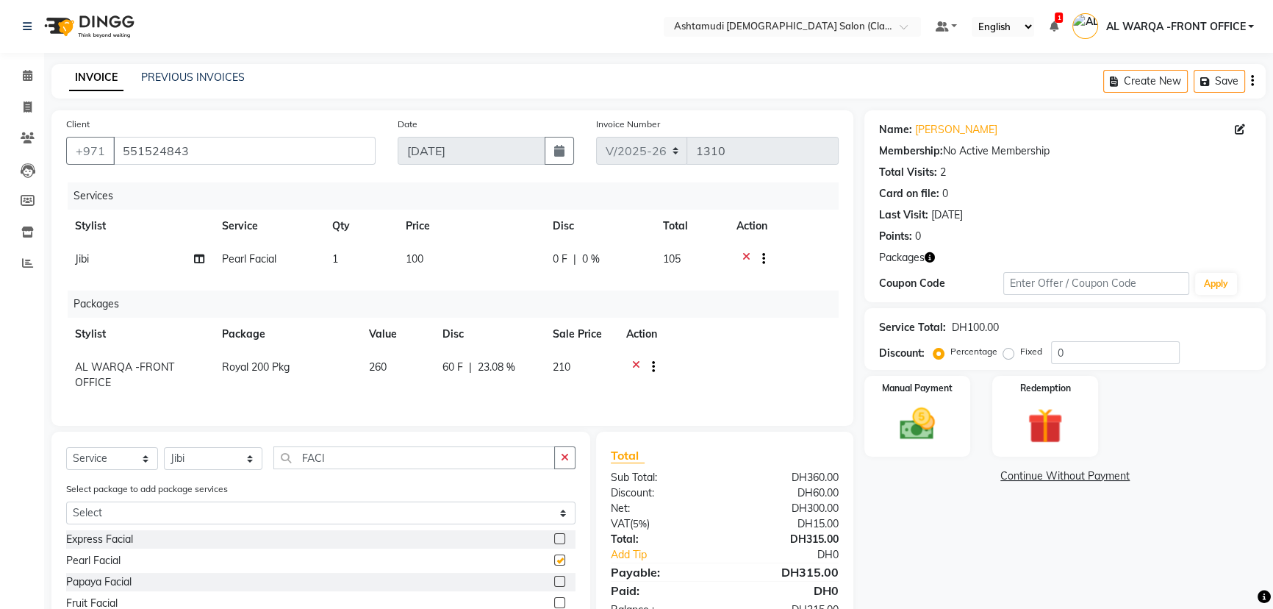
checkbox input "false"
drag, startPoint x: 348, startPoint y: 458, endPoint x: 389, endPoint y: 422, distance: 54.1
click at [352, 456] on input "FACI" at bounding box center [414, 457] width 282 height 23
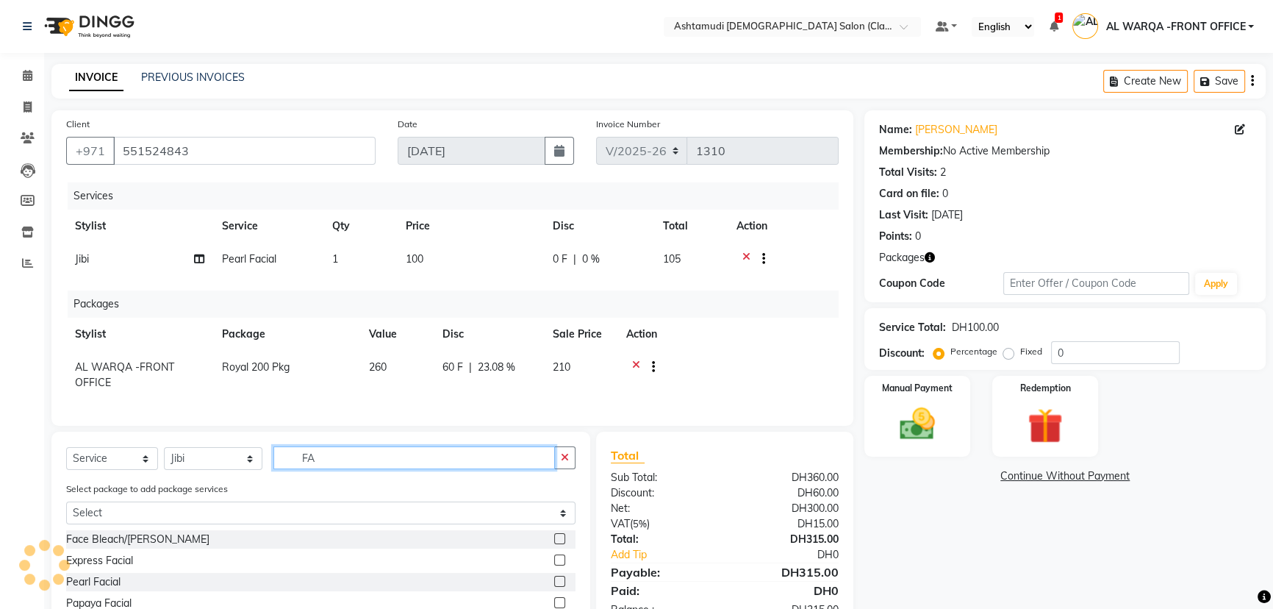
type input "F"
type input "D"
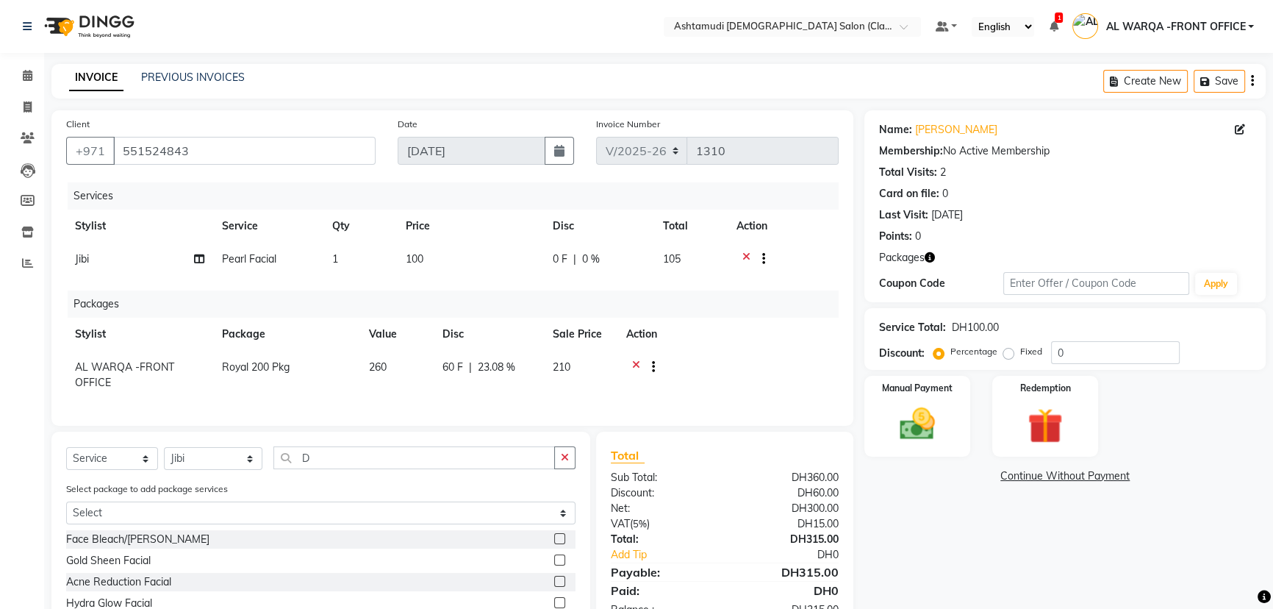
click at [554, 544] on label at bounding box center [559, 538] width 11 height 11
click at [554, 544] on input "checkbox" at bounding box center [559, 539] width 10 height 10
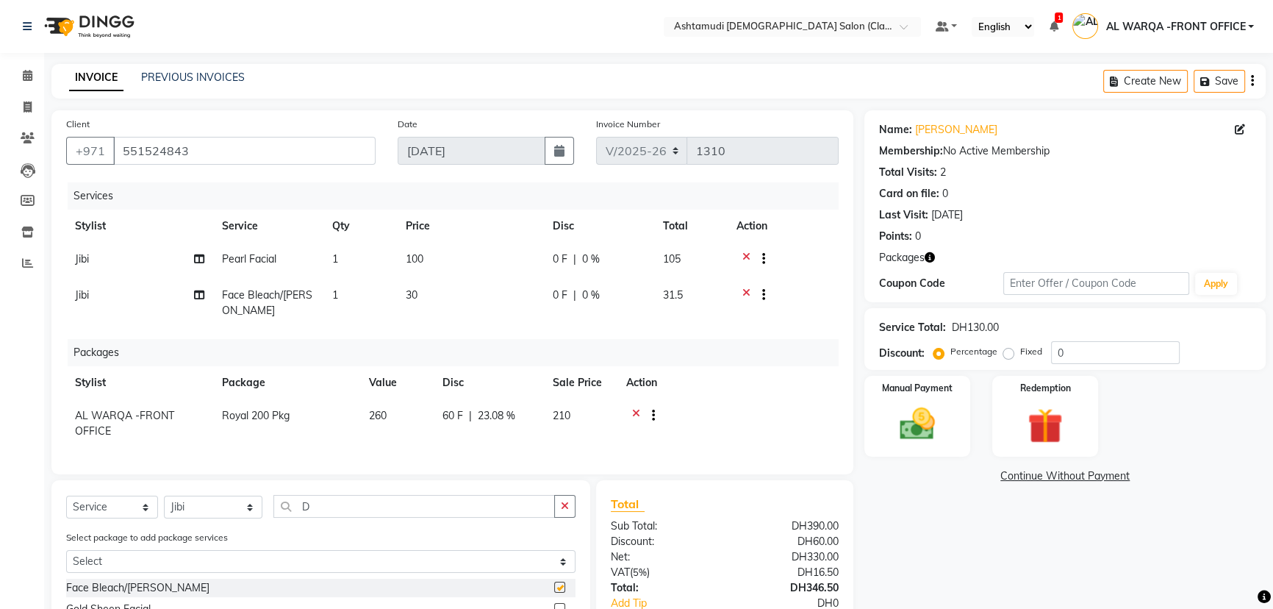
checkbox input "false"
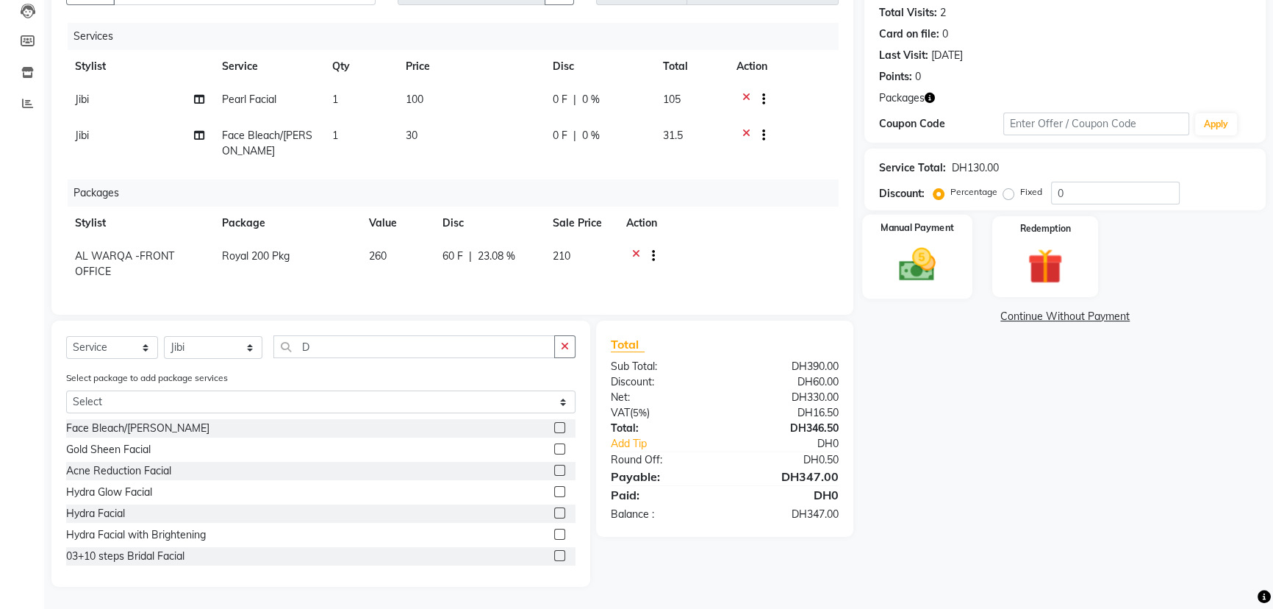
scroll to position [37, 0]
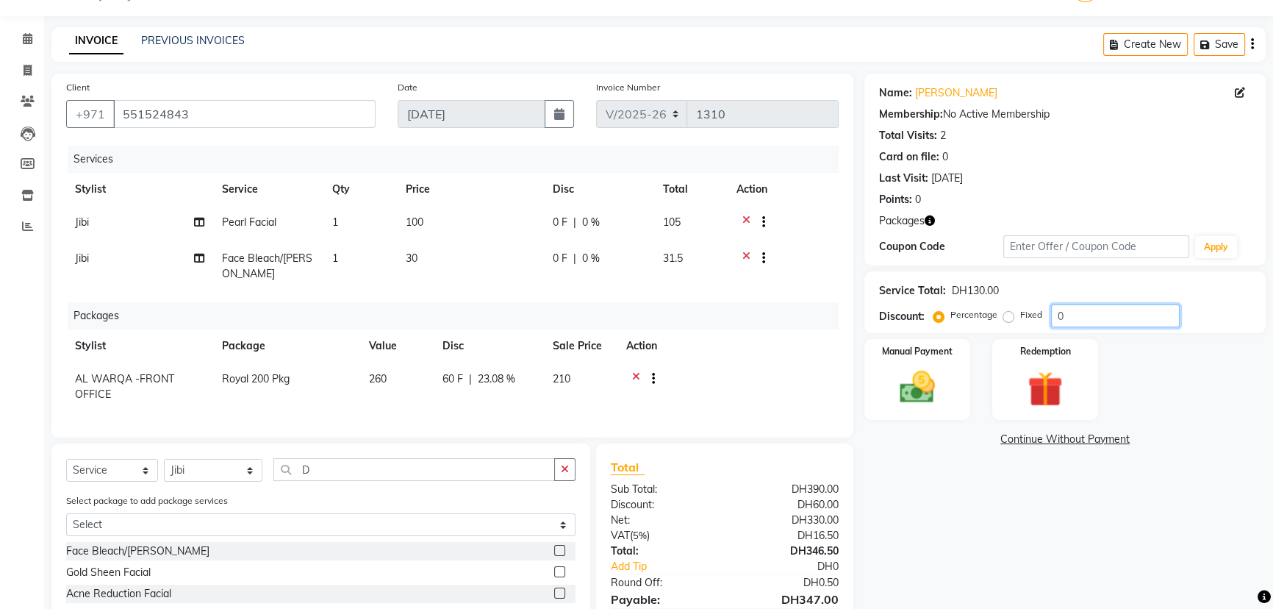
click at [1081, 323] on input "0" at bounding box center [1115, 315] width 129 height 23
type input "015"
click at [1051, 476] on div "Name: Sara Membership: No Active Membership Total Visits: 2 Card on file: 0 Las…" at bounding box center [1070, 392] width 412 height 636
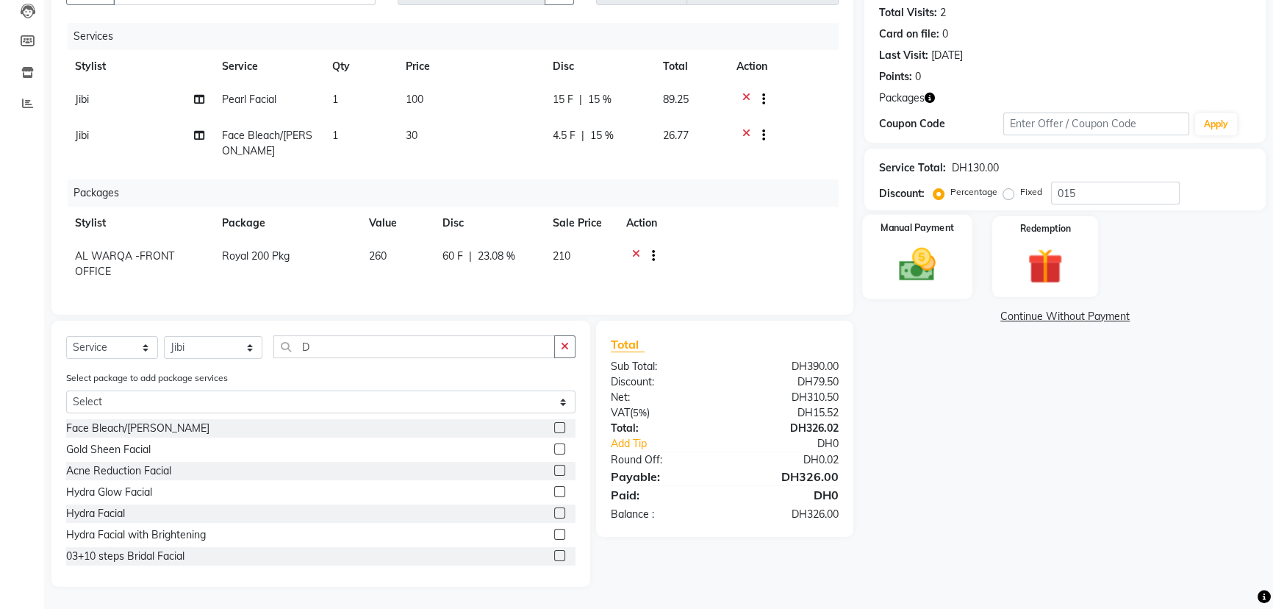
click at [942, 243] on img at bounding box center [918, 264] width 60 height 42
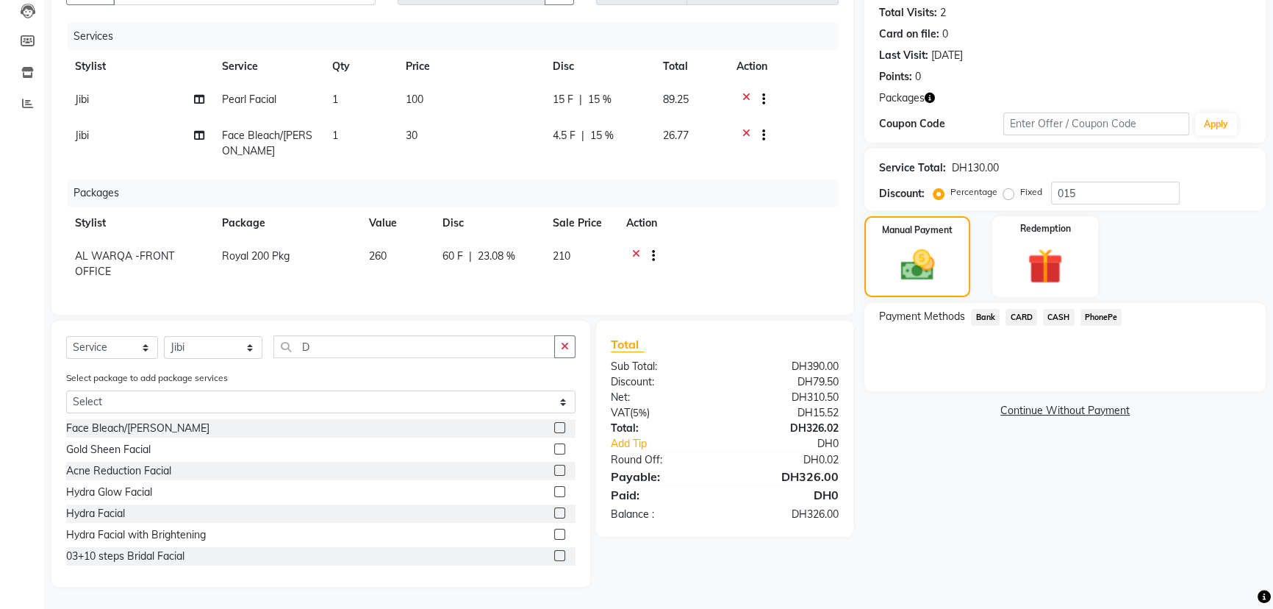
click at [1026, 309] on span "CARD" at bounding box center [1022, 317] width 32 height 17
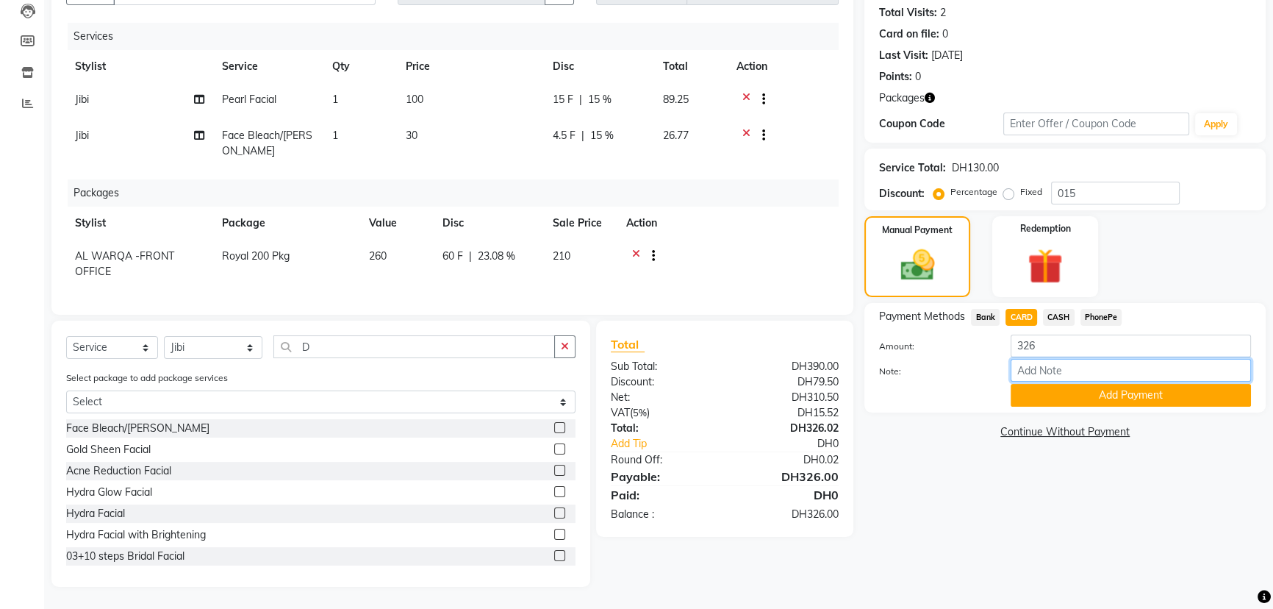
click at [1052, 359] on input "Note:" at bounding box center [1131, 370] width 240 height 23
type input "AMEERA"
click at [1108, 384] on button "Add Payment" at bounding box center [1131, 395] width 240 height 23
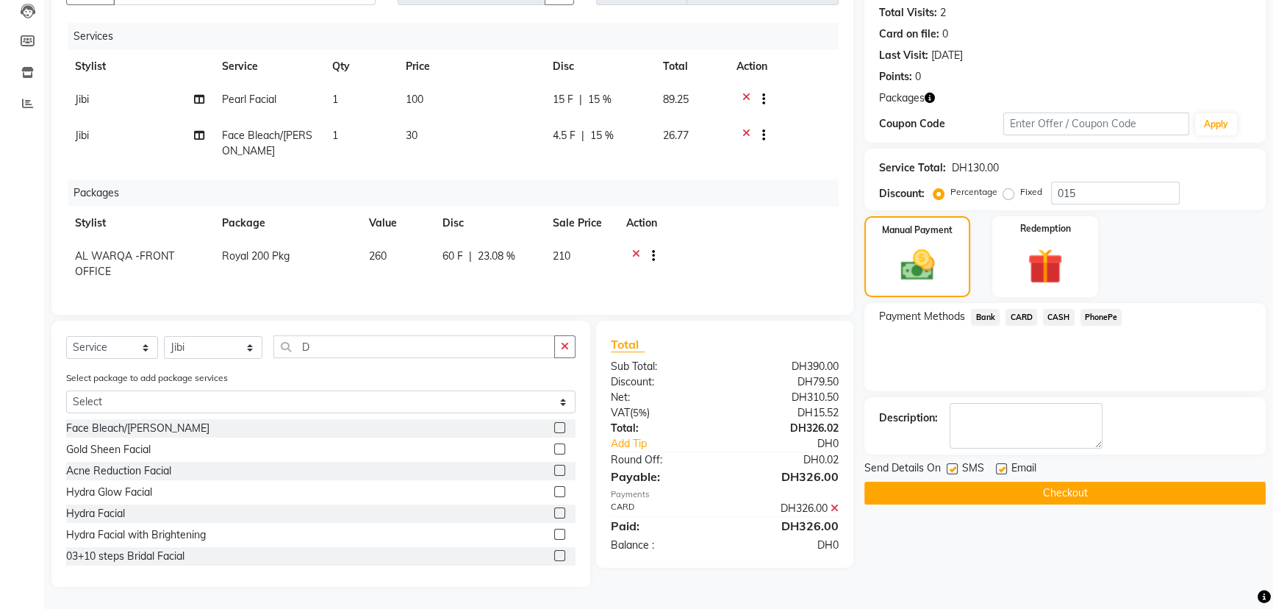
click at [1092, 481] on button "Checkout" at bounding box center [1064, 492] width 401 height 23
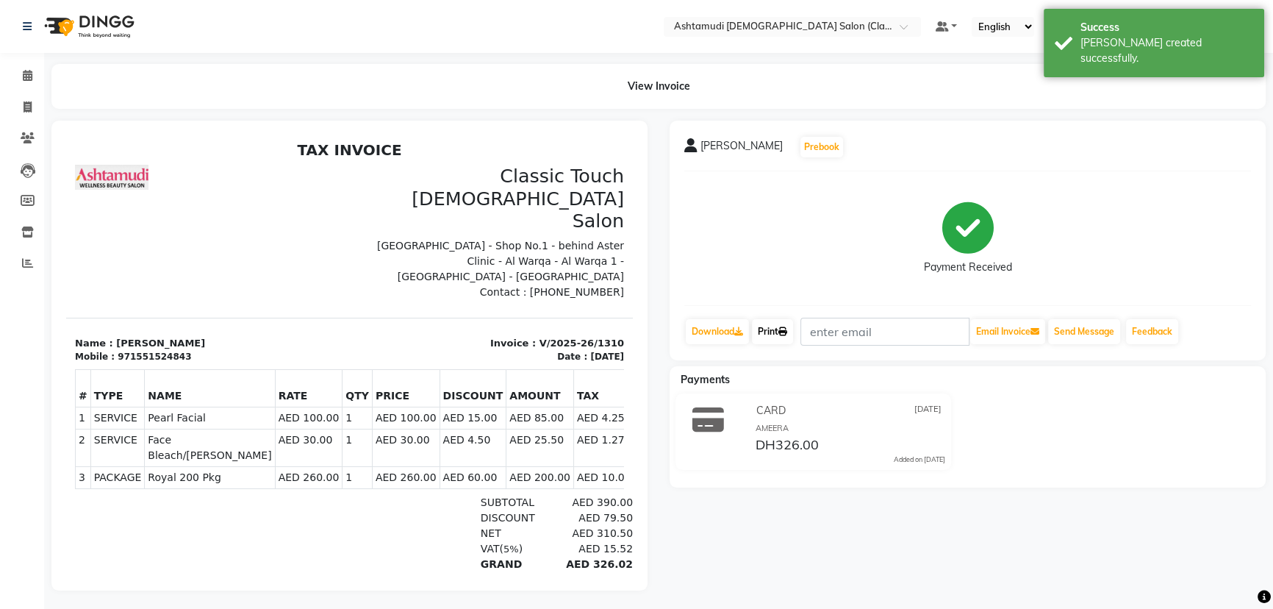
click at [779, 324] on link "Print" at bounding box center [772, 331] width 41 height 25
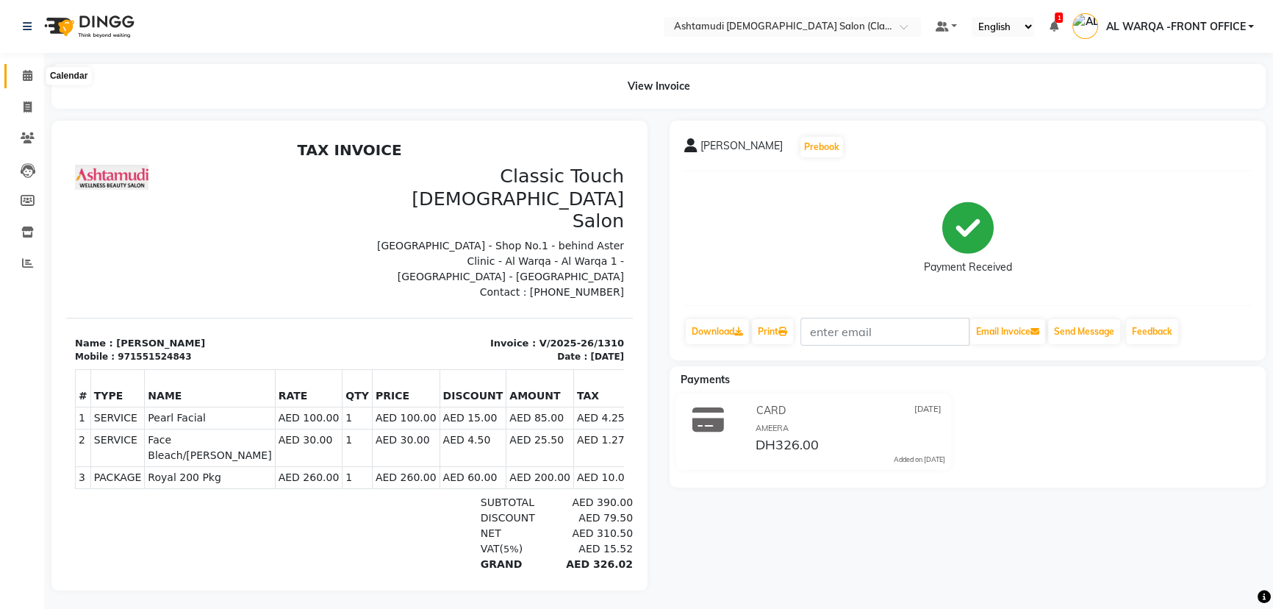
click at [27, 74] on icon at bounding box center [28, 75] width 10 height 11
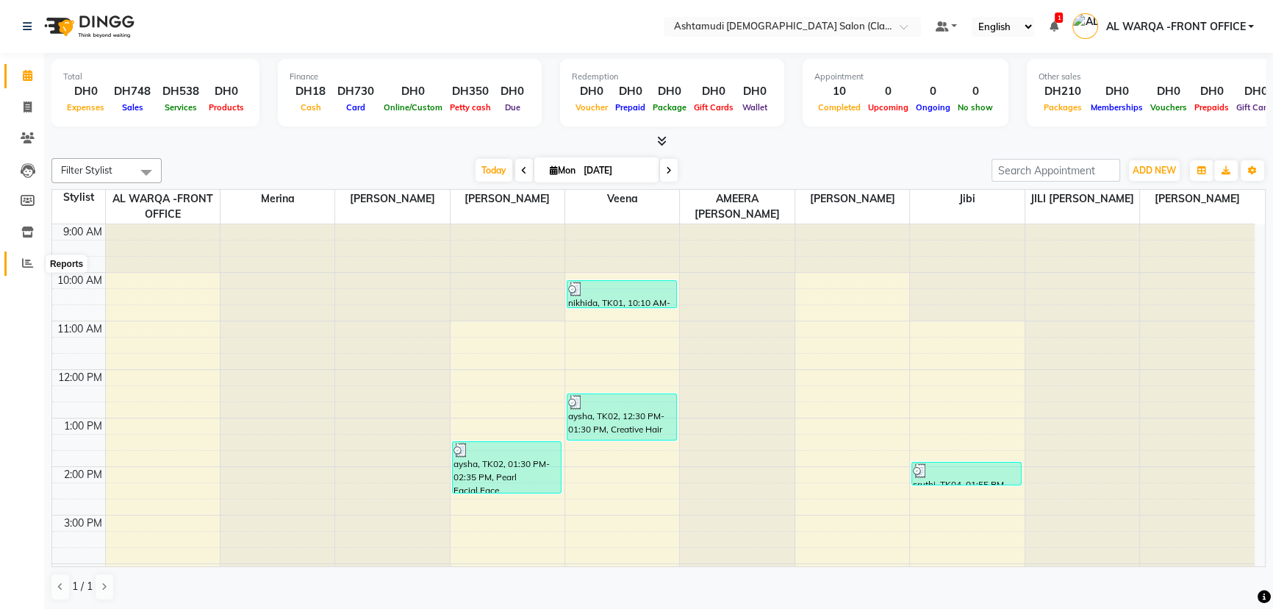
click at [31, 264] on icon at bounding box center [27, 262] width 11 height 11
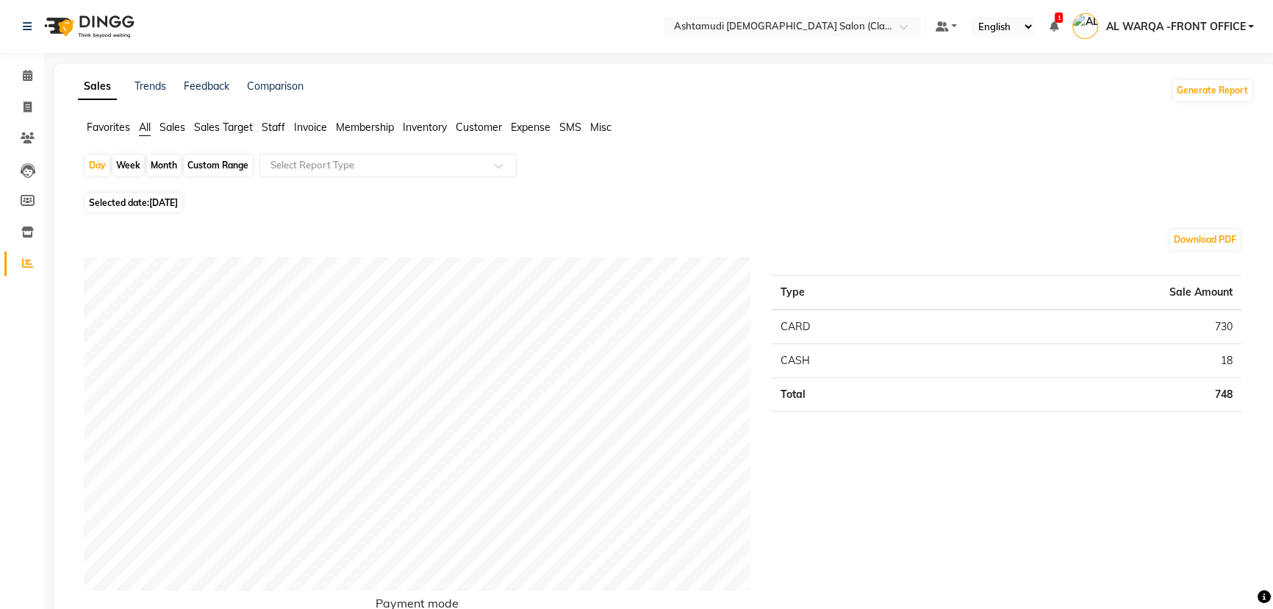
click at [173, 128] on span "Sales" at bounding box center [173, 127] width 26 height 13
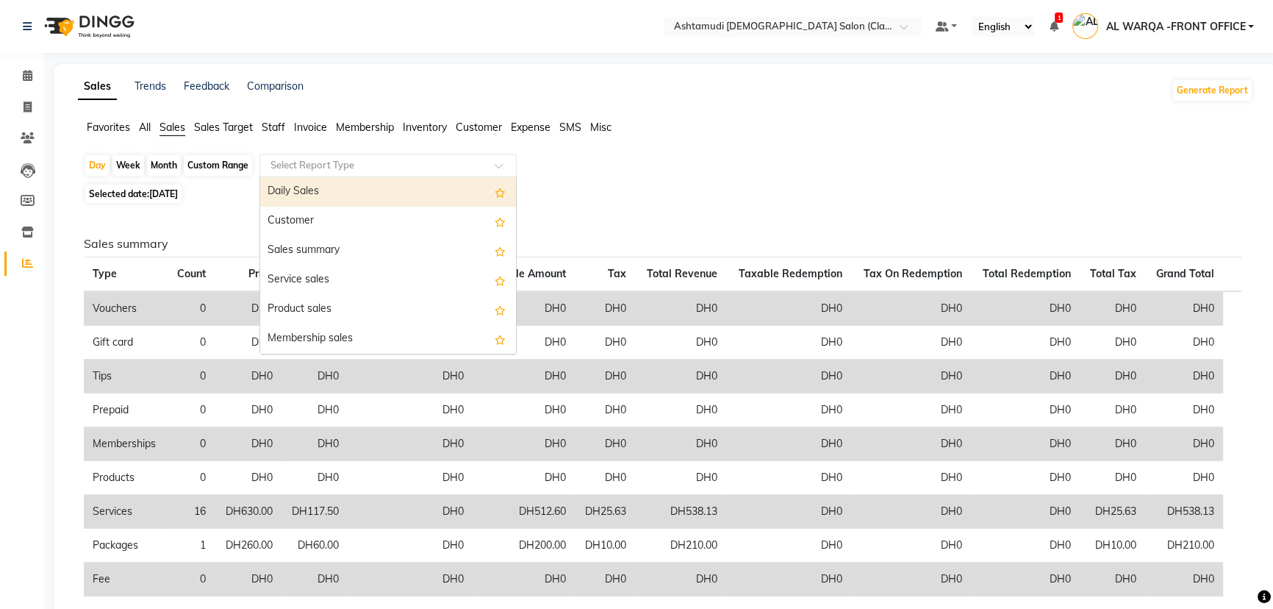
click at [315, 163] on input "text" at bounding box center [374, 165] width 212 height 15
click at [309, 185] on div "Daily Sales" at bounding box center [388, 191] width 256 height 29
select select "full_report"
select select "csv"
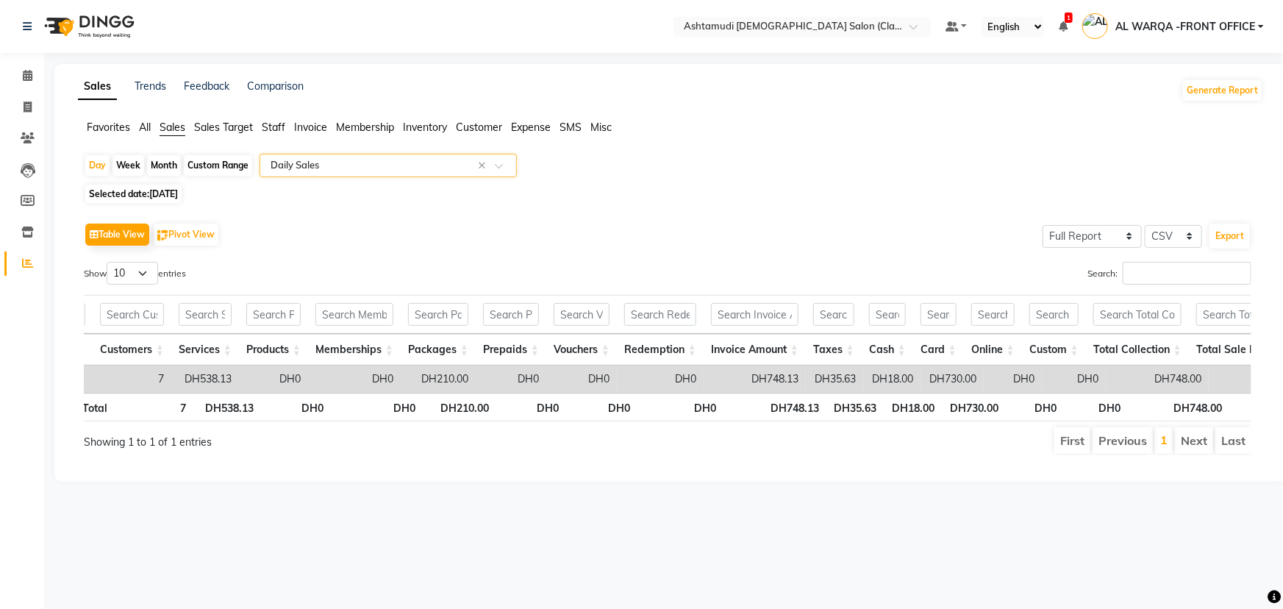
scroll to position [0, 53]
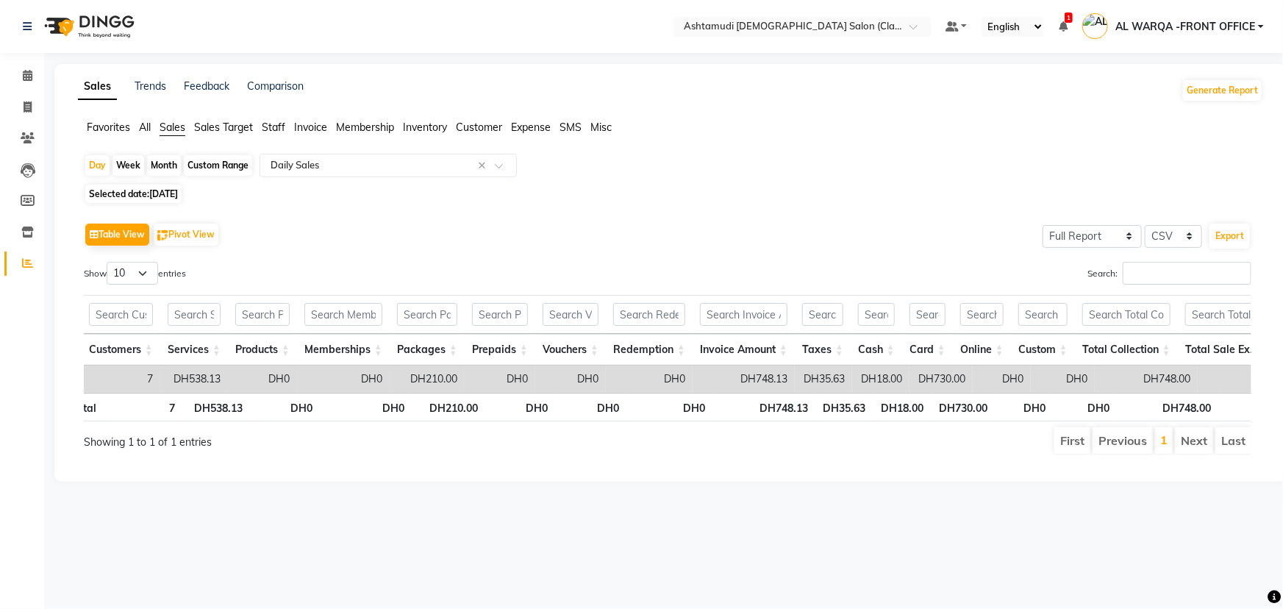
click at [485, 125] on span "Customer" at bounding box center [479, 127] width 46 height 13
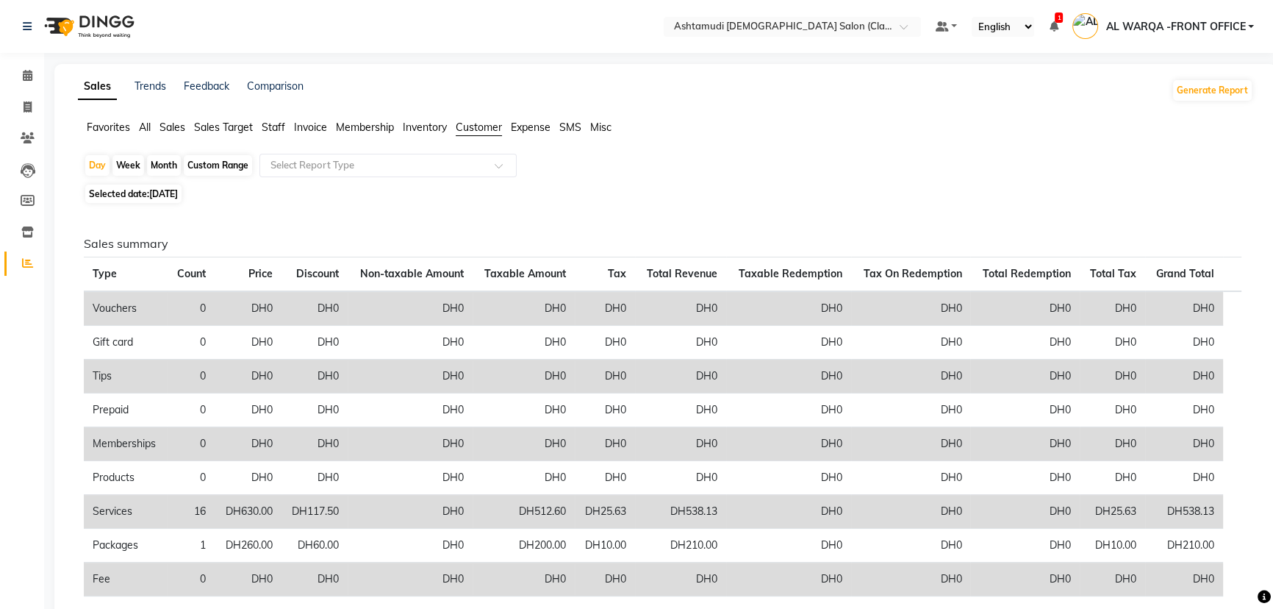
click at [223, 167] on div "Custom Range" at bounding box center [218, 165] width 68 height 21
select select "9"
select select "2025"
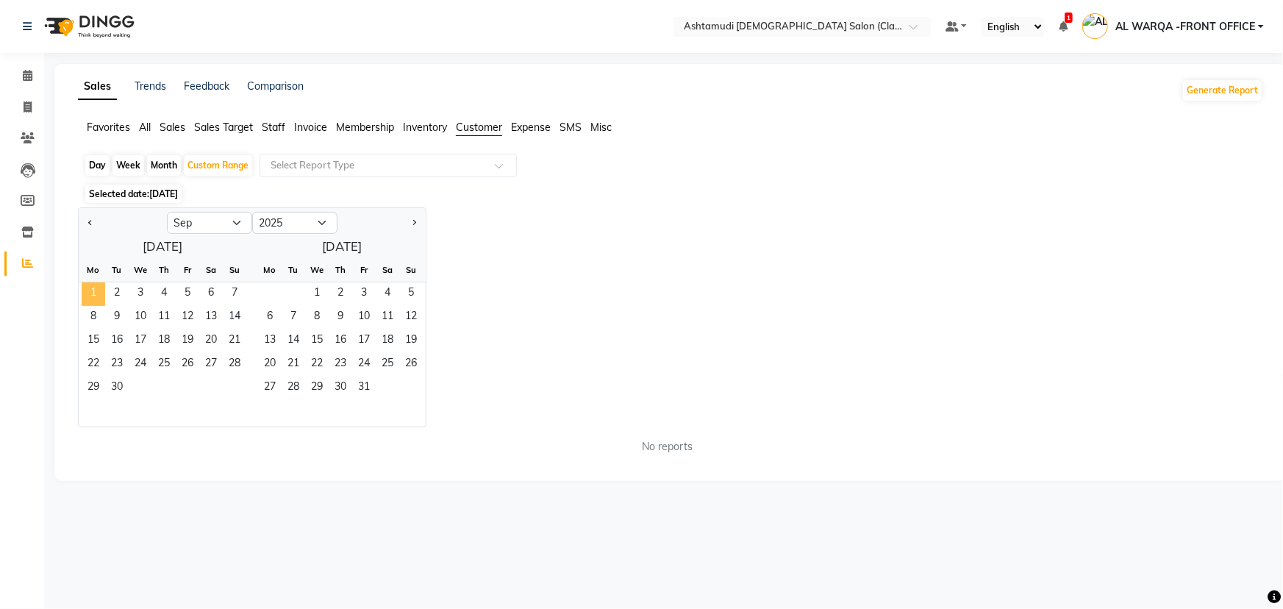
click at [97, 292] on span "1" at bounding box center [94, 294] width 24 height 24
click at [113, 288] on span "2" at bounding box center [117, 294] width 24 height 24
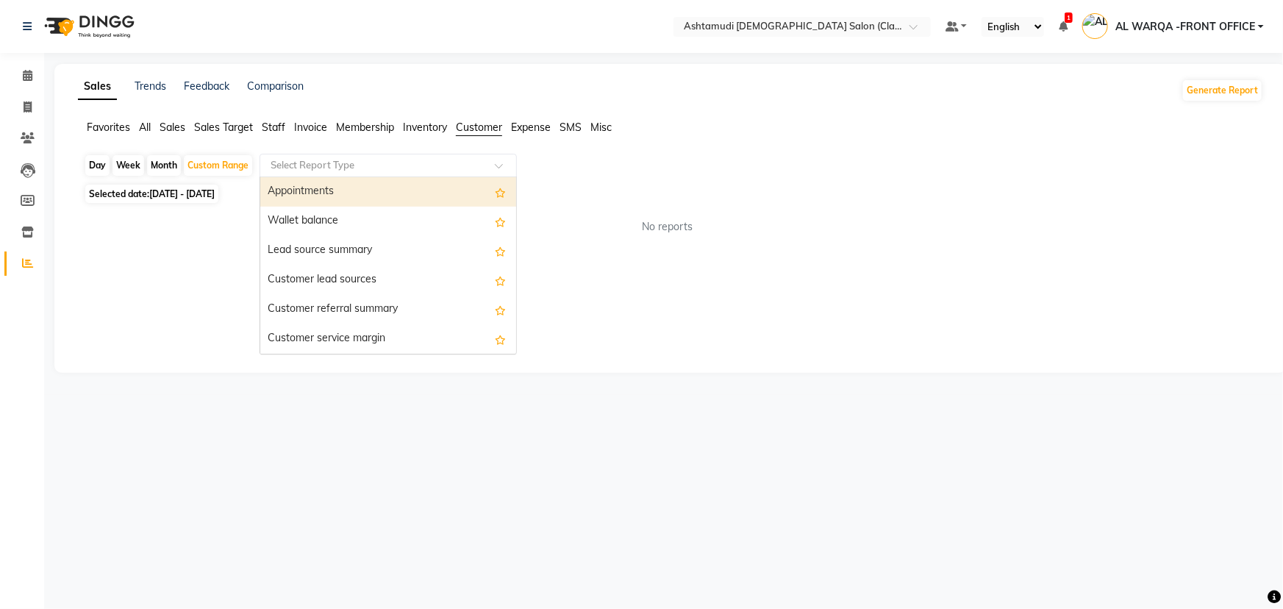
click at [344, 174] on div "Select Report Type" at bounding box center [387, 166] width 257 height 24
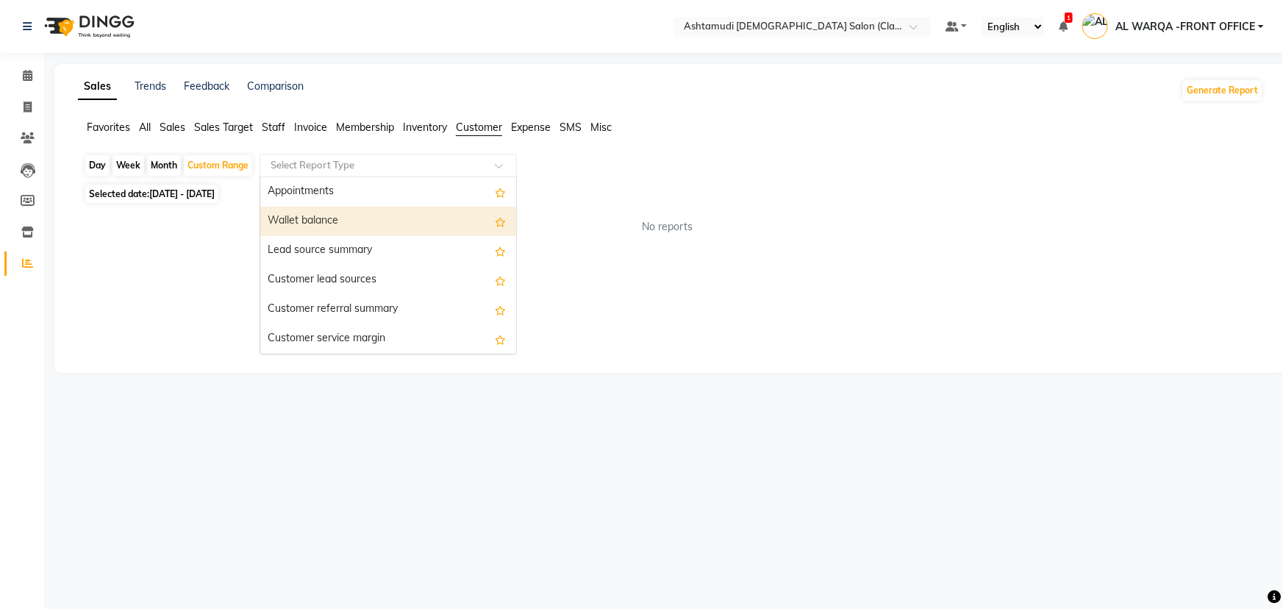
click at [263, 234] on div "Wallet balance" at bounding box center [388, 221] width 256 height 29
select select "full_report"
select select "csv"
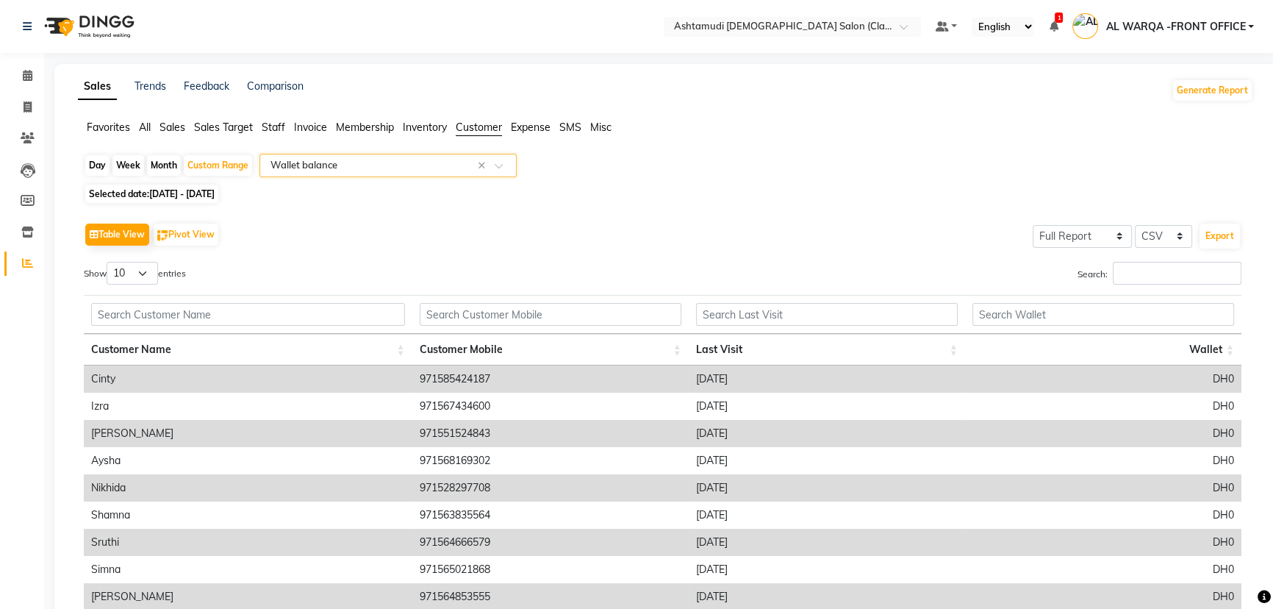
click at [148, 118] on div "Sales Trends Feedback Comparison Generate Report Favorites All Sales Sales Targ…" at bounding box center [665, 395] width 1222 height 662
click at [146, 129] on span "All" at bounding box center [145, 127] width 12 height 13
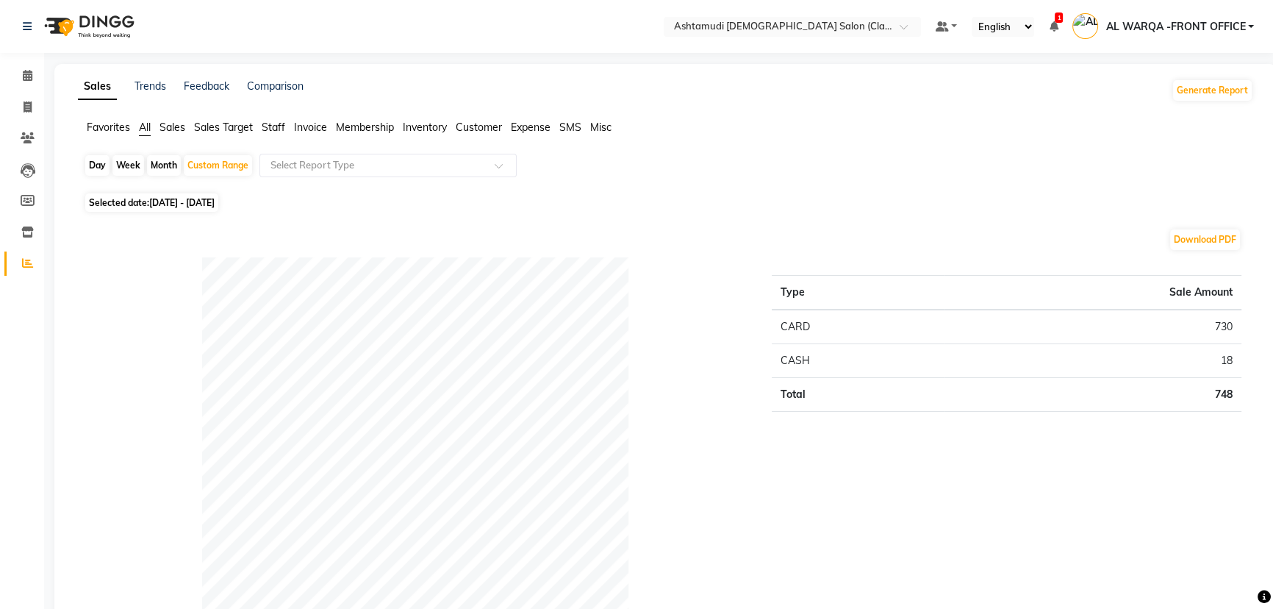
click at [179, 127] on span "Sales" at bounding box center [173, 127] width 26 height 13
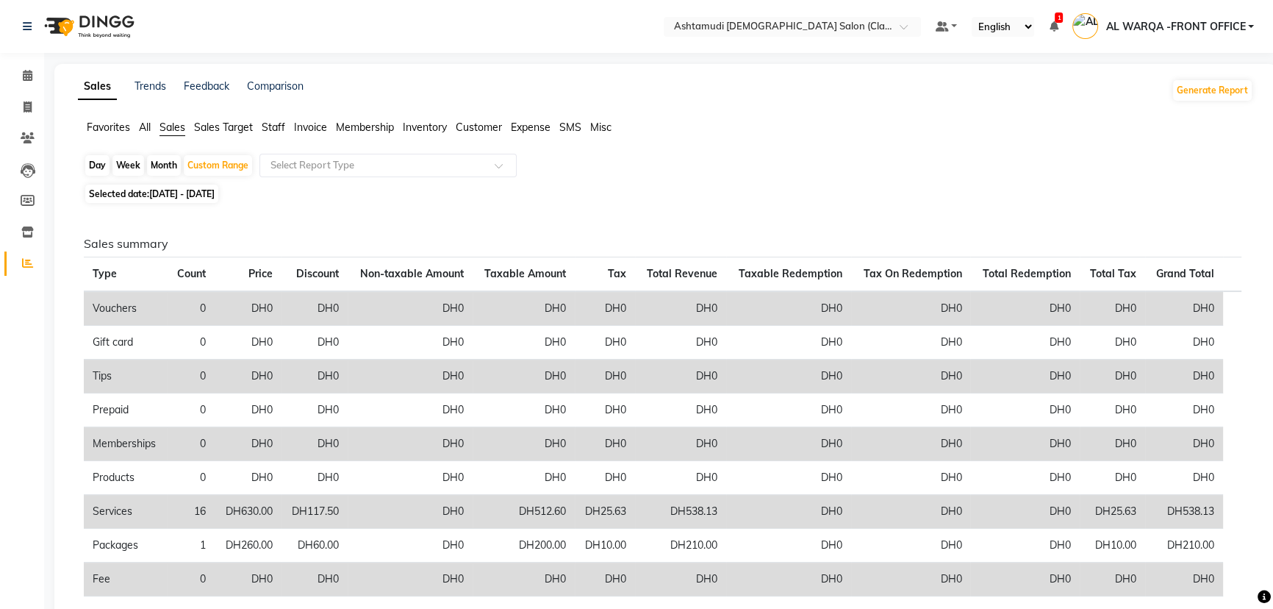
click at [479, 126] on span "Customer" at bounding box center [479, 127] width 46 height 13
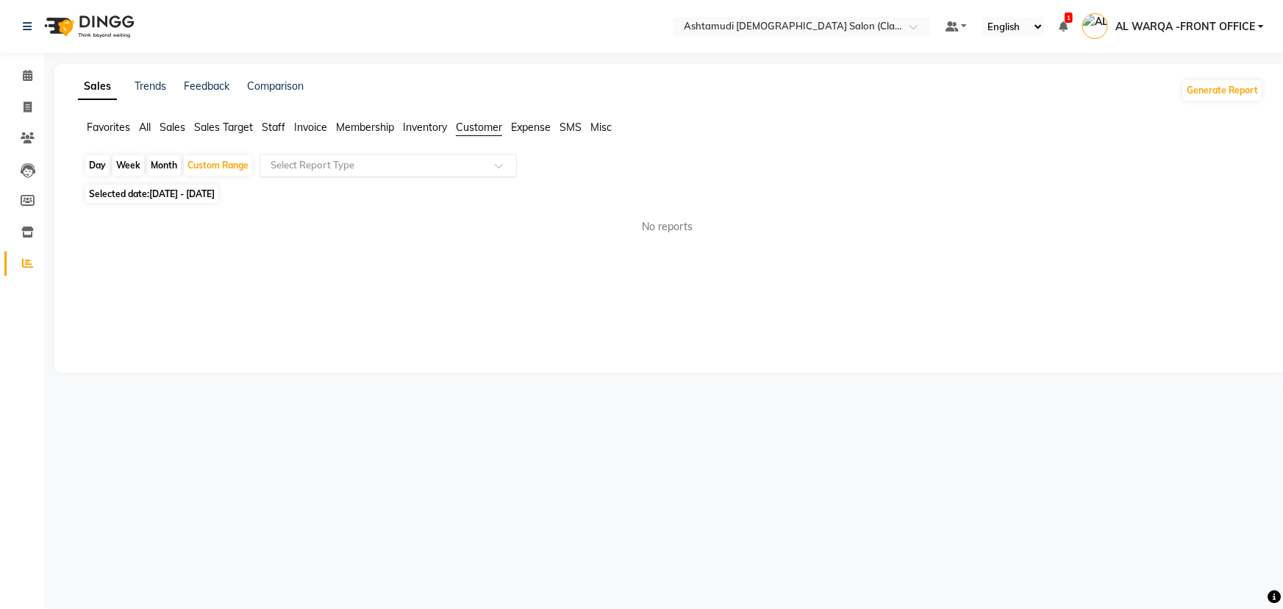
click at [460, 161] on input "text" at bounding box center [374, 165] width 212 height 15
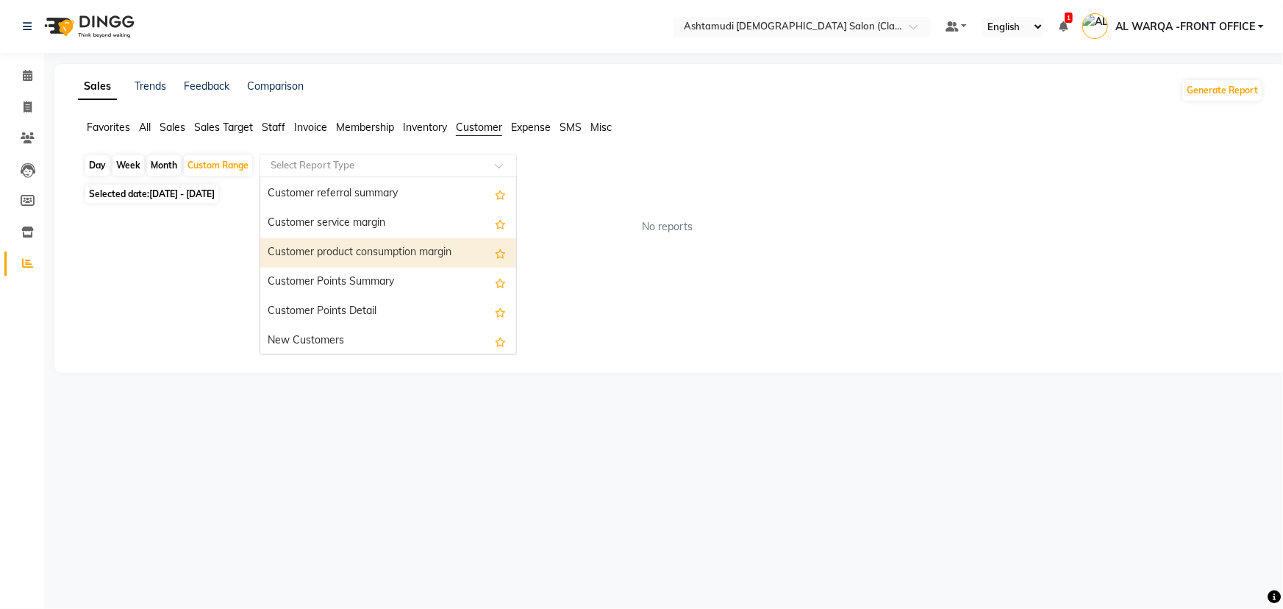
scroll to position [118, 0]
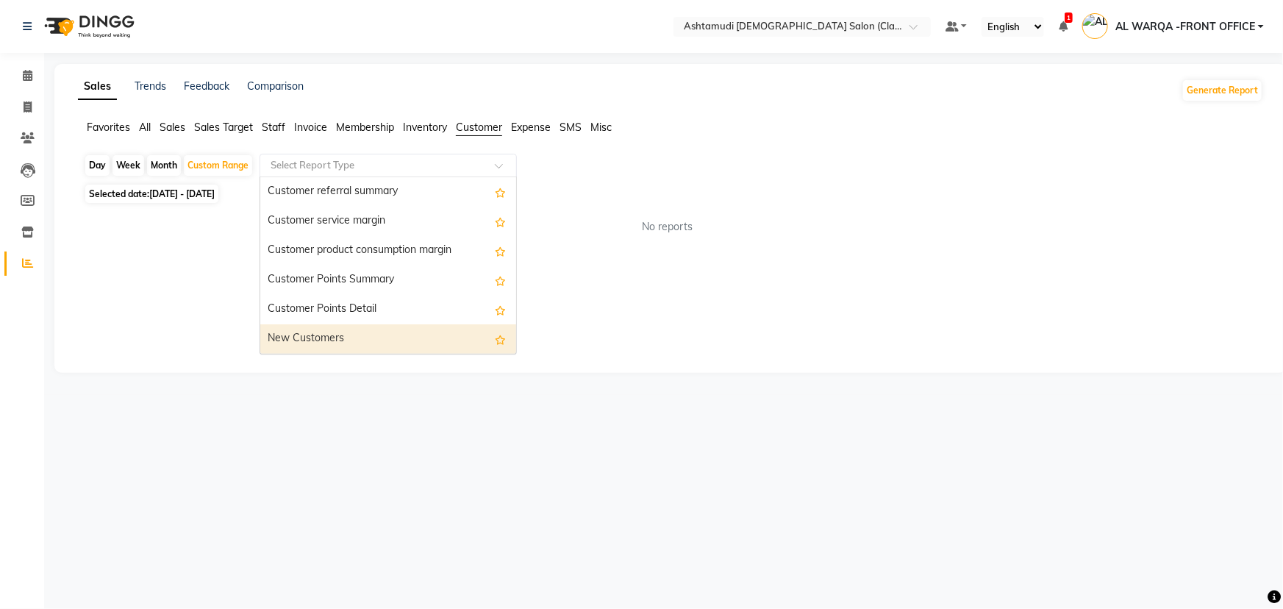
click at [395, 344] on div "New Customers" at bounding box center [388, 338] width 256 height 29
select select "full_report"
select select "csv"
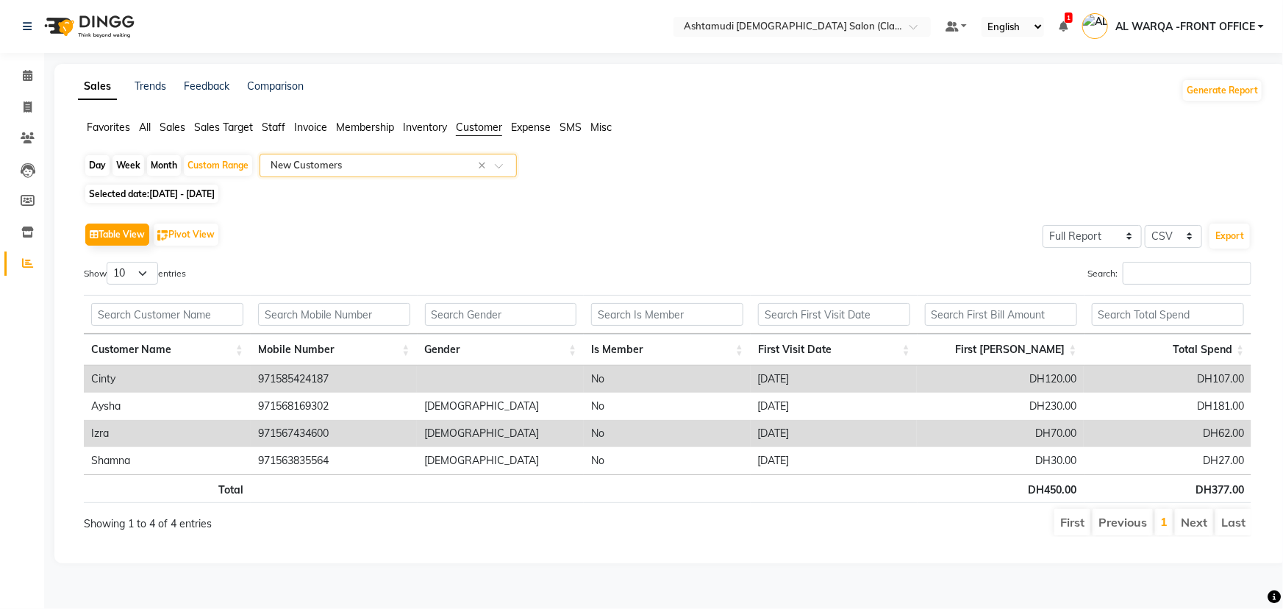
click at [141, 131] on span "All" at bounding box center [145, 127] width 12 height 13
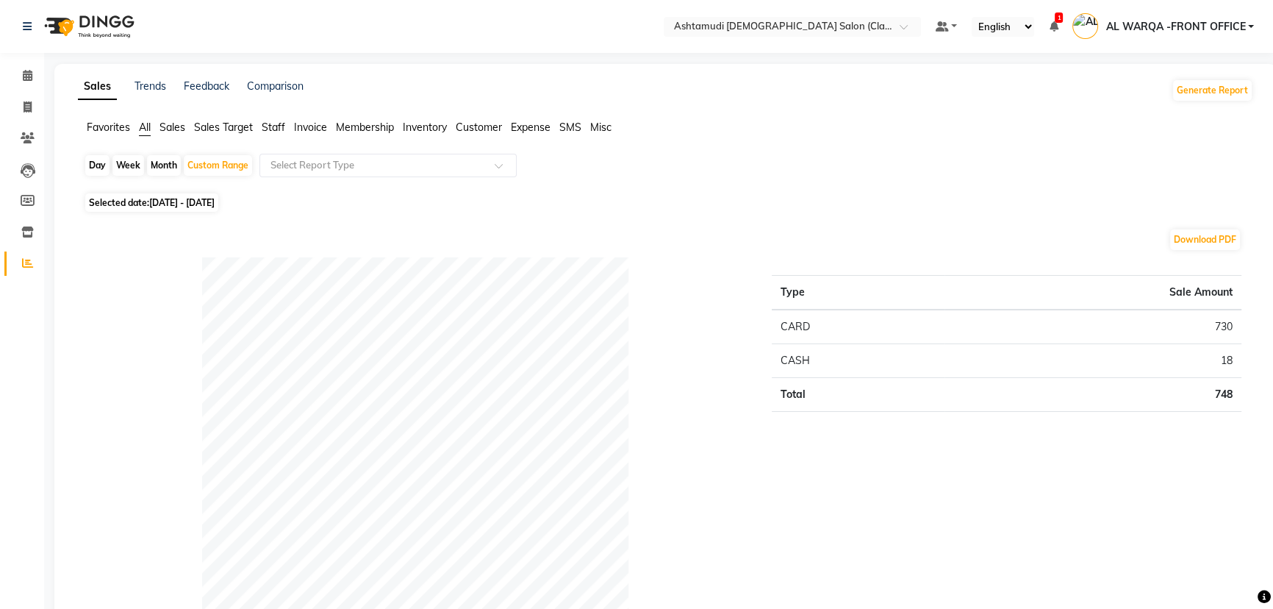
click at [167, 129] on span "Sales" at bounding box center [173, 127] width 26 height 13
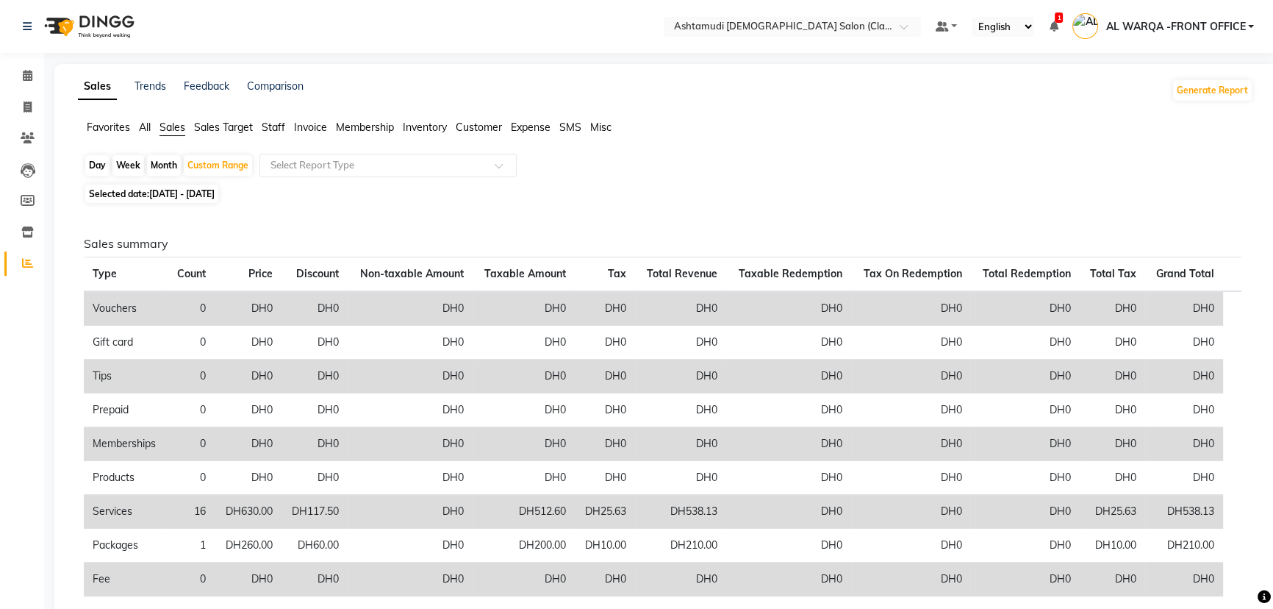
click at [486, 129] on span "Customer" at bounding box center [479, 127] width 46 height 13
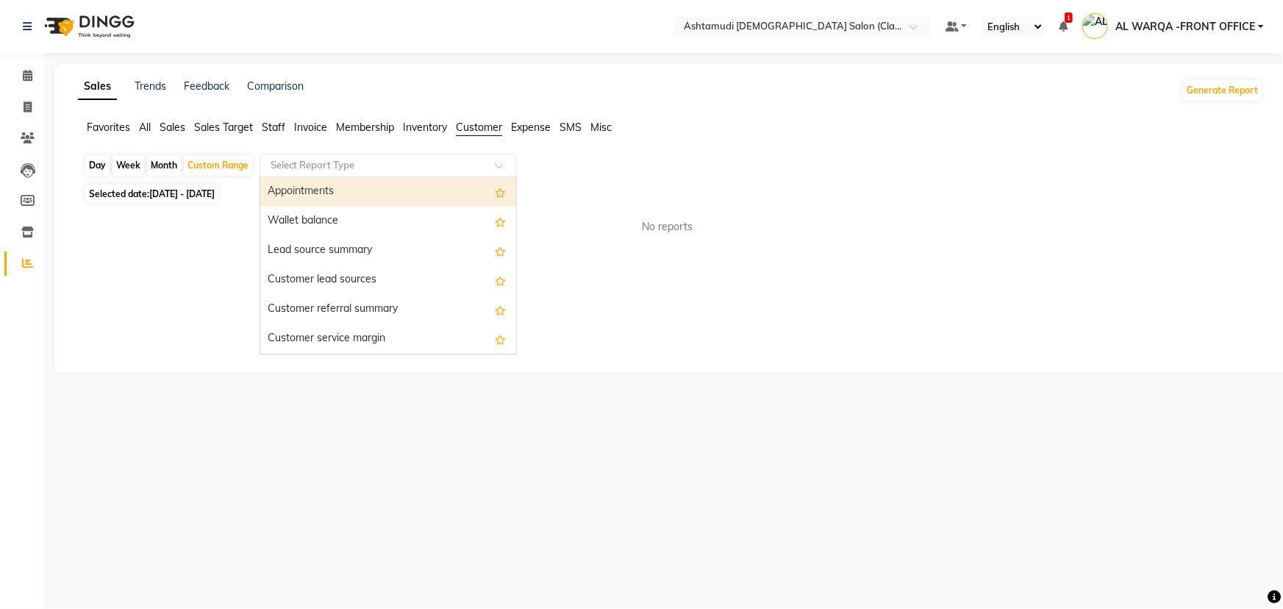
click at [462, 161] on input "text" at bounding box center [374, 165] width 212 height 15
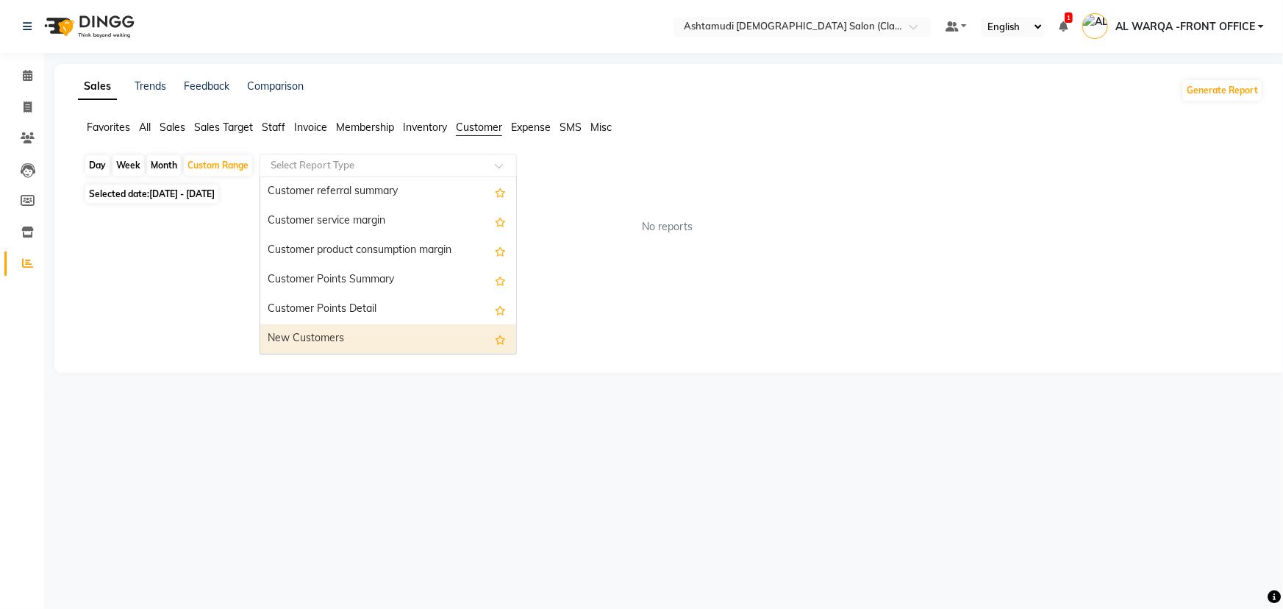
click at [444, 335] on div "New Customers" at bounding box center [388, 338] width 256 height 29
select select "full_report"
select select "csv"
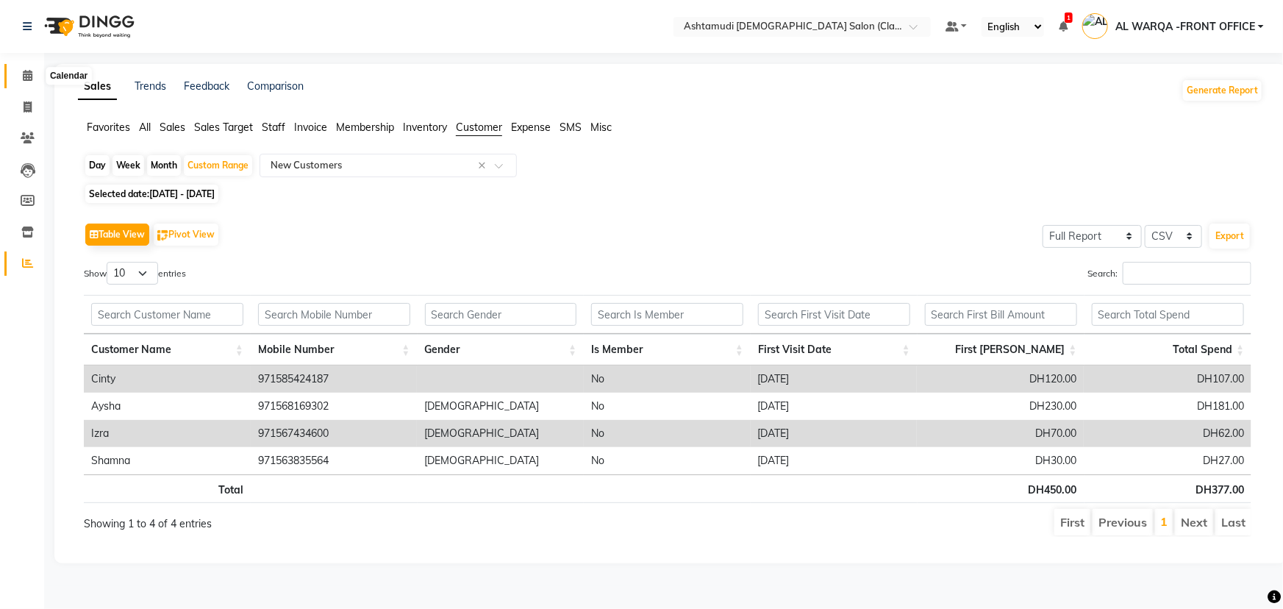
click at [26, 72] on icon at bounding box center [28, 75] width 10 height 11
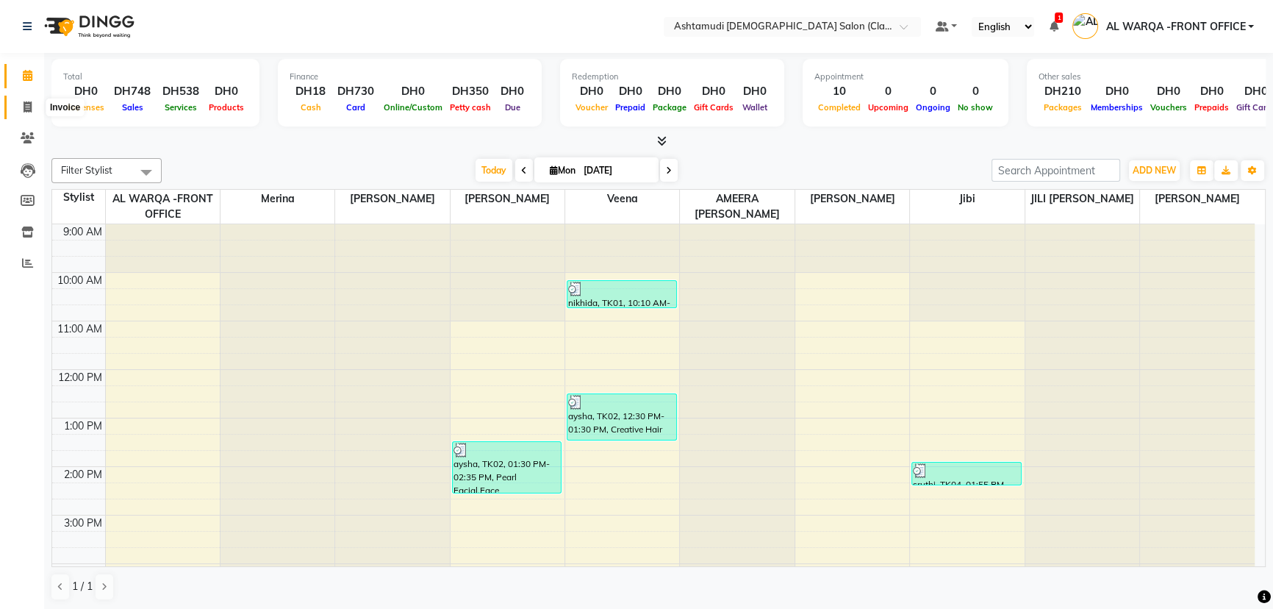
click at [29, 107] on icon at bounding box center [28, 106] width 8 height 11
select select "service"
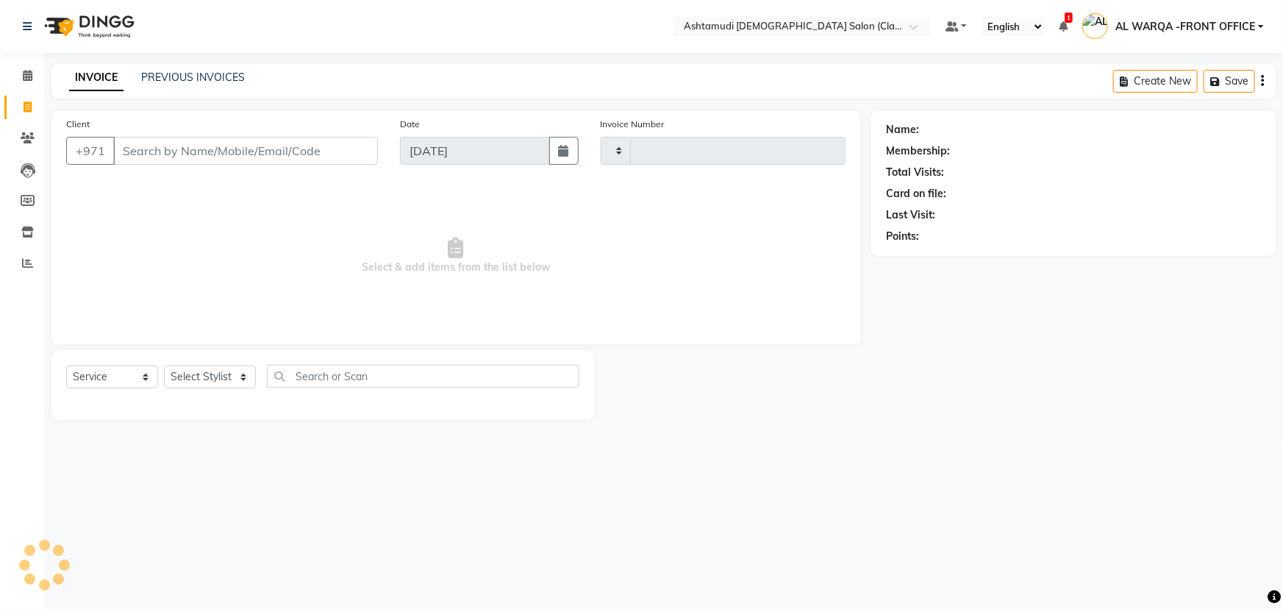
type input "1311"
select select "8201"
click at [17, 260] on span at bounding box center [28, 263] width 26 height 17
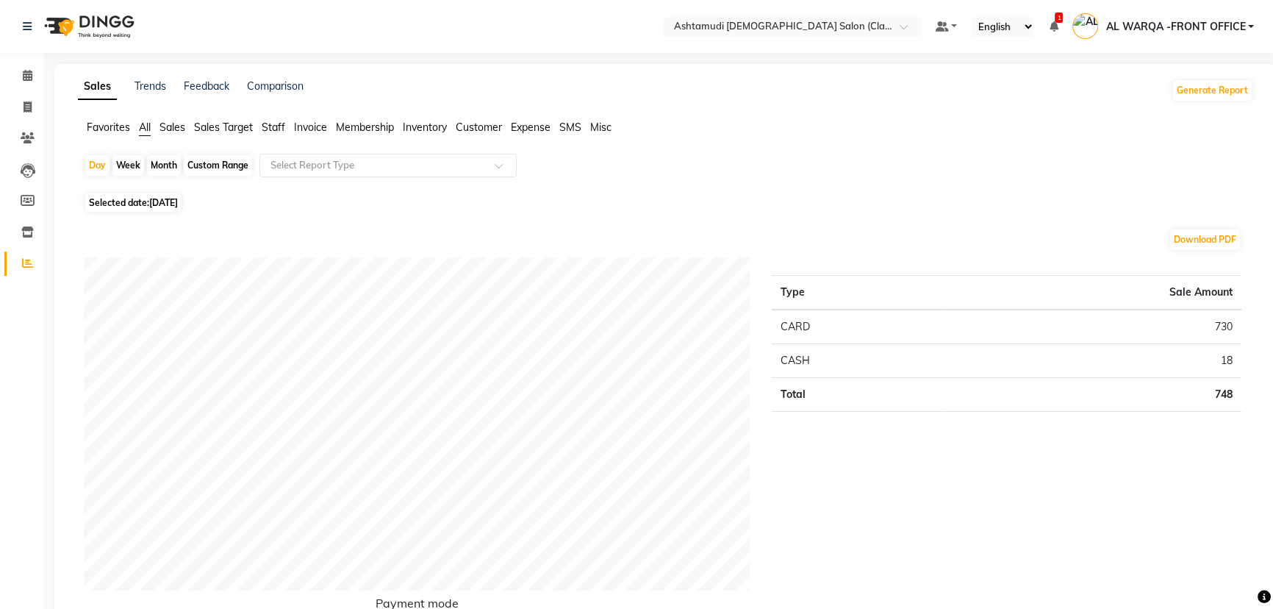
click at [176, 132] on span "Sales" at bounding box center [173, 127] width 26 height 13
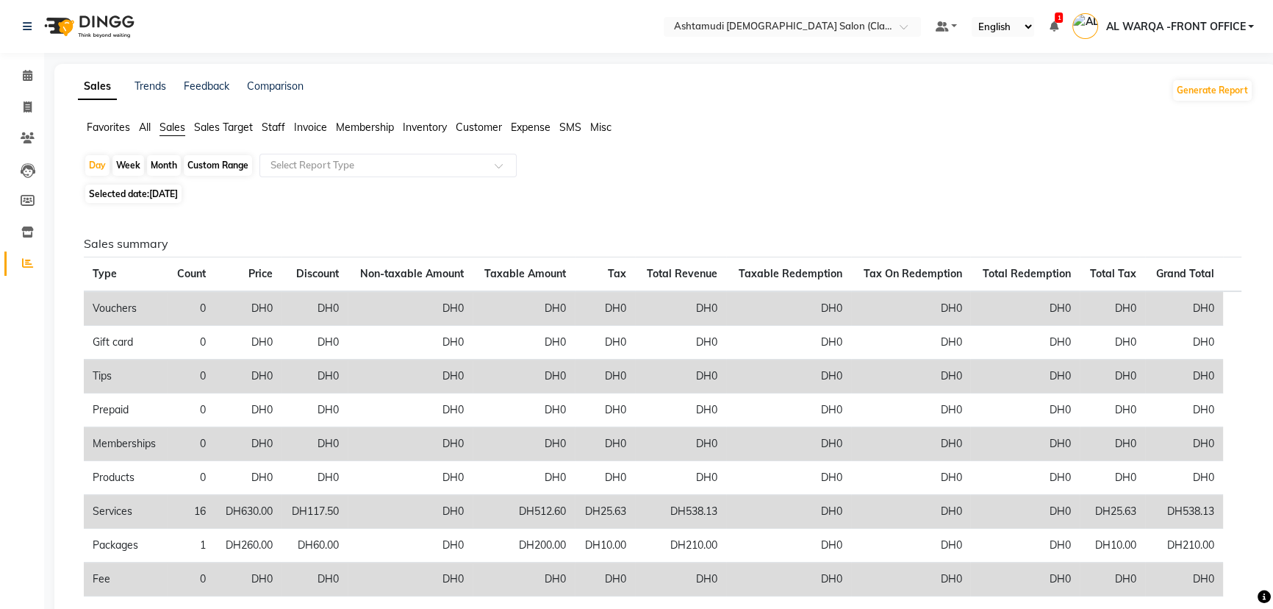
drag, startPoint x: 537, startPoint y: 126, endPoint x: 515, endPoint y: 132, distance: 23.4
click at [537, 126] on span "Expense" at bounding box center [531, 127] width 40 height 13
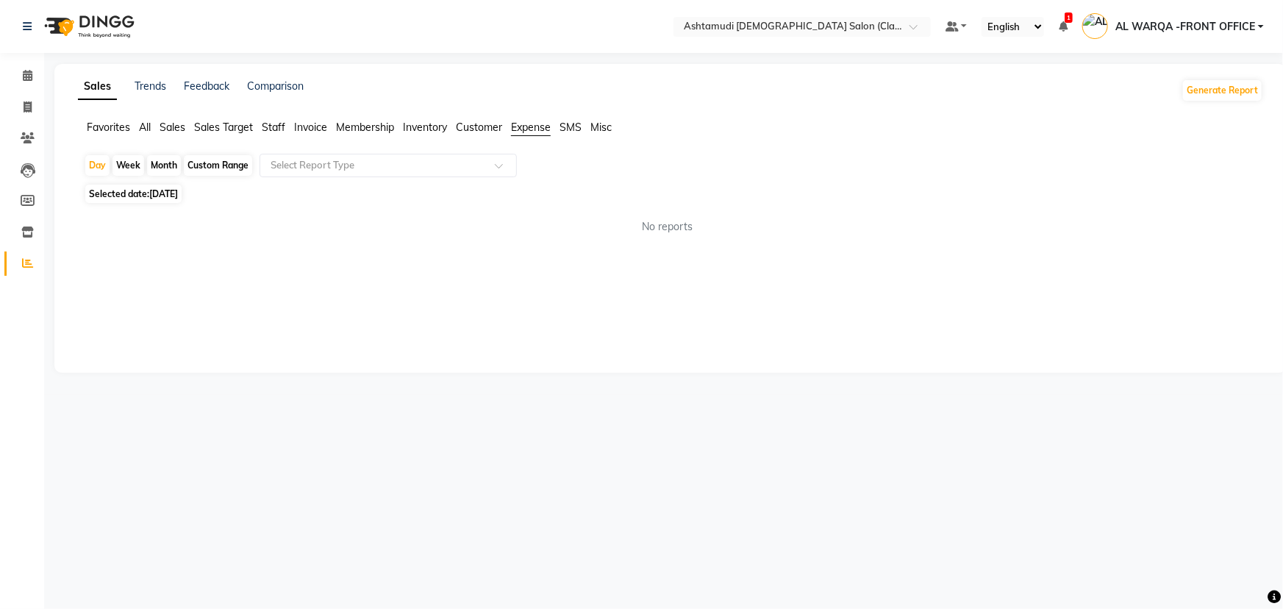
click at [472, 132] on span "Customer" at bounding box center [479, 127] width 46 height 13
click at [31, 77] on icon at bounding box center [28, 75] width 10 height 11
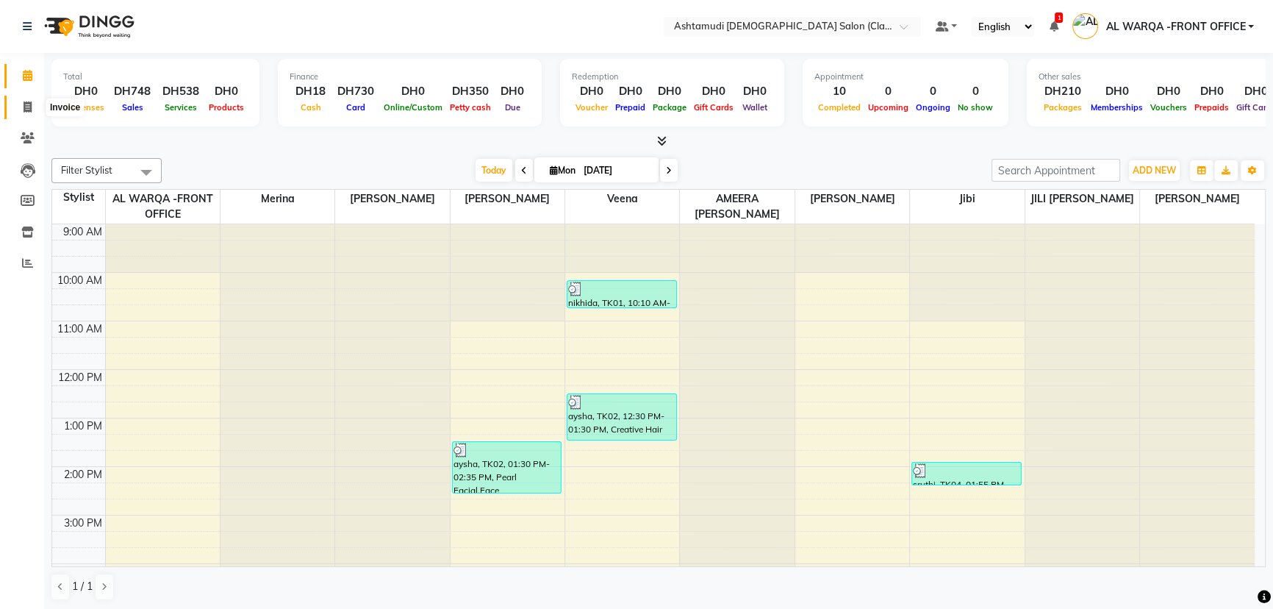
click at [28, 103] on icon at bounding box center [28, 106] width 8 height 11
select select "service"
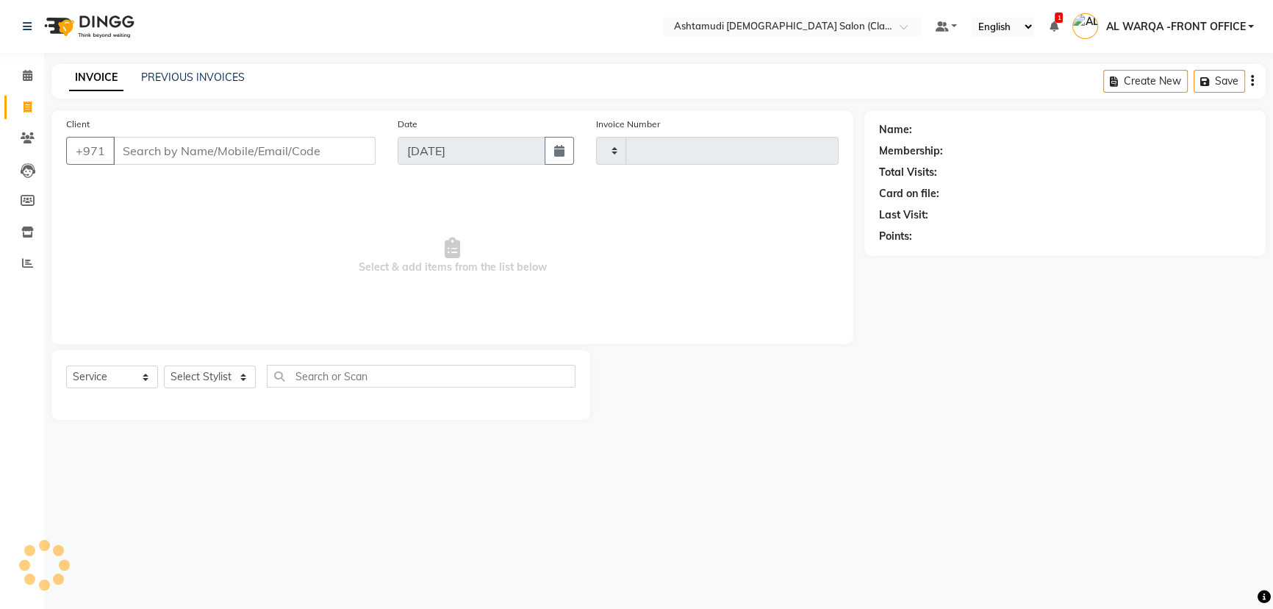
type input "1311"
select select "8201"
click at [110, 379] on select "Select Service Product Membership Package Voucher Prepaid Gift Card" at bounding box center [112, 376] width 92 height 23
select select "package"
click at [66, 365] on select "Select Service Product Membership Package Voucher Prepaid Gift Card" at bounding box center [112, 376] width 92 height 23
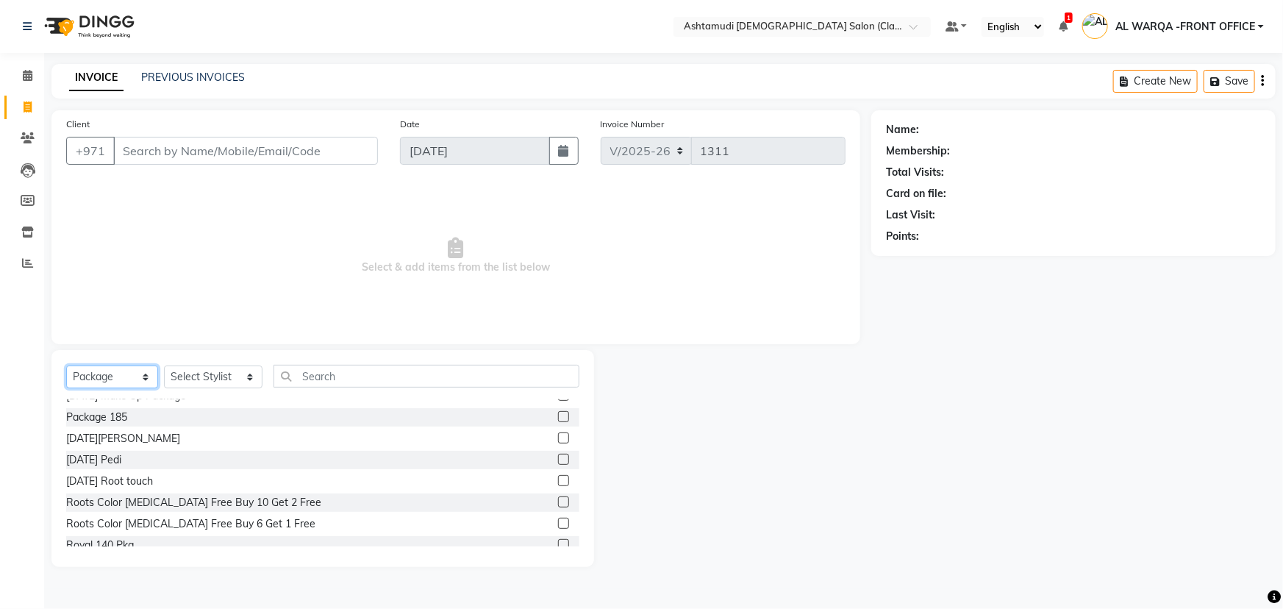
scroll to position [267, 0]
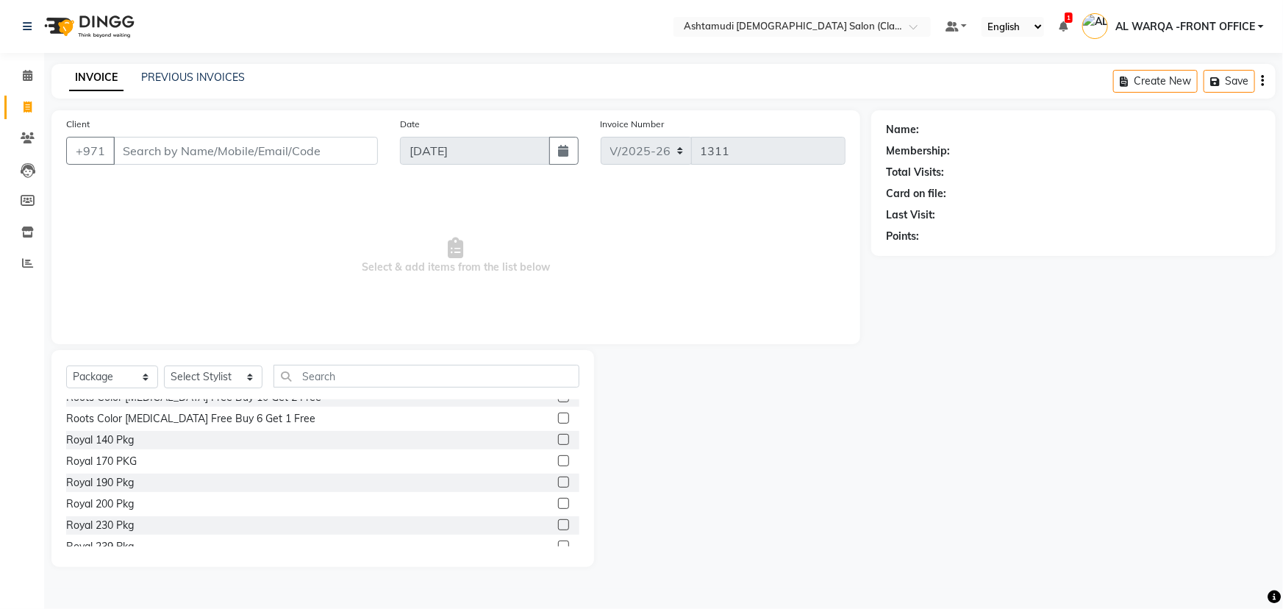
click at [558, 523] on label at bounding box center [563, 524] width 11 height 11
click at [558, 523] on input "checkbox" at bounding box center [563, 525] width 10 height 10
checkbox input "false"
click at [251, 382] on select "Select Stylist AL WARQA -FRONT OFFICE AMEERA NIHAL Anita Jibi JILI MAHALIA Meri…" at bounding box center [213, 376] width 99 height 23
select select "80345"
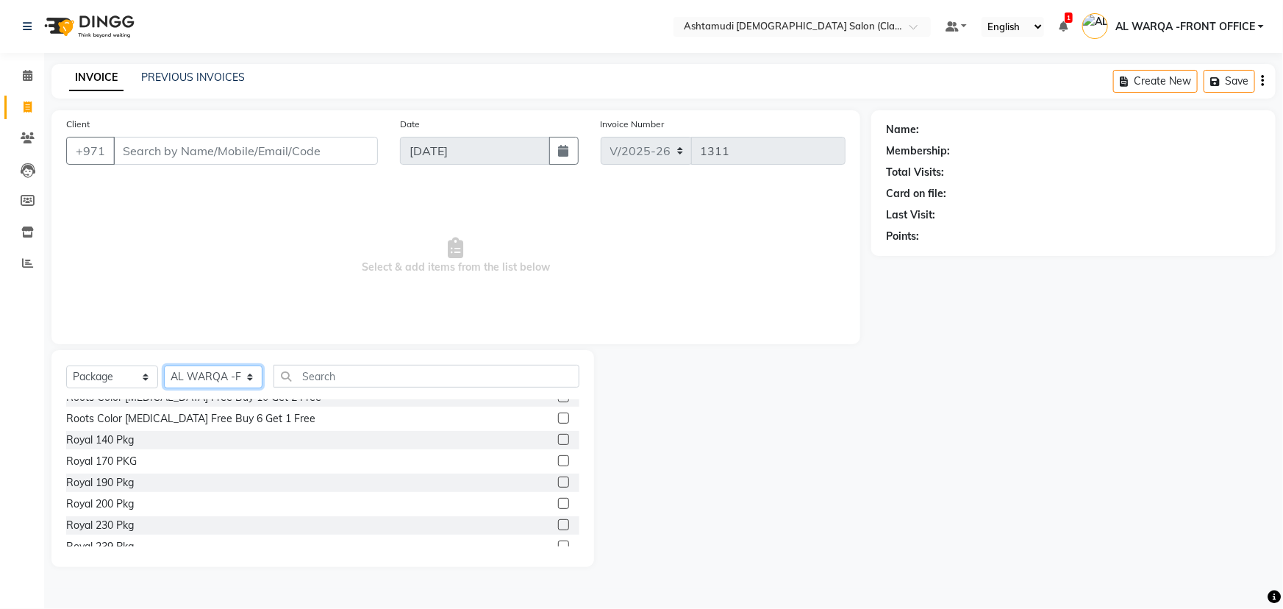
click at [164, 365] on select "Select Stylist AL WARQA -FRONT OFFICE AMEERA NIHAL Anita Jibi JILI MAHALIA Meri…" at bounding box center [213, 376] width 99 height 23
click at [558, 524] on label at bounding box center [563, 524] width 11 height 11
click at [558, 524] on input "checkbox" at bounding box center [563, 525] width 10 height 10
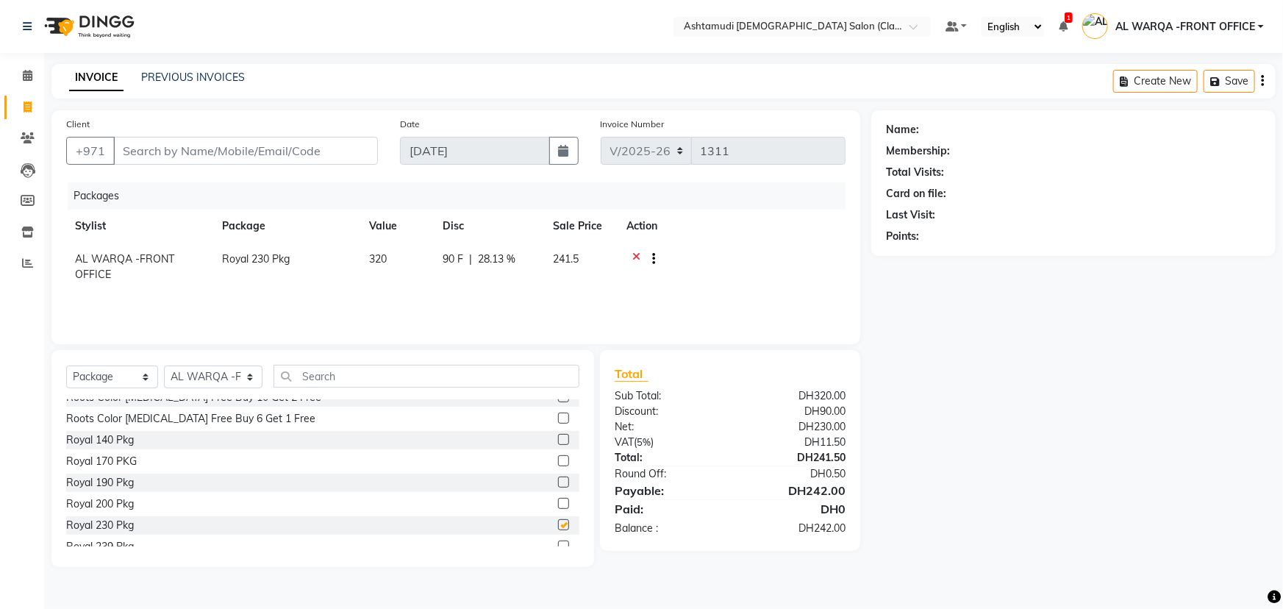
checkbox input "false"
click at [112, 373] on select "Select Service Product Membership Package Voucher Prepaid Gift Card" at bounding box center [112, 376] width 92 height 23
select select "service"
click at [66, 365] on select "Select Service Product Membership Package Voucher Prepaid Gift Card" at bounding box center [112, 376] width 92 height 23
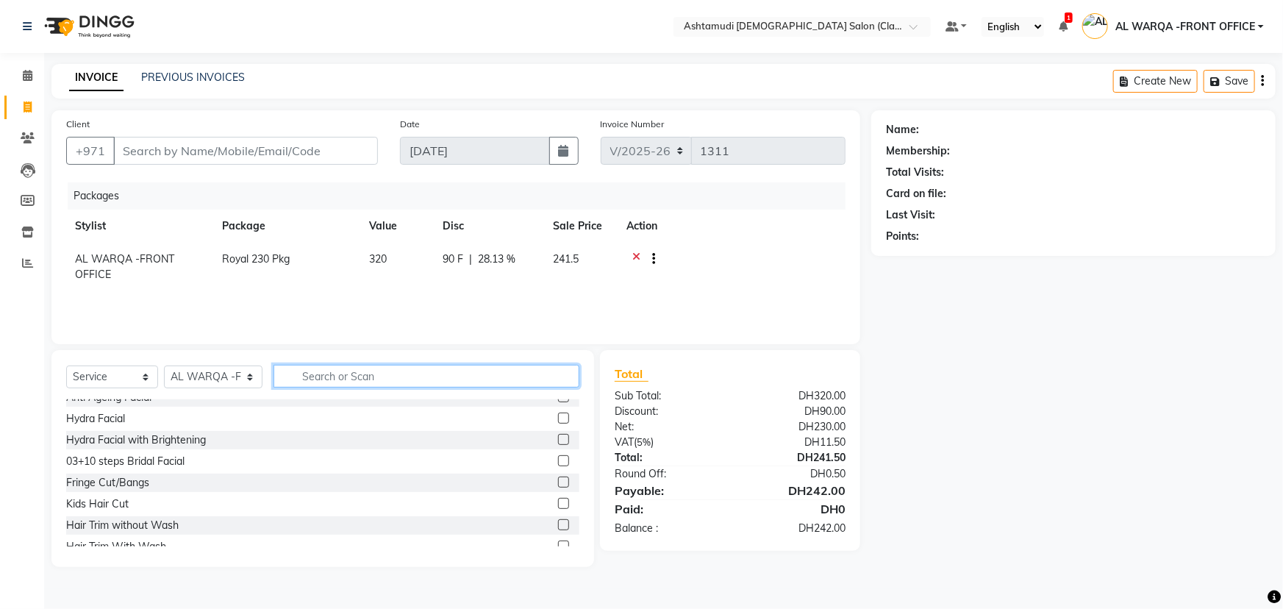
click at [315, 380] on input "text" at bounding box center [426, 376] width 306 height 23
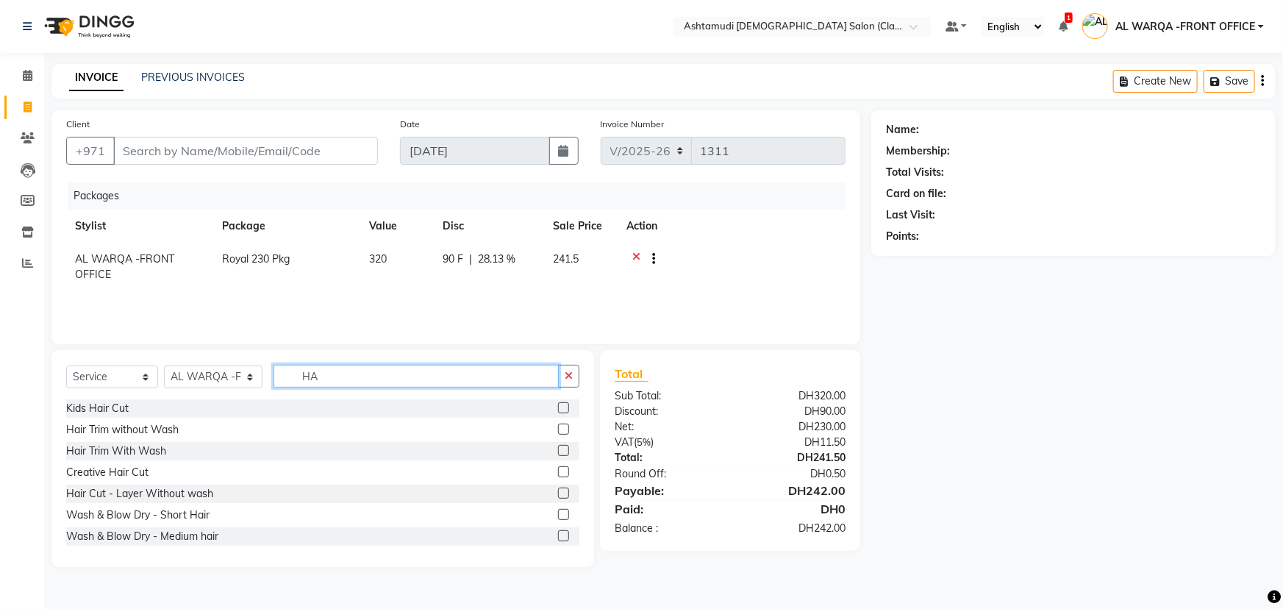
type input "H"
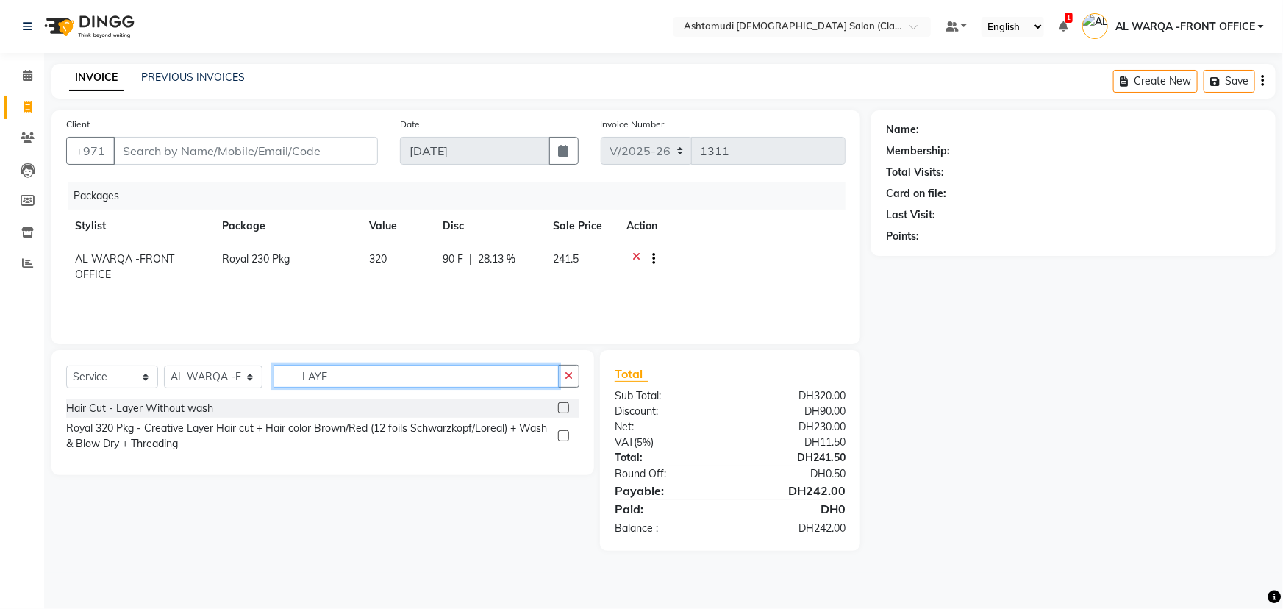
type input "LAYE"
click at [560, 410] on label at bounding box center [563, 407] width 11 height 11
click at [560, 410] on input "checkbox" at bounding box center [563, 409] width 10 height 10
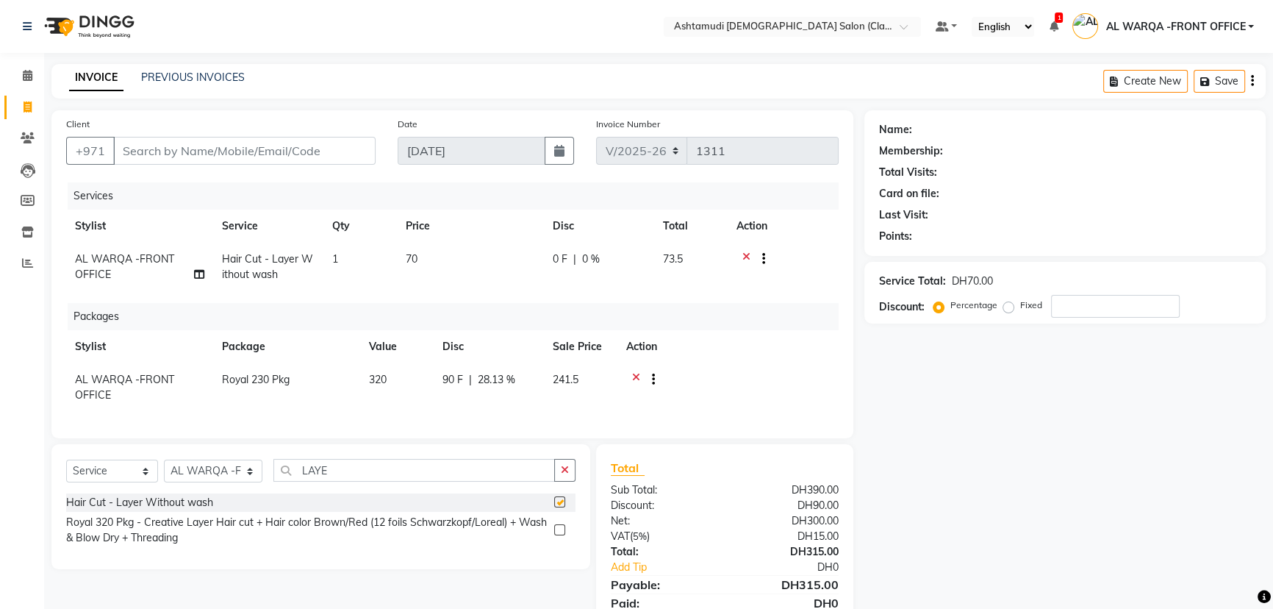
checkbox input "false"
click at [1095, 315] on input "number" at bounding box center [1115, 306] width 129 height 23
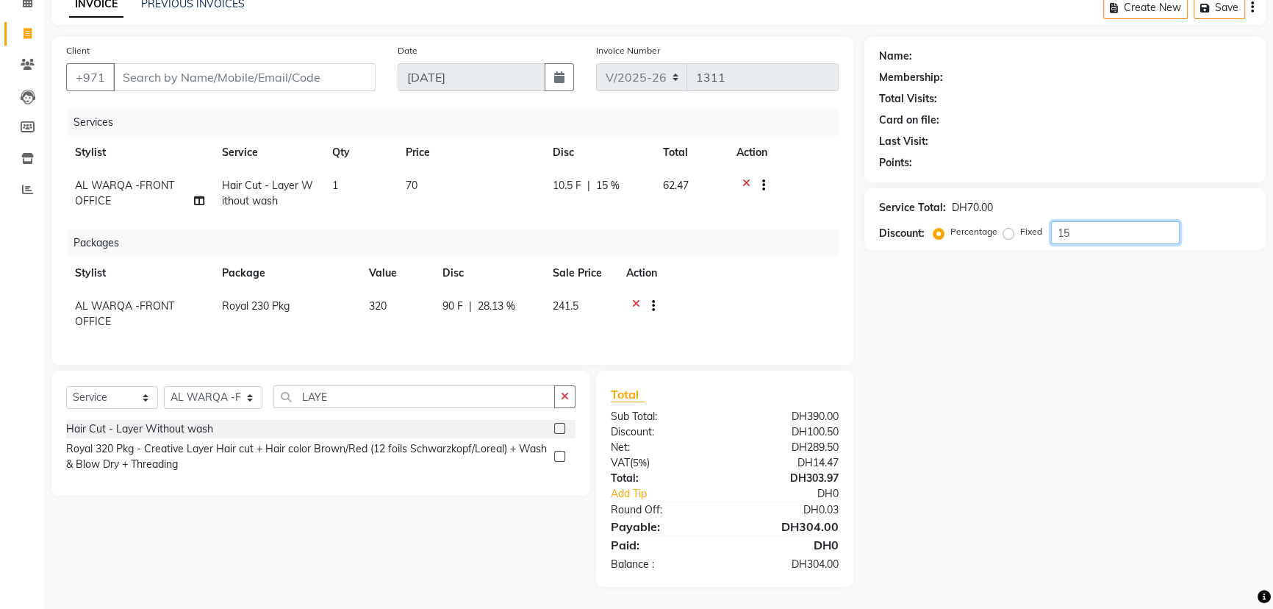
type input "15"
click at [149, 72] on input "Client" at bounding box center [244, 77] width 262 height 28
type input "5"
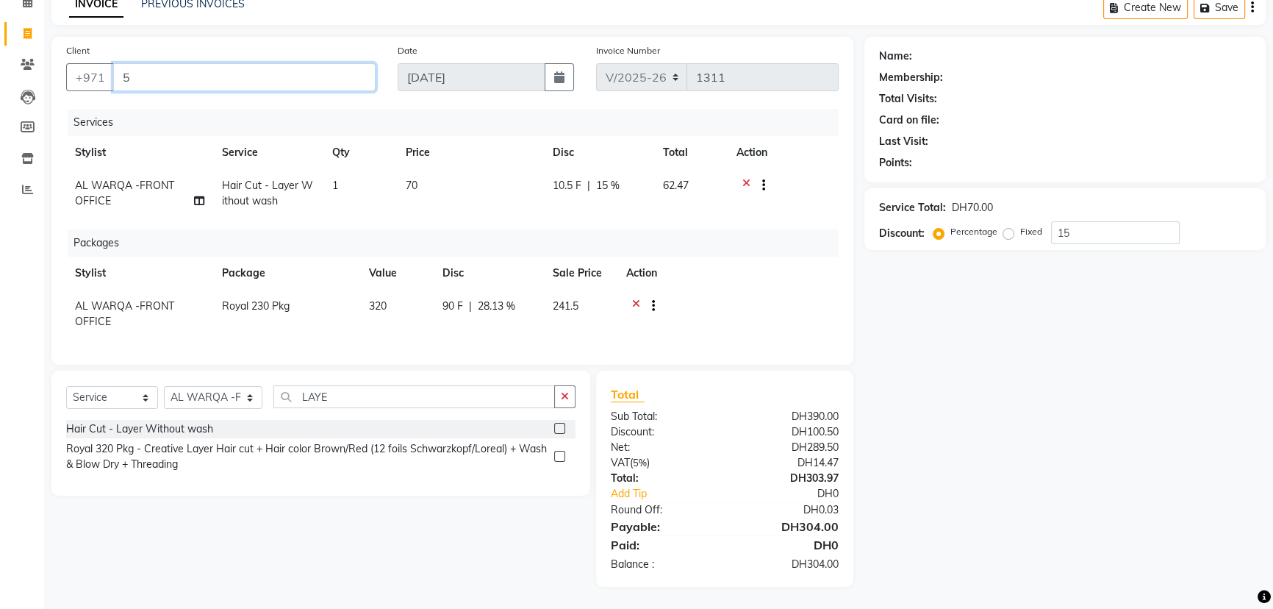
type input "0"
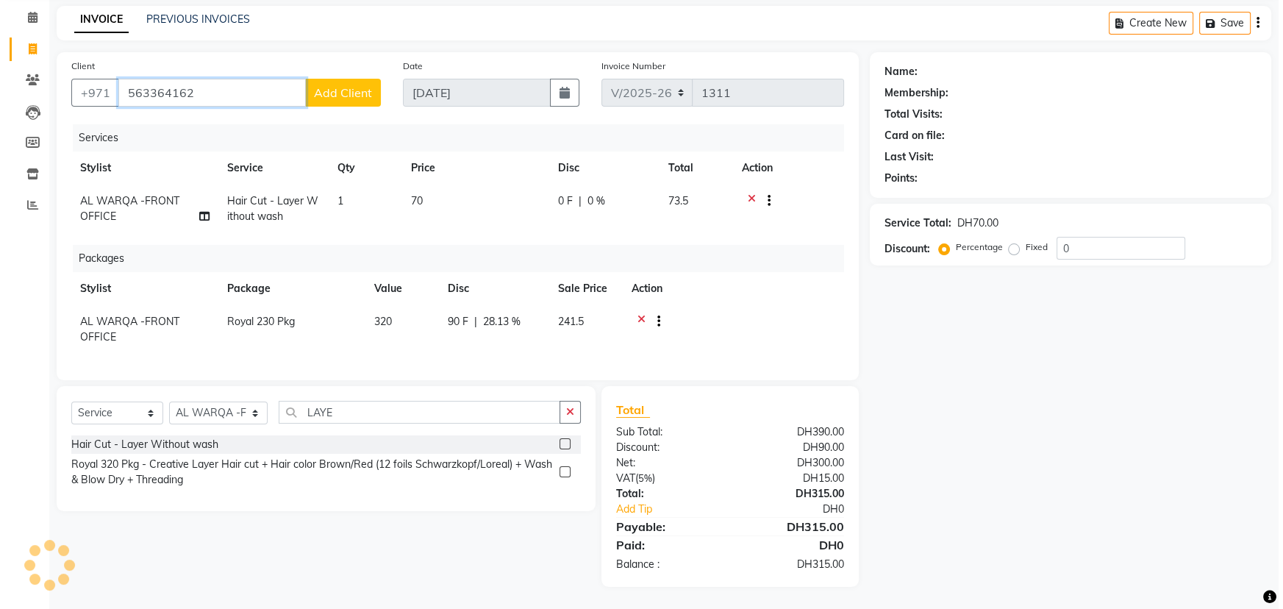
scroll to position [68, 0]
type input "563364162"
click at [345, 85] on span "Add Client" at bounding box center [338, 92] width 58 height 15
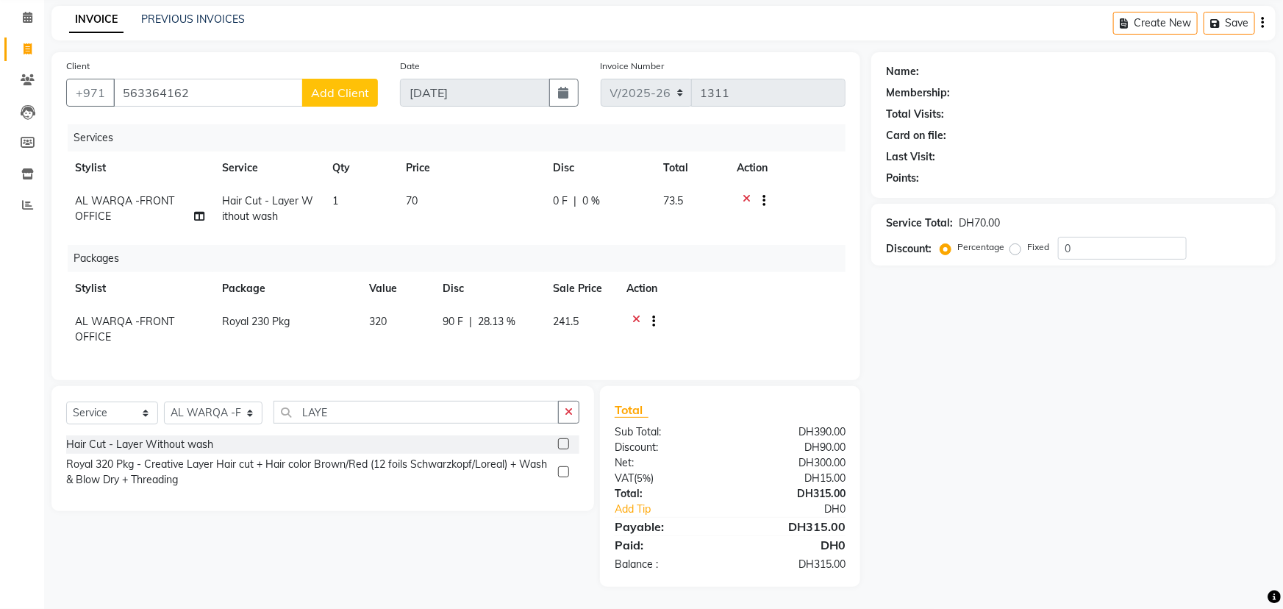
select select "3798"
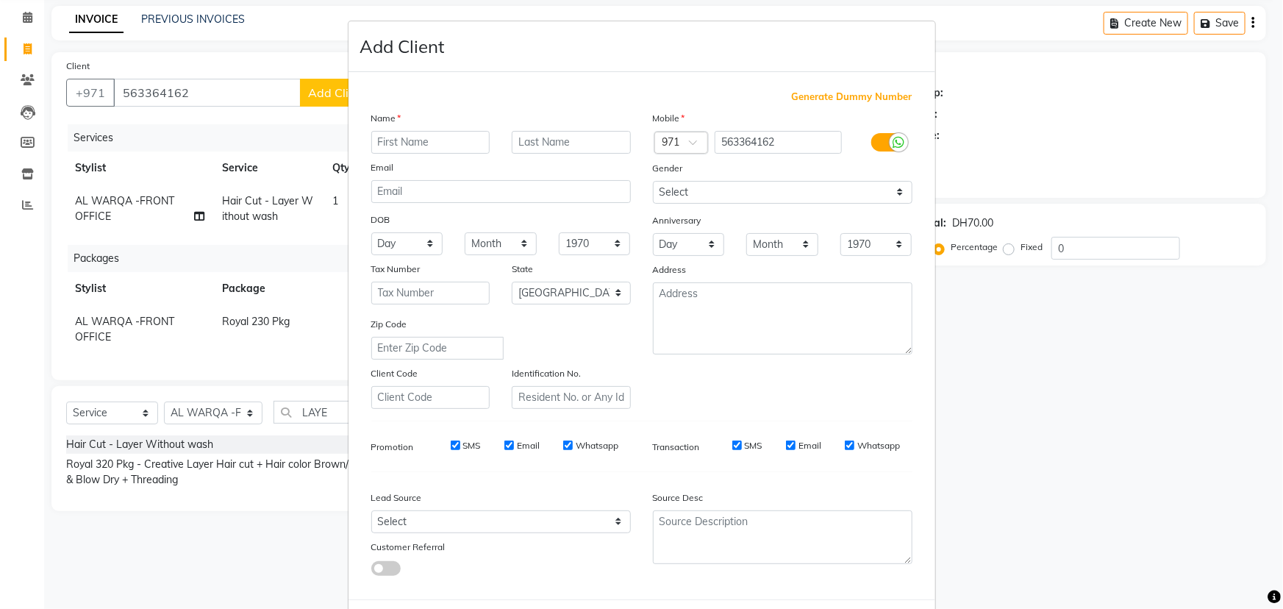
click at [416, 150] on input "text" at bounding box center [430, 142] width 119 height 23
type input "JINCY"
click at [451, 522] on select "Select Walk-in Referral Internet Friend Word of Mouth Advertisement Facebook Ju…" at bounding box center [500, 521] width 259 height 23
select select "54219"
click at [371, 513] on select "Select Walk-in Referral Internet Friend Word of Mouth Advertisement Facebook Ju…" at bounding box center [500, 521] width 259 height 23
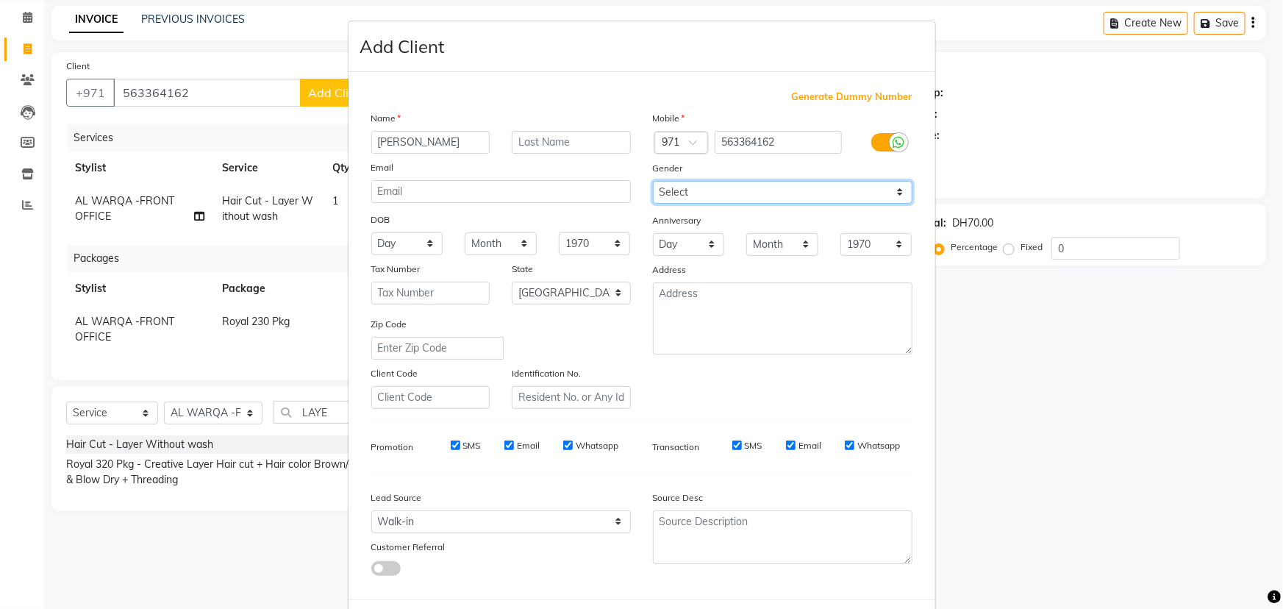
click at [672, 198] on select "Select Male Female Other Prefer Not To Say" at bounding box center [782, 192] width 259 height 23
select select "female"
click at [653, 181] on select "Select Male Female Other Prefer Not To Say" at bounding box center [782, 192] width 259 height 23
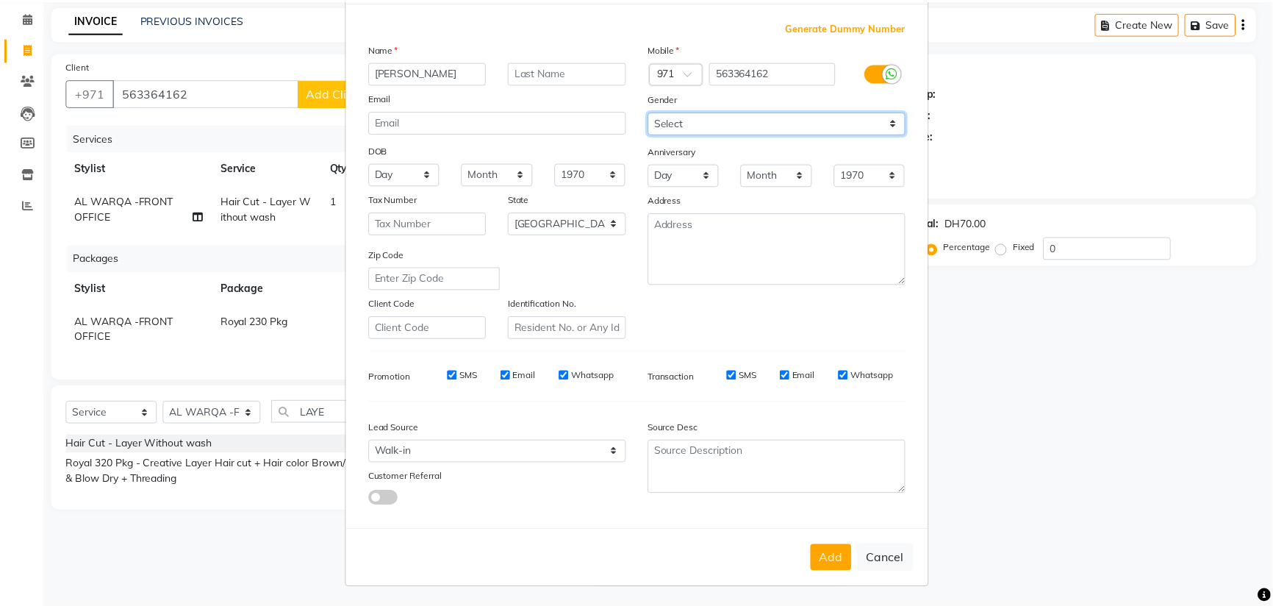
scroll to position [74, 0]
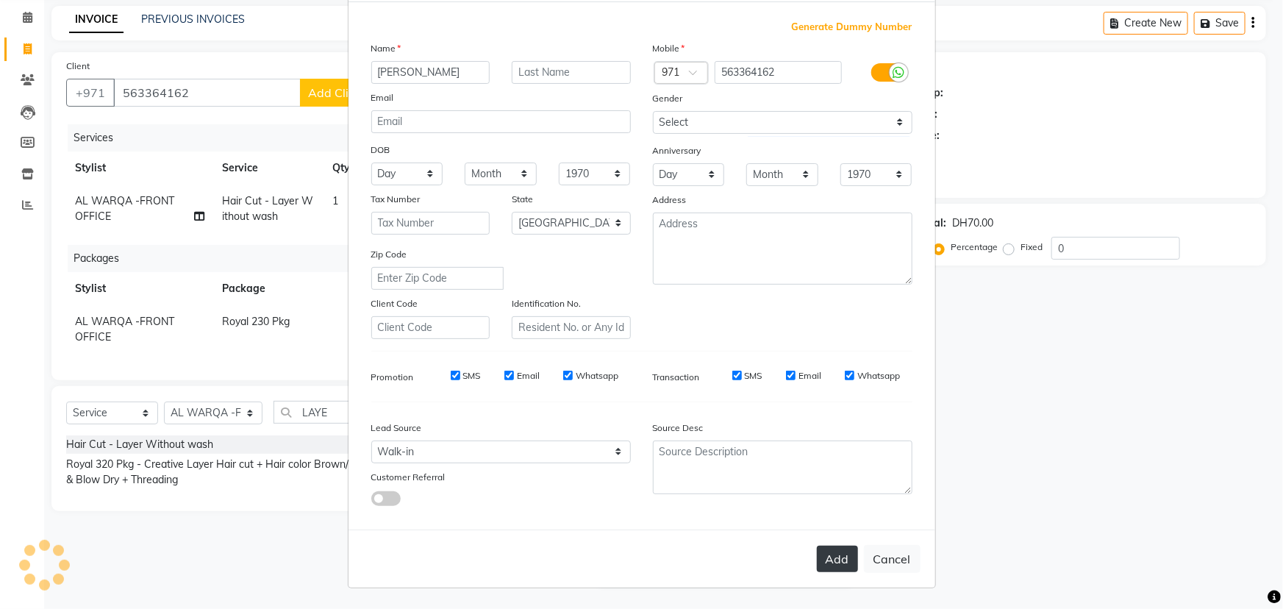
click at [823, 555] on button "Add" at bounding box center [837, 558] width 41 height 26
select select
select select "null"
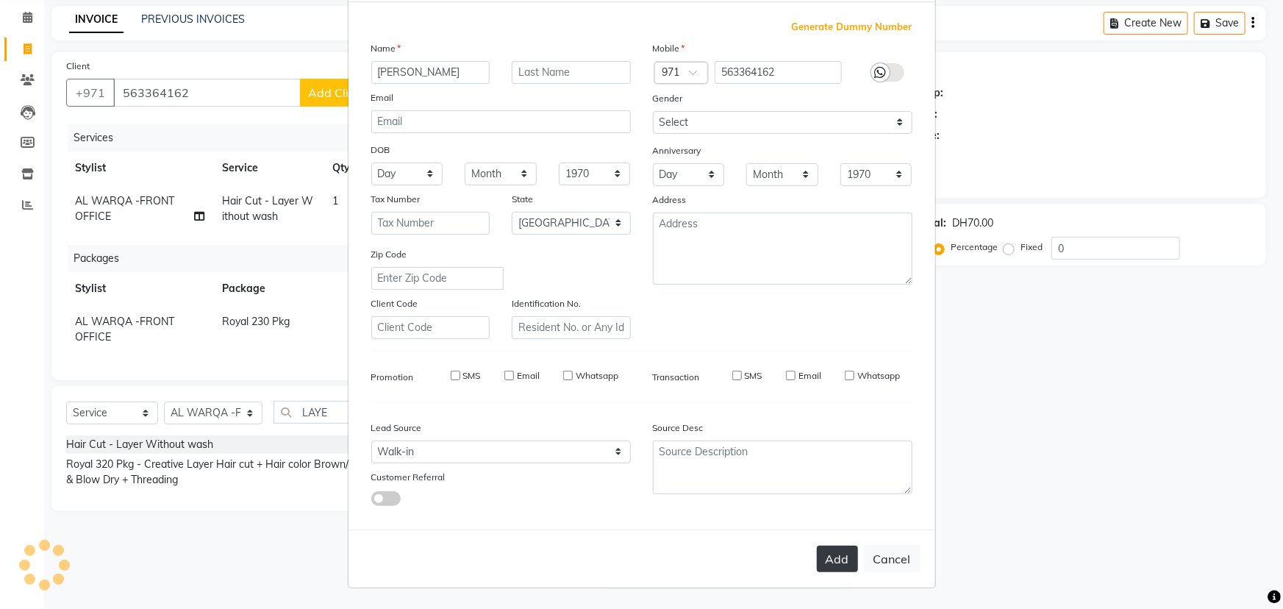
select select
checkbox input "false"
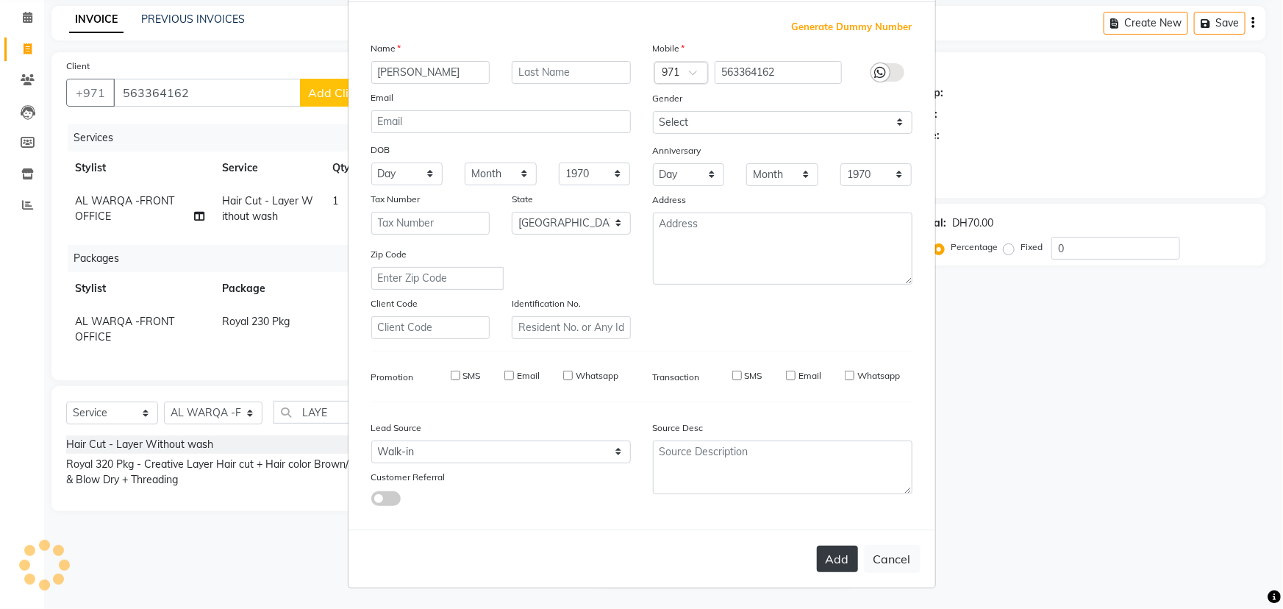
checkbox input "false"
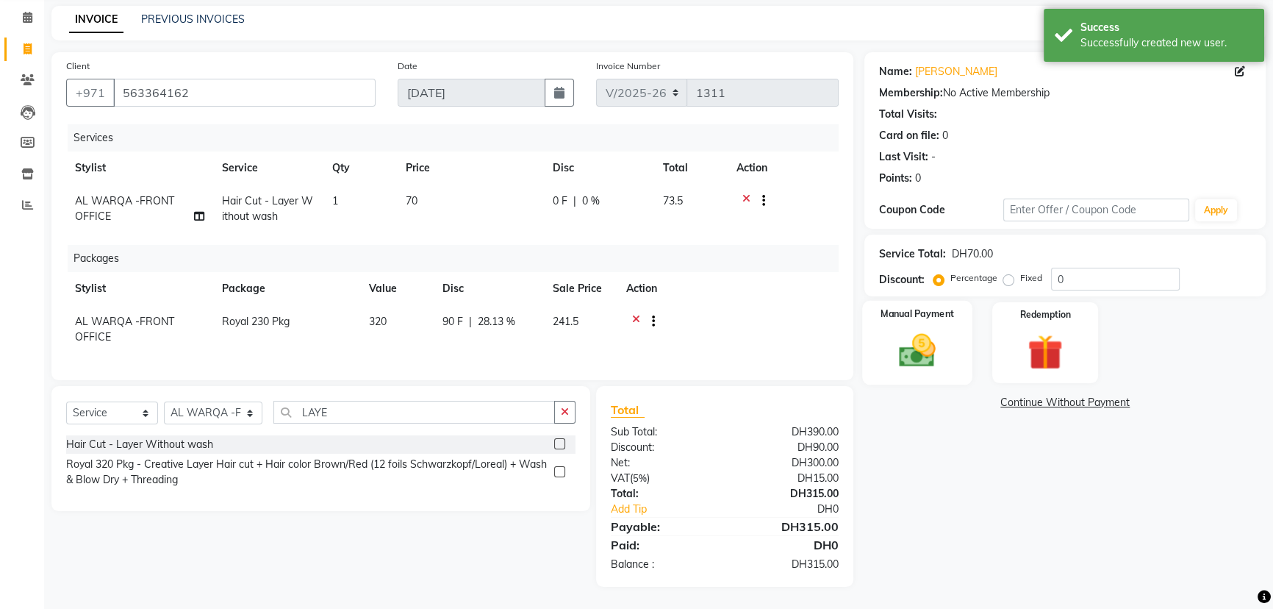
click at [910, 330] on img at bounding box center [918, 350] width 60 height 42
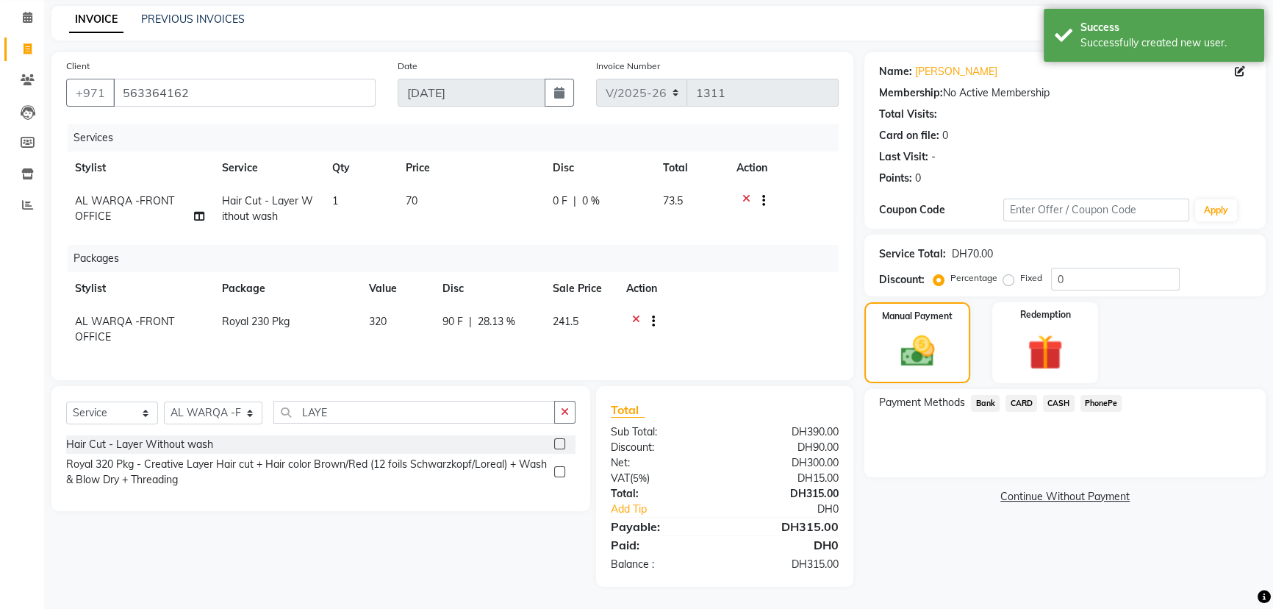
click at [1020, 395] on span "CARD" at bounding box center [1022, 403] width 32 height 17
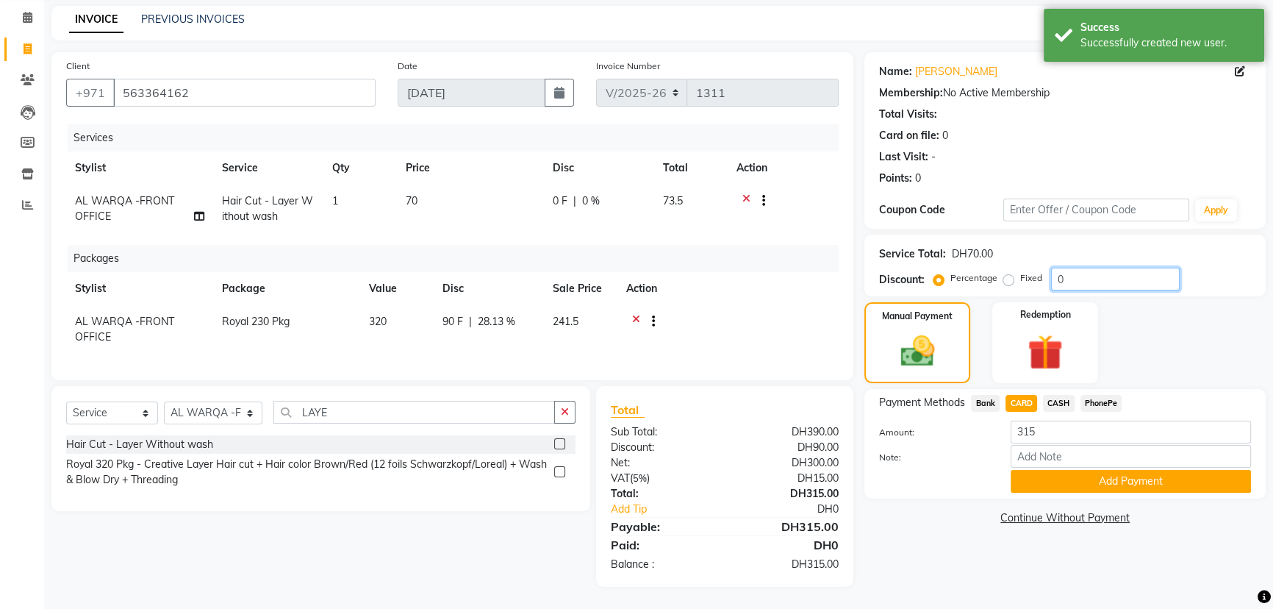
click at [1061, 268] on input "0" at bounding box center [1115, 279] width 129 height 23
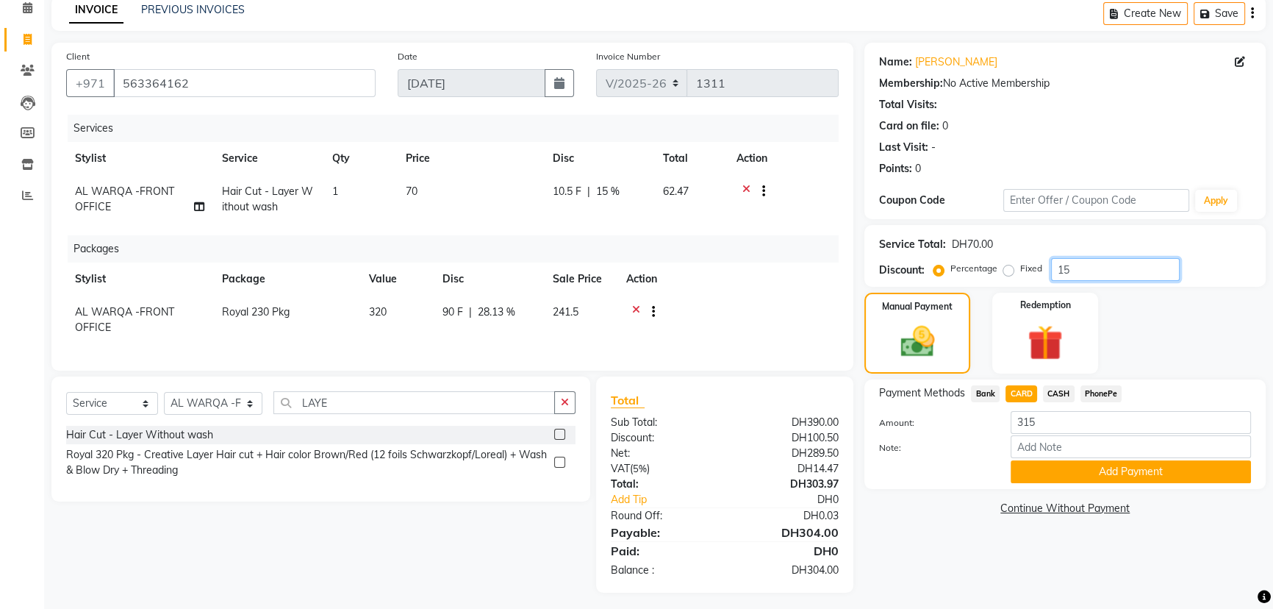
type input "15"
click at [956, 565] on div "Name: Jincy Membership: No Active Membership Total Visits: Card on file: 0 Last…" at bounding box center [1070, 318] width 412 height 550
click at [1020, 385] on span "CARD" at bounding box center [1022, 393] width 32 height 17
type input "304"
click at [115, 197] on span "AL WARQA -FRONT OFFICE" at bounding box center [124, 199] width 99 height 29
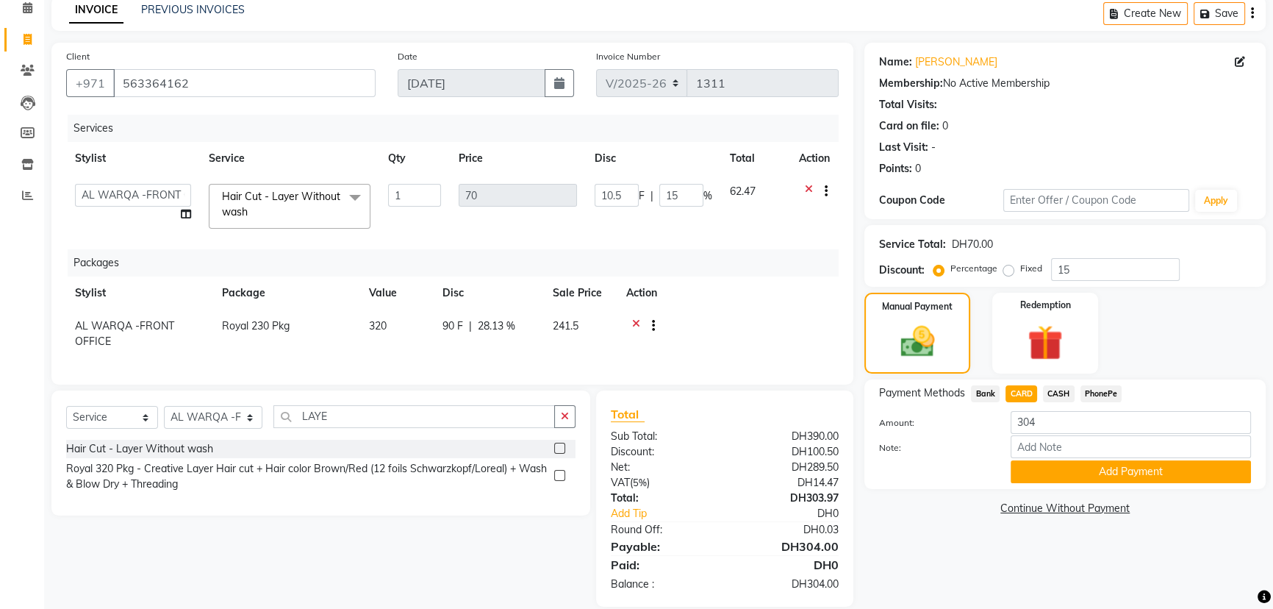
click at [115, 197] on select "AL WARQA -FRONT OFFICE AMEERA NIHAL Anita Jibi JILI MAHALIA Merina Rachna Souad…" at bounding box center [133, 195] width 116 height 23
select select "80375"
click at [1140, 470] on button "Add Payment" at bounding box center [1131, 471] width 240 height 23
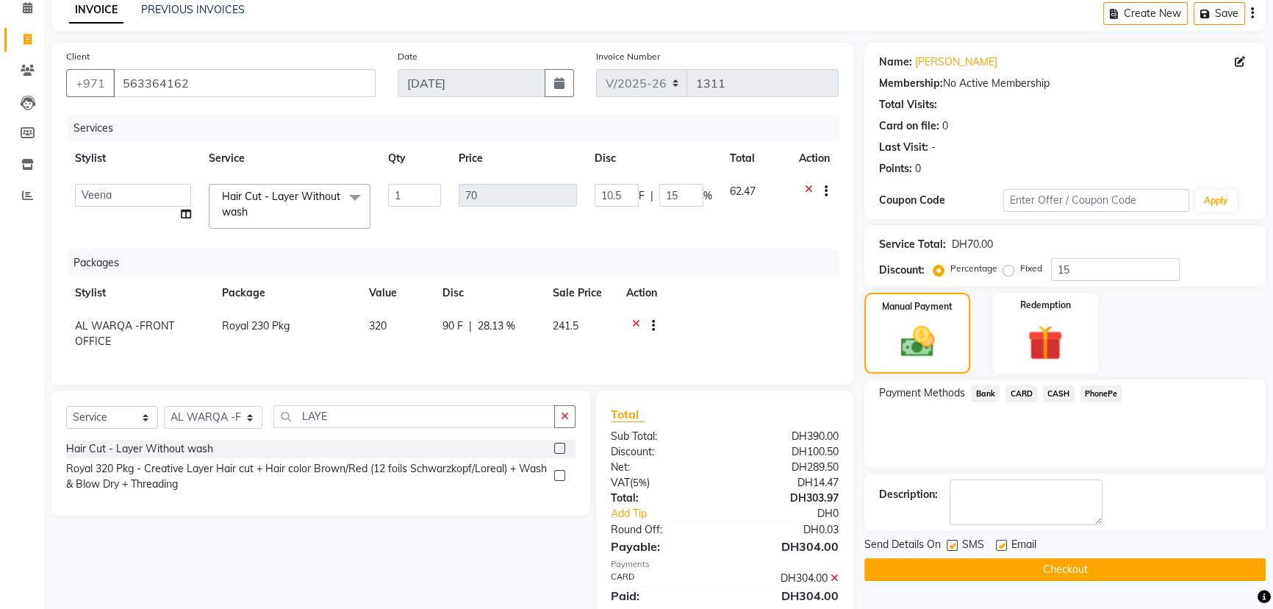
click at [1098, 567] on button "Checkout" at bounding box center [1064, 569] width 401 height 23
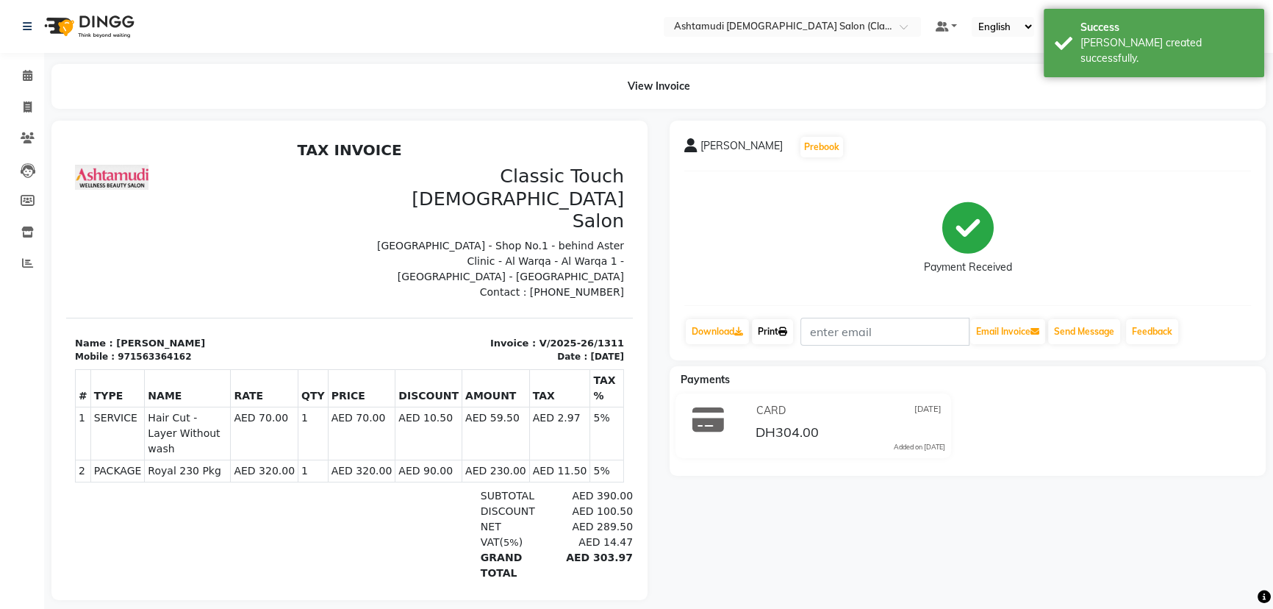
click at [784, 329] on icon at bounding box center [782, 331] width 9 height 9
drag, startPoint x: 125, startPoint y: 297, endPoint x: 192, endPoint y: 298, distance: 66.9
click at [192, 350] on div "Mobile : 971563364162" at bounding box center [208, 356] width 266 height 13
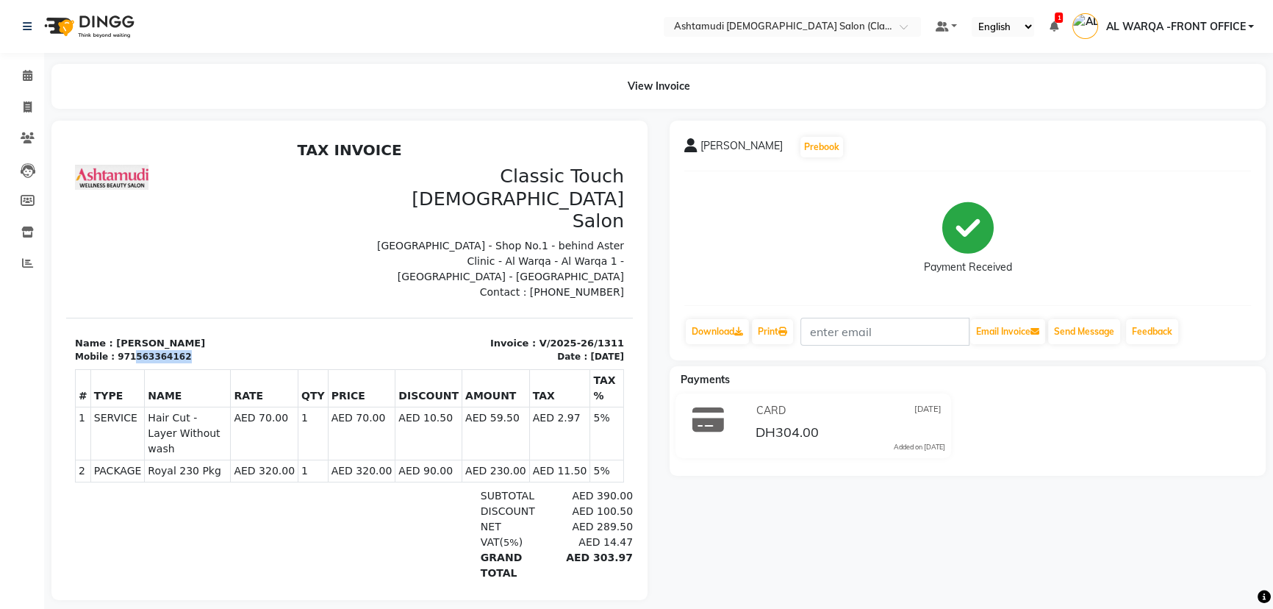
copy div "563364162"
click at [19, 97] on link "Invoice" at bounding box center [21, 108] width 35 height 24
select select "service"
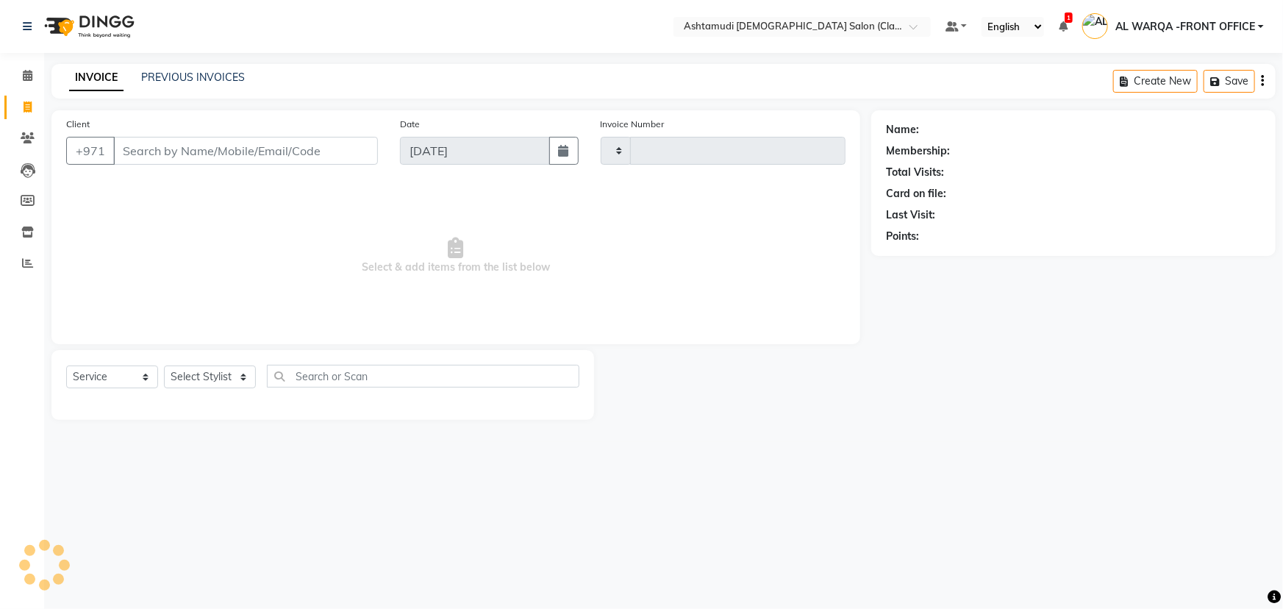
type input "1312"
select select "8201"
click at [257, 157] on input "Client" at bounding box center [245, 151] width 265 height 28
type input "563364162"
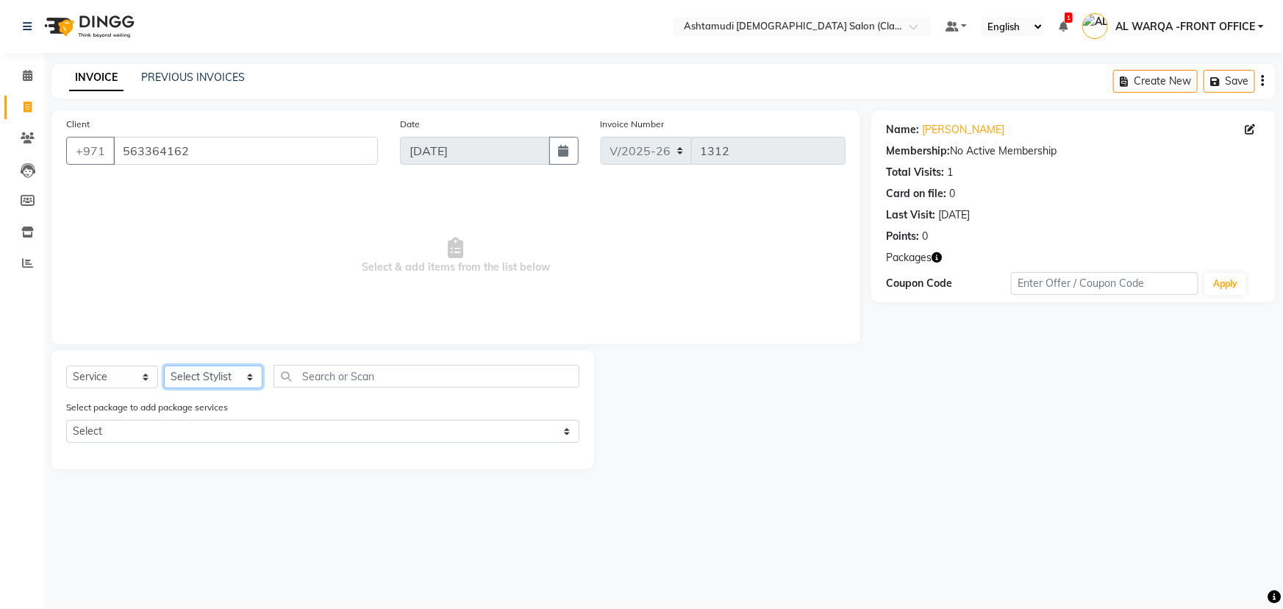
click at [220, 368] on select "Select Stylist AL WARQA -FRONT OFFICE AMEERA NIHAL Anita Jibi JILI MAHALIA Meri…" at bounding box center [213, 376] width 99 height 23
select select "80375"
click at [164, 365] on select "Select Stylist AL WARQA -FRONT OFFICE AMEERA NIHAL Anita Jibi JILI MAHALIA Meri…" at bounding box center [213, 376] width 99 height 23
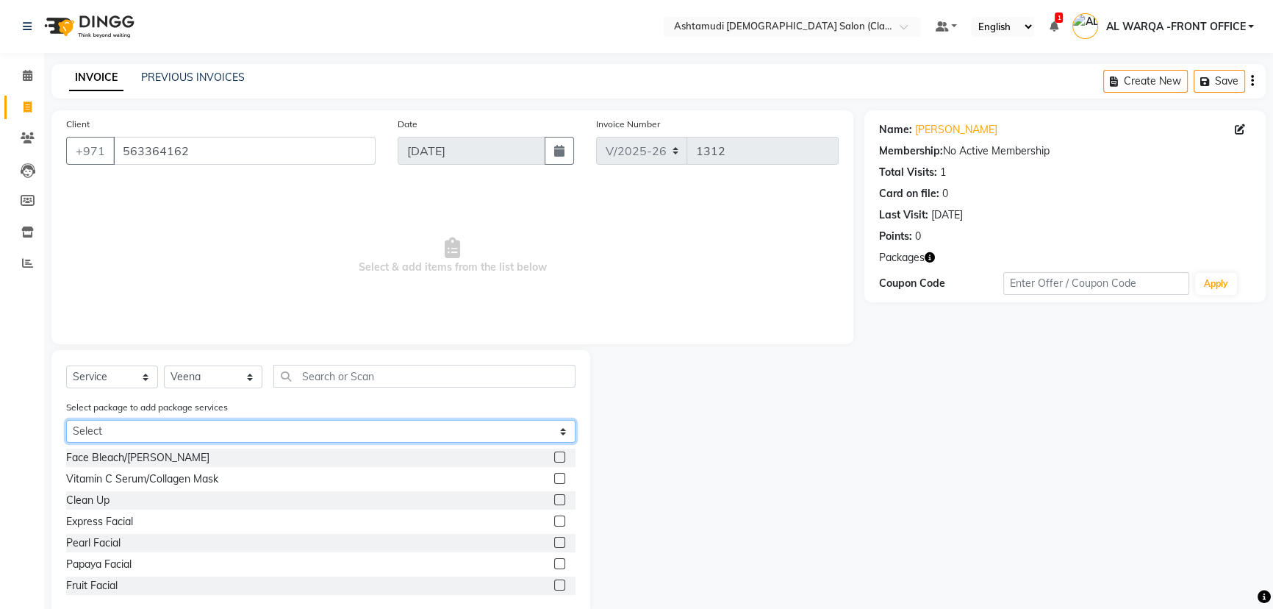
click at [223, 426] on select "Select Royal 230 Pkg" at bounding box center [320, 431] width 509 height 23
select select "1: Object"
click at [66, 420] on select "Select Royal 230 Pkg" at bounding box center [320, 431] width 509 height 23
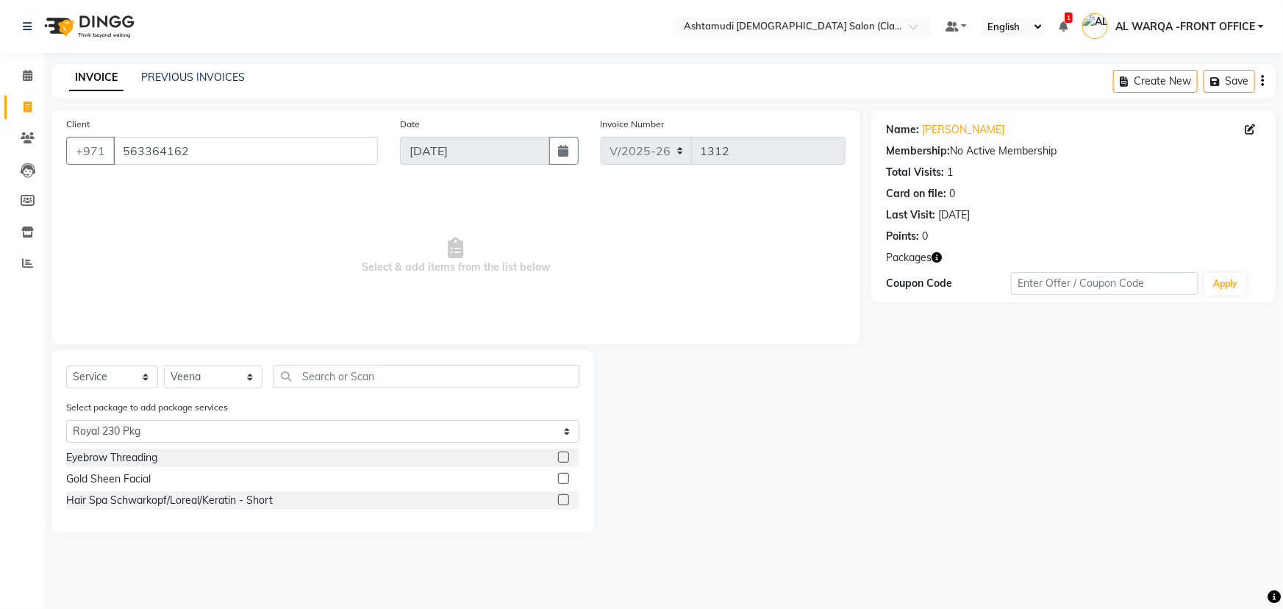
click at [559, 454] on label at bounding box center [563, 456] width 11 height 11
click at [559, 454] on input "checkbox" at bounding box center [563, 458] width 10 height 10
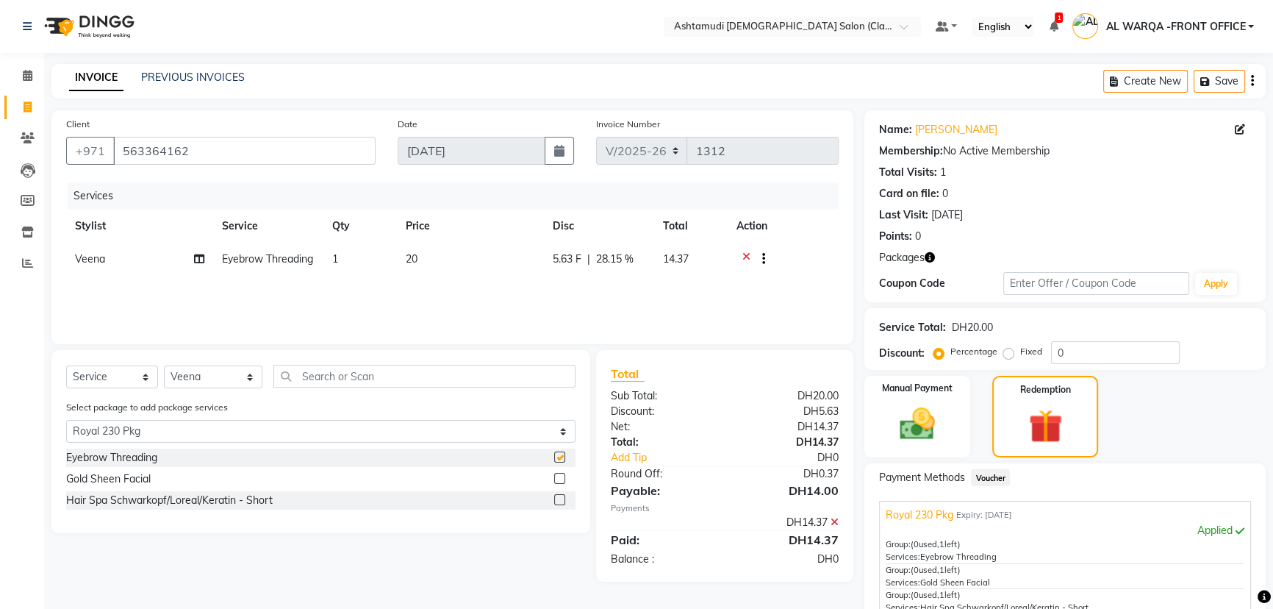
checkbox input "false"
click at [557, 498] on label at bounding box center [559, 499] width 11 height 11
click at [557, 498] on input "checkbox" at bounding box center [559, 500] width 10 height 10
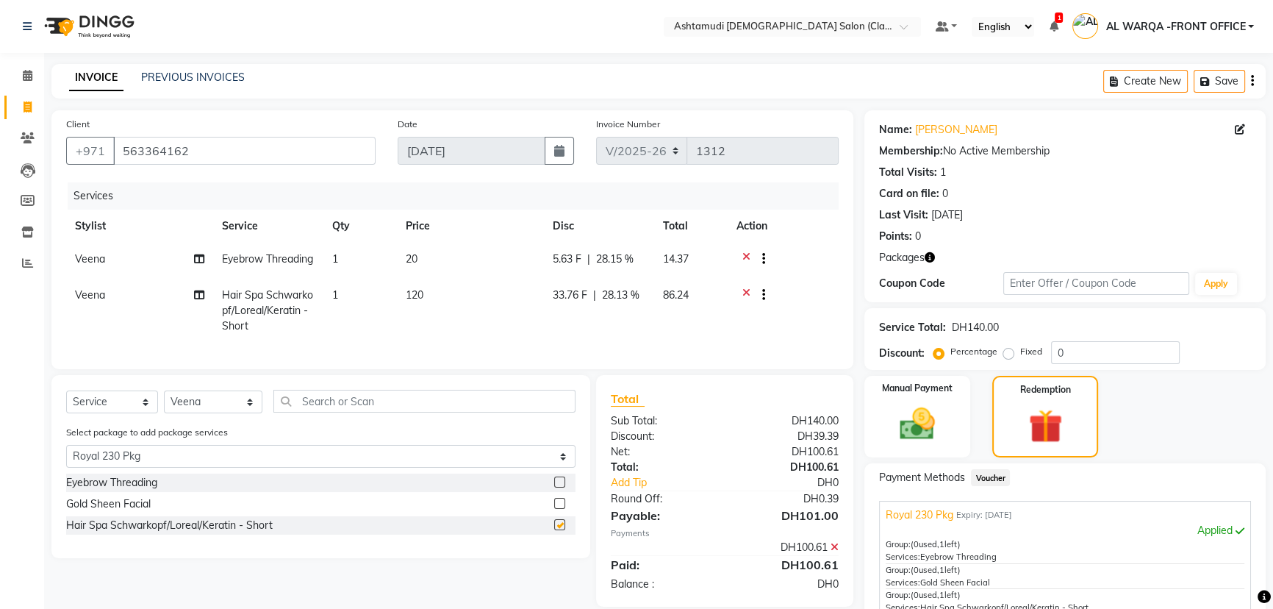
checkbox input "false"
click at [183, 413] on select "Select Stylist AL WARQA -FRONT OFFICE AMEERA NIHAL Anita Jibi JILI MAHALIA Meri…" at bounding box center [213, 401] width 99 height 23
select select "77691"
click at [164, 413] on select "Select Stylist AL WARQA -FRONT OFFICE AMEERA NIHAL Anita Jibi JILI MAHALIA Meri…" at bounding box center [213, 401] width 99 height 23
click at [565, 513] on div at bounding box center [564, 504] width 21 height 18
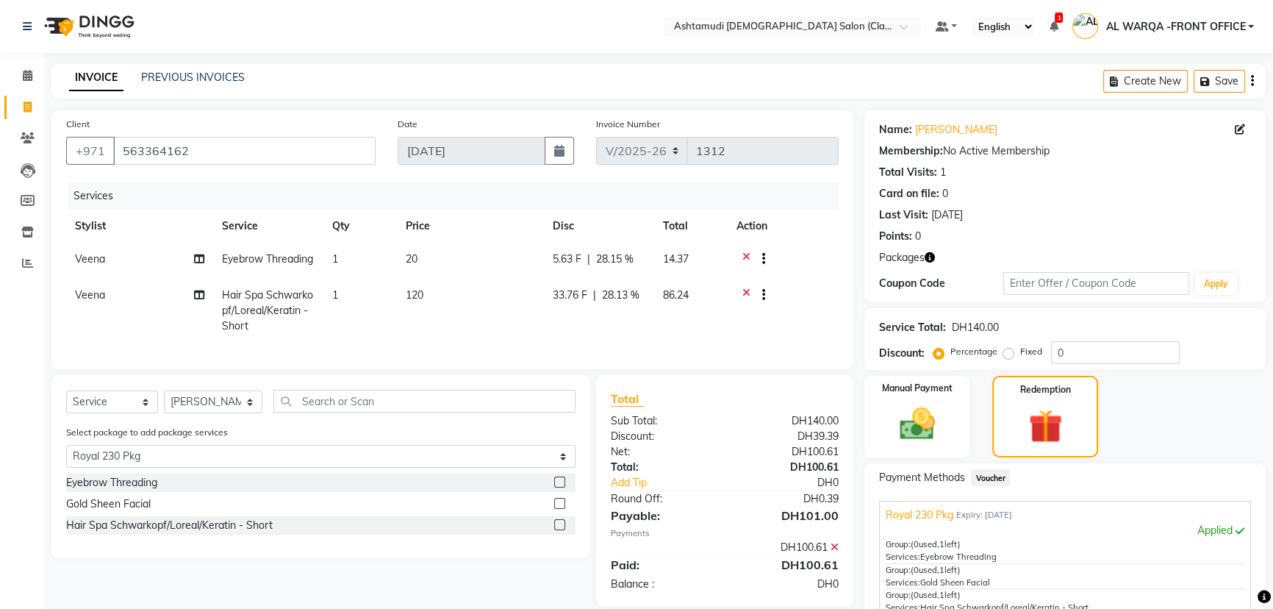
scroll to position [164, 0]
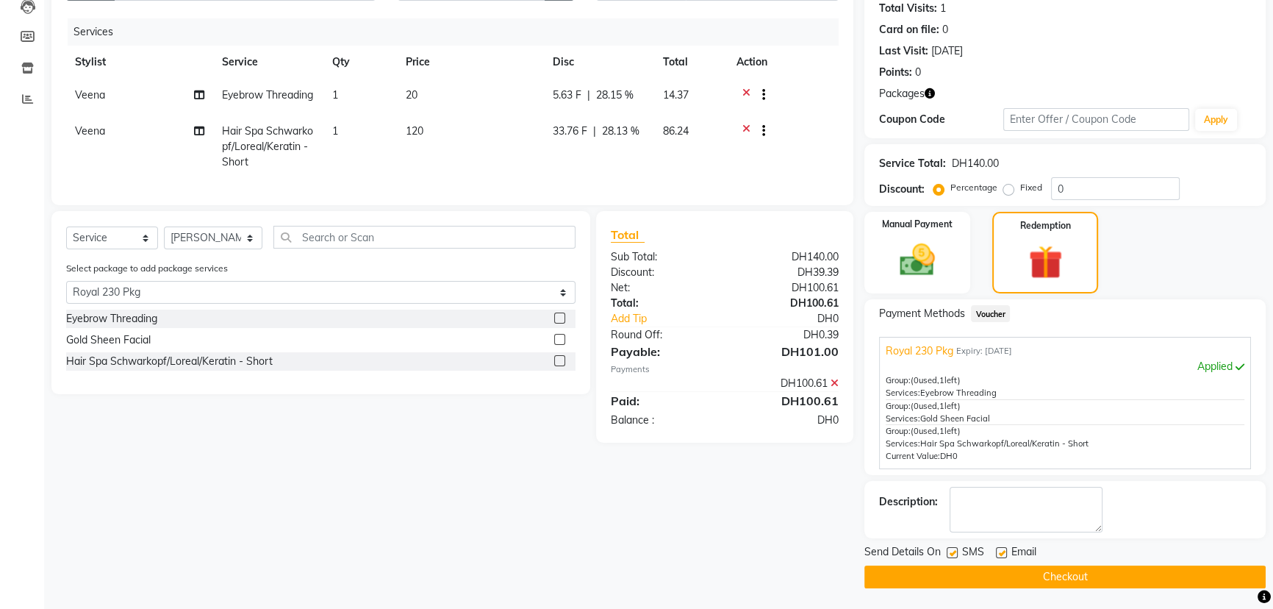
click at [557, 345] on label at bounding box center [559, 339] width 11 height 11
click at [557, 345] on input "checkbox" at bounding box center [559, 340] width 10 height 10
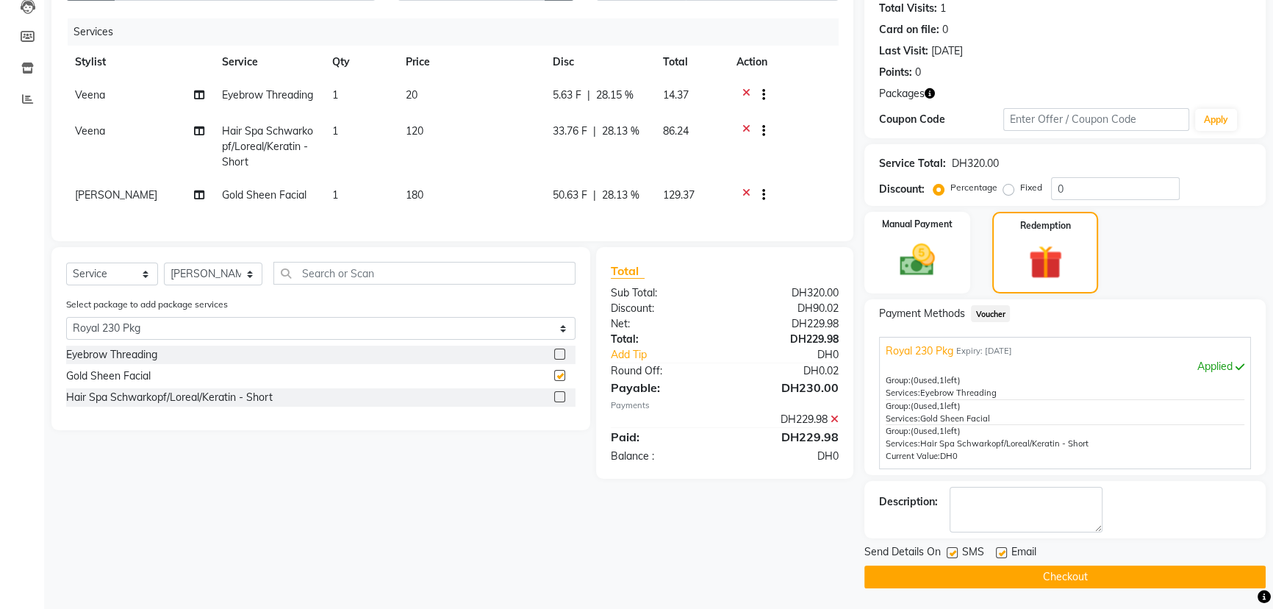
checkbox input "false"
click at [909, 573] on button "Checkout" at bounding box center [1064, 576] width 401 height 23
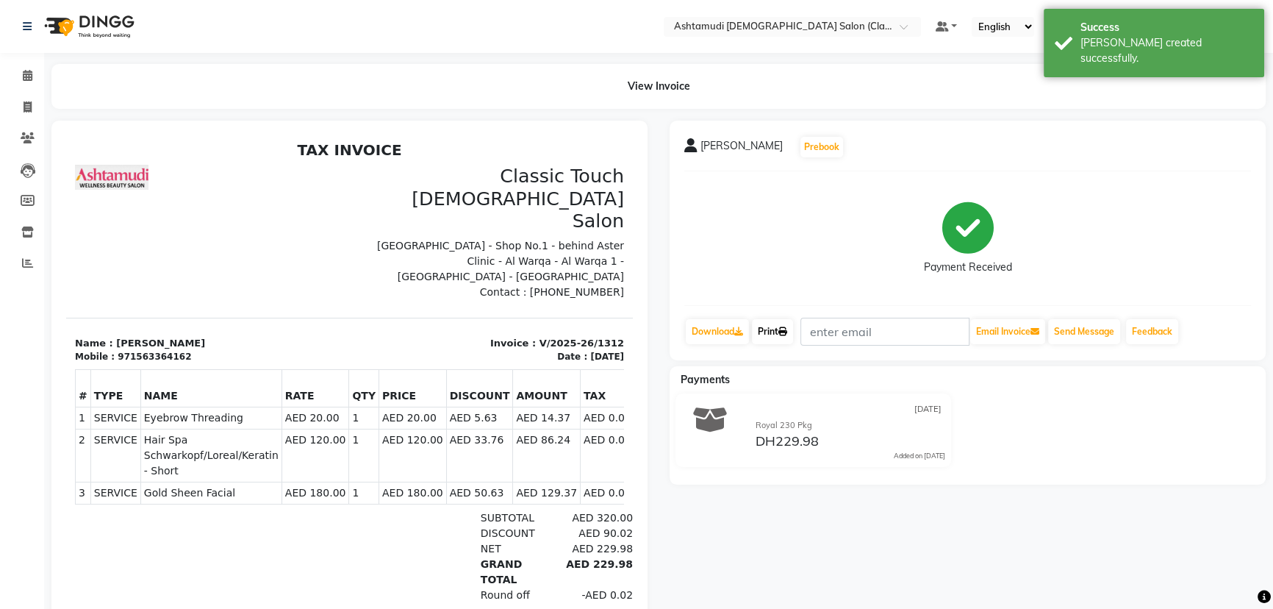
click at [766, 332] on link "Print" at bounding box center [772, 331] width 41 height 25
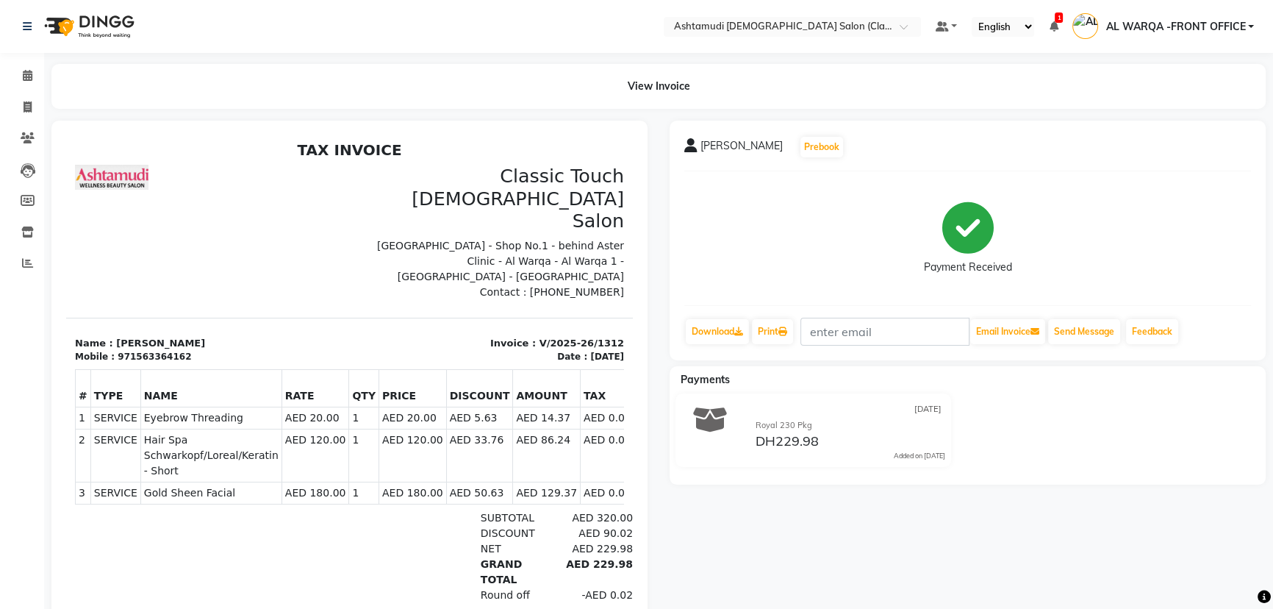
click at [83, 176] on img at bounding box center [112, 177] width 74 height 25
click at [38, 82] on span at bounding box center [28, 76] width 26 height 17
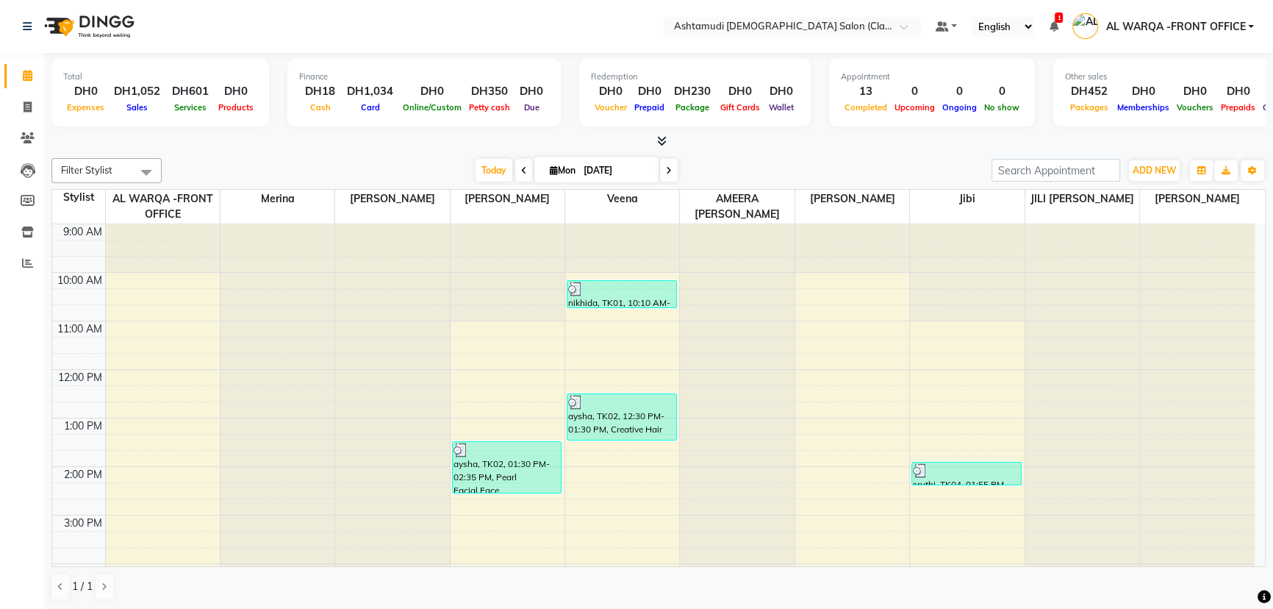
click at [29, 75] on icon at bounding box center [28, 75] width 10 height 11
click at [33, 110] on span at bounding box center [28, 107] width 26 height 17
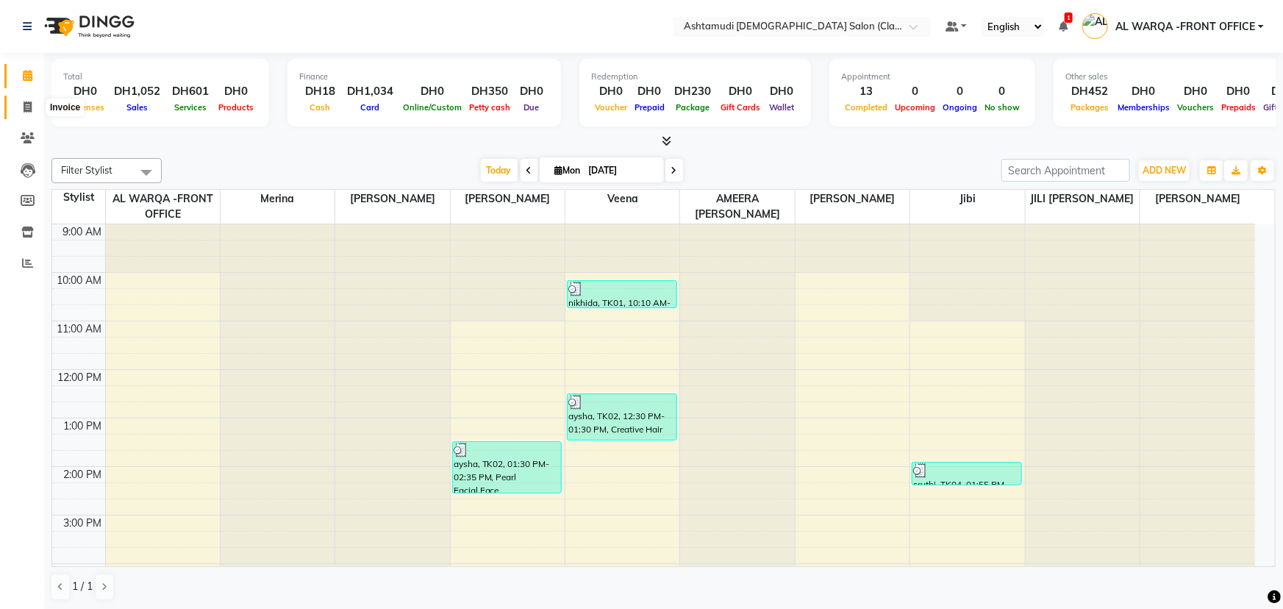
select select "service"
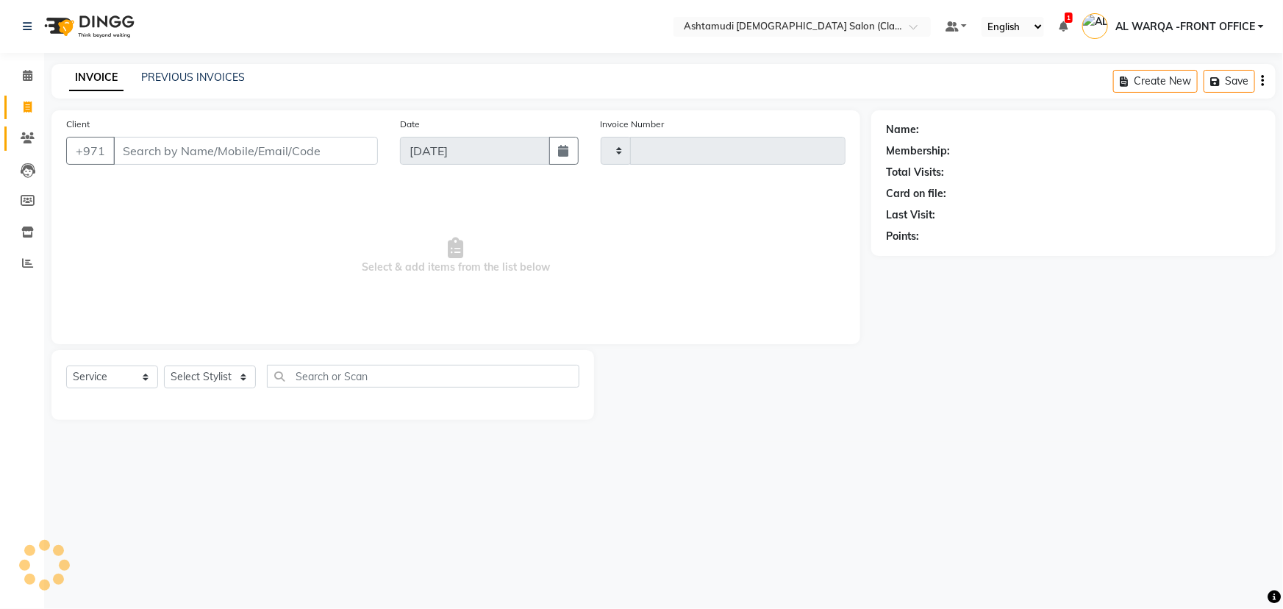
type input "1313"
select select "8201"
click at [24, 73] on icon at bounding box center [28, 75] width 10 height 11
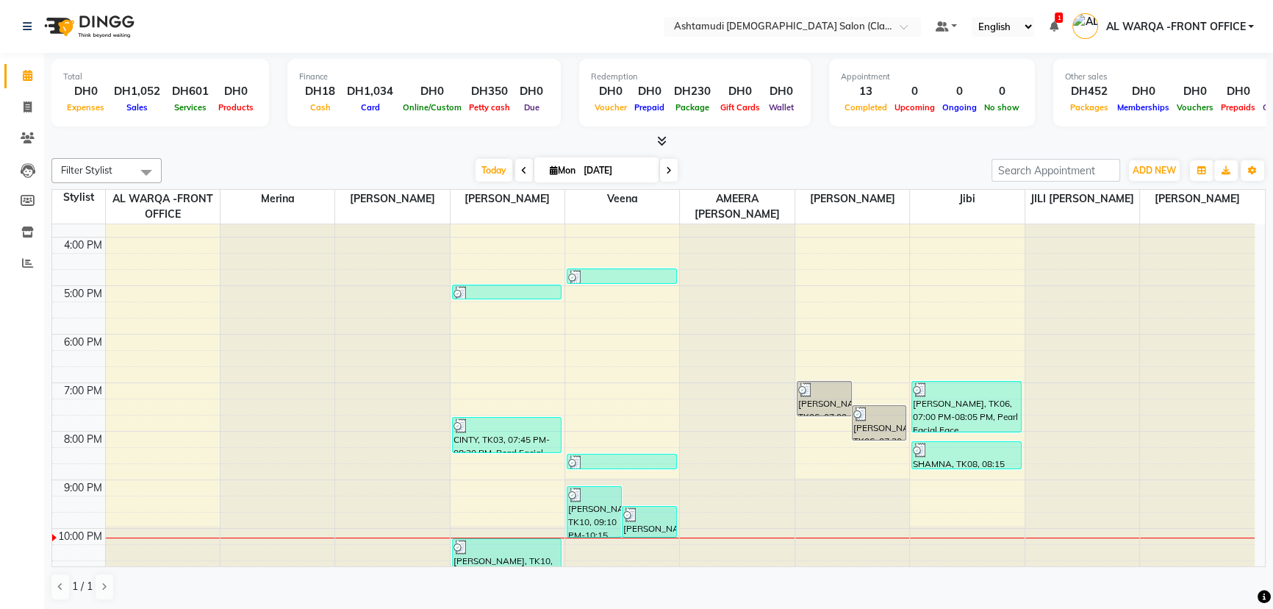
scroll to position [334, 0]
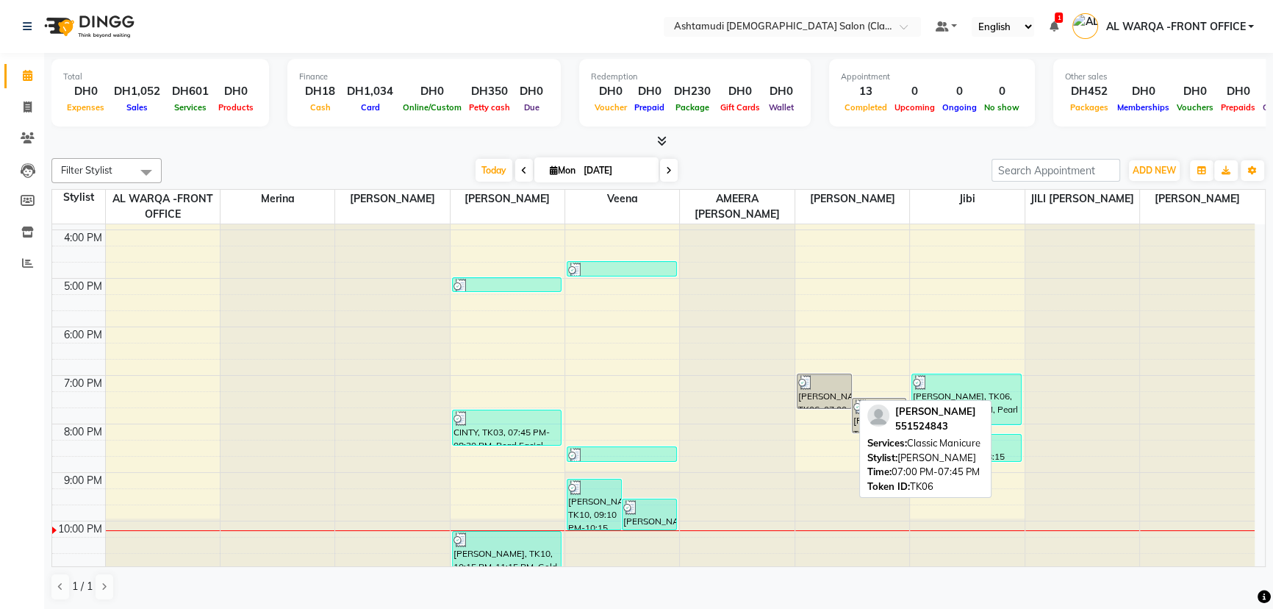
click at [803, 384] on img at bounding box center [805, 382] width 15 height 15
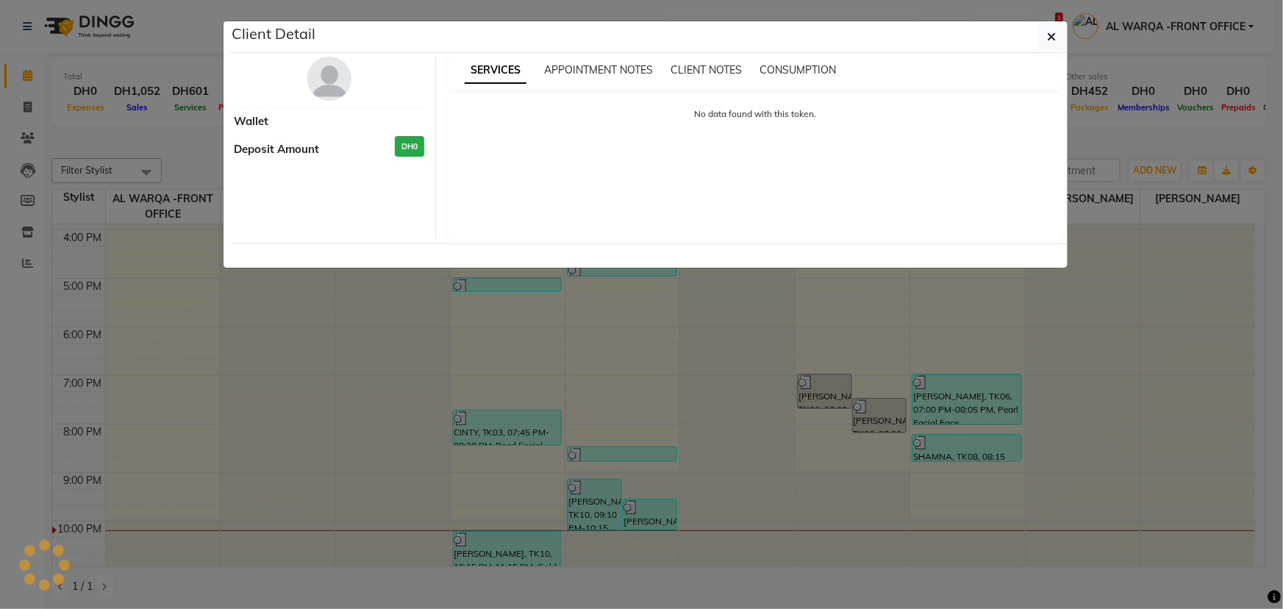
select select "3"
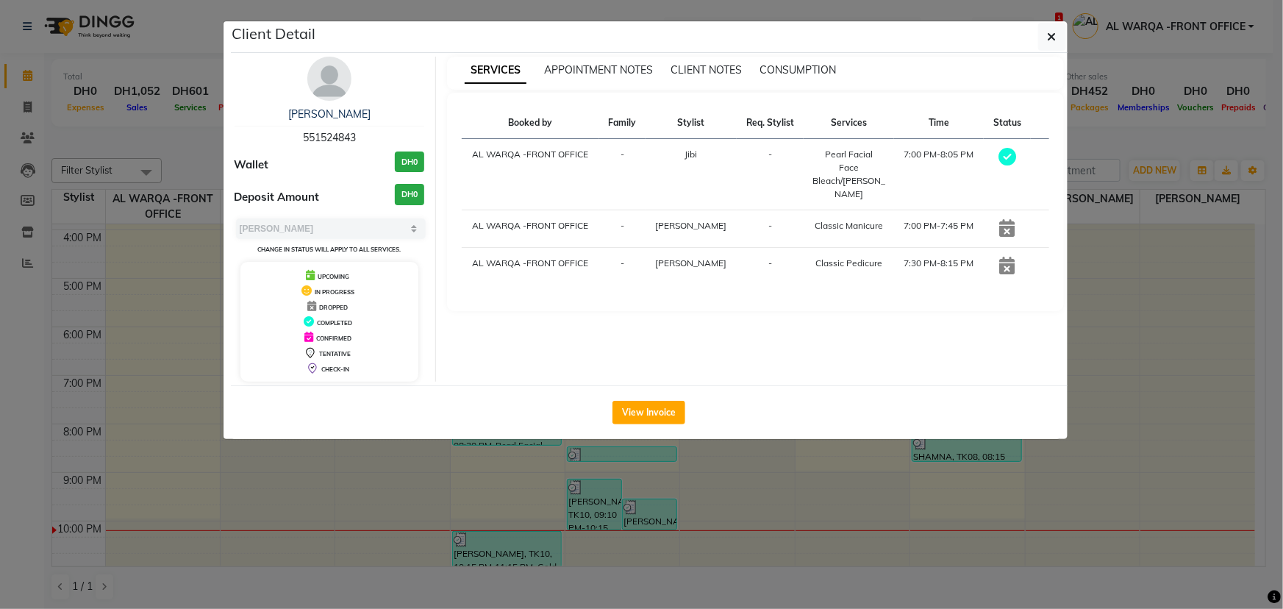
drag, startPoint x: 298, startPoint y: 136, endPoint x: 366, endPoint y: 140, distance: 68.5
click at [366, 140] on div "sara 551524843" at bounding box center [329, 126] width 190 height 39
copy span "551524843"
drag, startPoint x: 137, startPoint y: 245, endPoint x: 103, endPoint y: 180, distance: 73.0
click at [136, 244] on ngb-modal-window "Client Detail sara 551524843 Wallet DH0 Deposit Amount DH0 Select MARK DONE UPC…" at bounding box center [641, 304] width 1283 height 609
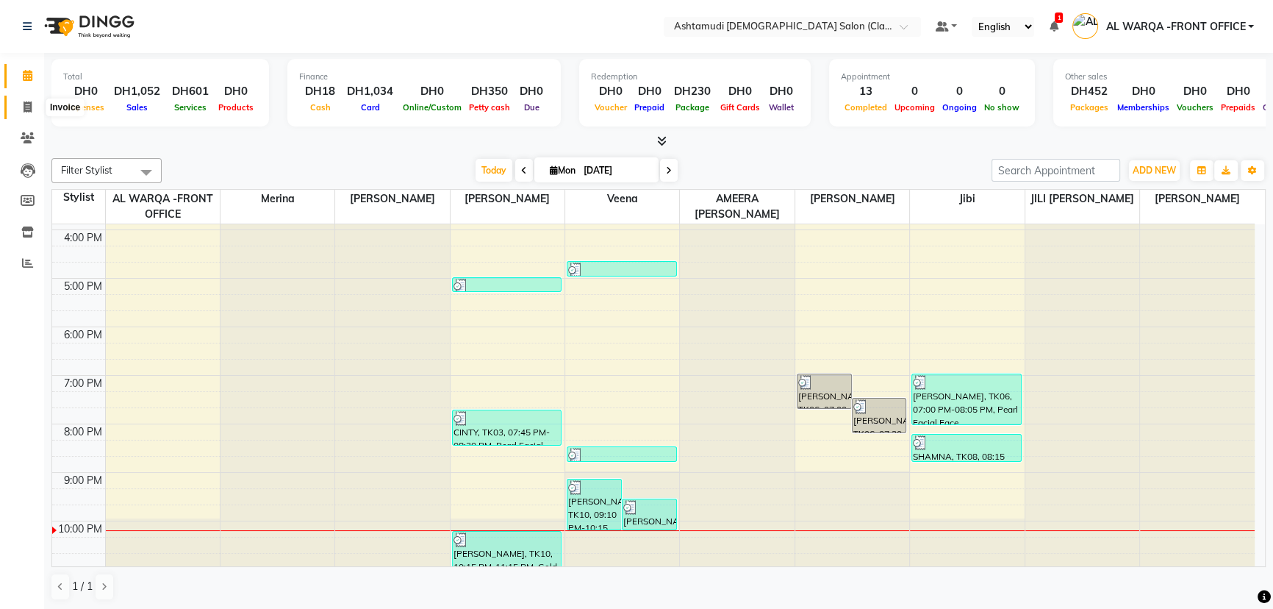
click at [26, 106] on icon at bounding box center [28, 106] width 8 height 11
select select "service"
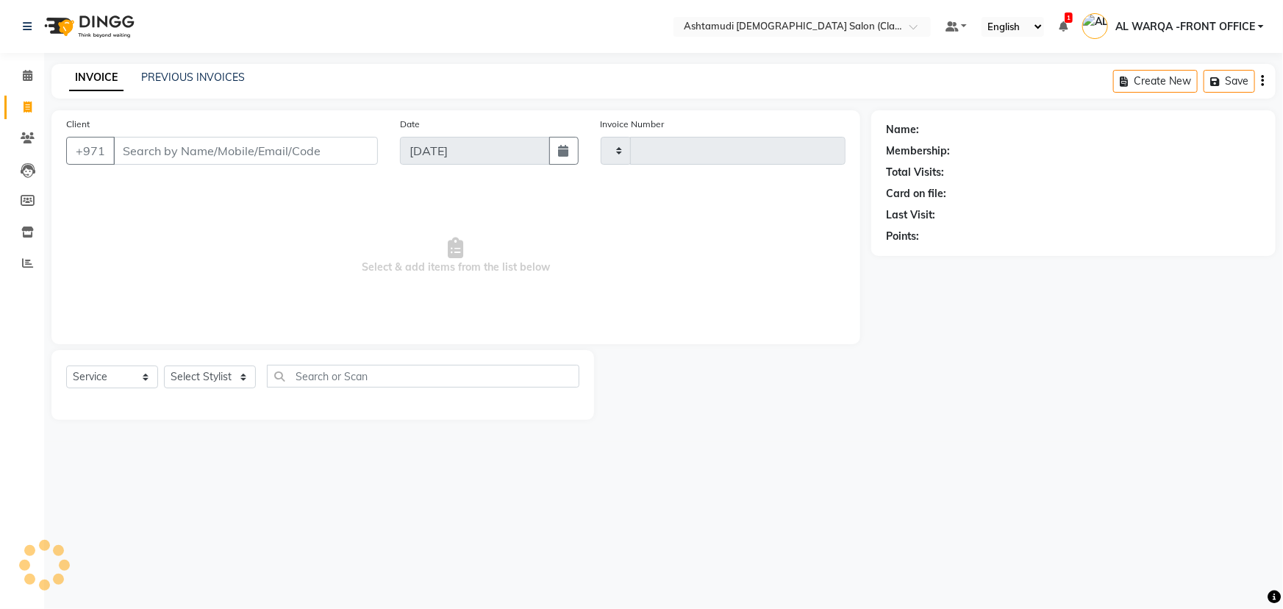
type input "1313"
select select "8201"
click at [201, 157] on input "Client" at bounding box center [245, 151] width 265 height 28
type input "551524843"
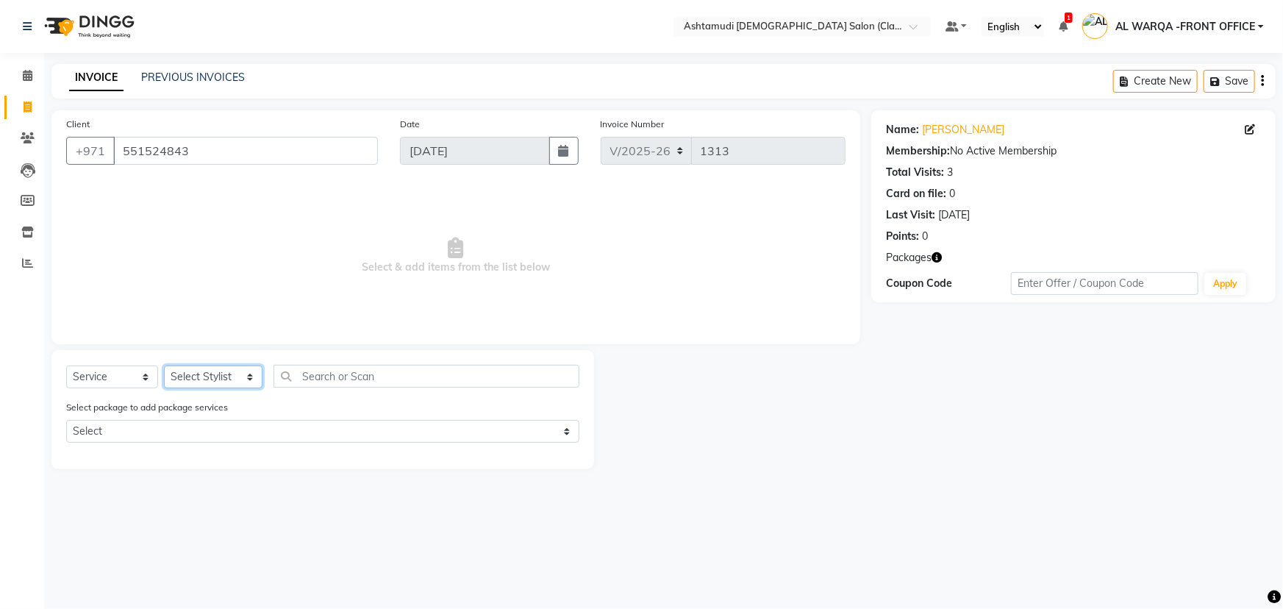
click at [232, 374] on select "Select Stylist AL WARQA -FRONT OFFICE AMEERA NIHAL Anita Jibi JILI MAHALIA Meri…" at bounding box center [213, 376] width 99 height 23
select select "77691"
click at [164, 365] on select "Select Stylist AL WARQA -FRONT OFFICE AMEERA NIHAL Anita Jibi JILI MAHALIA Meri…" at bounding box center [213, 376] width 99 height 23
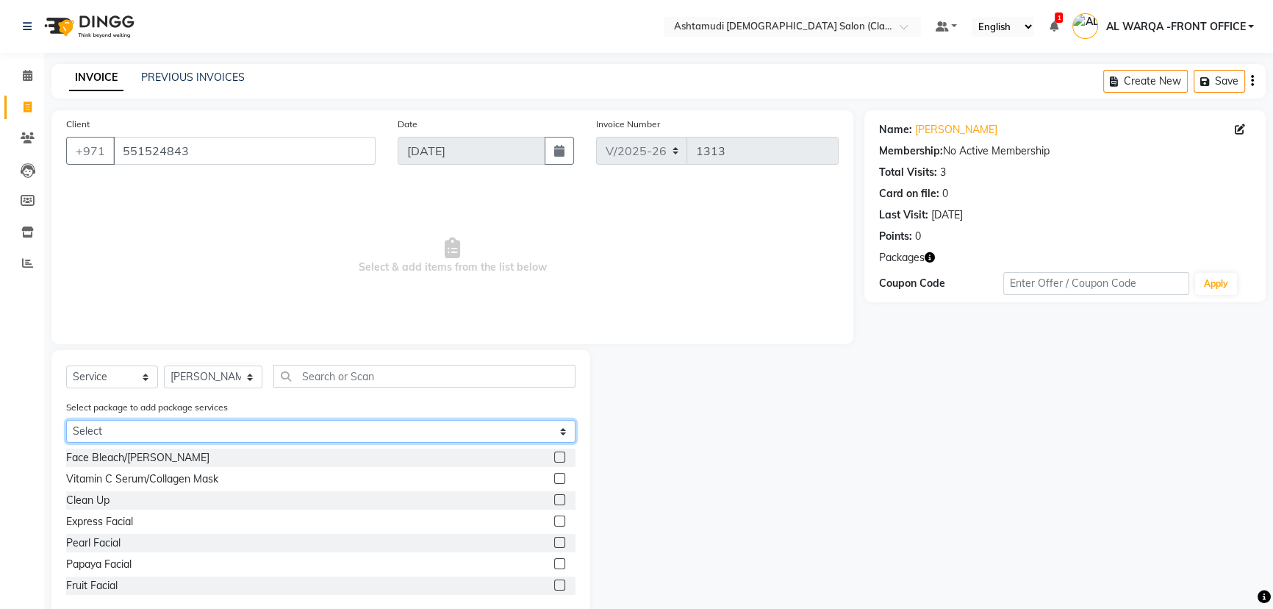
click at [204, 440] on select "Select Royal 200 Pkg Royal 200 Pkg" at bounding box center [320, 431] width 509 height 23
select select "1: Object"
click at [66, 420] on select "Select Royal 200 Pkg Royal 200 Pkg" at bounding box center [320, 431] width 509 height 23
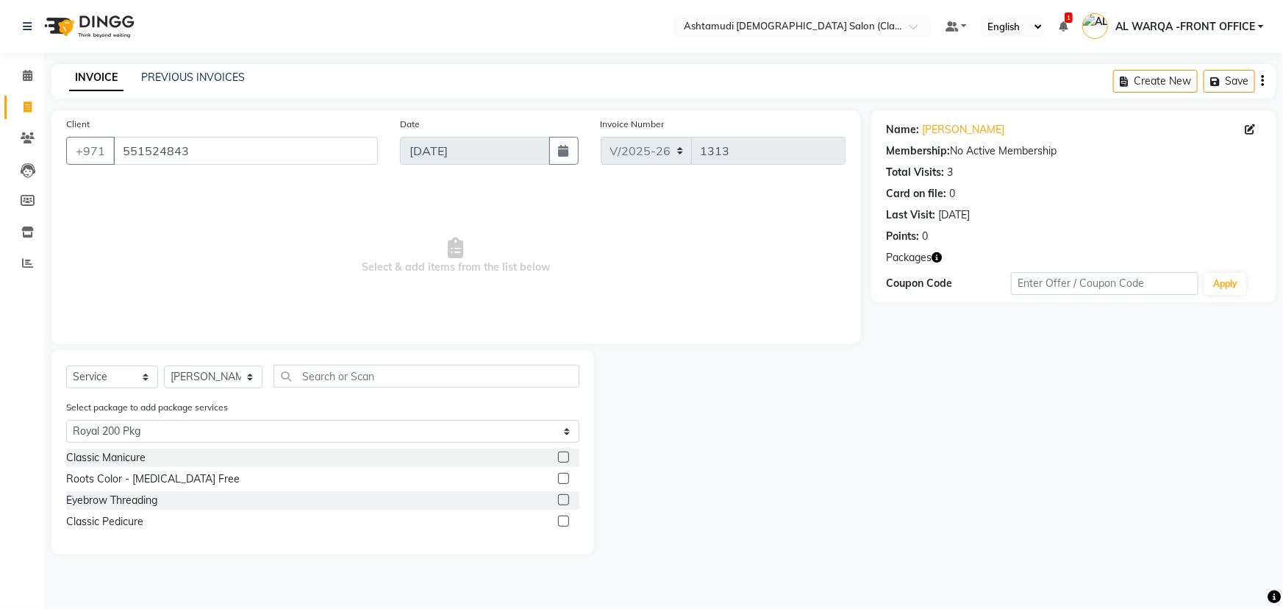
click at [561, 457] on label at bounding box center [563, 456] width 11 height 11
click at [561, 457] on input "checkbox" at bounding box center [563, 458] width 10 height 10
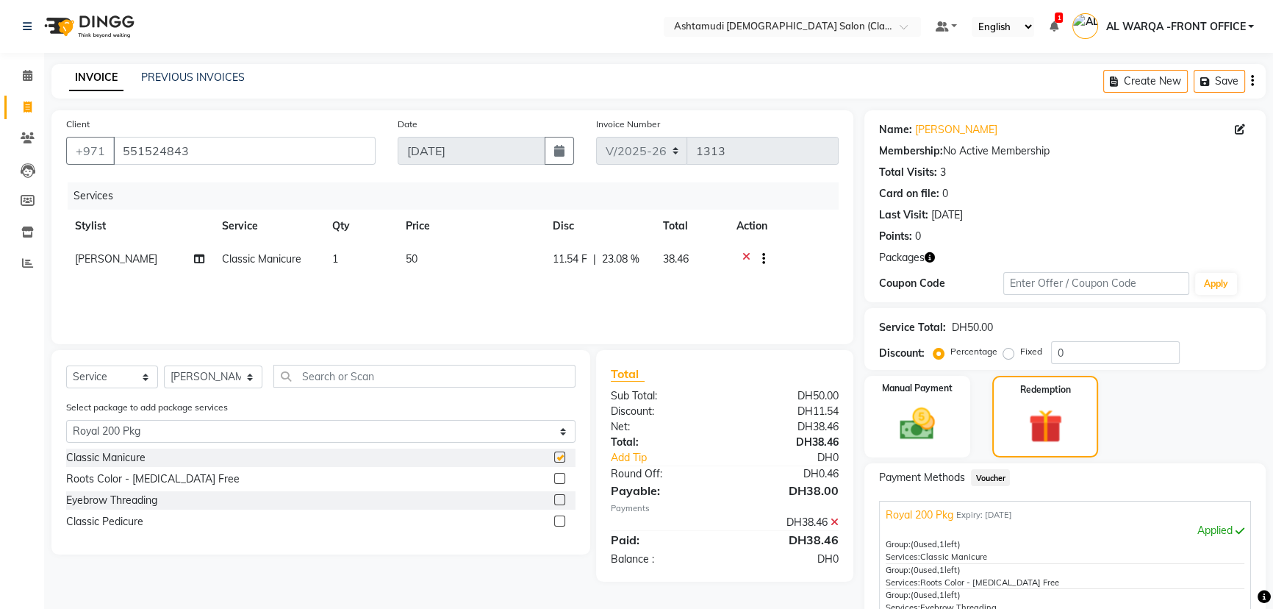
checkbox input "false"
click at [559, 518] on label at bounding box center [559, 520] width 11 height 11
click at [559, 518] on input "checkbox" at bounding box center [559, 522] width 10 height 10
checkbox input "false"
click at [85, 259] on span "Susan" at bounding box center [116, 258] width 82 height 13
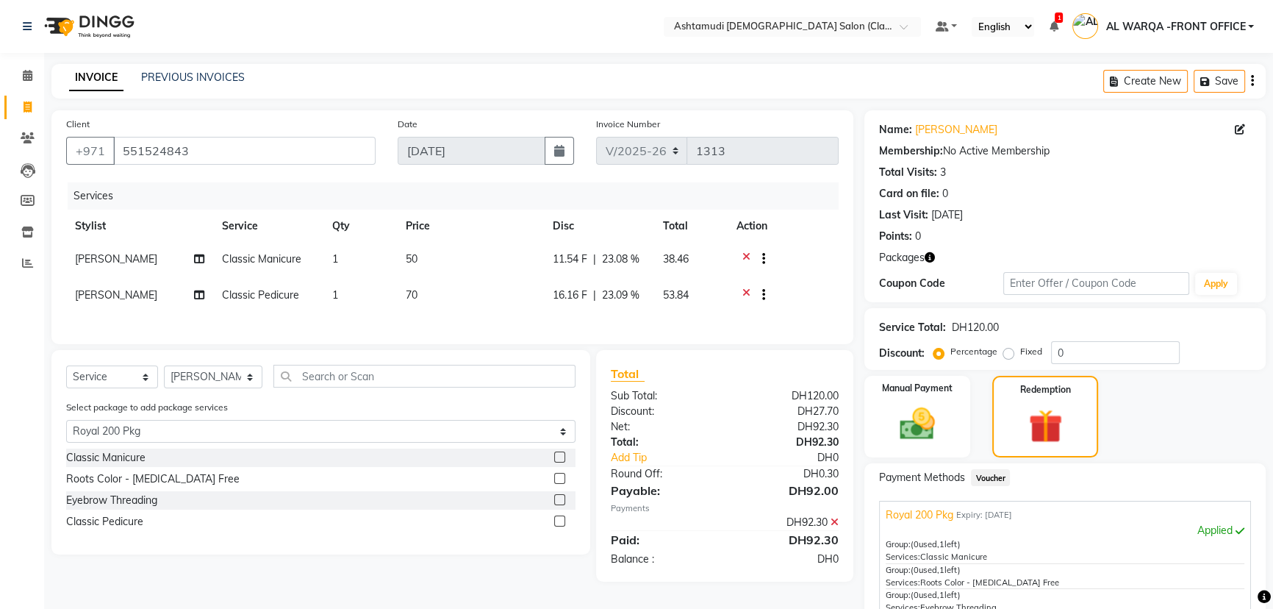
select select "77691"
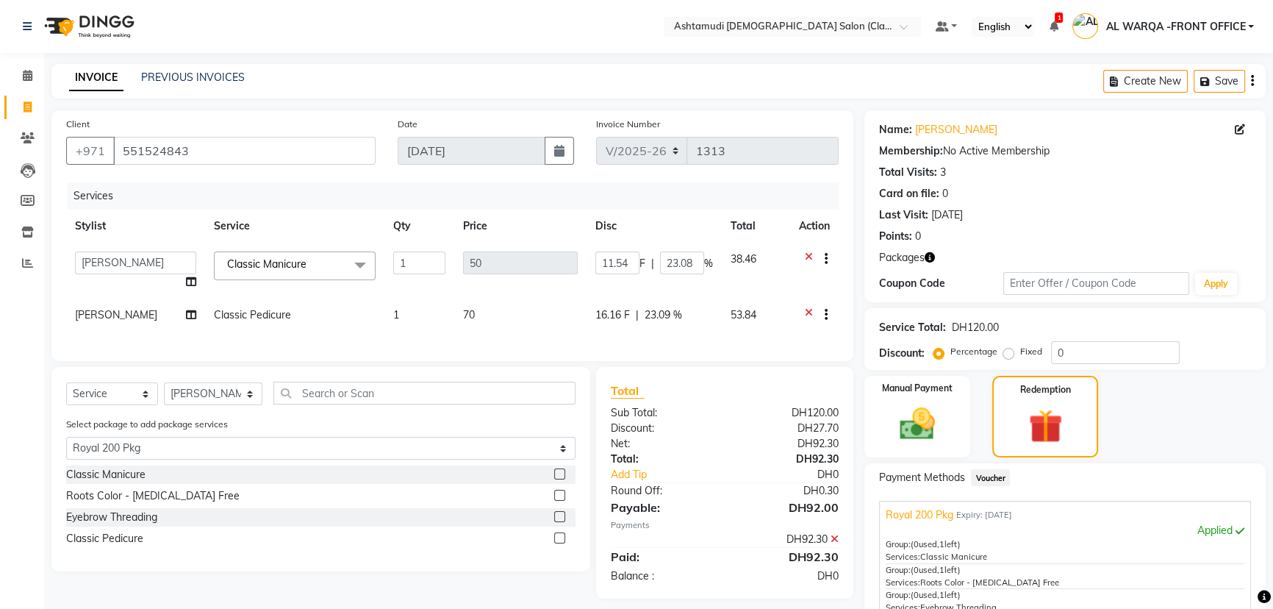
click at [85, 259] on select "AL WARQA -FRONT OFFICE AMEERA NIHAL Anita Jibi JILI MAHALIA Merina Rachna Souad…" at bounding box center [135, 262] width 121 height 23
select select "82444"
click at [87, 315] on span "Susan" at bounding box center [116, 314] width 82 height 13
select select "77691"
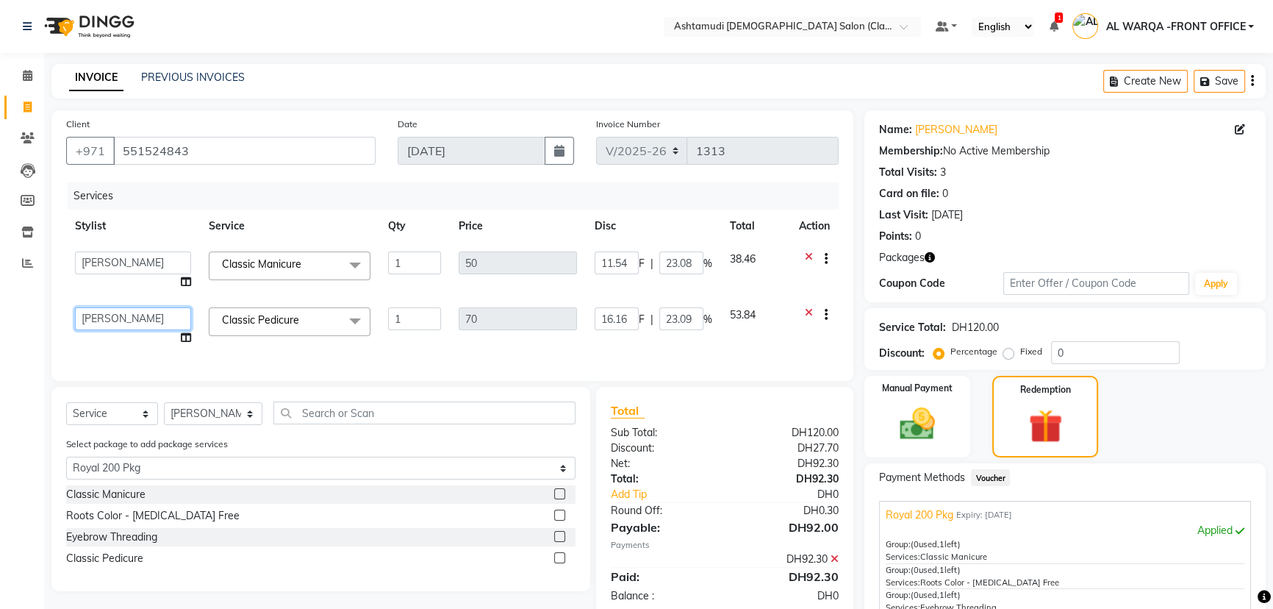
click at [87, 315] on select "AL WARQA -FRONT OFFICE AMEERA NIHAL Anita Jibi JILI MAHALIA Merina Rachna Souad…" at bounding box center [133, 318] width 116 height 23
select select "82444"
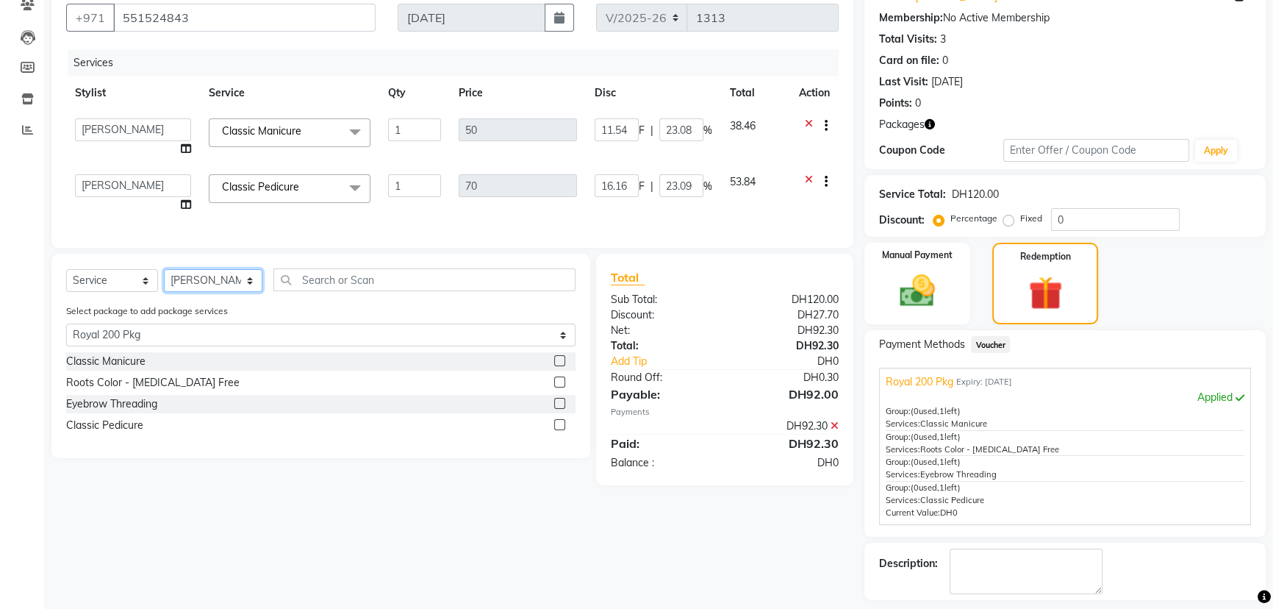
click at [210, 292] on select "Select Stylist AL WARQA -FRONT OFFICE AMEERA NIHAL Anita Jibi JILI MAHALIA Meri…" at bounding box center [213, 280] width 99 height 23
select select "88890"
click at [164, 279] on select "Select Stylist AL WARQA -FRONT OFFICE AMEERA NIHAL Anita Jibi JILI MAHALIA Meri…" at bounding box center [213, 280] width 99 height 23
click at [561, 387] on label at bounding box center [559, 381] width 11 height 11
click at [561, 387] on input "checkbox" at bounding box center [559, 383] width 10 height 10
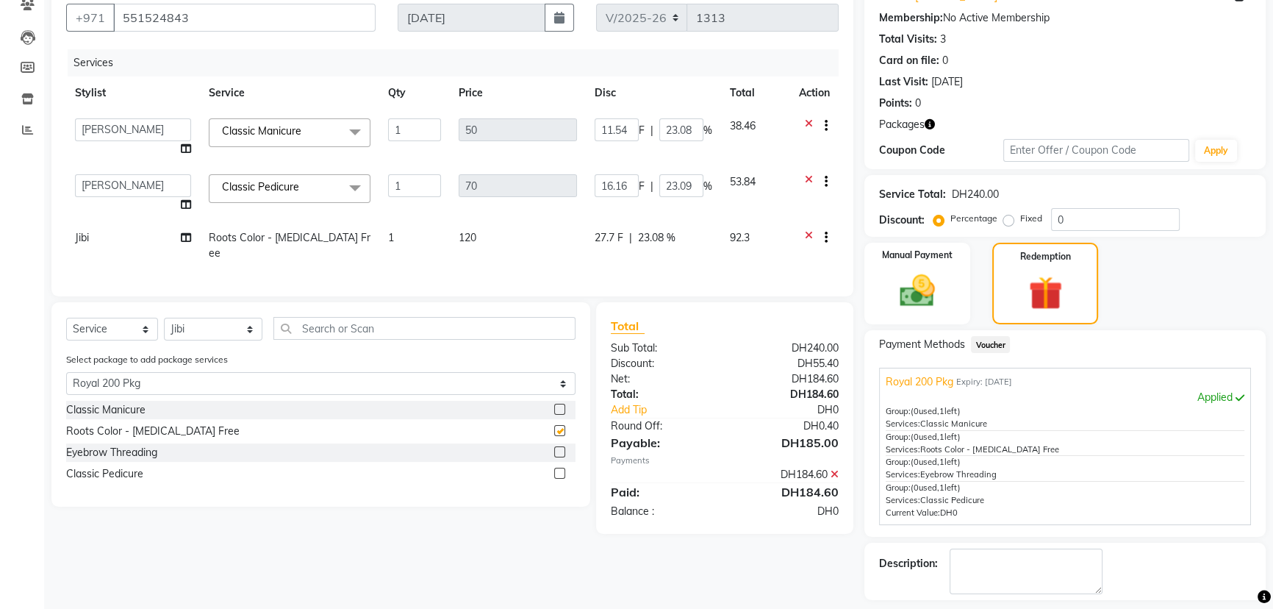
checkbox input "false"
click at [566, 448] on div at bounding box center [564, 452] width 21 height 18
click at [562, 448] on label at bounding box center [559, 451] width 11 height 11
click at [562, 448] on input "checkbox" at bounding box center [559, 453] width 10 height 10
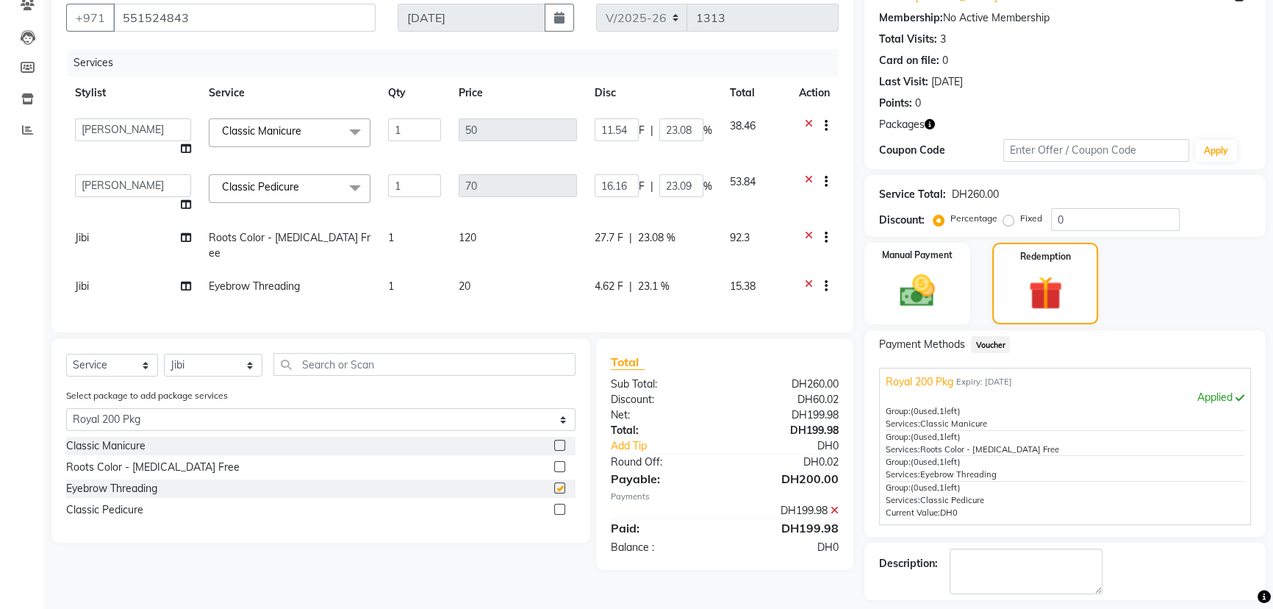
checkbox input "false"
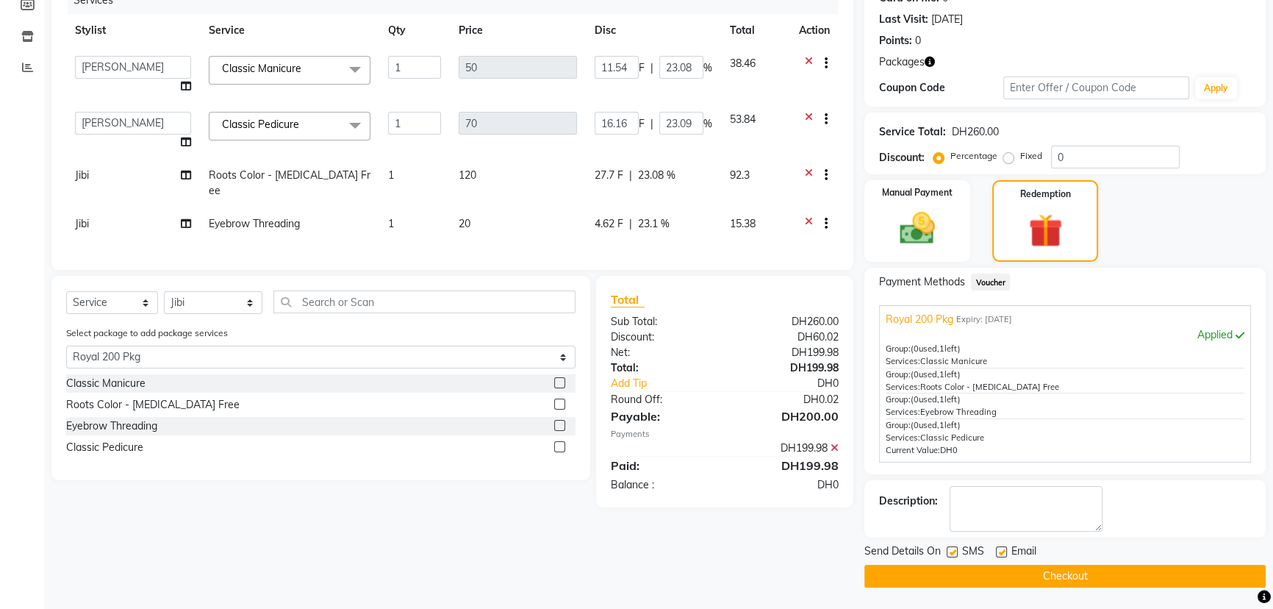
click at [961, 567] on button "Checkout" at bounding box center [1064, 576] width 401 height 23
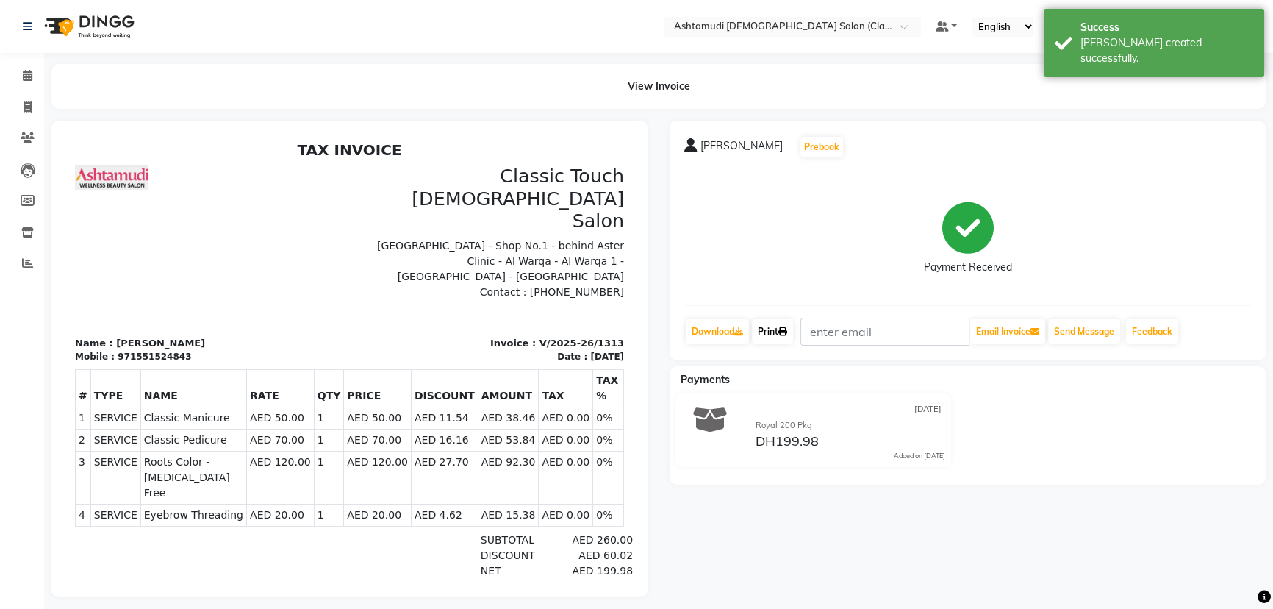
click at [767, 332] on link "Print" at bounding box center [772, 331] width 41 height 25
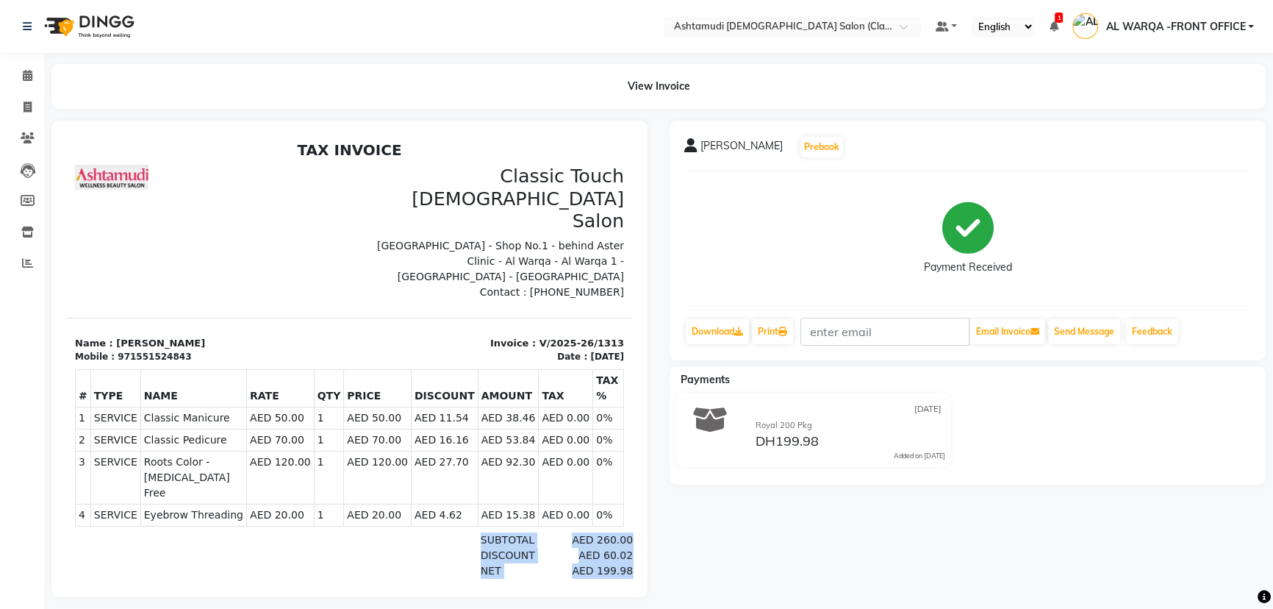
drag, startPoint x: 236, startPoint y: 570, endPoint x: 237, endPoint y: 478, distance: 91.9
click at [237, 552] on div "TAX INVOICE Classic Touch Ladies Salon Sheikh Turkey Building - Shop No.1 - beh…" at bounding box center [349, 416] width 567 height 550
click at [31, 265] on icon at bounding box center [27, 262] width 11 height 11
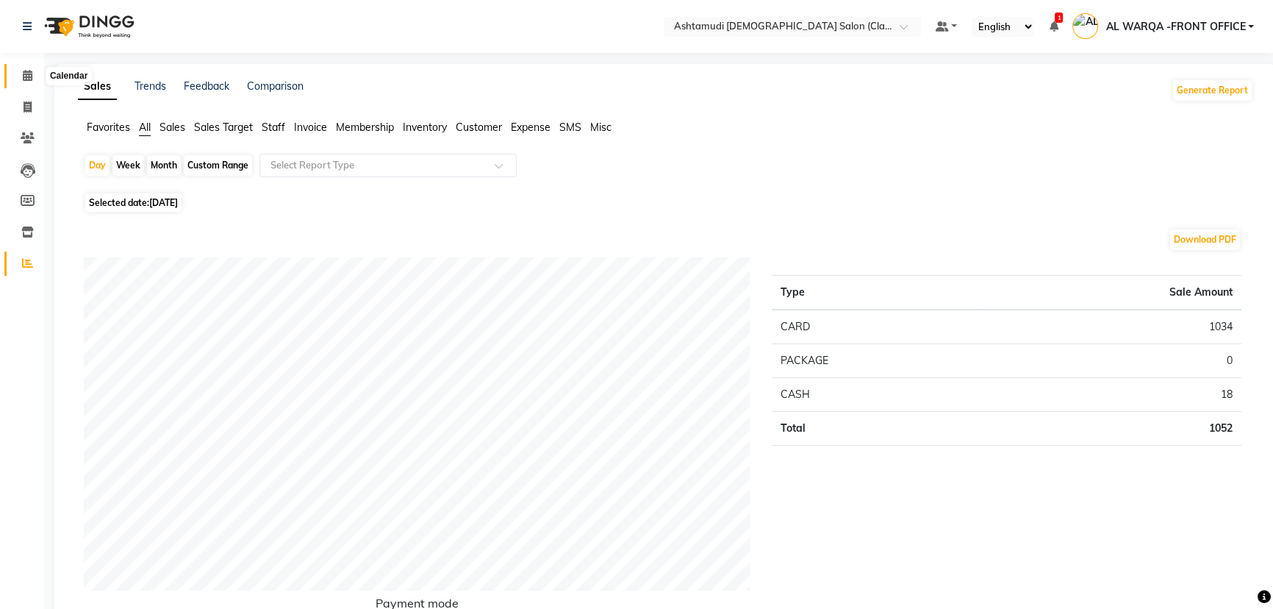
click at [29, 78] on icon at bounding box center [28, 75] width 10 height 11
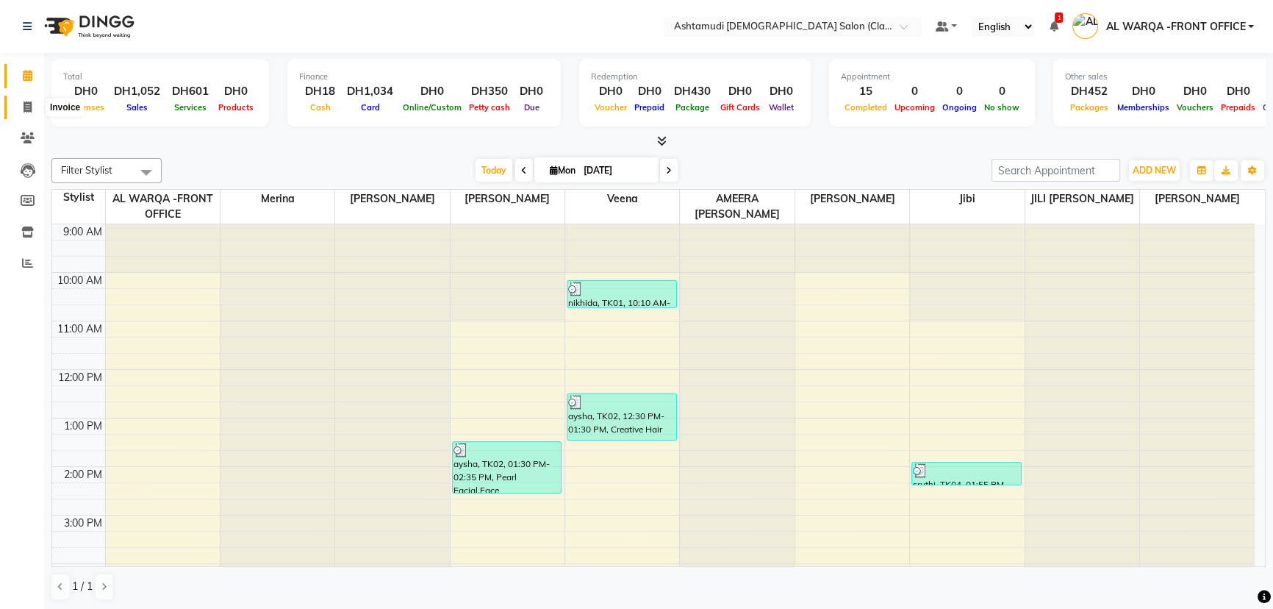
click at [29, 108] on icon at bounding box center [28, 106] width 8 height 11
select select "service"
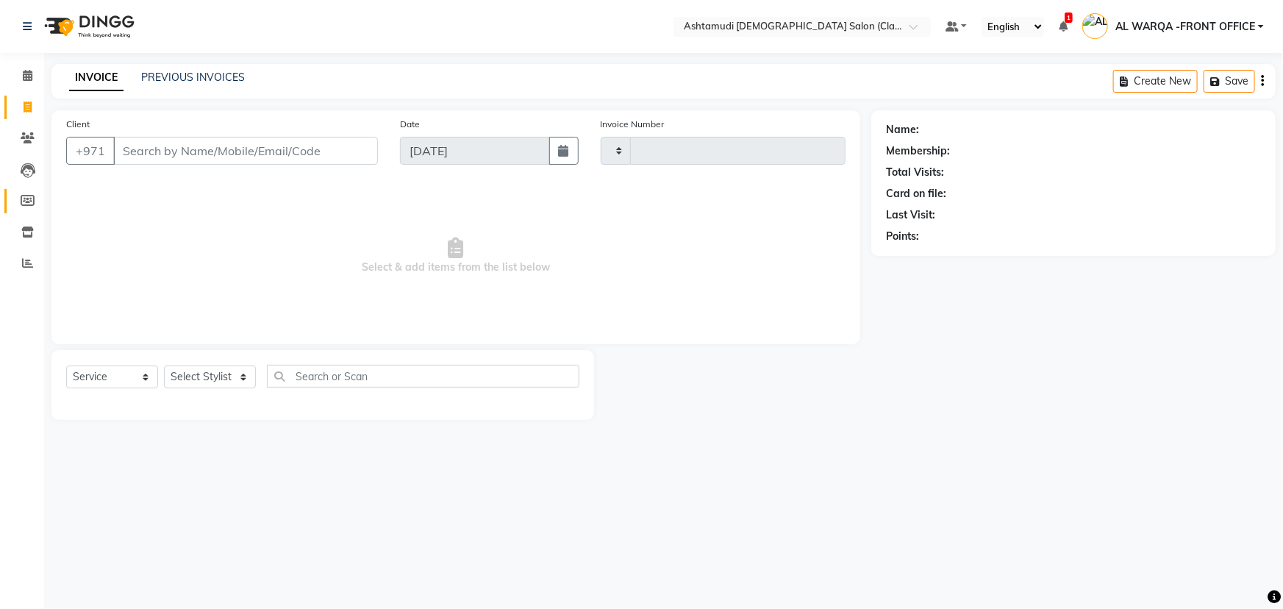
type input "1314"
select select "8201"
click at [24, 260] on icon at bounding box center [27, 262] width 11 height 11
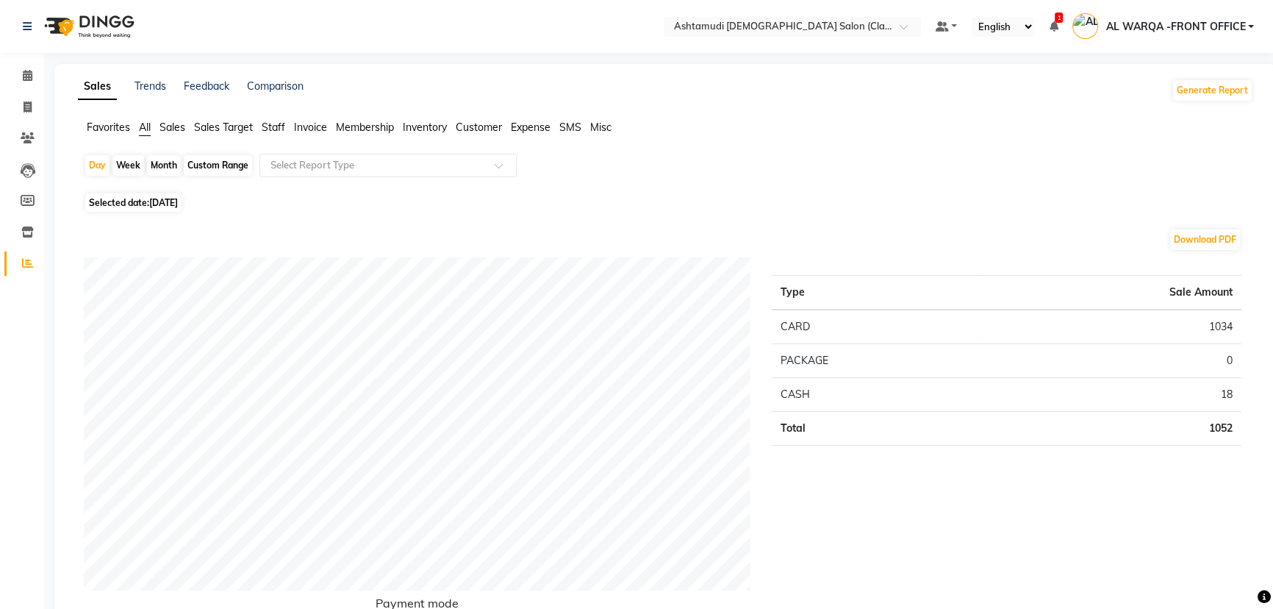
click at [169, 132] on span "Sales" at bounding box center [173, 127] width 26 height 13
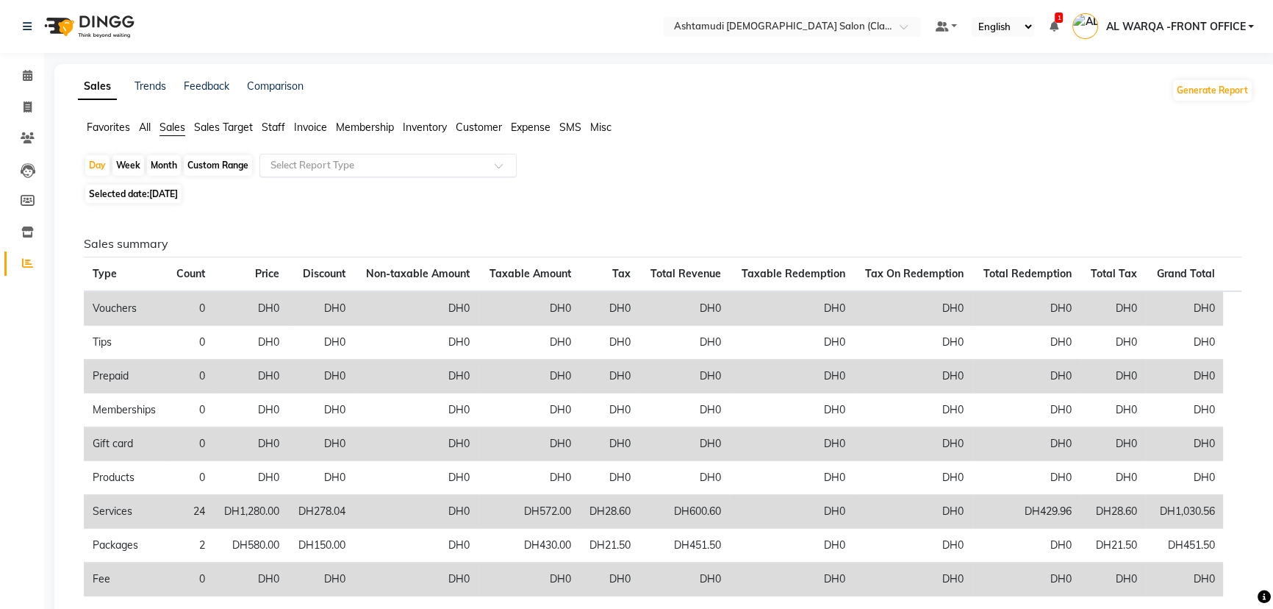
click at [298, 169] on input "text" at bounding box center [374, 165] width 212 height 15
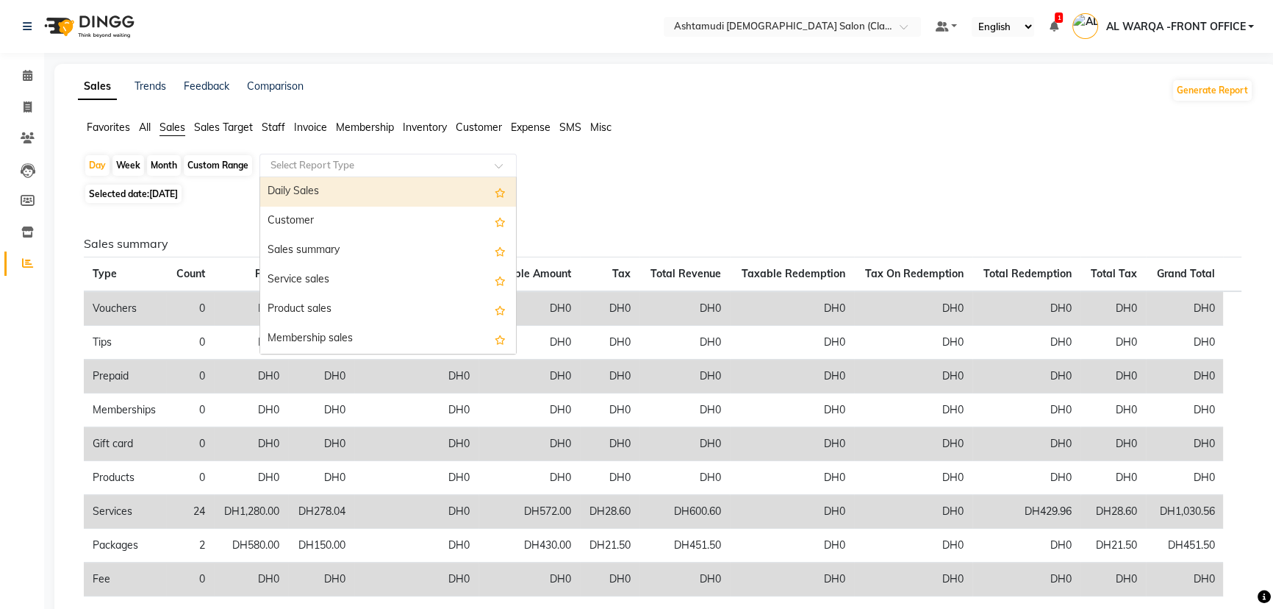
click at [304, 196] on div "Daily Sales" at bounding box center [388, 191] width 256 height 29
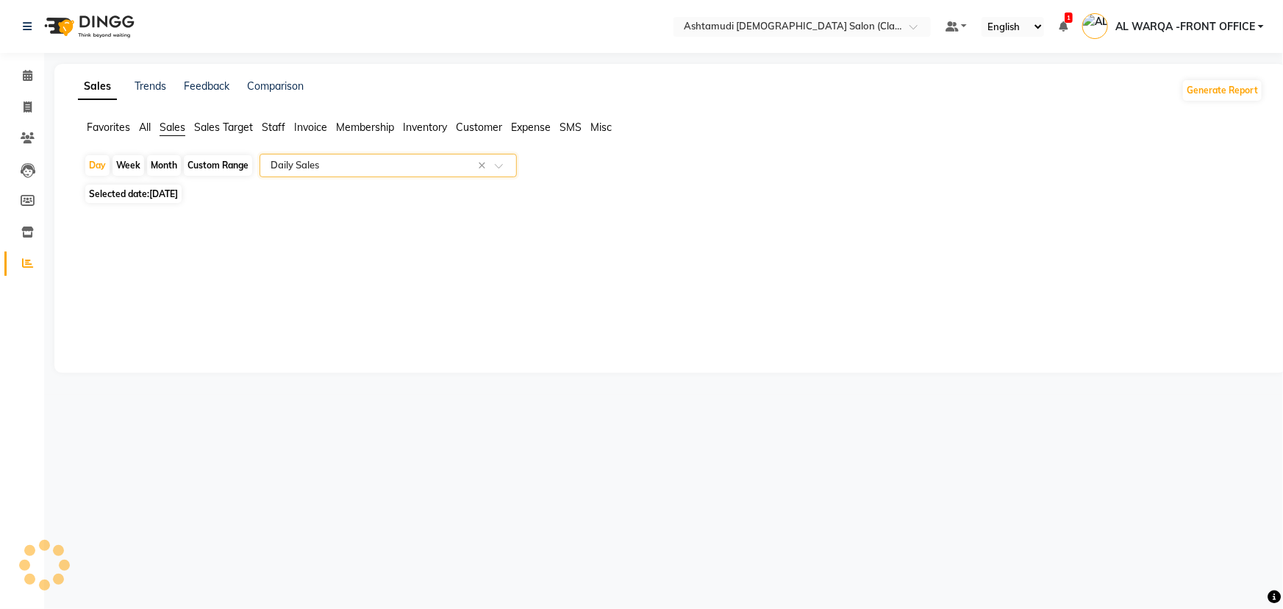
select select "full_report"
select select "csv"
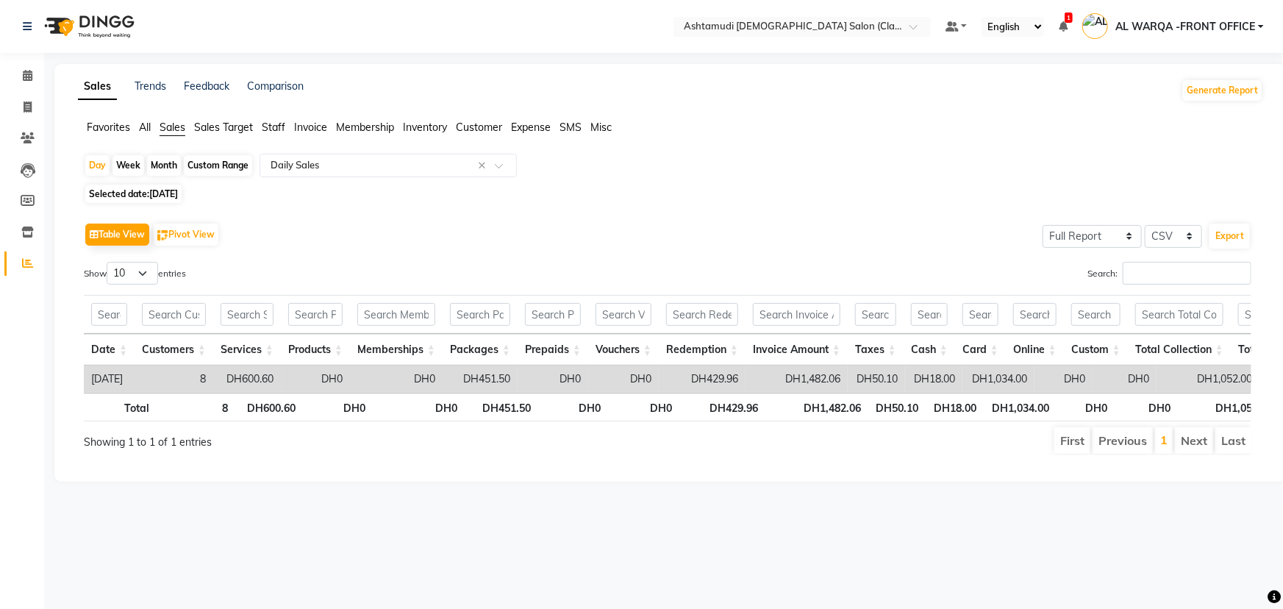
click at [172, 124] on span "Sales" at bounding box center [173, 127] width 26 height 13
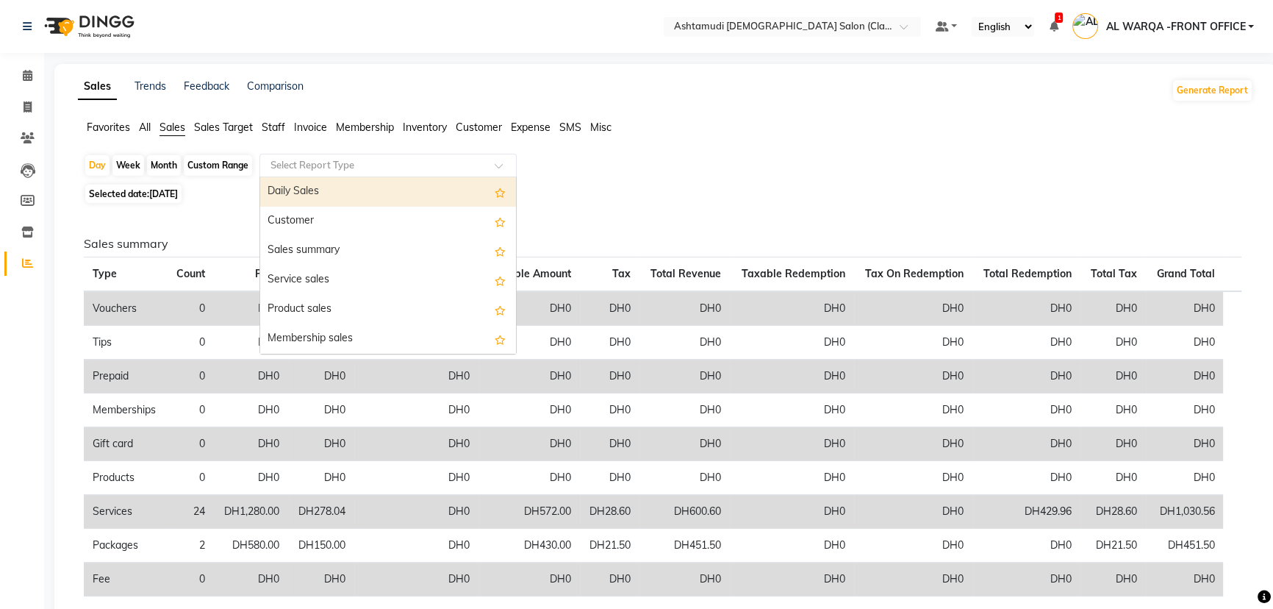
click at [297, 168] on input "text" at bounding box center [374, 165] width 212 height 15
click at [296, 186] on div "Daily Sales" at bounding box center [388, 191] width 256 height 29
select select "full_report"
select select "csv"
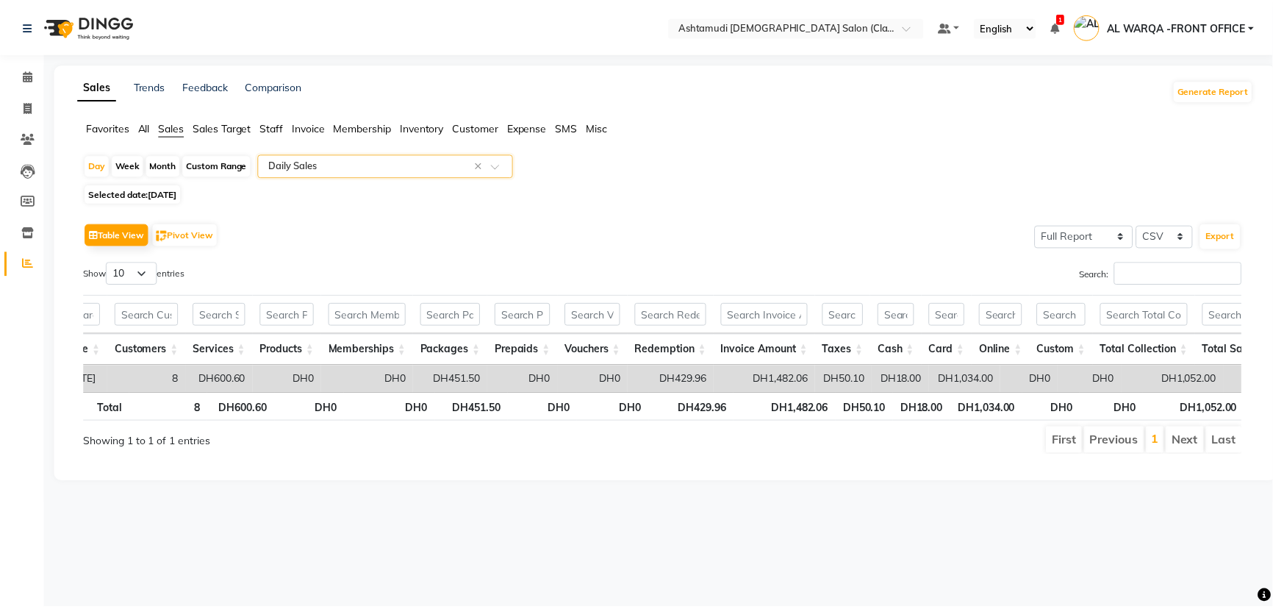
scroll to position [0, 53]
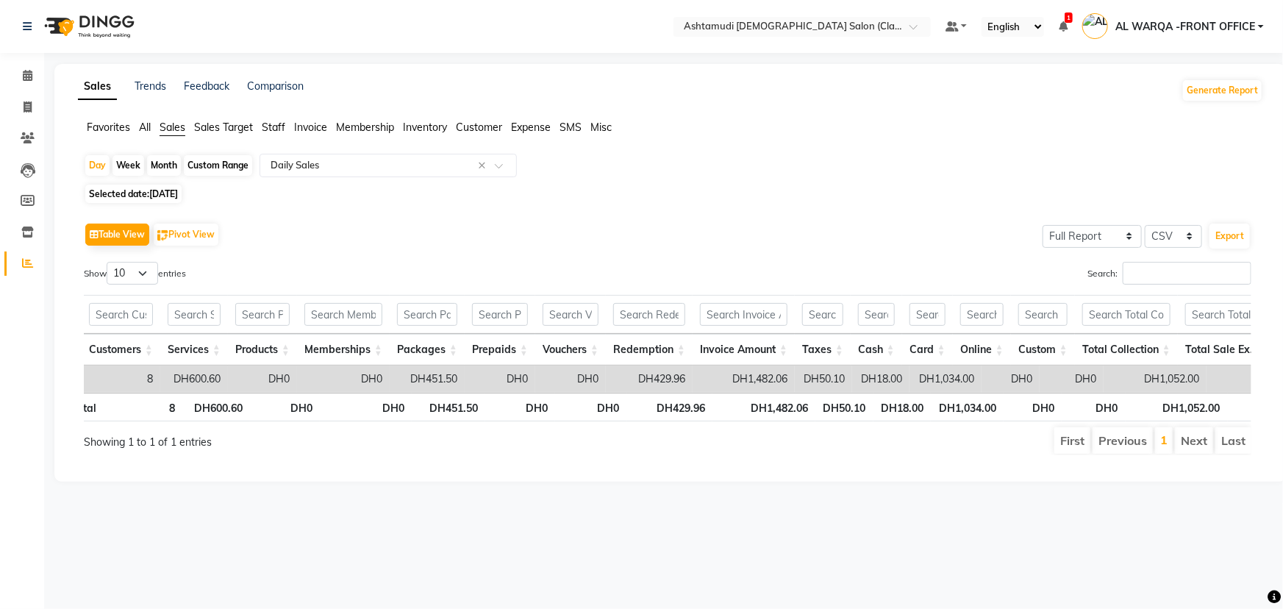
click at [234, 157] on div "Custom Range" at bounding box center [218, 165] width 68 height 21
select select "9"
select select "2025"
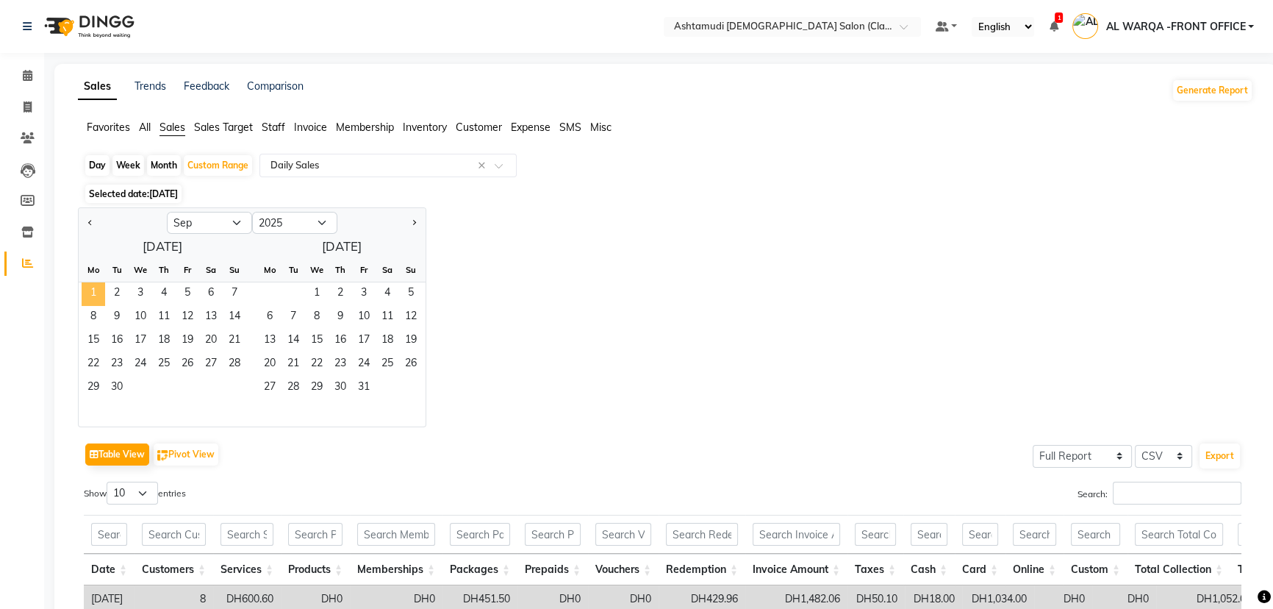
click at [91, 293] on span "1" at bounding box center [94, 294] width 24 height 24
click at [26, 74] on icon at bounding box center [28, 75] width 10 height 11
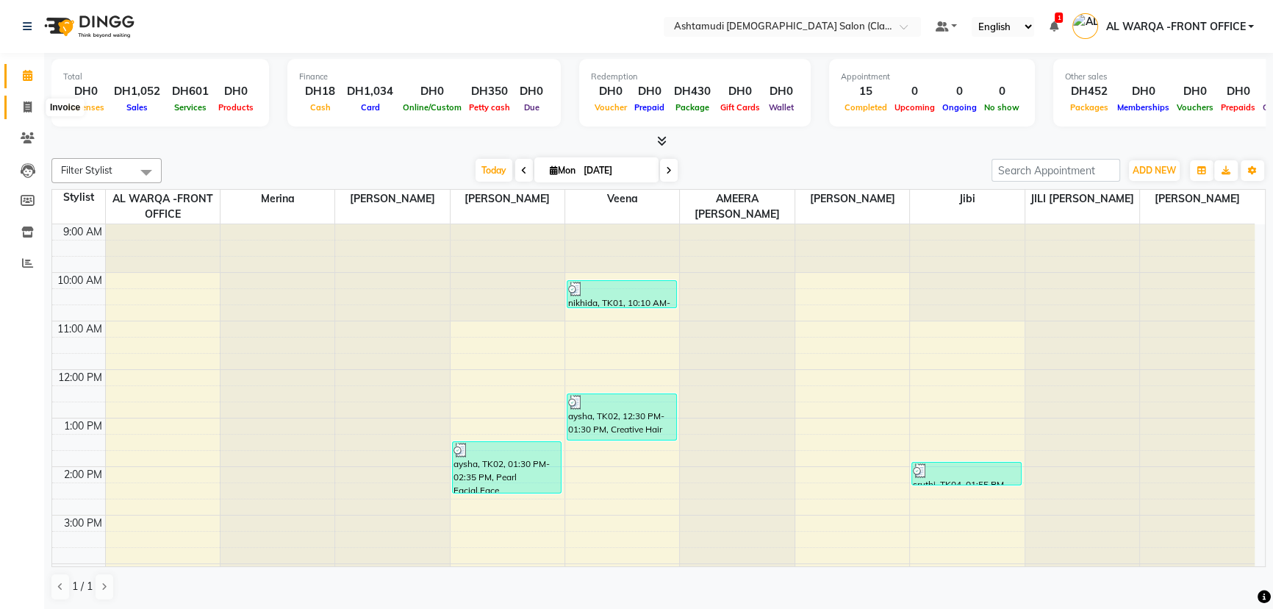
click at [24, 109] on icon at bounding box center [28, 106] width 8 height 11
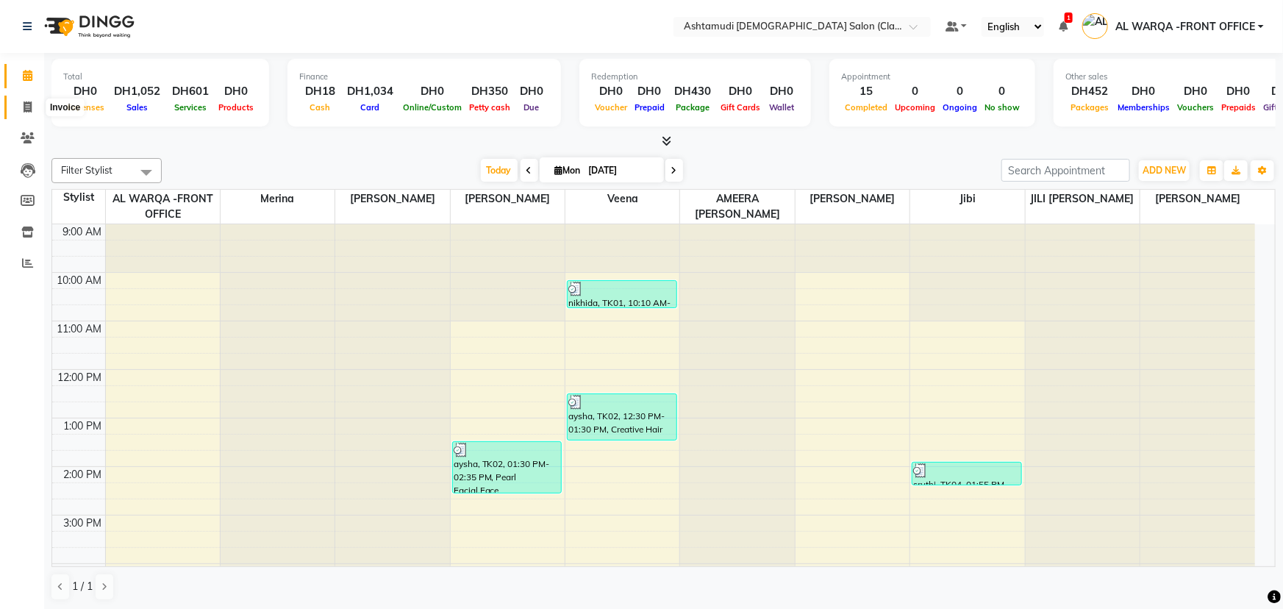
select select "8201"
select select "service"
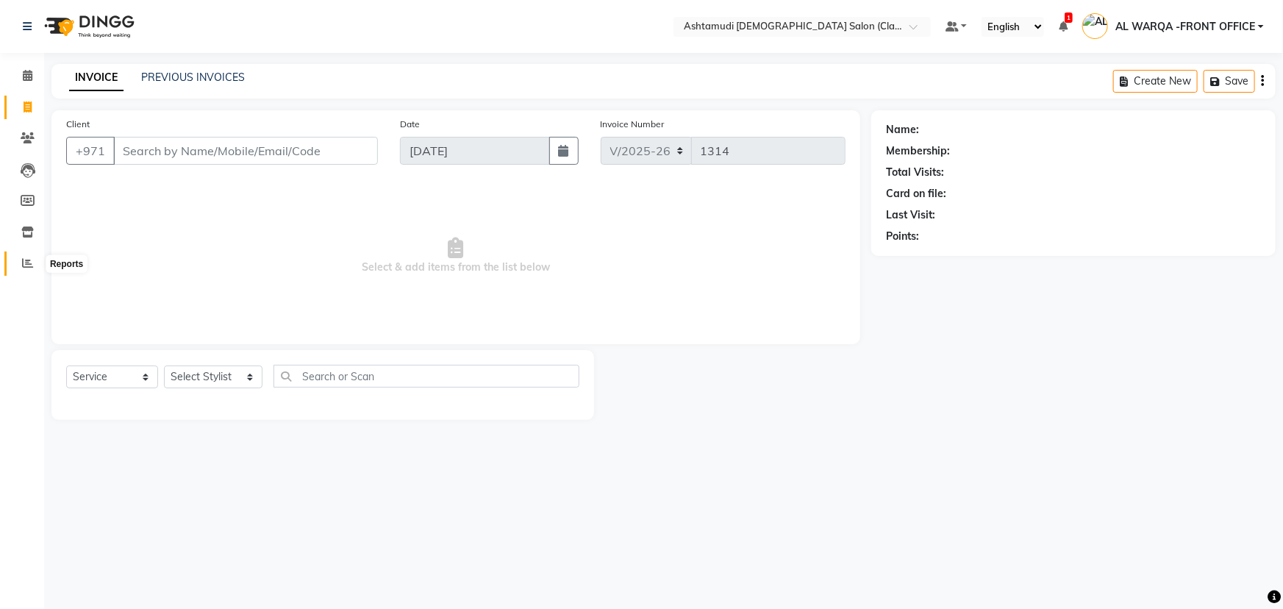
click at [22, 264] on icon at bounding box center [27, 262] width 11 height 11
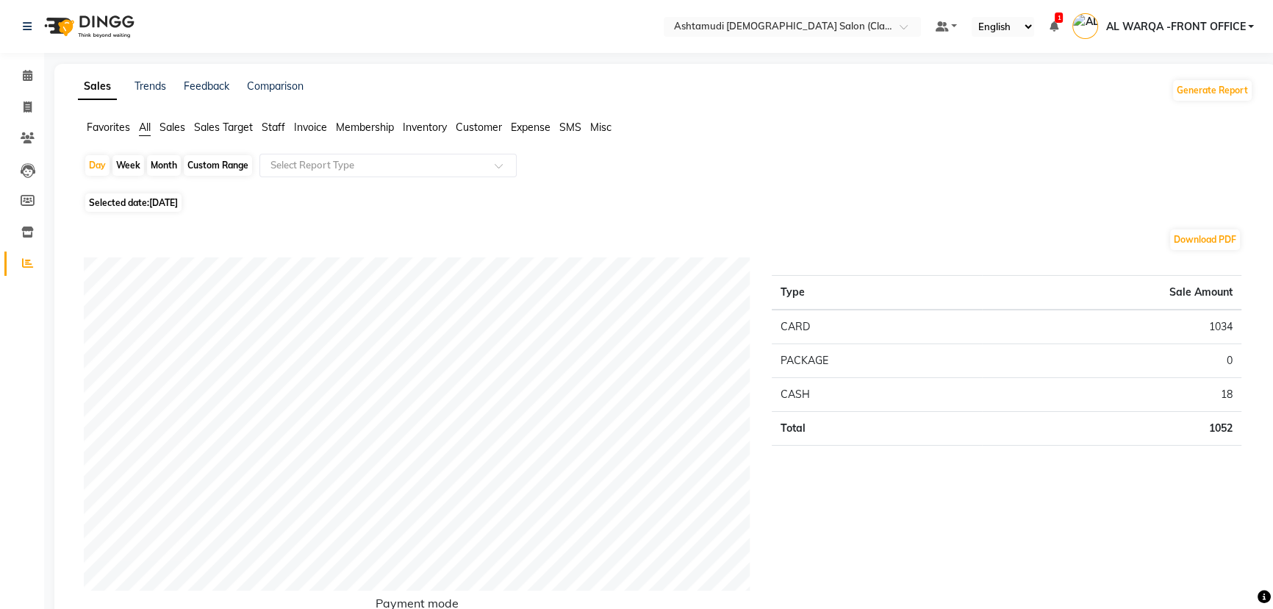
click at [183, 129] on span "Sales" at bounding box center [173, 127] width 26 height 13
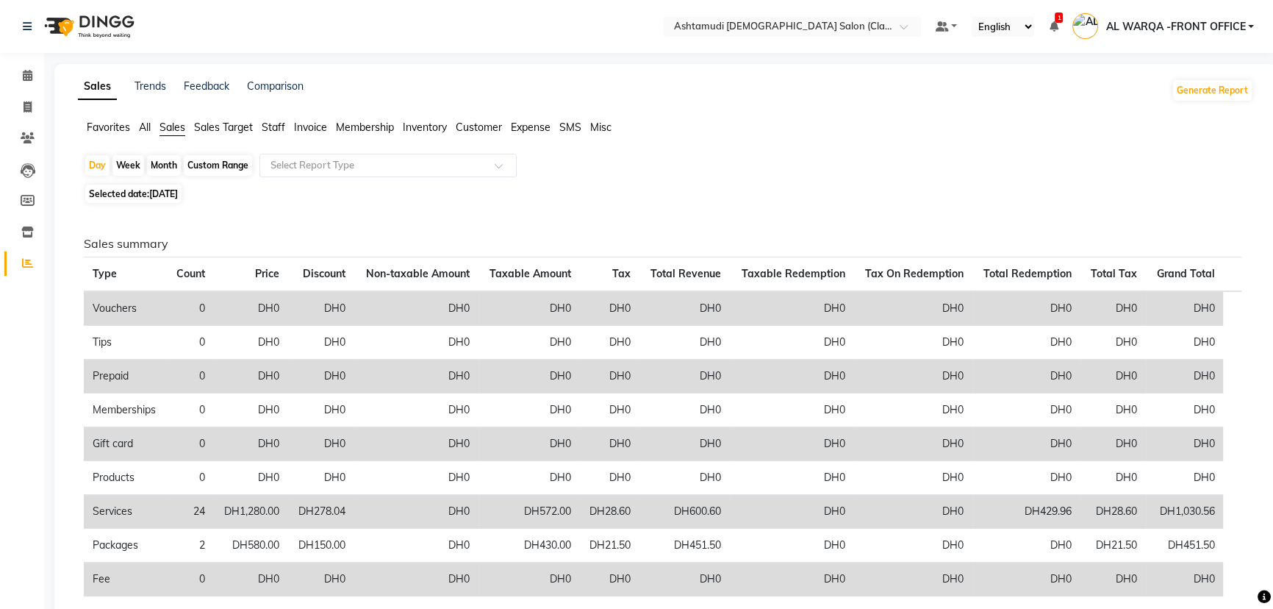
click at [458, 128] on span "Customer" at bounding box center [479, 127] width 46 height 13
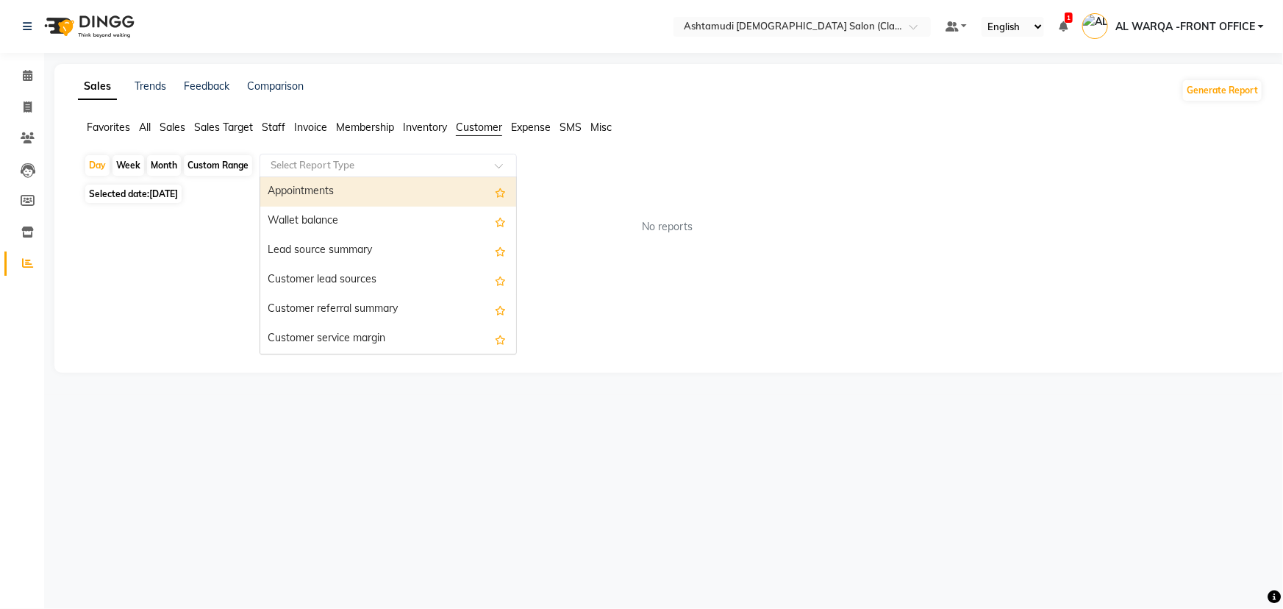
click at [458, 173] on div "Select Report Type" at bounding box center [387, 166] width 257 height 24
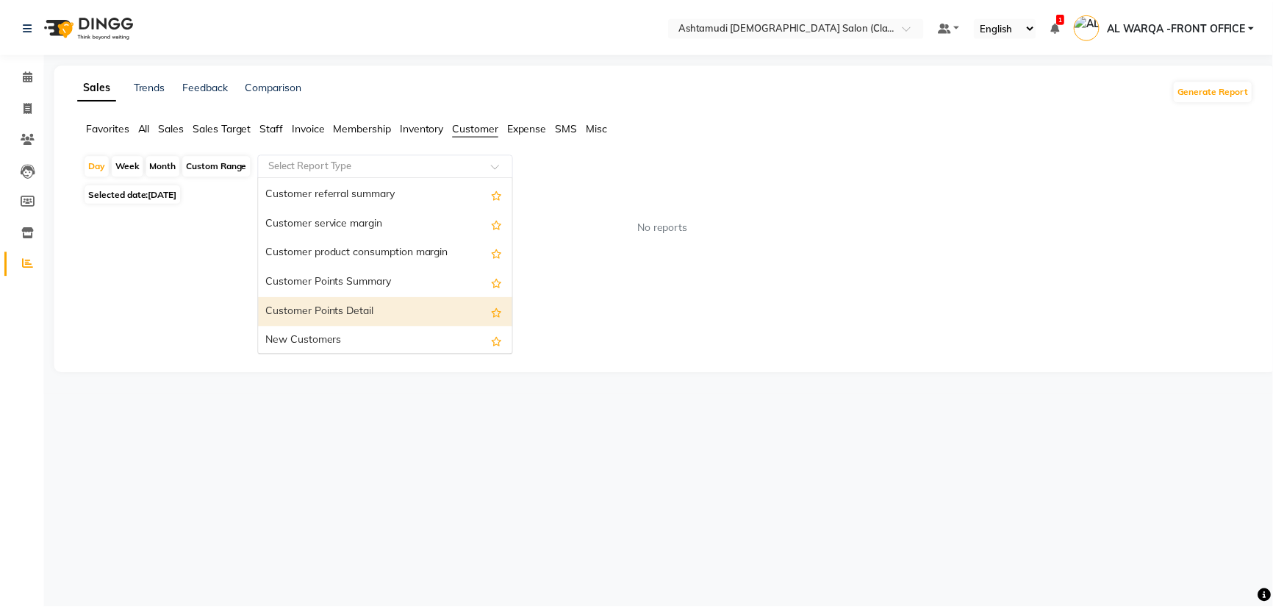
scroll to position [118, 0]
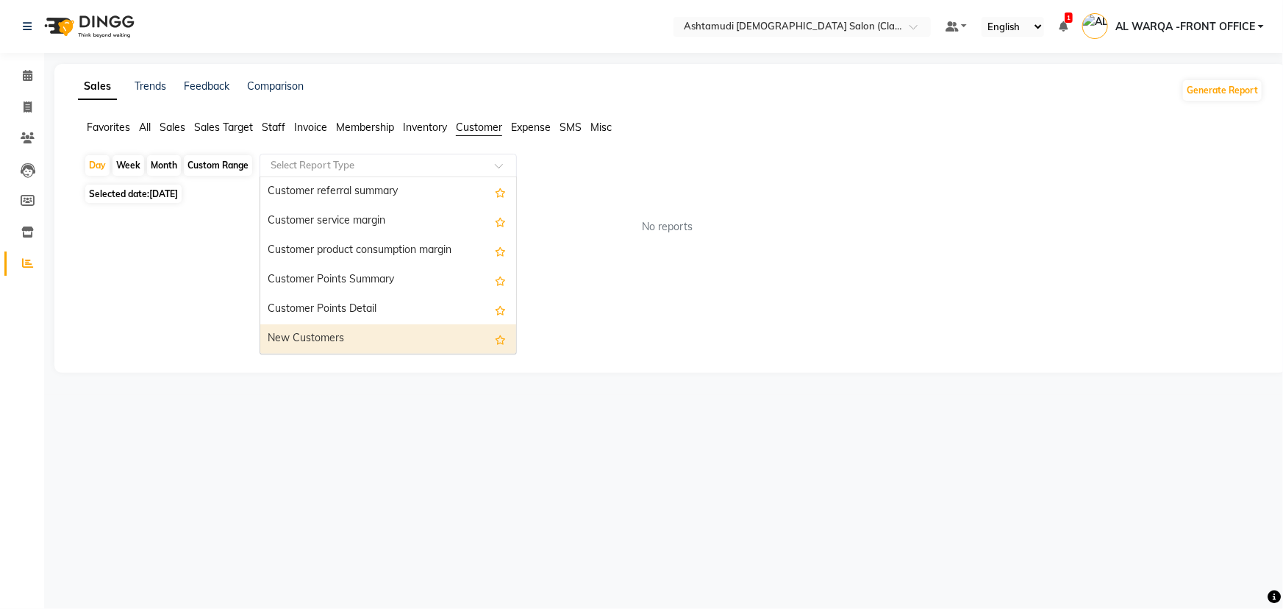
click at [307, 345] on div "New Customers" at bounding box center [388, 338] width 256 height 29
select select "full_report"
select select "csv"
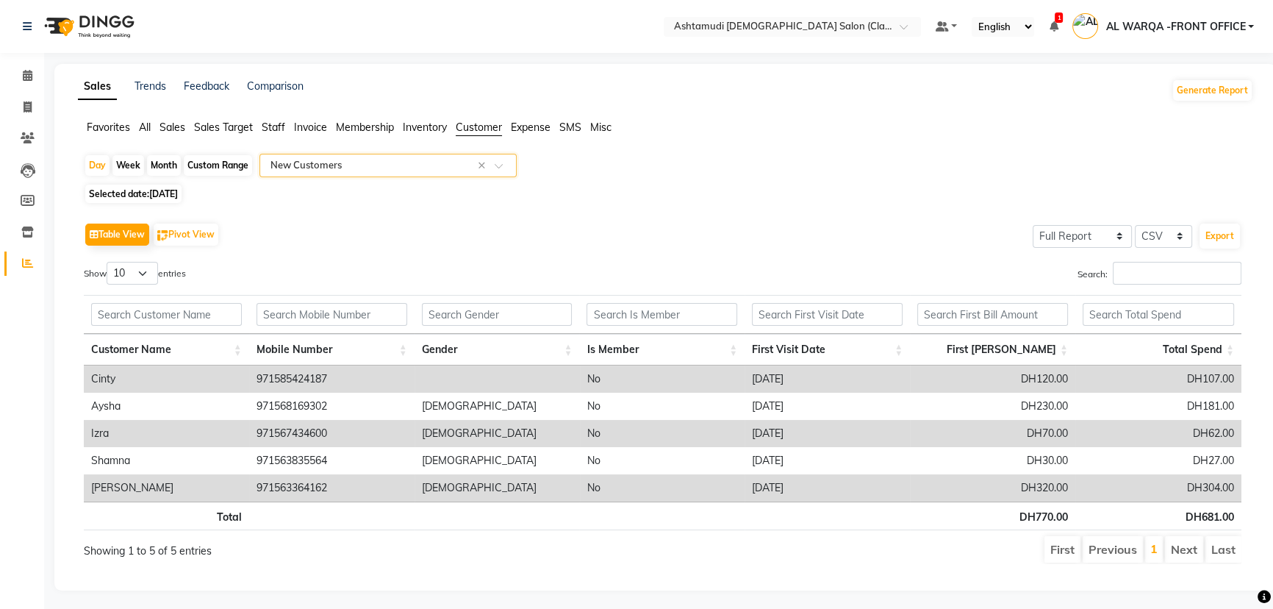
type input "1"
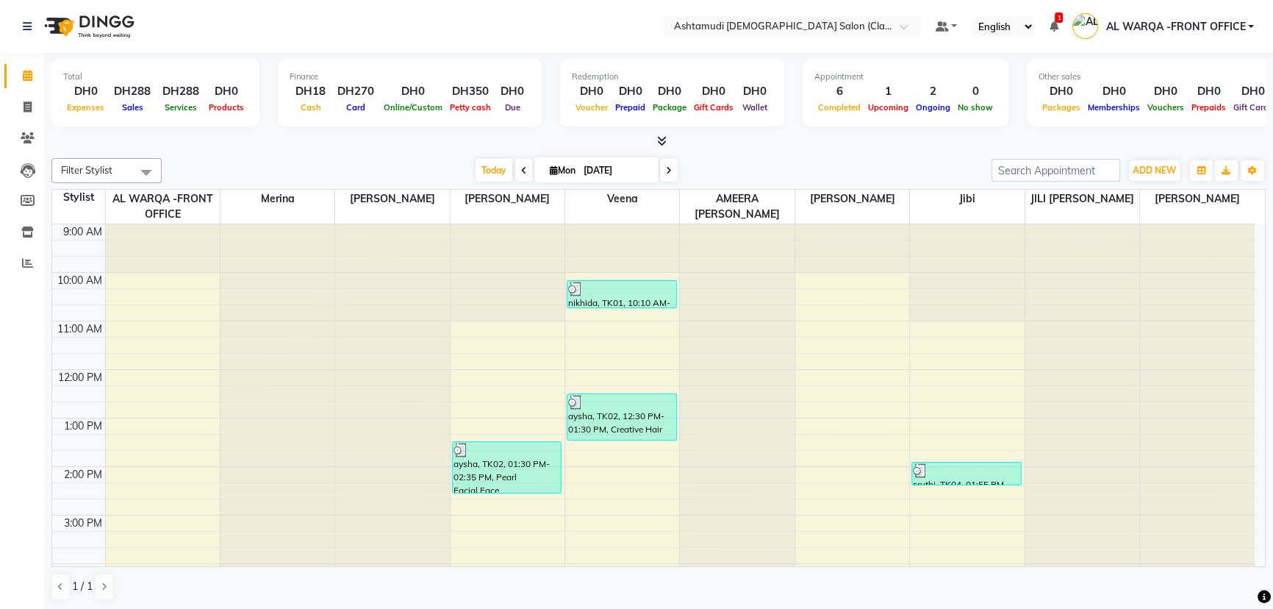
scroll to position [334, 0]
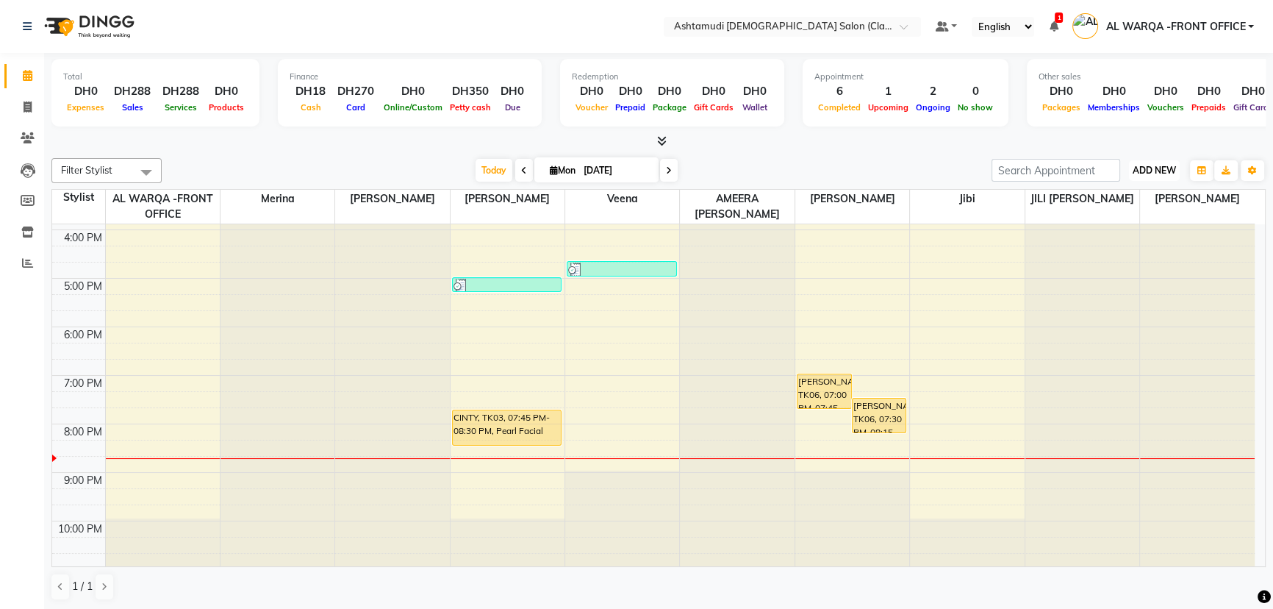
click at [1154, 170] on span "ADD NEW" at bounding box center [1154, 170] width 43 height 11
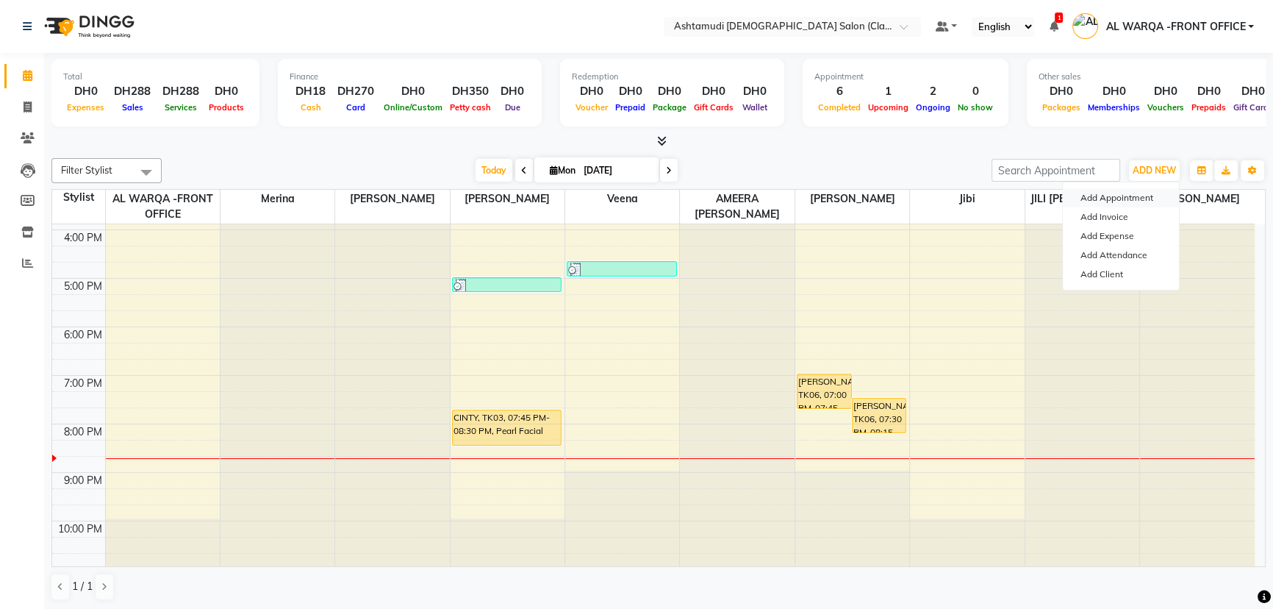
click at [1132, 199] on button "Add Appointment" at bounding box center [1121, 197] width 116 height 19
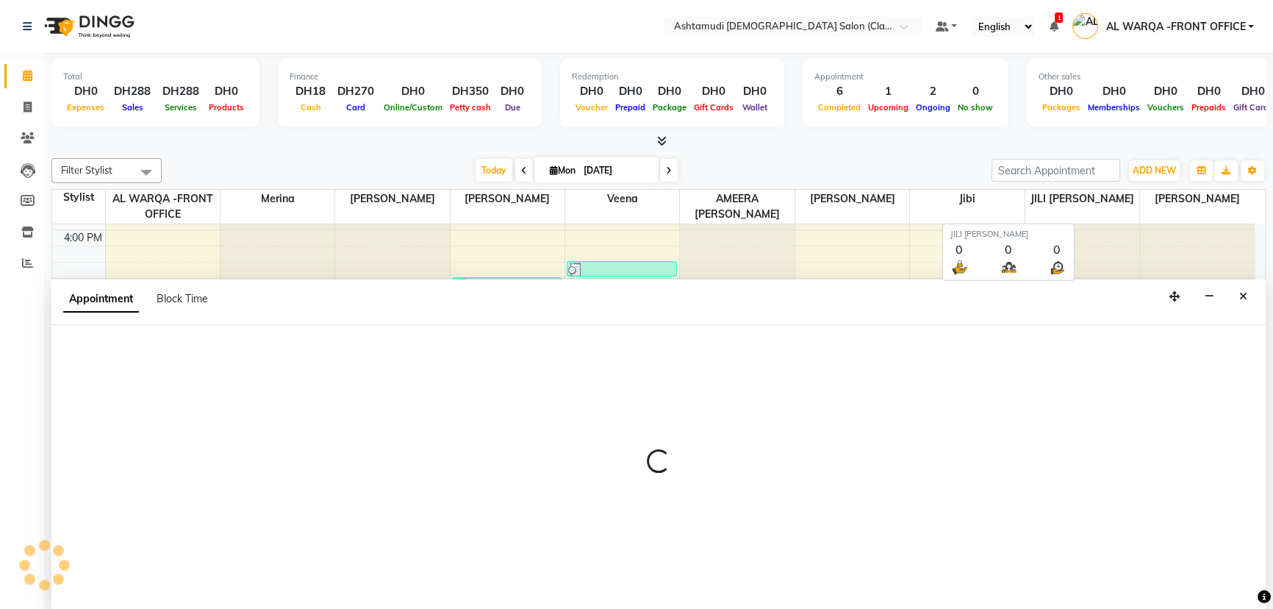
select select "600"
select select "tentative"
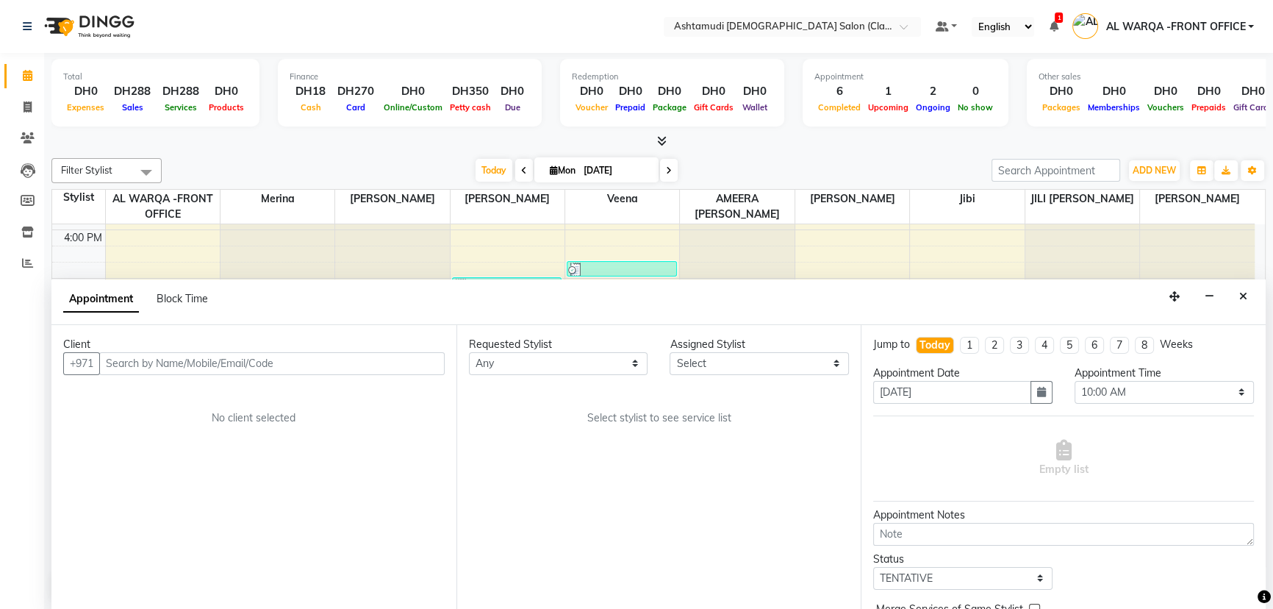
click at [259, 368] on input "text" at bounding box center [271, 363] width 345 height 23
type input "556772936"
click at [409, 366] on span "Add Client" at bounding box center [414, 363] width 49 height 13
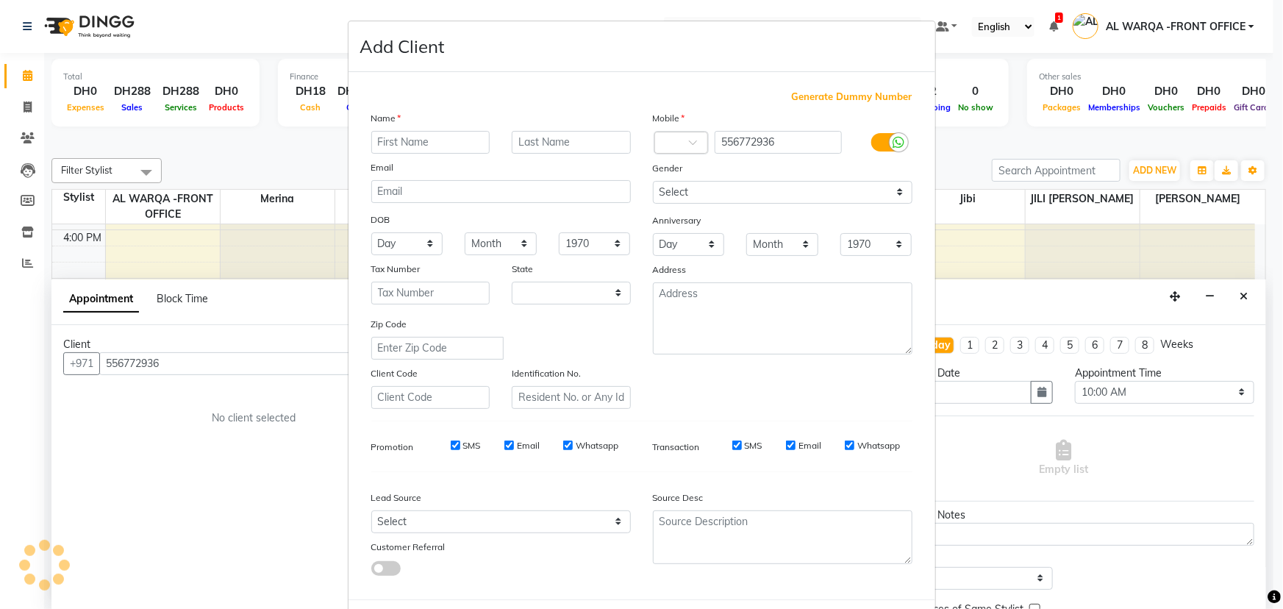
select select "3798"
click at [400, 139] on input "text" at bounding box center [430, 142] width 119 height 23
type input "PRINCYA"
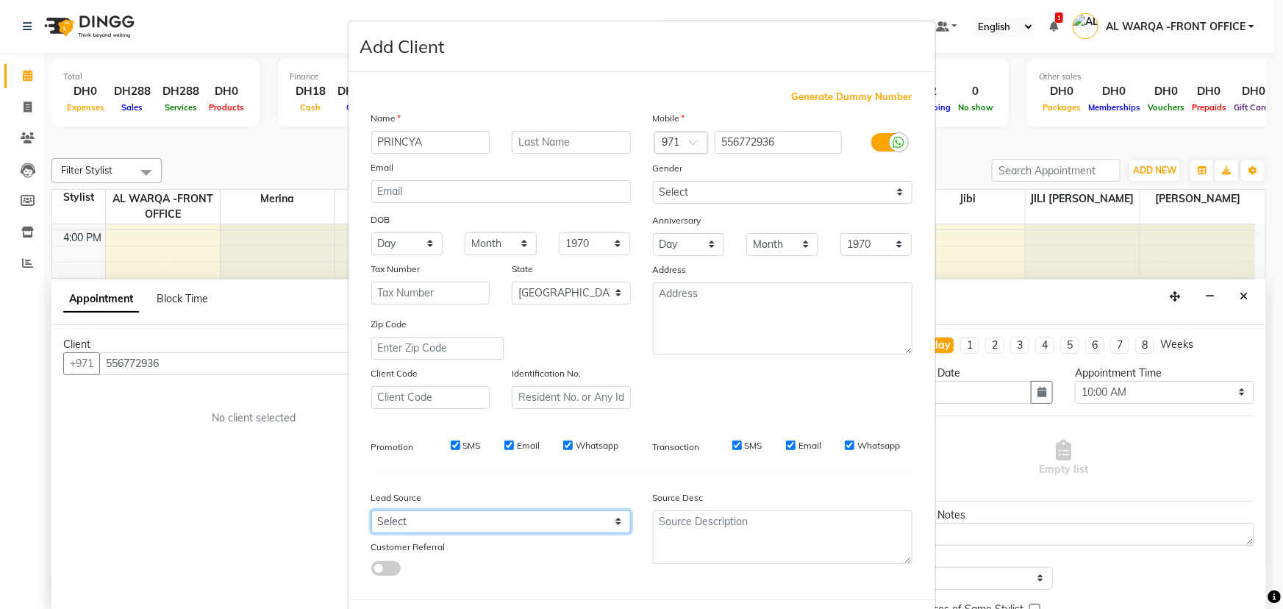
click at [515, 524] on select "Select Walk-in Referral Internet Friend Word of Mouth Advertisement Facebook Ju…" at bounding box center [500, 521] width 259 height 23
select select "54221"
click at [371, 513] on select "Select Walk-in Referral Internet Friend Word of Mouth Advertisement Facebook Ju…" at bounding box center [500, 521] width 259 height 23
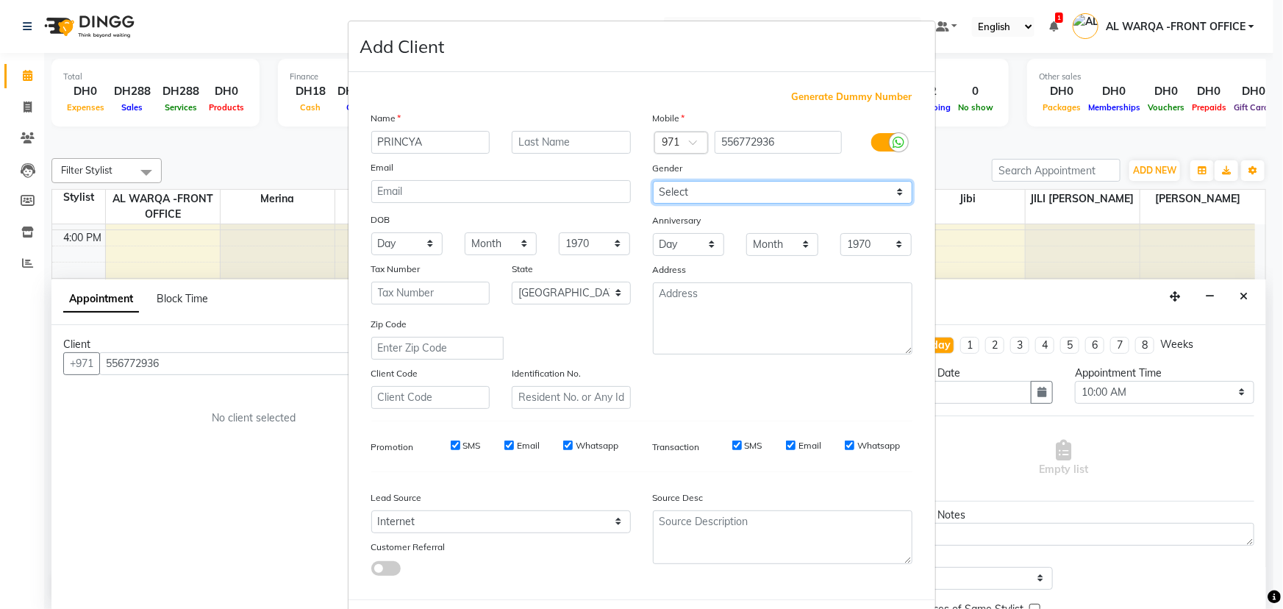
click at [676, 184] on select "Select Male Female Other Prefer Not To Say" at bounding box center [782, 192] width 259 height 23
select select "female"
click at [653, 181] on select "Select Male Female Other Prefer Not To Say" at bounding box center [782, 192] width 259 height 23
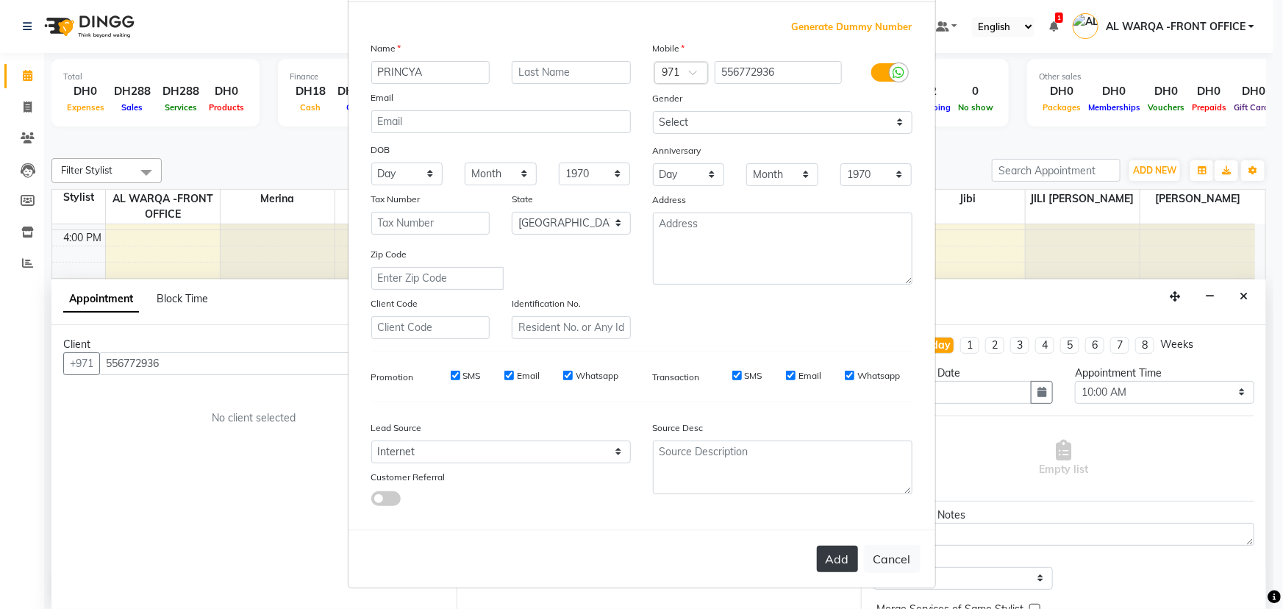
click at [827, 559] on button "Add" at bounding box center [837, 558] width 41 height 26
select select
select select "null"
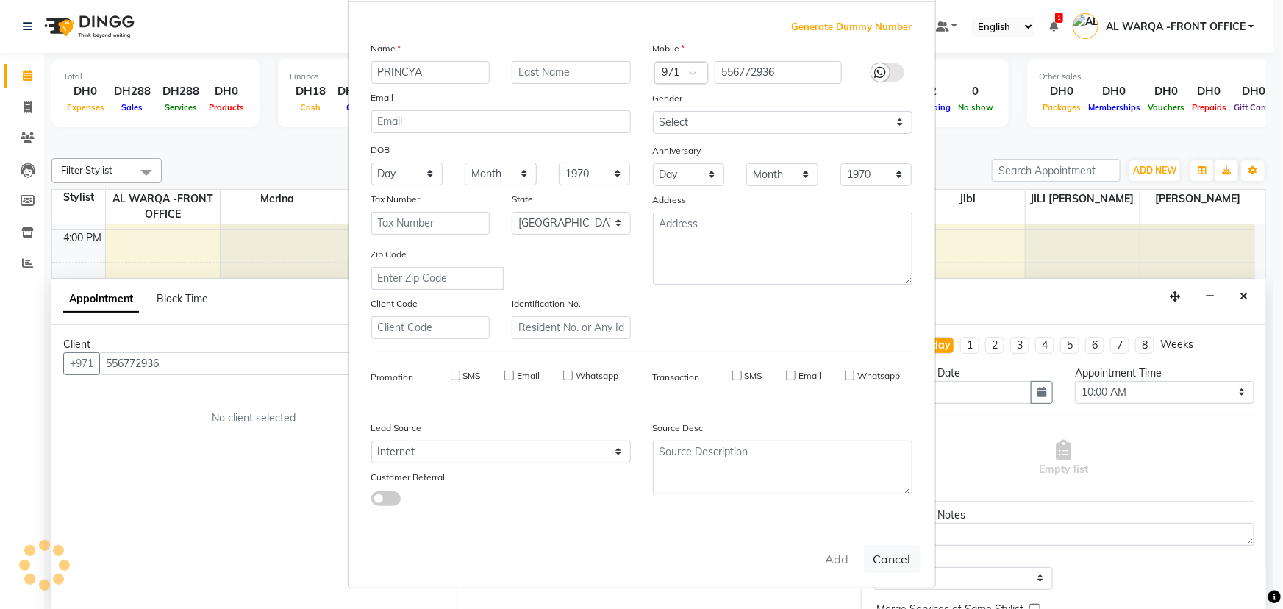
select select
checkbox input "false"
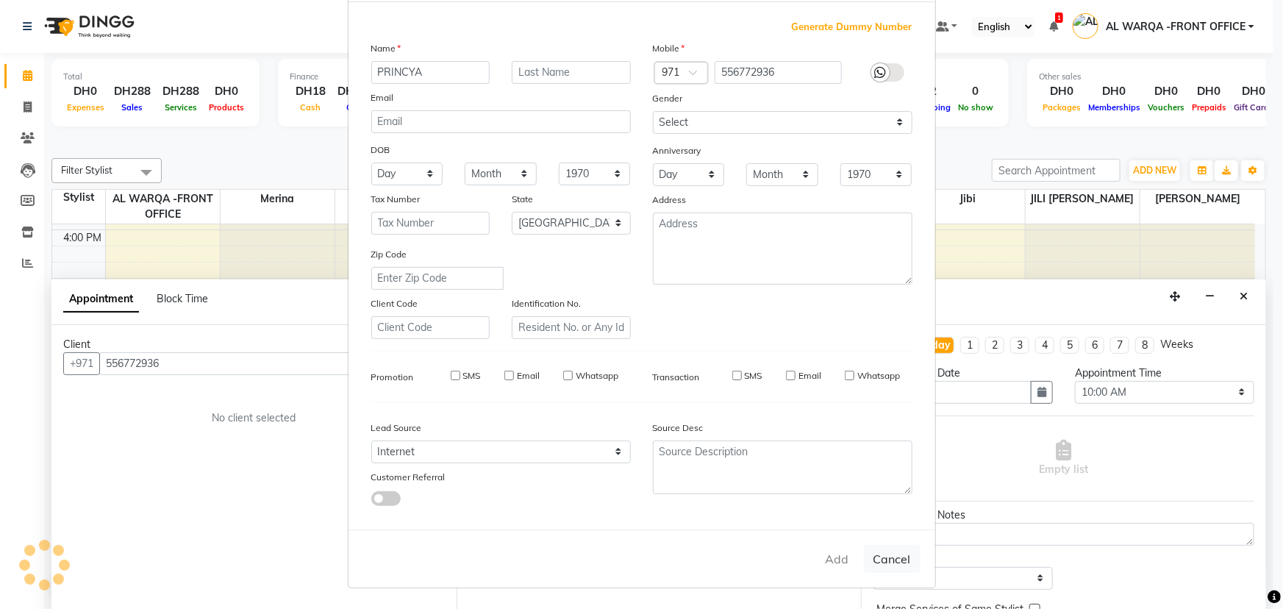
checkbox input "false"
click at [830, 553] on div "Add Cancel" at bounding box center [641, 558] width 587 height 58
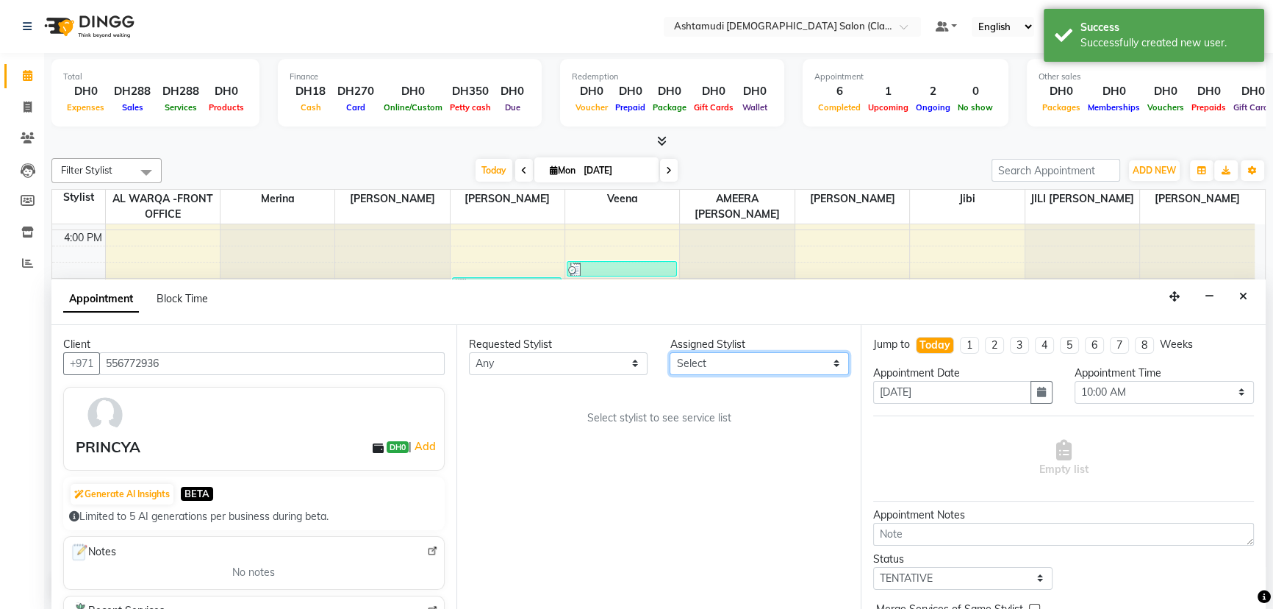
click at [777, 368] on select "Select AL WARQA -FRONT OFFICE AMEERA NIHAL Anita Jibi JILI MAHALIA Merina Rachn…" at bounding box center [759, 363] width 179 height 23
select select "77691"
click at [670, 352] on select "Select AL WARQA -FRONT OFFICE AMEERA NIHAL Anita Jibi JILI MAHALIA Merina Rachn…" at bounding box center [759, 363] width 179 height 23
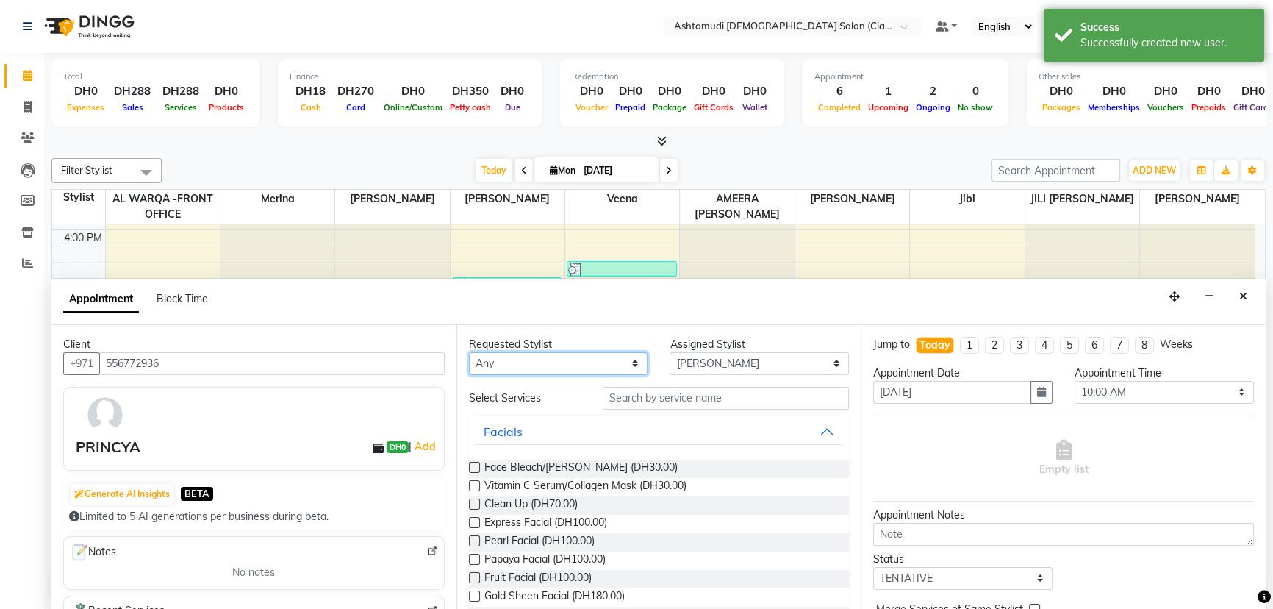
click at [519, 354] on select "Any AL WARQA -FRONT OFFICE AMEERA NIHAL Anita Jibi JILI MAHALIA Merina Rachna S…" at bounding box center [558, 363] width 179 height 23
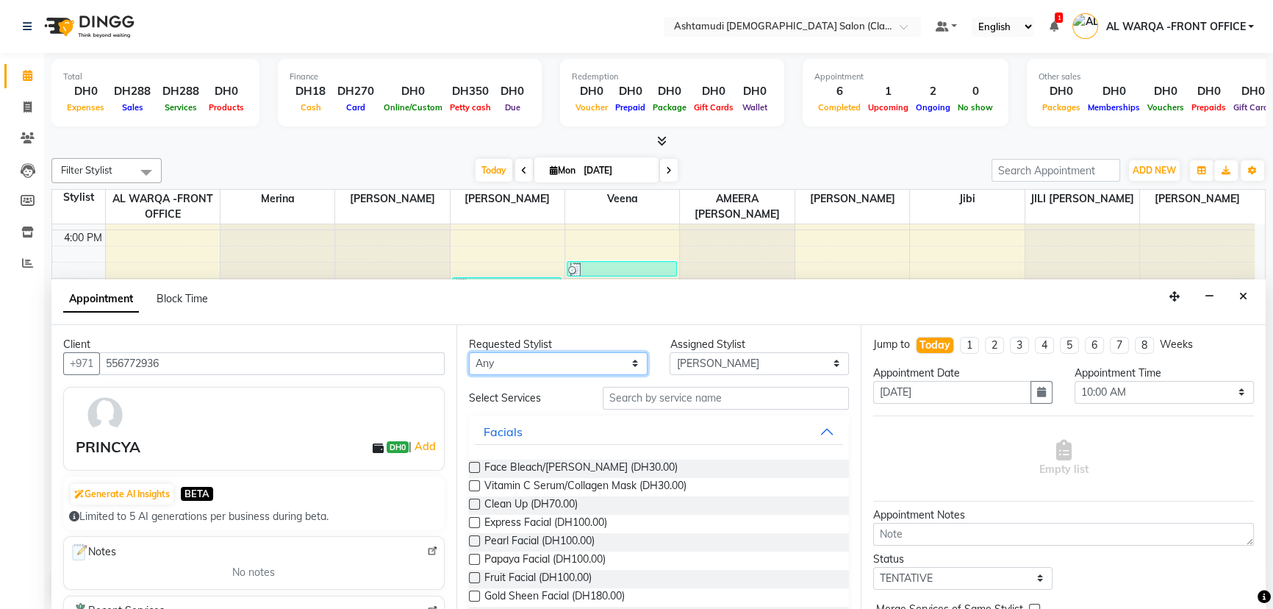
select select "77691"
click at [469, 352] on select "Any AL WARQA -FRONT OFFICE AMEERA NIHAL Anita Jibi JILI MAHALIA Merina Rachna S…" at bounding box center [558, 363] width 179 height 23
click at [656, 399] on input "text" at bounding box center [726, 398] width 246 height 23
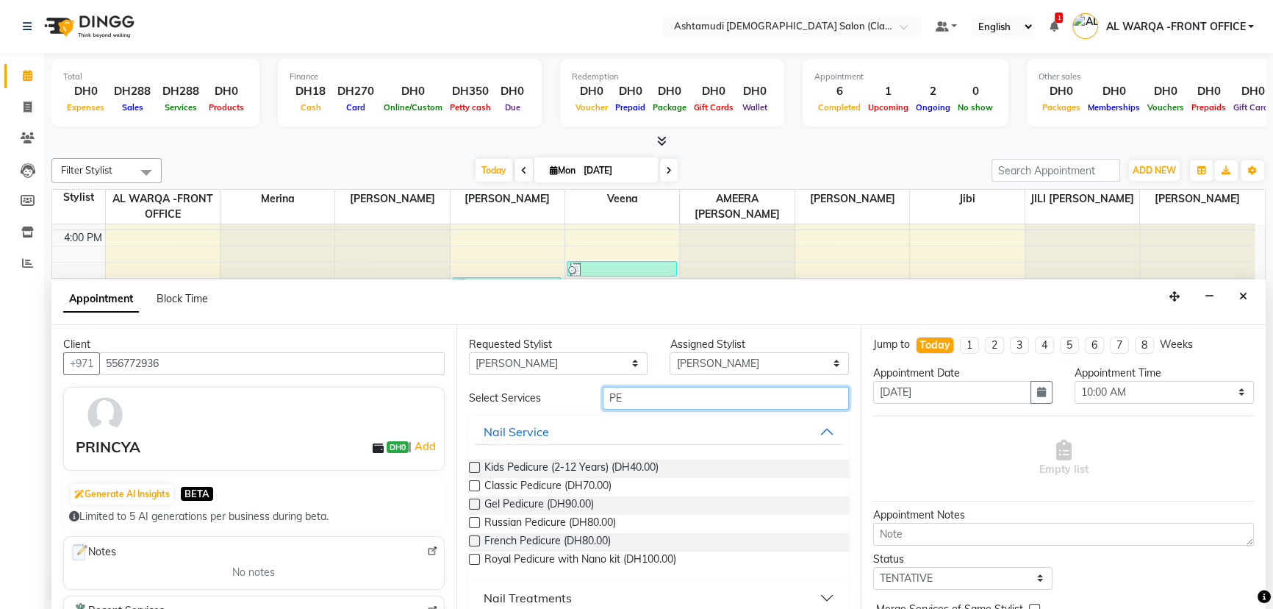
type input "P"
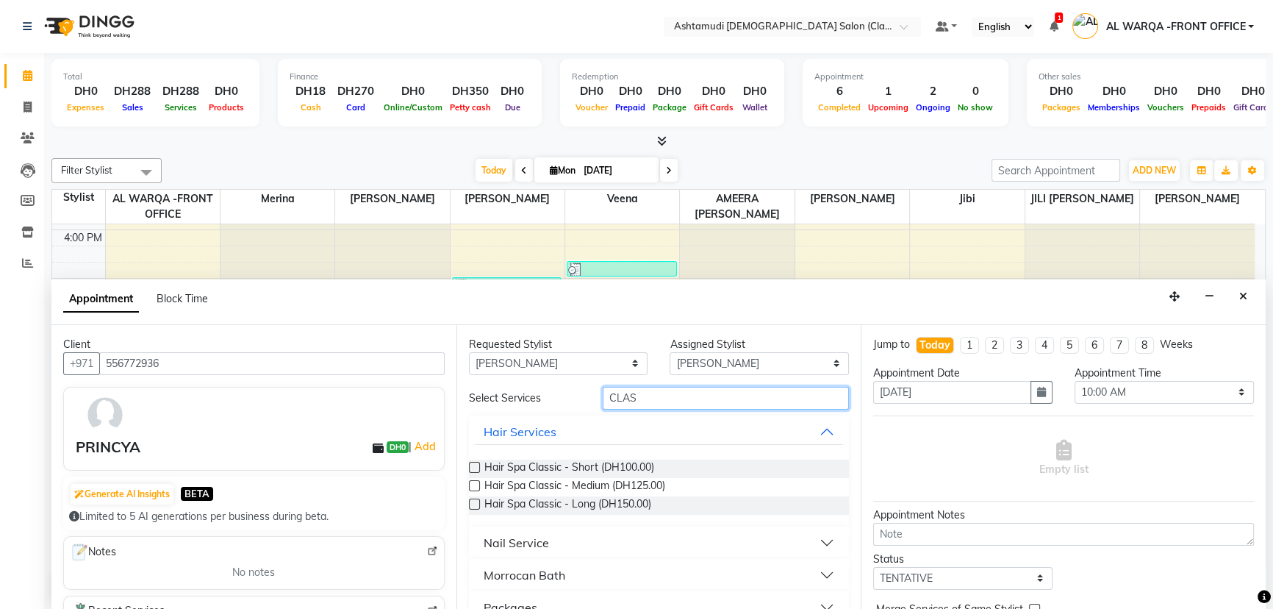
type input "CLAS"
click at [647, 545] on button "Nail Service" at bounding box center [659, 542] width 369 height 26
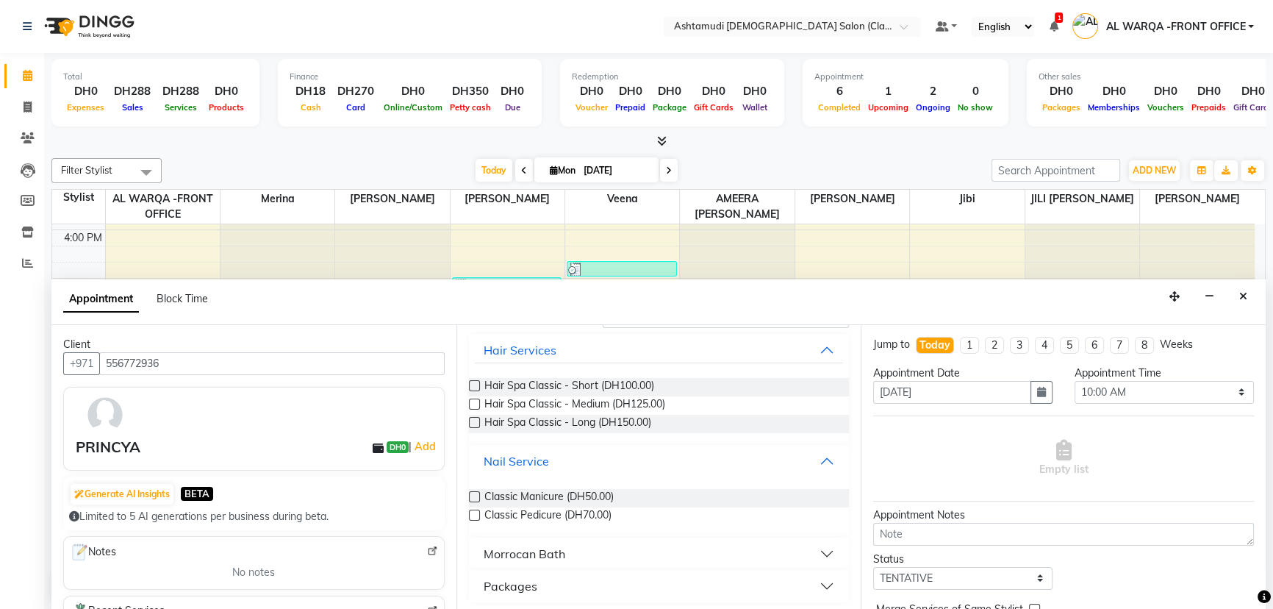
scroll to position [85, 0]
click at [473, 513] on label at bounding box center [474, 511] width 11 height 11
click at [473, 513] on input "checkbox" at bounding box center [474, 514] width 10 height 10
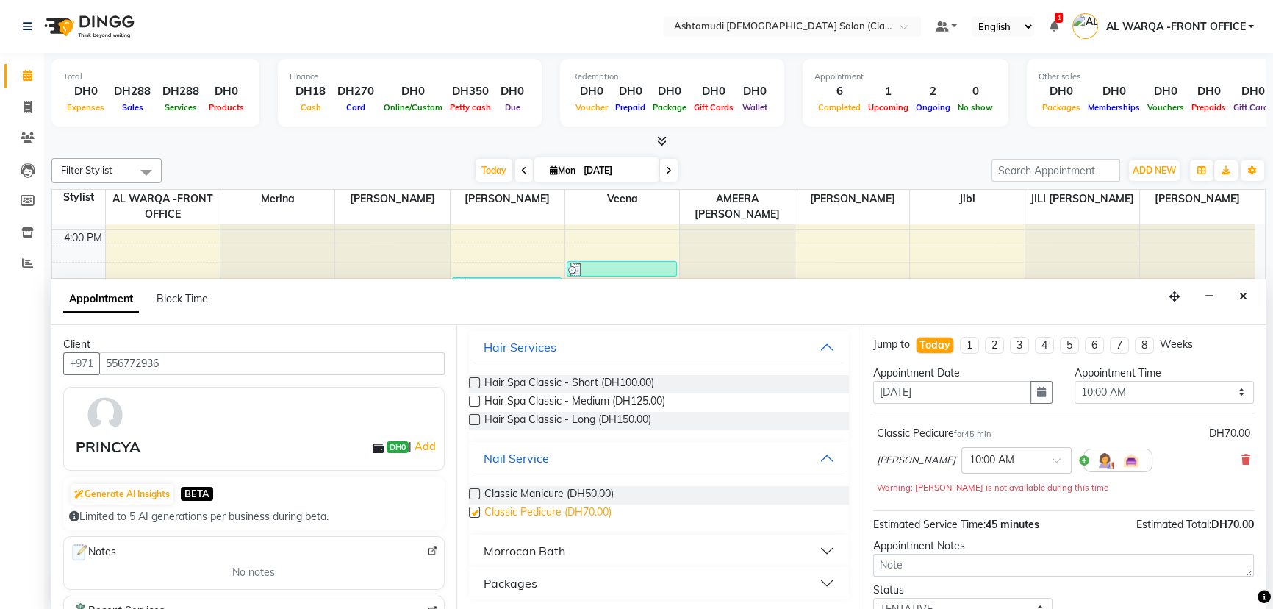
checkbox input "false"
click at [1132, 385] on select "Select 10:00 AM 10:30 AM 11:00 AM 11:30 AM 12:00 PM 12:30 PM 01:00 PM 01:30 PM …" at bounding box center [1164, 392] width 179 height 23
select select "1020"
click at [1075, 381] on select "Select 10:00 AM 10:30 AM 11:00 AM 11:30 AM 12:00 PM 12:30 PM 01:00 PM 01:30 PM …" at bounding box center [1164, 392] width 179 height 23
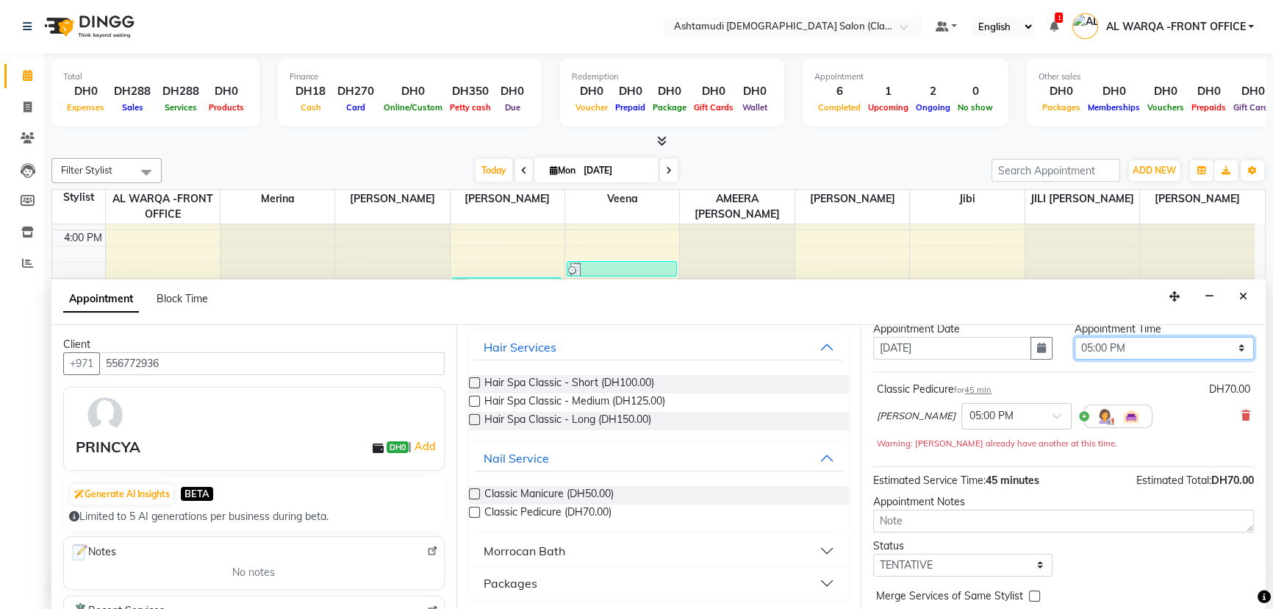
scroll to position [102, 0]
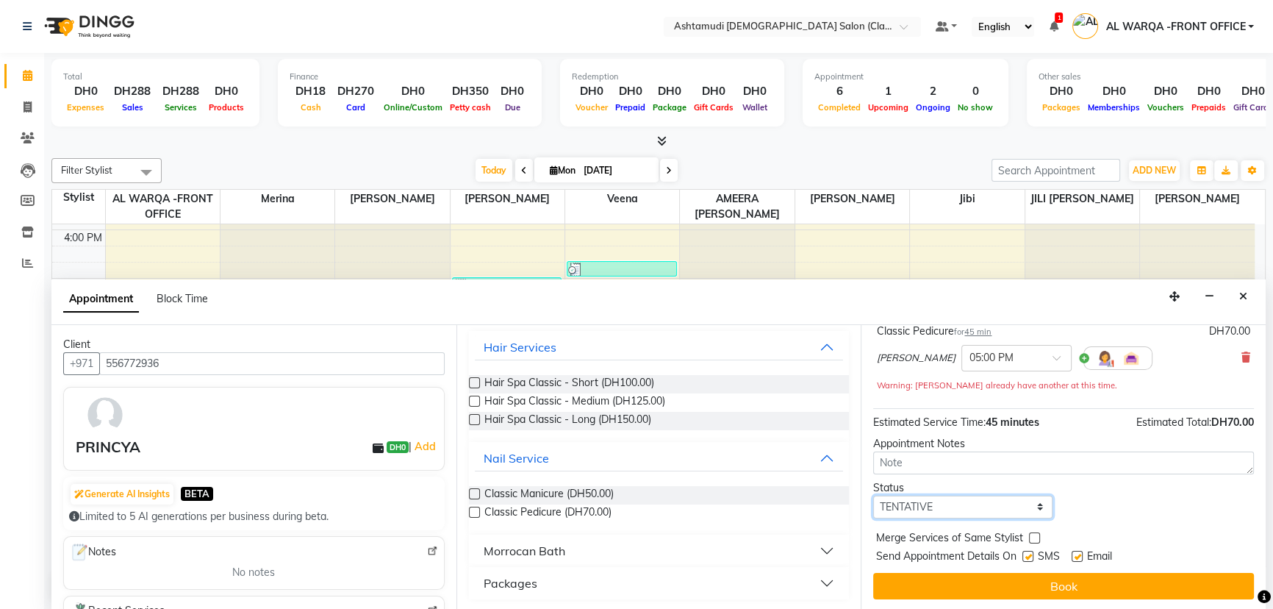
click at [923, 502] on select "Select TENTATIVE CONFIRM CHECK-IN UPCOMING" at bounding box center [962, 506] width 179 height 23
select select "confirm booking"
click at [873, 495] on select "Select TENTATIVE CONFIRM CHECK-IN UPCOMING" at bounding box center [962, 506] width 179 height 23
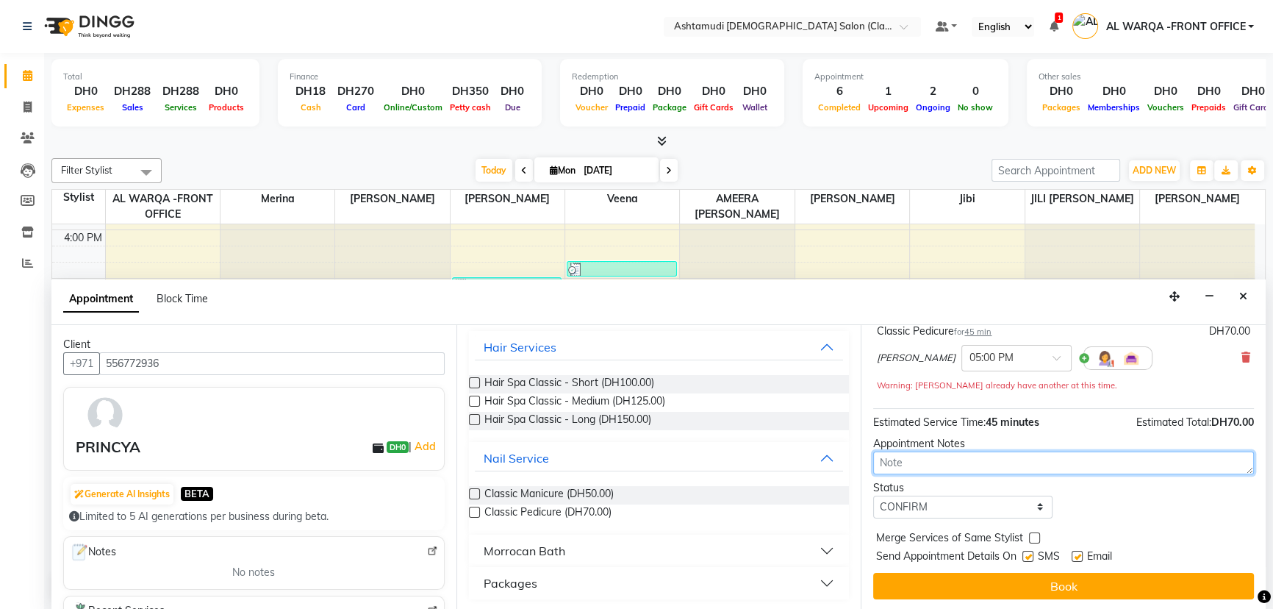
click at [917, 458] on textarea at bounding box center [1063, 462] width 381 height 23
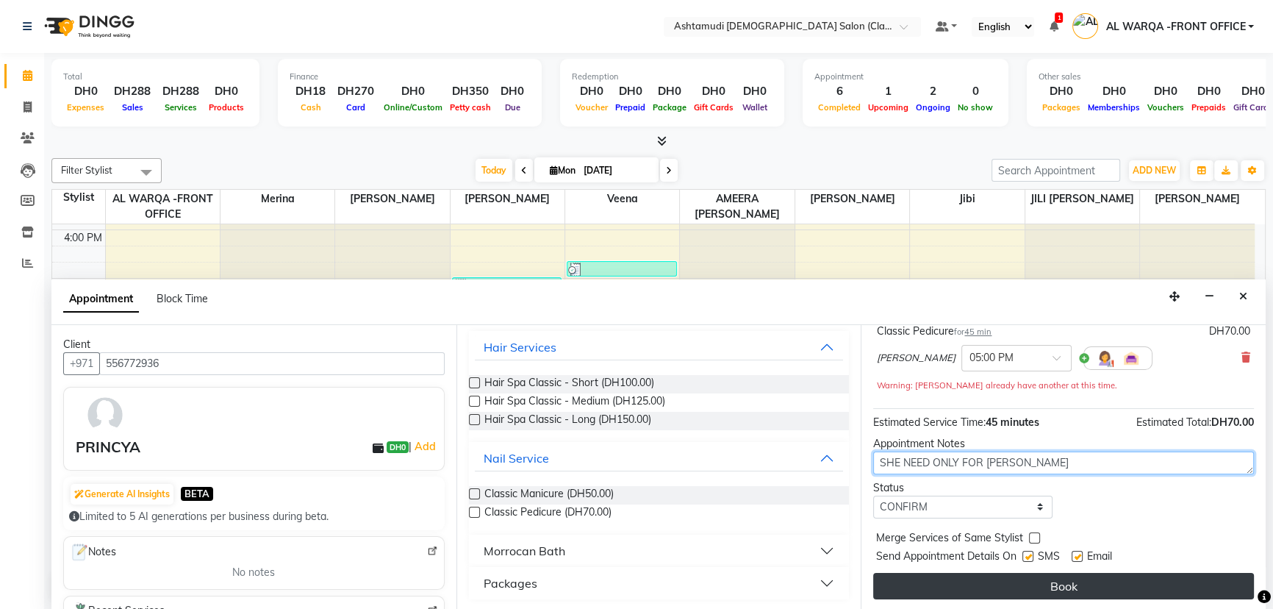
type textarea "SHE NEED ONLY FOR SUSAN"
click at [1036, 581] on button "Book" at bounding box center [1063, 586] width 381 height 26
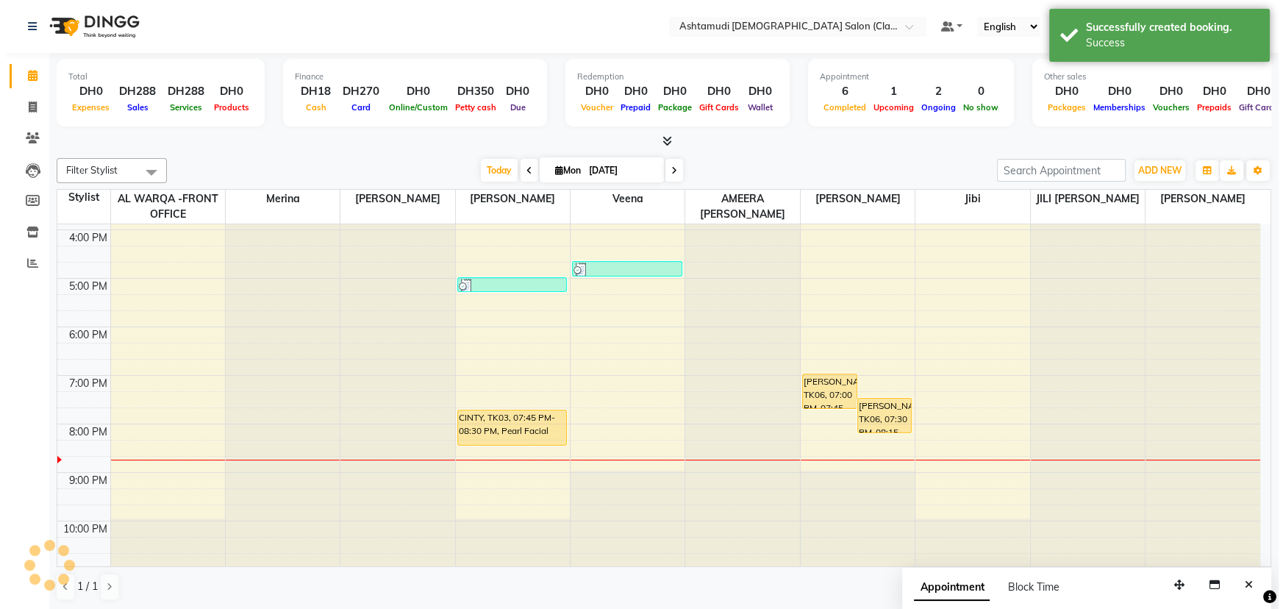
scroll to position [0, 0]
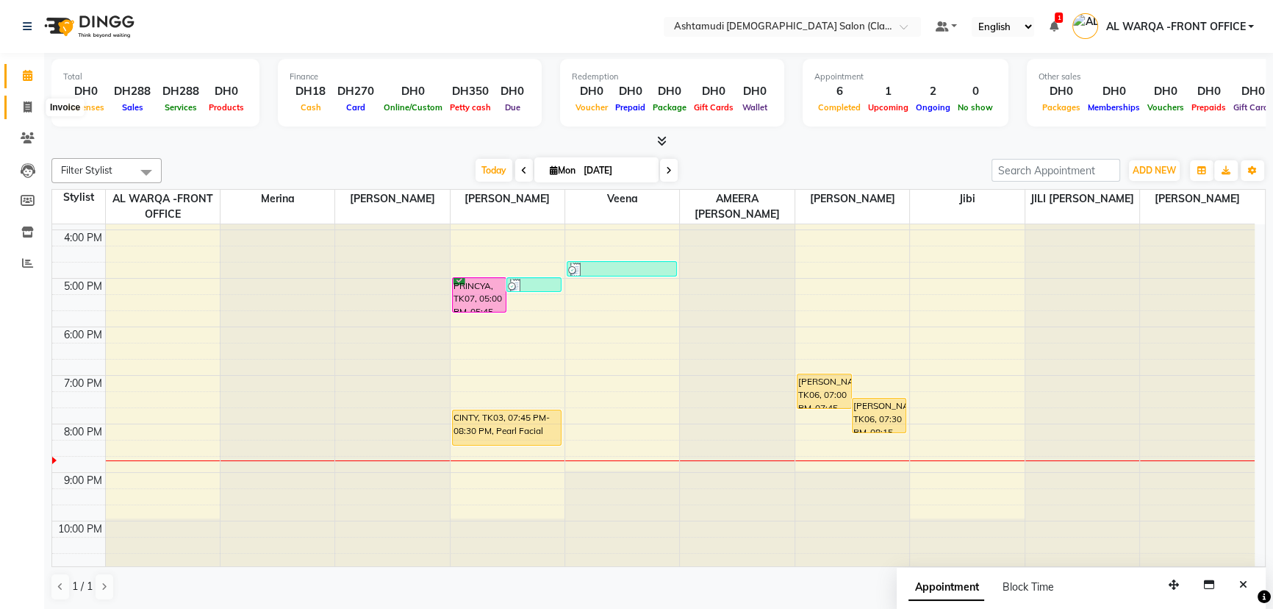
click at [27, 114] on span at bounding box center [28, 107] width 26 height 17
select select "service"
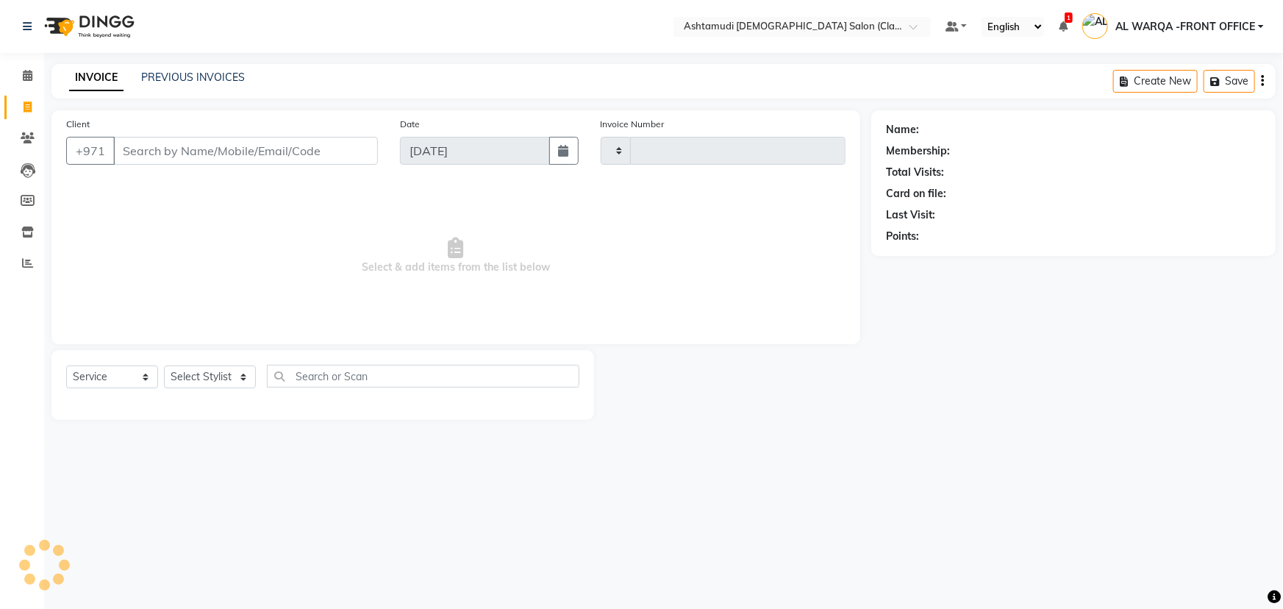
type input "1308"
select select "8201"
click at [212, 382] on select "Select Stylist AL WARQA -FRONT OFFICE AMEERA NIHAL Anita Jibi JILI MAHALIA Meri…" at bounding box center [213, 376] width 99 height 23
select select "88890"
click at [164, 365] on select "Select Stylist AL WARQA -FRONT OFFICE AMEERA NIHAL Anita Jibi JILI MAHALIA Meri…" at bounding box center [213, 376] width 99 height 23
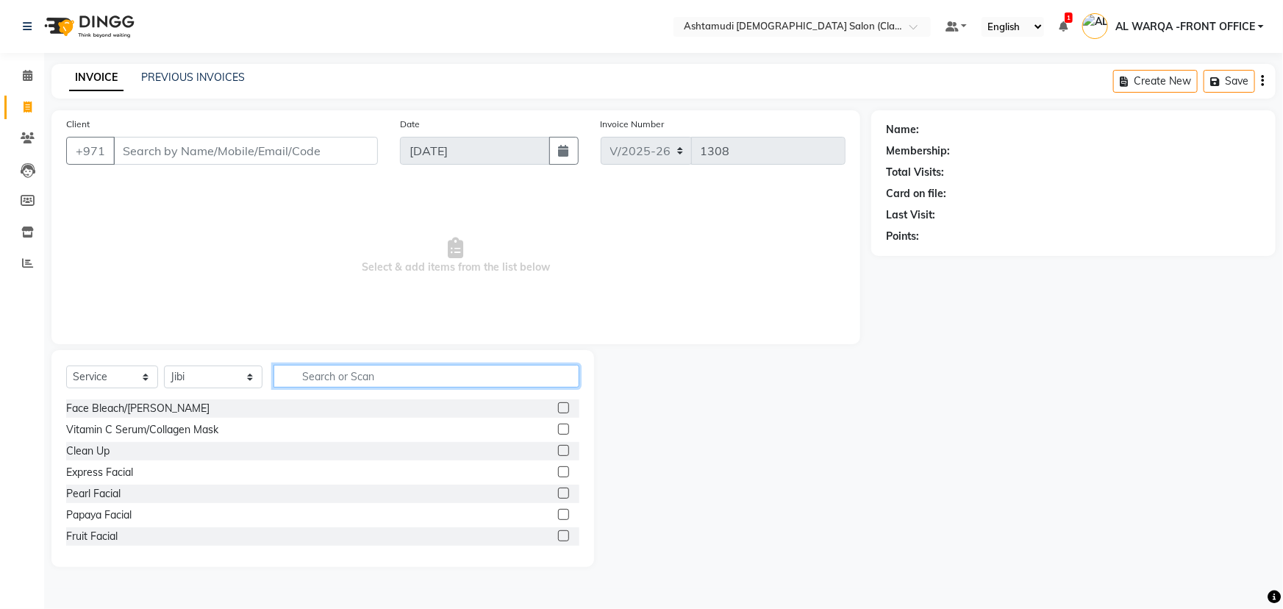
click at [313, 384] on input "text" at bounding box center [426, 376] width 306 height 23
type input "EYE"
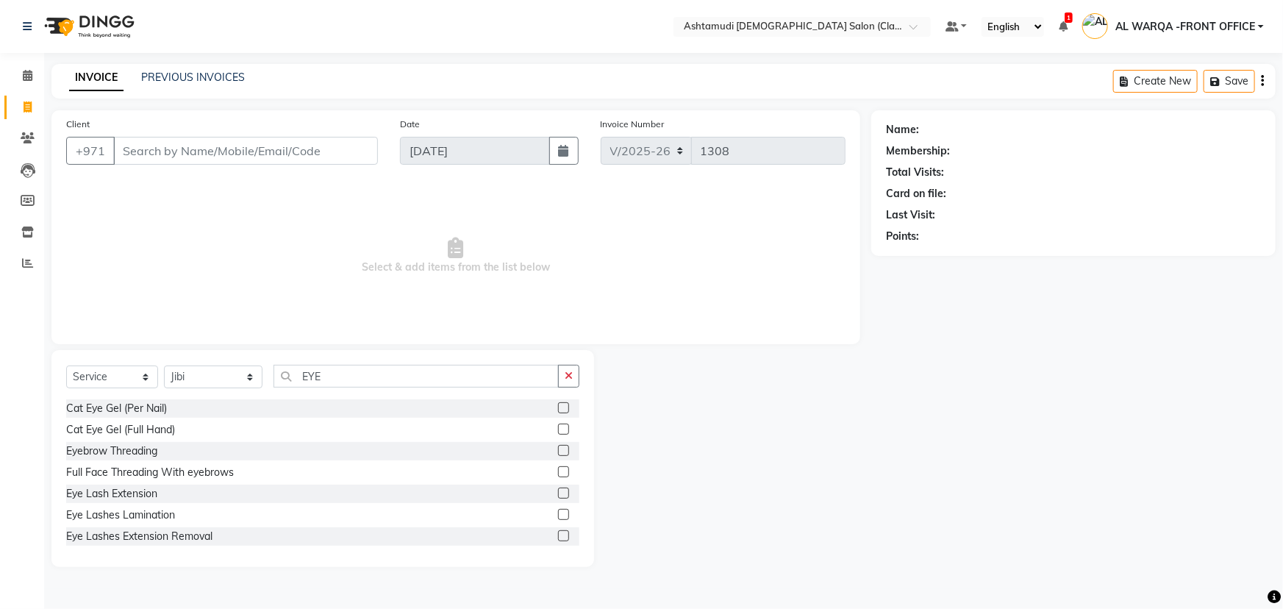
click at [558, 450] on label at bounding box center [563, 450] width 11 height 11
click at [558, 450] on input "checkbox" at bounding box center [563, 451] width 10 height 10
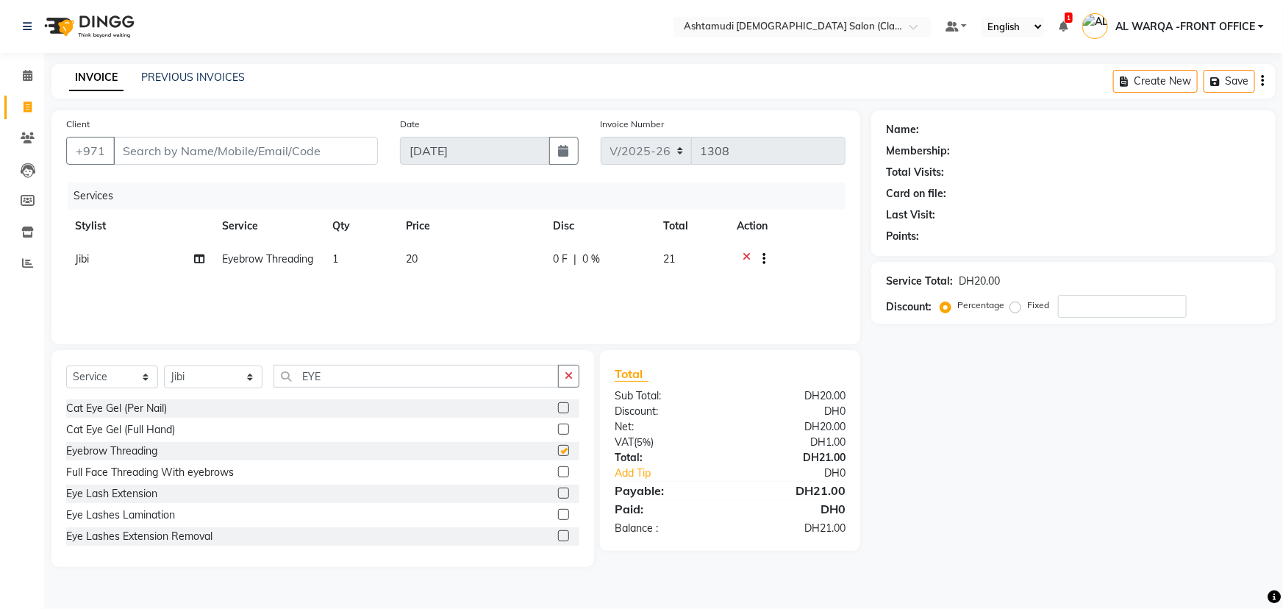
checkbox input "false"
click at [397, 383] on input "EYE" at bounding box center [415, 376] width 285 height 23
type input "E"
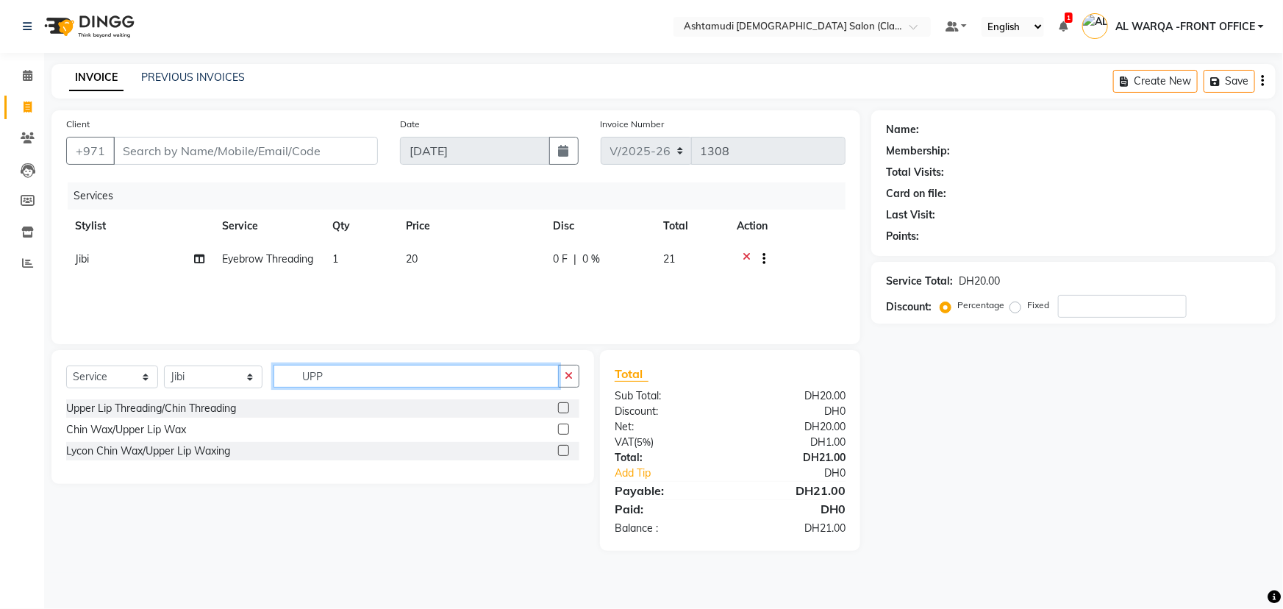
type input "UPP"
click at [566, 406] on label at bounding box center [563, 407] width 11 height 11
click at [566, 406] on input "checkbox" at bounding box center [563, 409] width 10 height 10
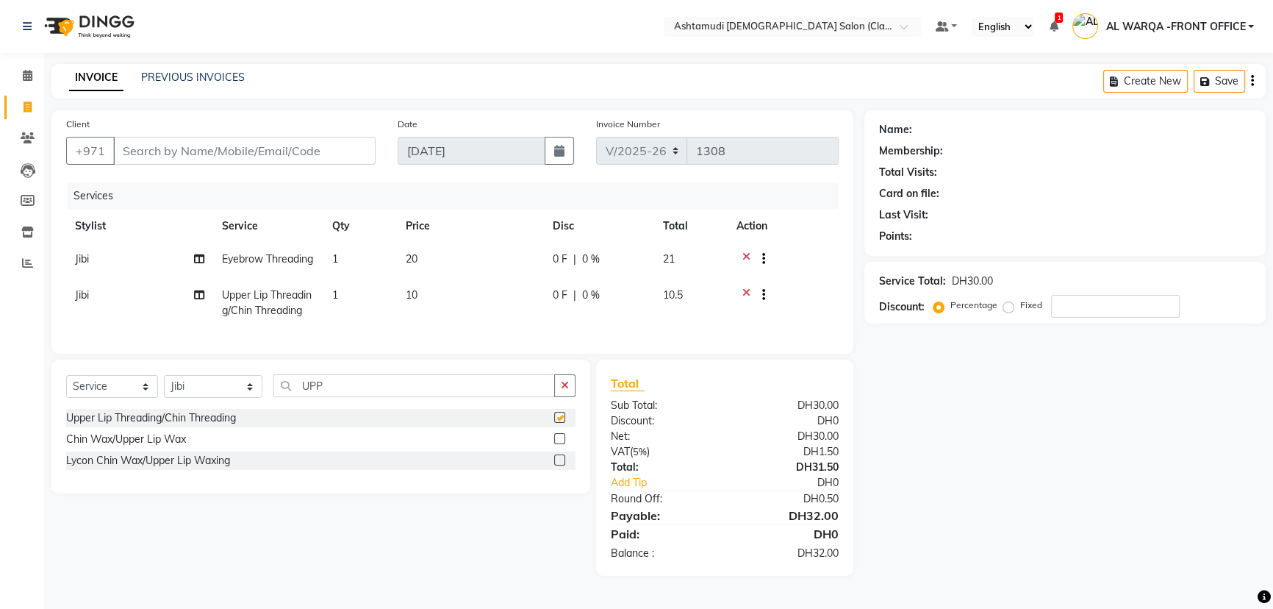
checkbox input "false"
click at [457, 397] on input "UPP" at bounding box center [414, 385] width 282 height 23
click at [1072, 316] on input "number" at bounding box center [1115, 306] width 129 height 23
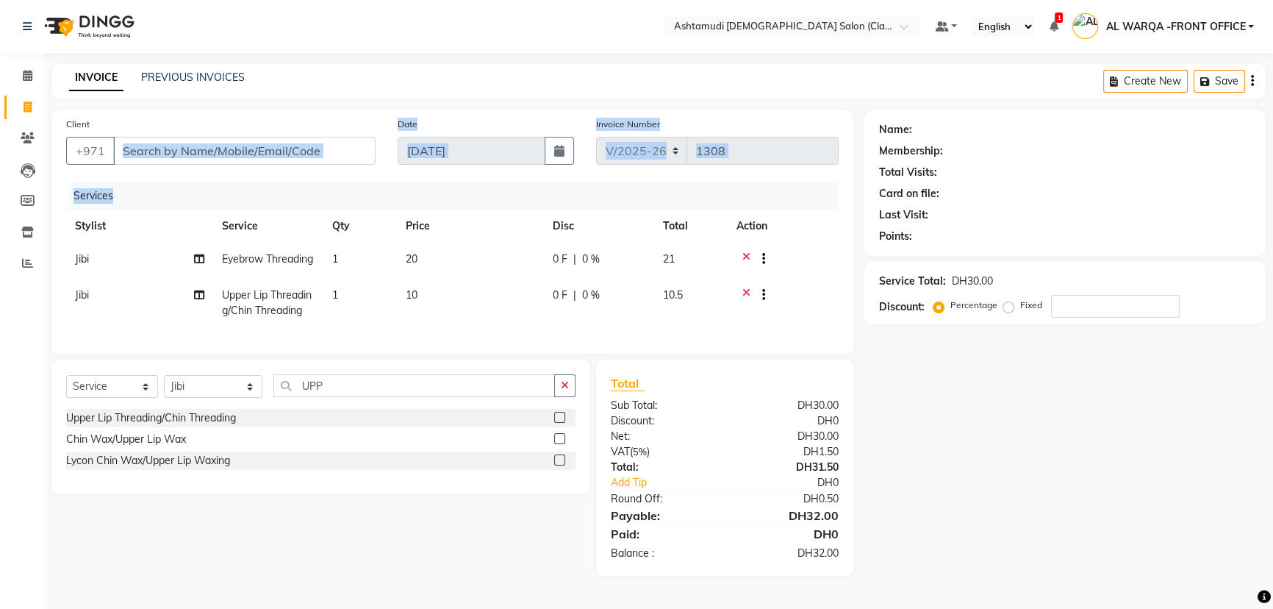
drag, startPoint x: 245, startPoint y: 183, endPoint x: 244, endPoint y: 168, distance: 14.7
click at [245, 176] on div "Client +971" at bounding box center [221, 146] width 332 height 60
click at [242, 154] on input "Client" at bounding box center [244, 151] width 262 height 28
type input "5"
type input "0"
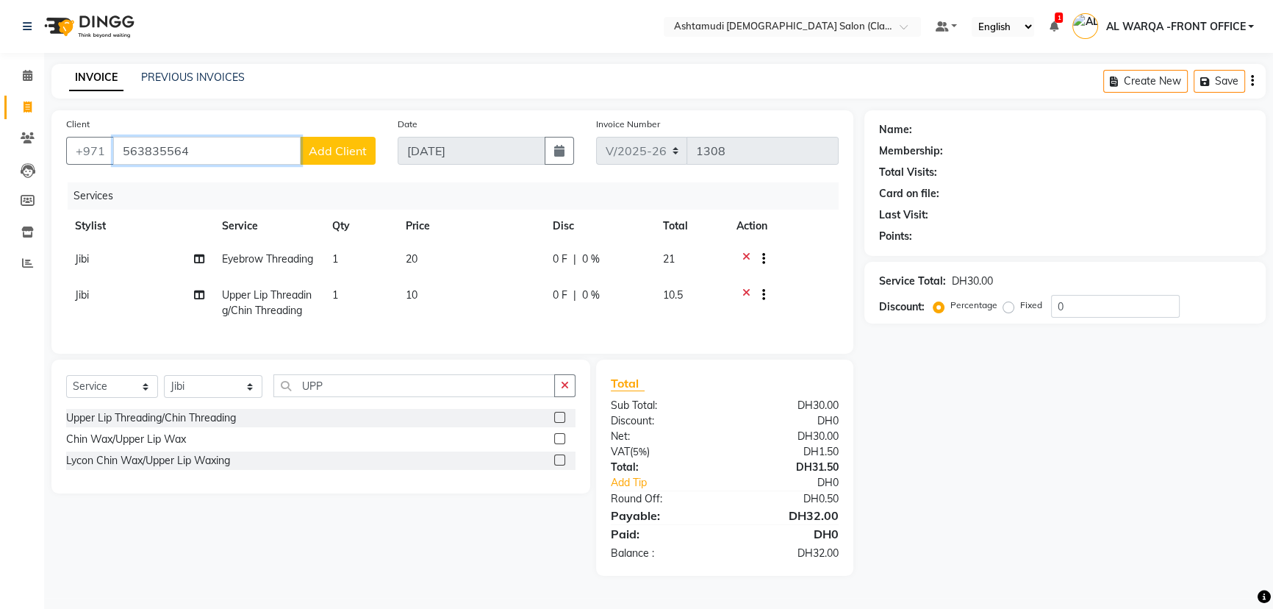
type input "563835564"
click at [330, 159] on button "Add Client" at bounding box center [338, 151] width 76 height 28
select select "3798"
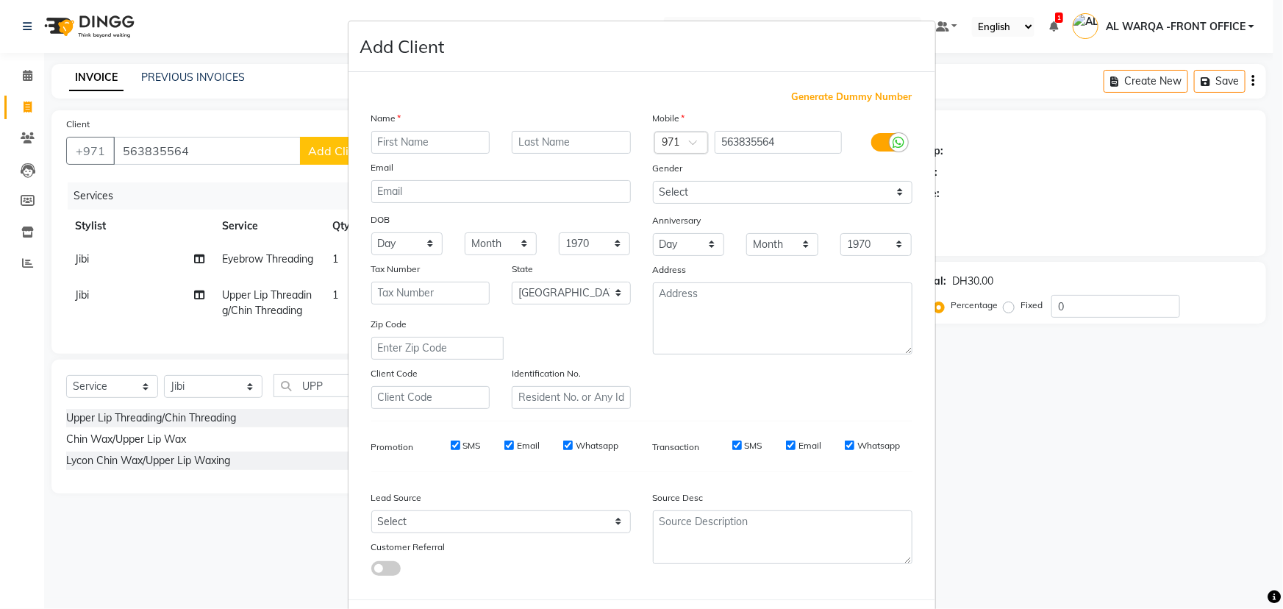
click at [397, 144] on input "text" at bounding box center [430, 142] width 119 height 23
type input "SHAMNA"
drag, startPoint x: 479, startPoint y: 528, endPoint x: 478, endPoint y: 520, distance: 8.2
click at [479, 523] on select "Select Walk-in Referral Internet Friend Word of Mouth Advertisement Facebook Ju…" at bounding box center [500, 521] width 259 height 23
select select "54219"
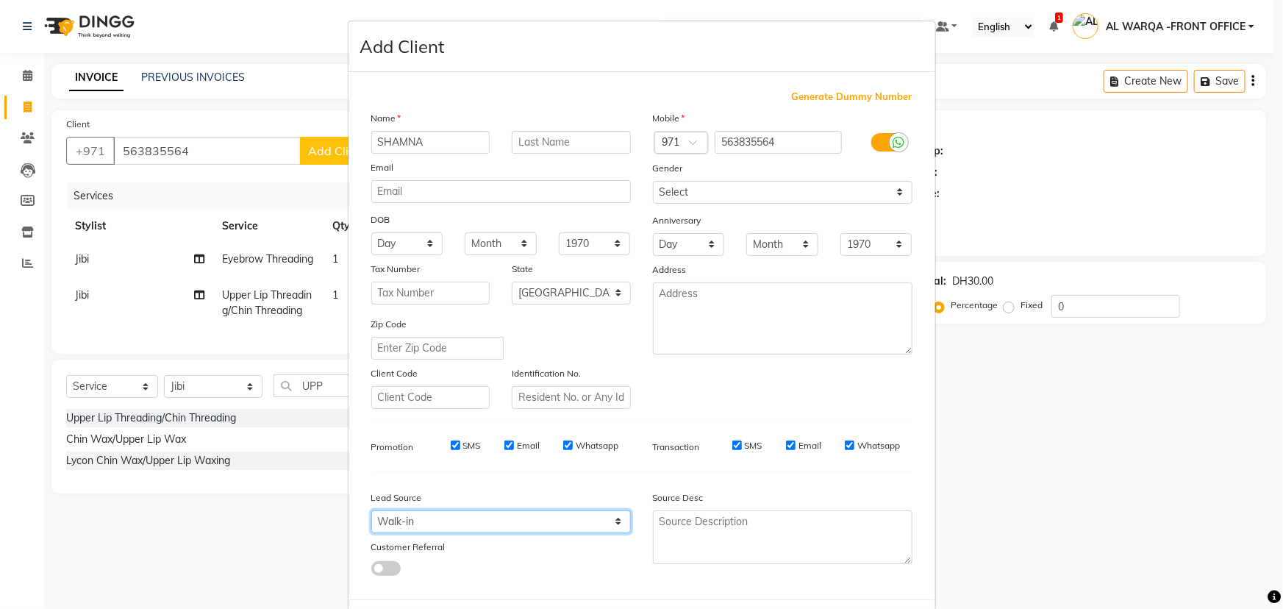
click at [371, 513] on select "Select Walk-in Referral Internet Friend Word of Mouth Advertisement Facebook Ju…" at bounding box center [500, 521] width 259 height 23
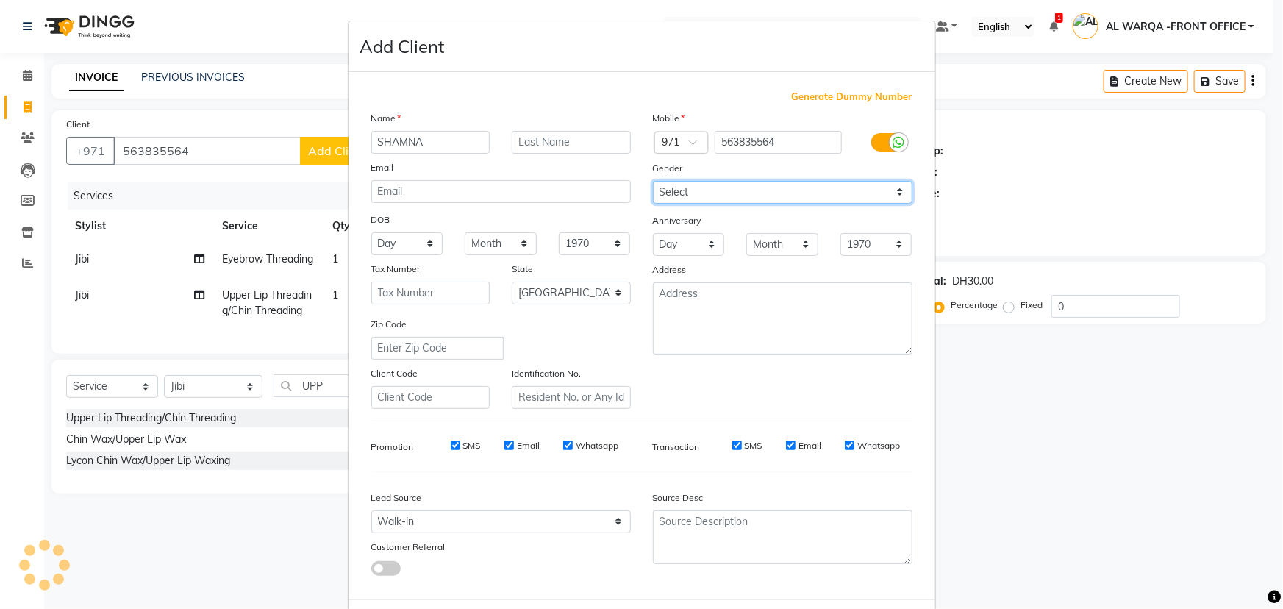
click at [793, 188] on select "Select Male Female Other Prefer Not To Say" at bounding box center [782, 192] width 259 height 23
select select "female"
click at [653, 181] on select "Select Male Female Other Prefer Not To Say" at bounding box center [782, 192] width 259 height 23
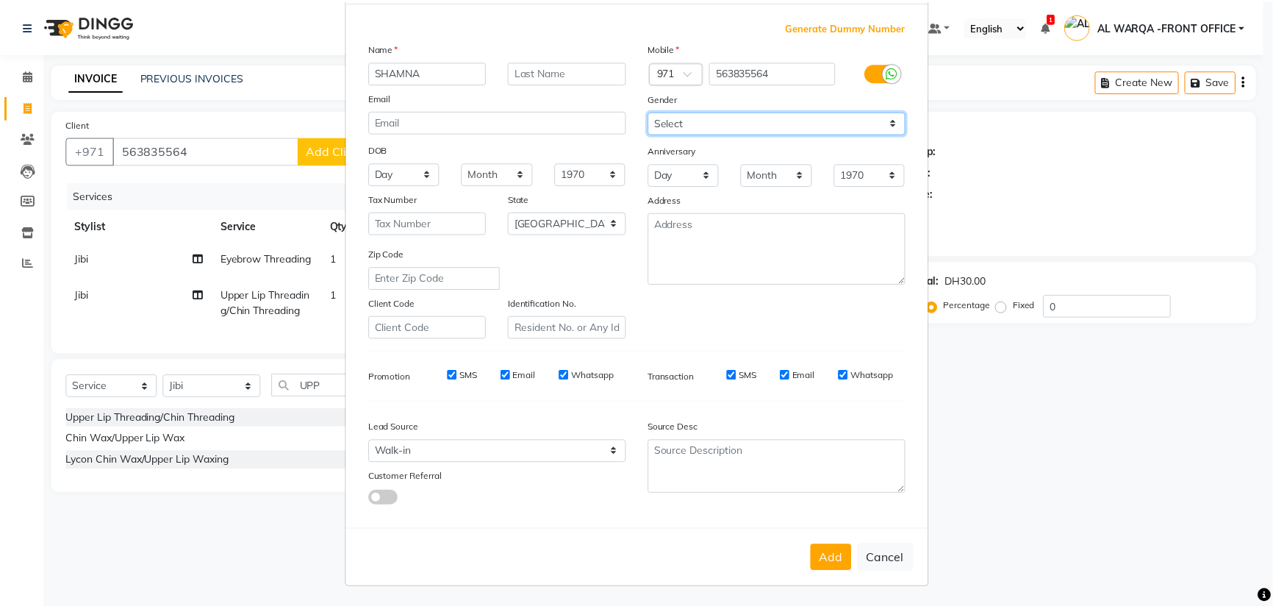
scroll to position [74, 0]
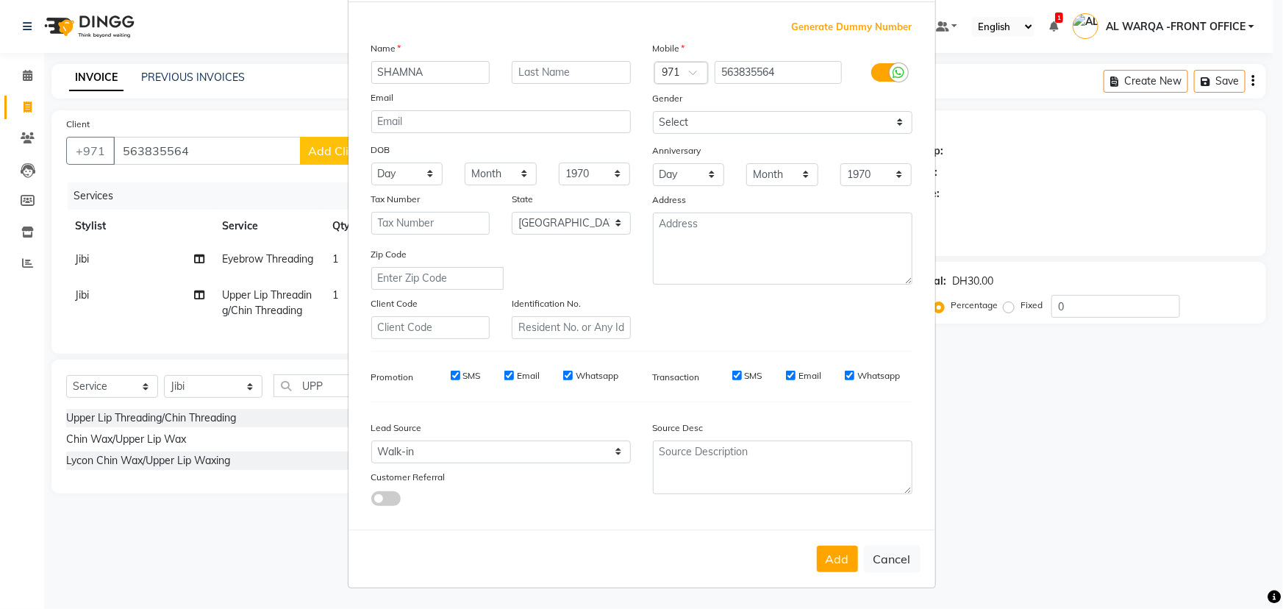
click at [833, 559] on button "Add" at bounding box center [837, 558] width 41 height 26
select select
select select "null"
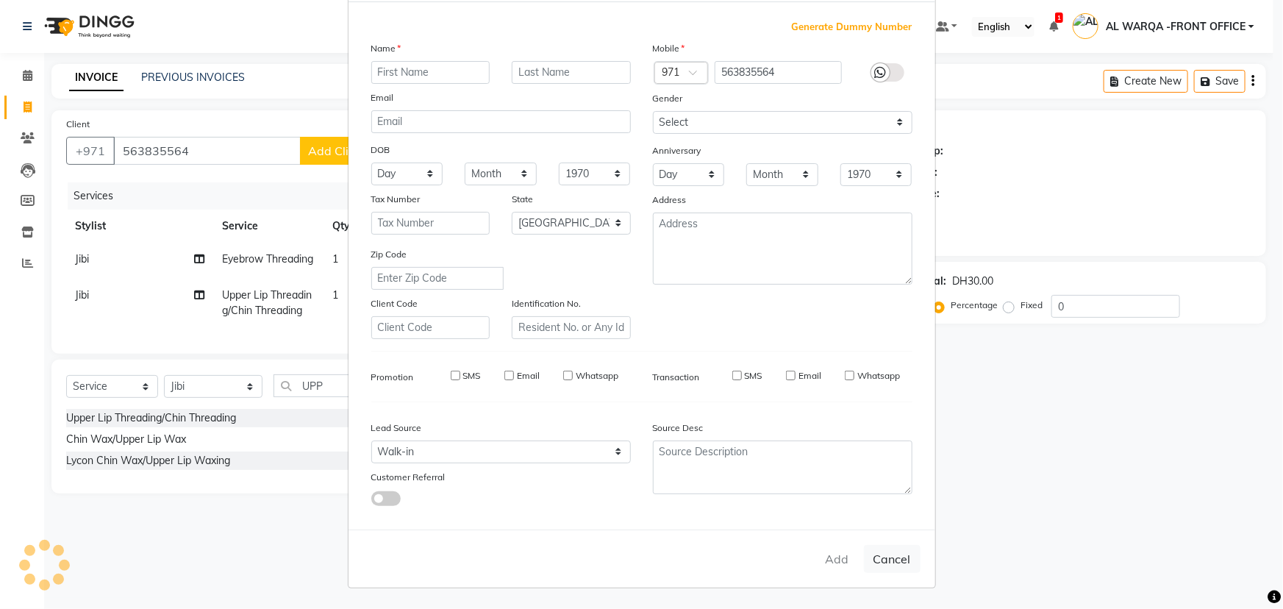
select select
checkbox input "false"
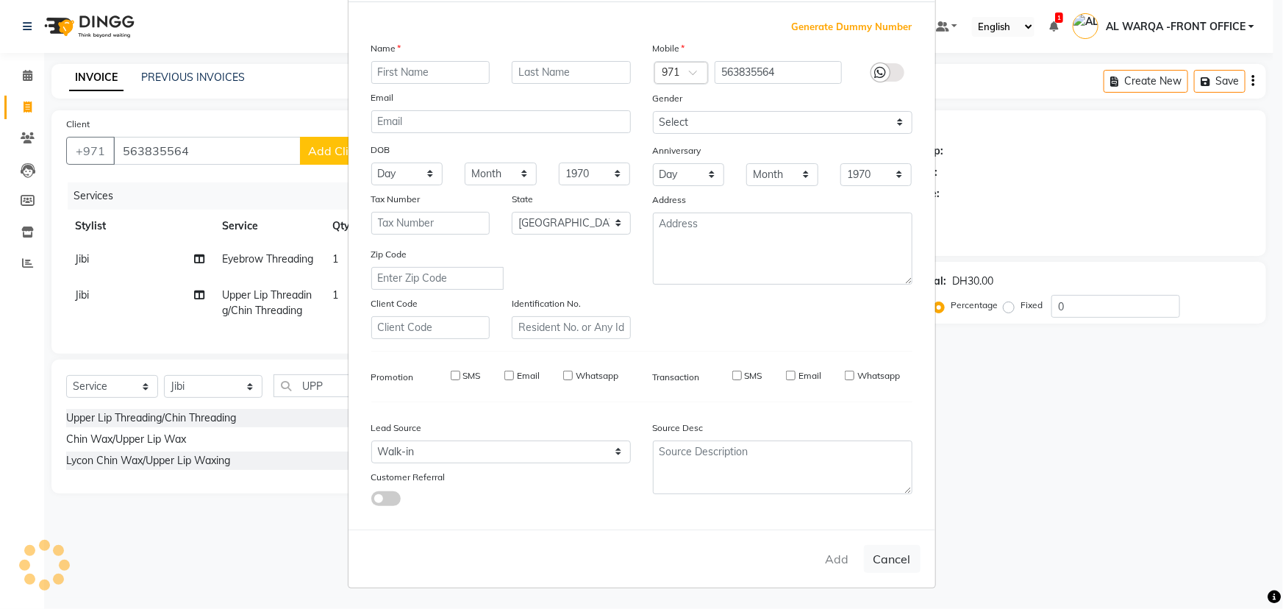
checkbox input "false"
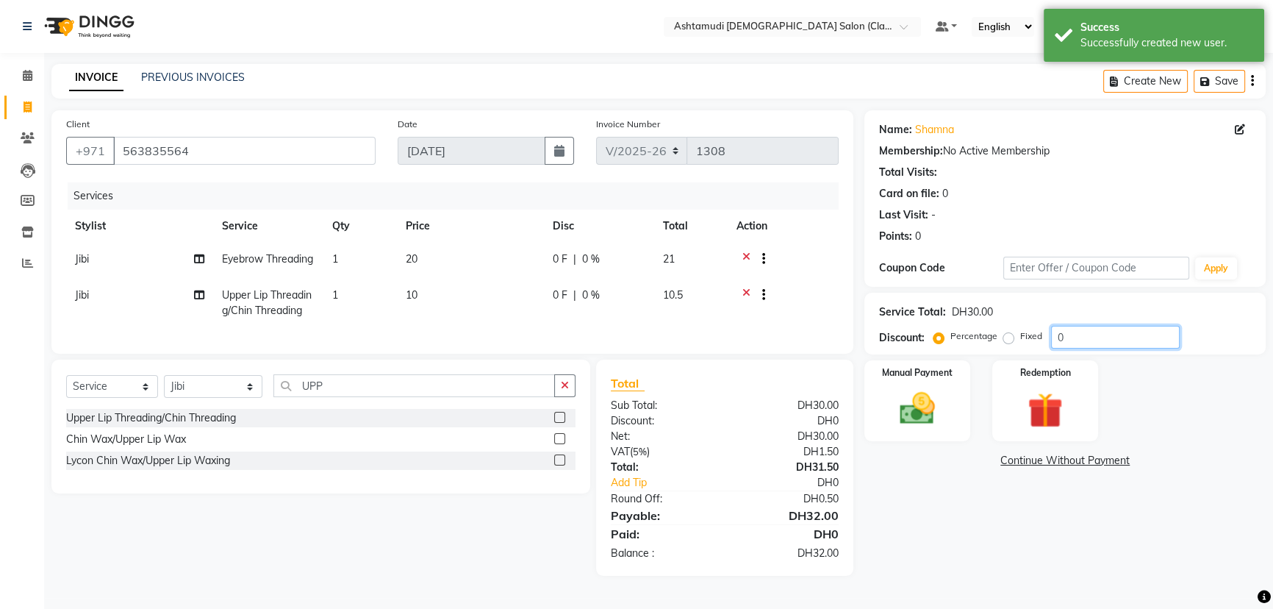
click at [1103, 341] on input "0" at bounding box center [1115, 337] width 129 height 23
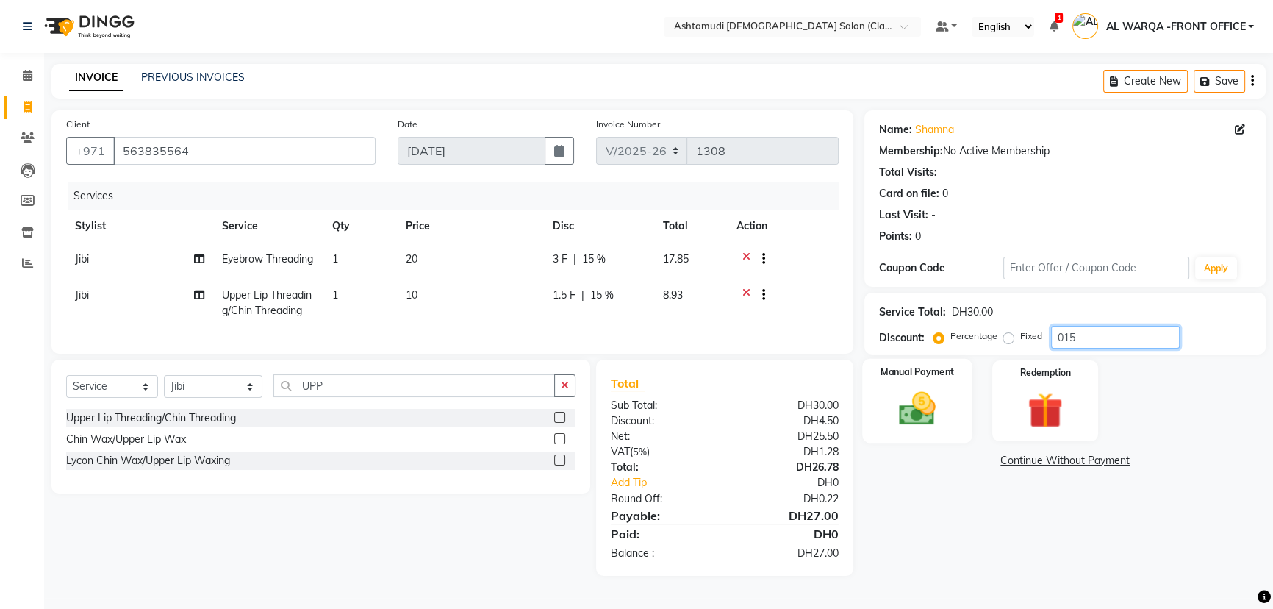
type input "015"
click at [889, 371] on label "Manual Payment" at bounding box center [918, 372] width 74 height 14
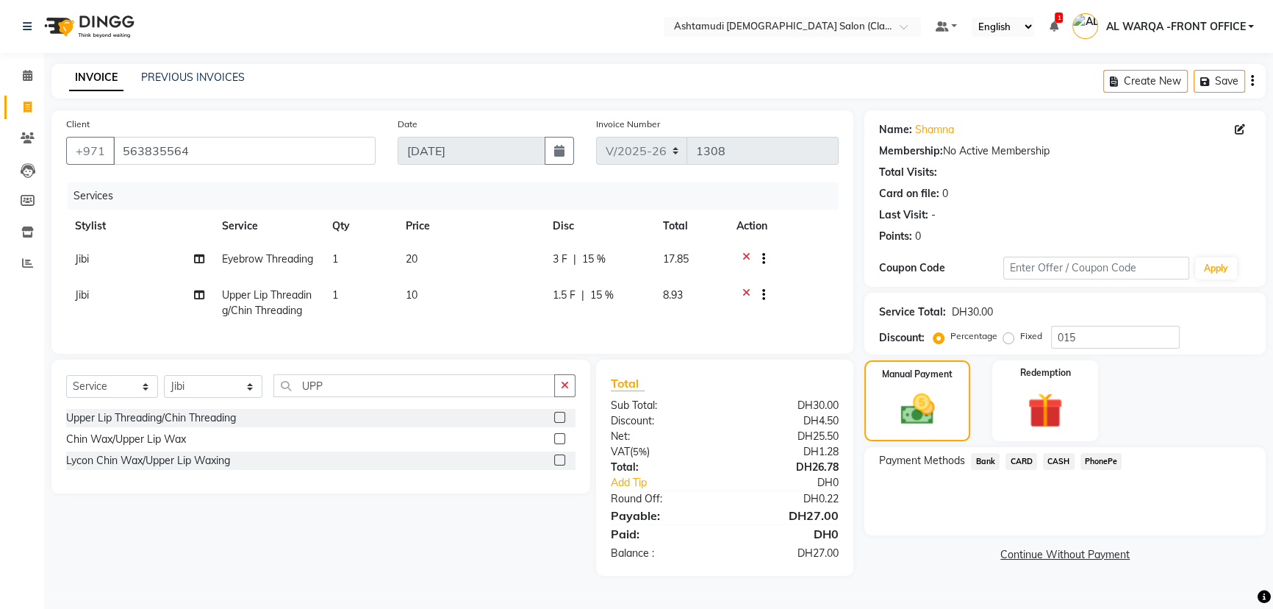
click at [1020, 456] on span "CARD" at bounding box center [1022, 461] width 32 height 17
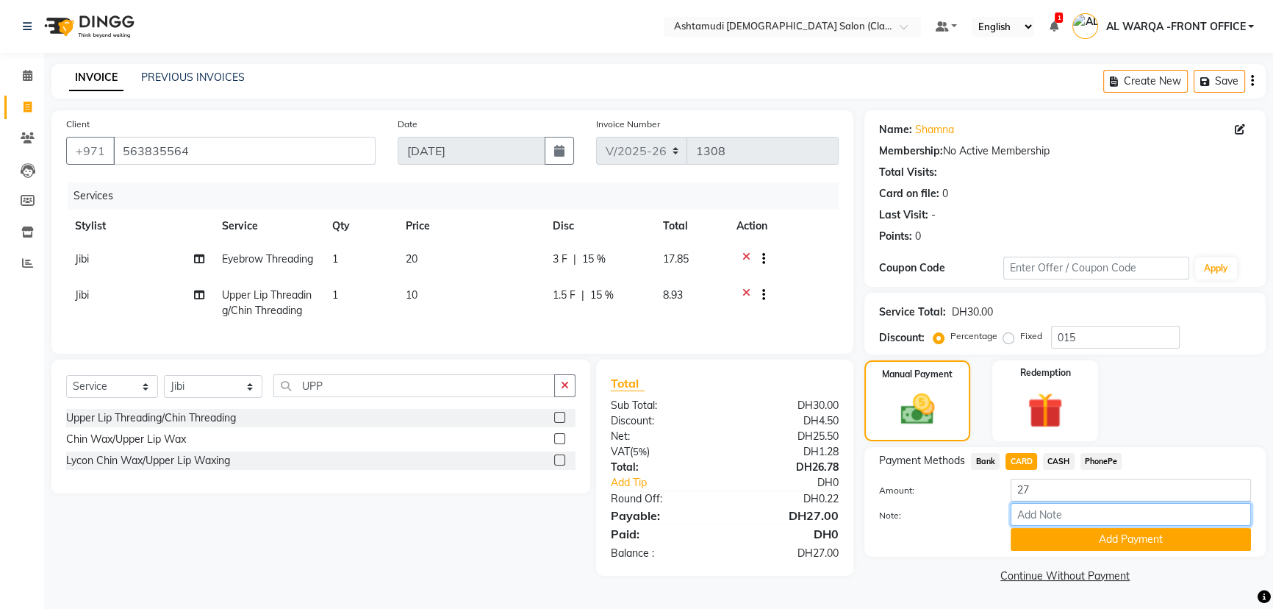
click at [1063, 510] on input "Note:" at bounding box center [1131, 514] width 240 height 23
type input "AMEERA"
click at [1048, 541] on button "Add Payment" at bounding box center [1131, 539] width 240 height 23
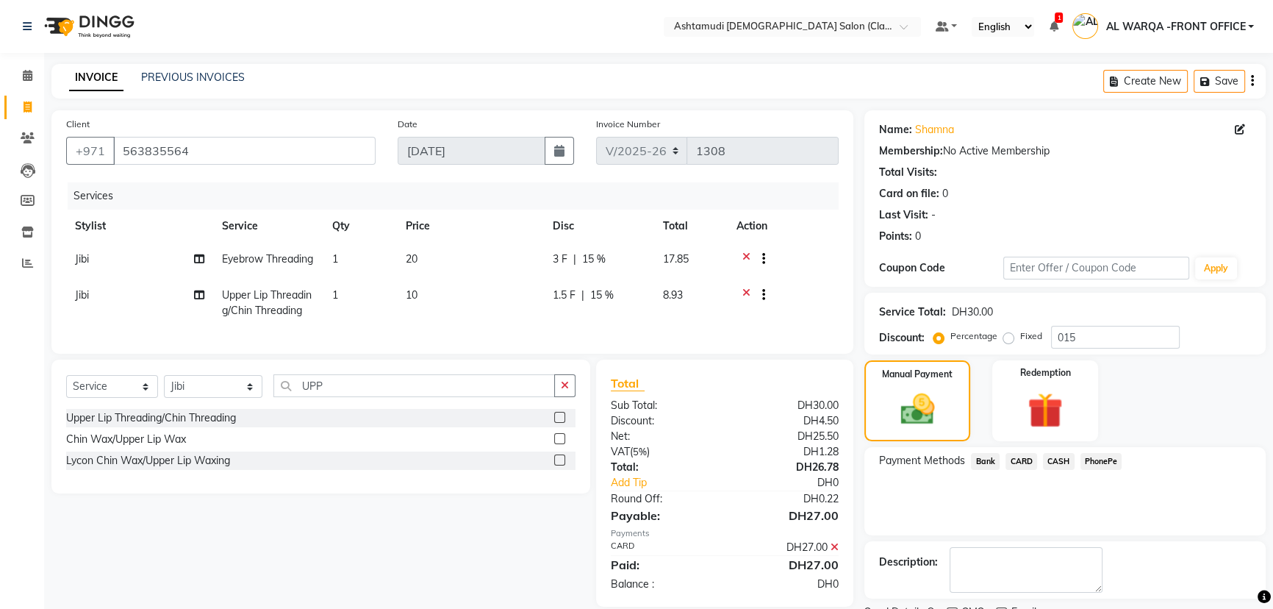
scroll to position [60, 0]
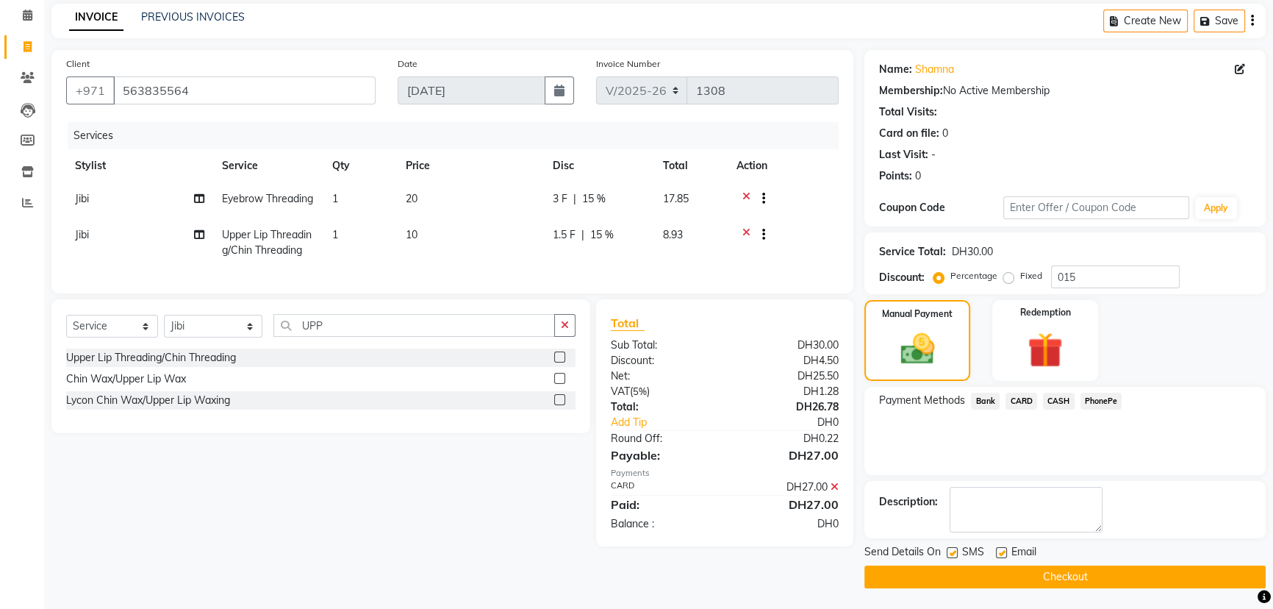
click at [978, 570] on button "Checkout" at bounding box center [1064, 576] width 401 height 23
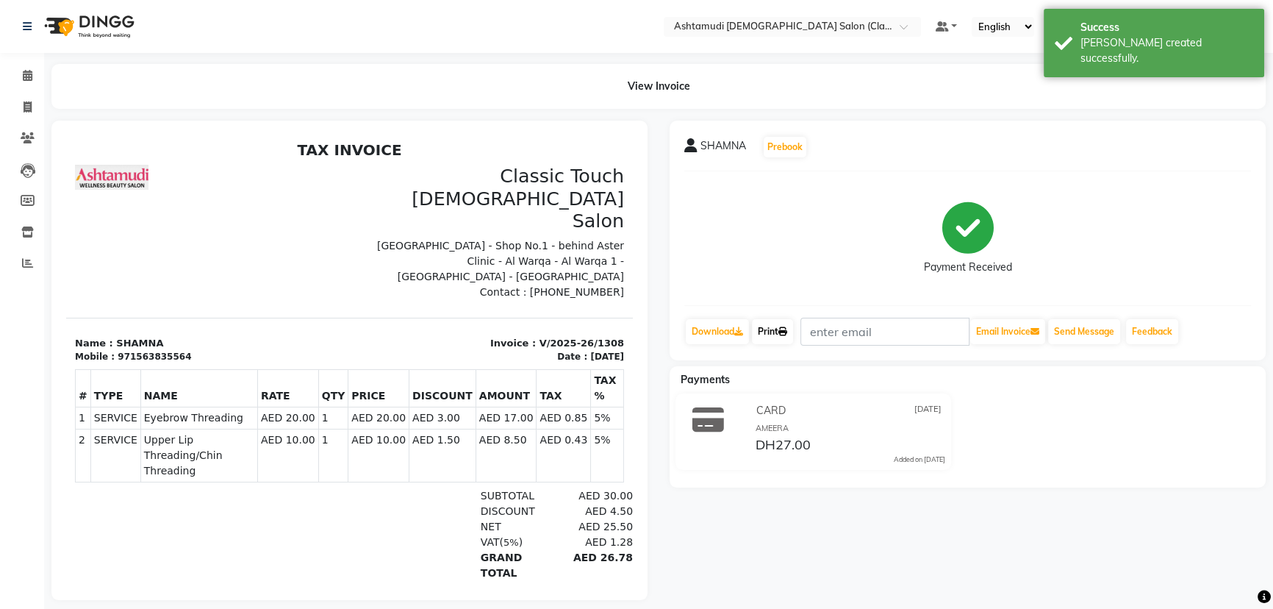
click at [784, 327] on icon at bounding box center [782, 331] width 9 height 9
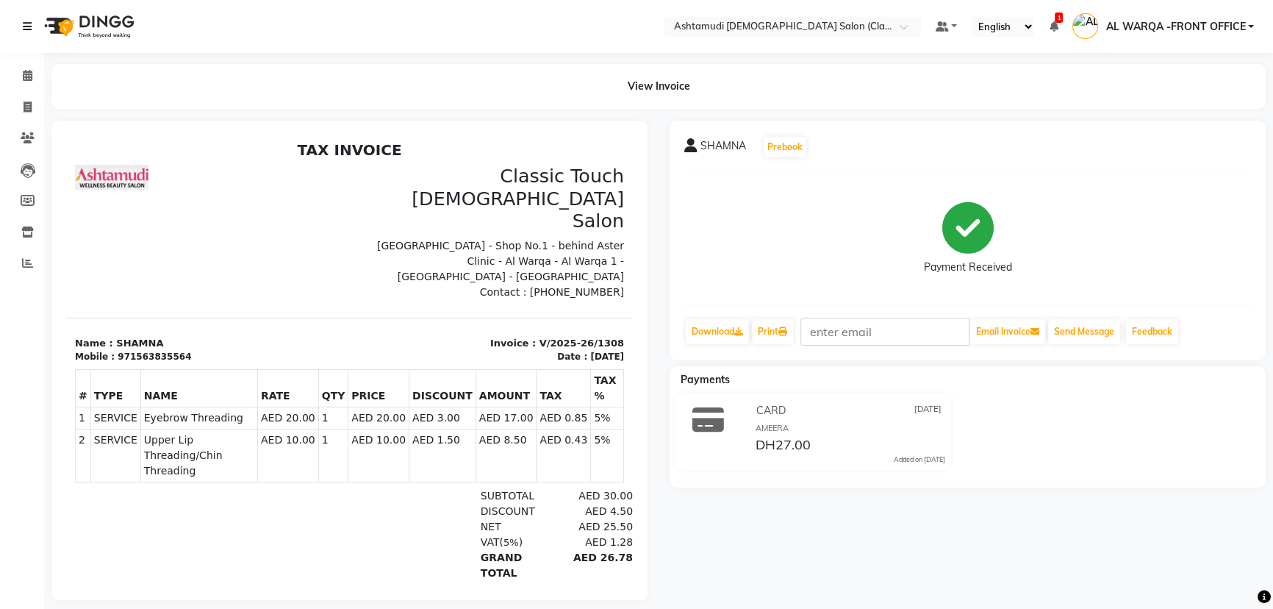
click at [27, 18] on link at bounding box center [30, 26] width 15 height 41
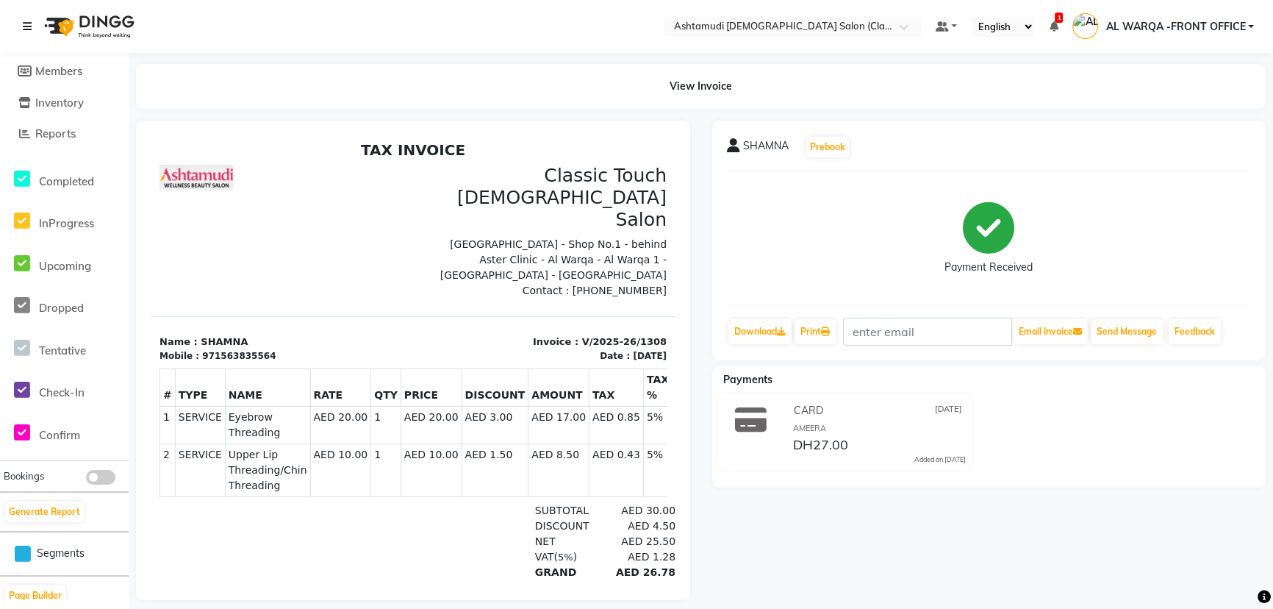
scroll to position [140, 0]
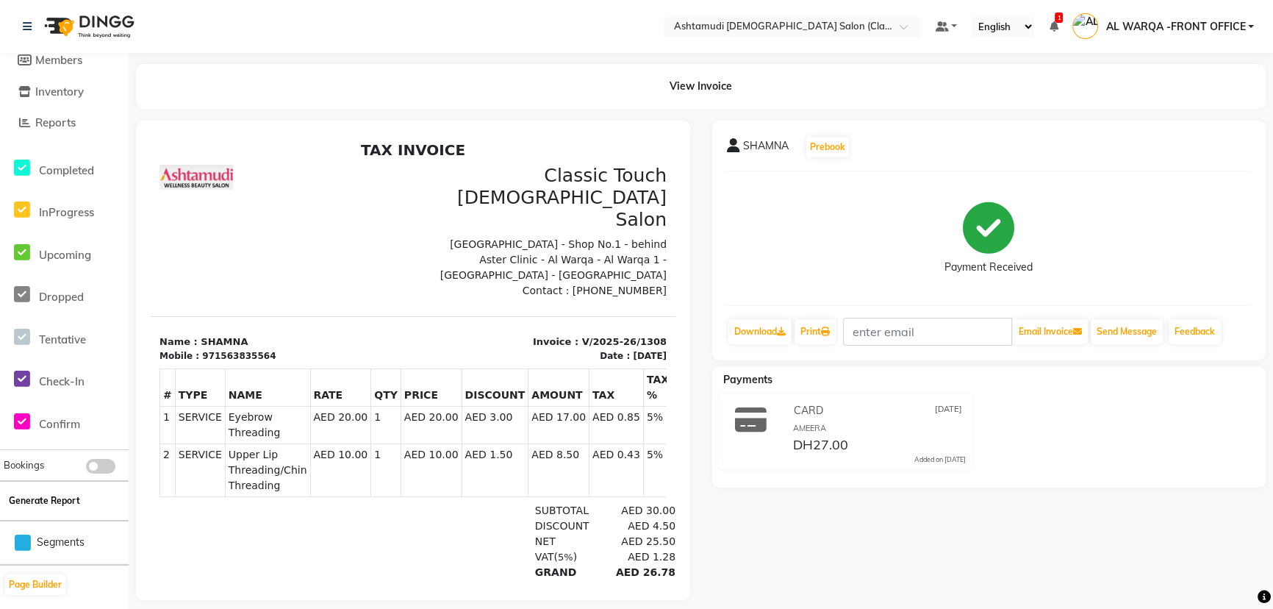
click at [49, 505] on button "Generate Report" at bounding box center [44, 500] width 79 height 21
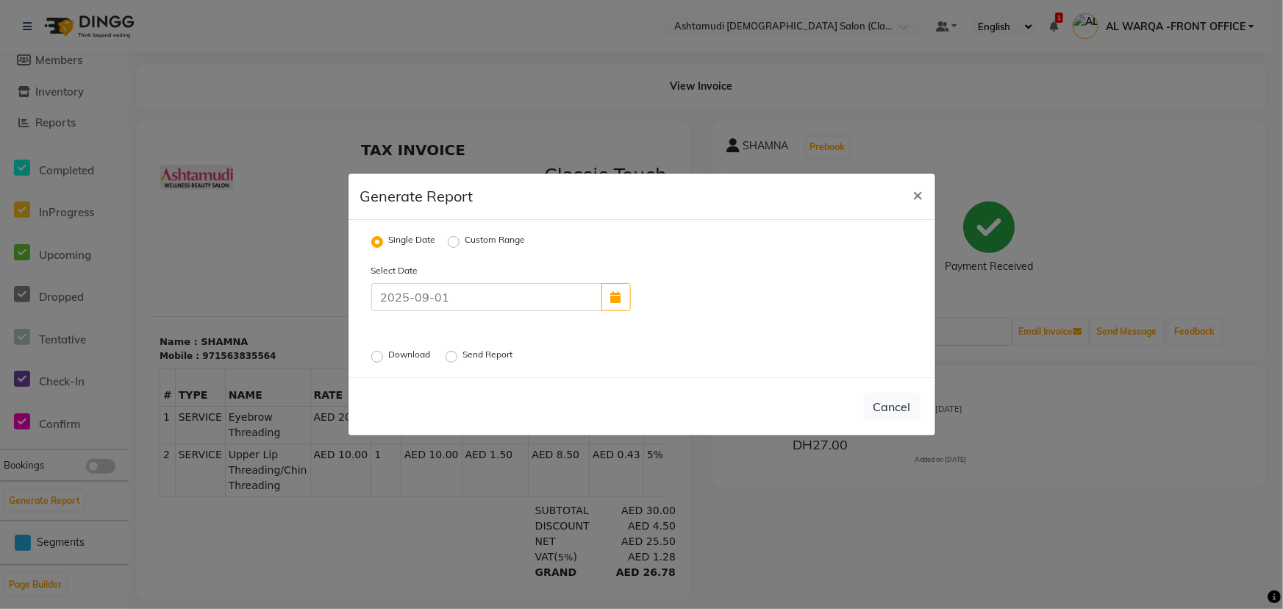
click at [369, 354] on div "Download Send Report" at bounding box center [548, 355] width 376 height 19
click at [389, 354] on label "Download" at bounding box center [411, 357] width 45 height 18
click at [374, 354] on input "Download" at bounding box center [379, 356] width 10 height 10
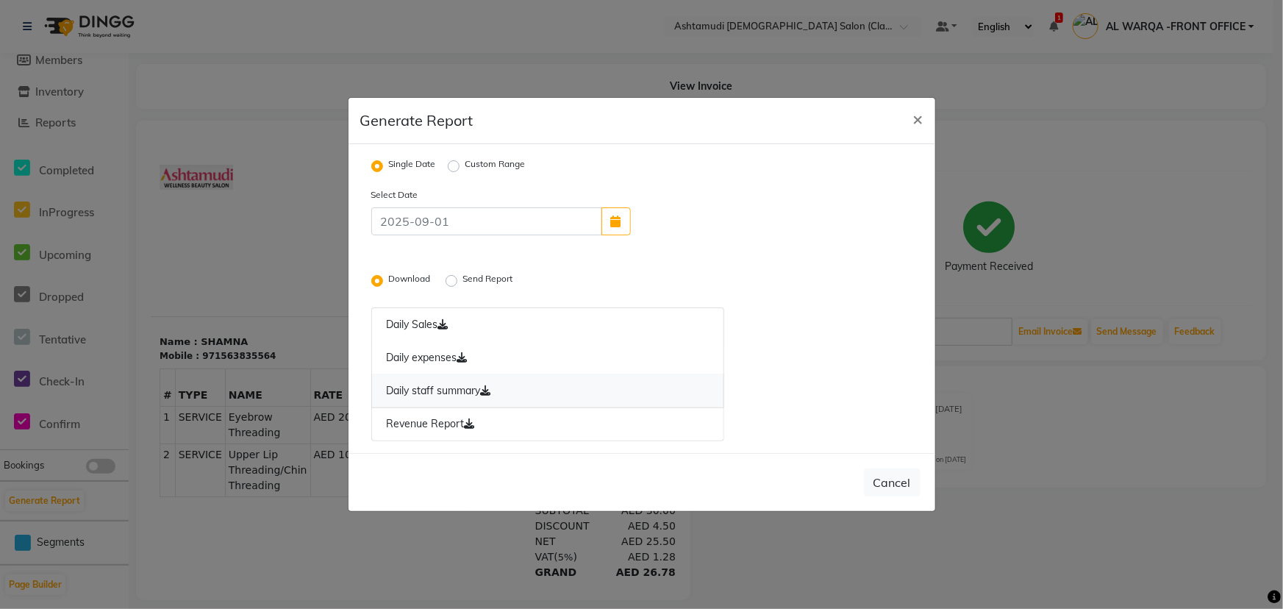
click at [417, 391] on link "Daily staff summary" at bounding box center [548, 391] width 354 height 34
click at [453, 422] on link "Revenue Report" at bounding box center [548, 424] width 354 height 34
click at [897, 479] on button "Cancel" at bounding box center [892, 482] width 57 height 28
radio input "false"
